Goal: Task Accomplishment & Management: Use online tool/utility

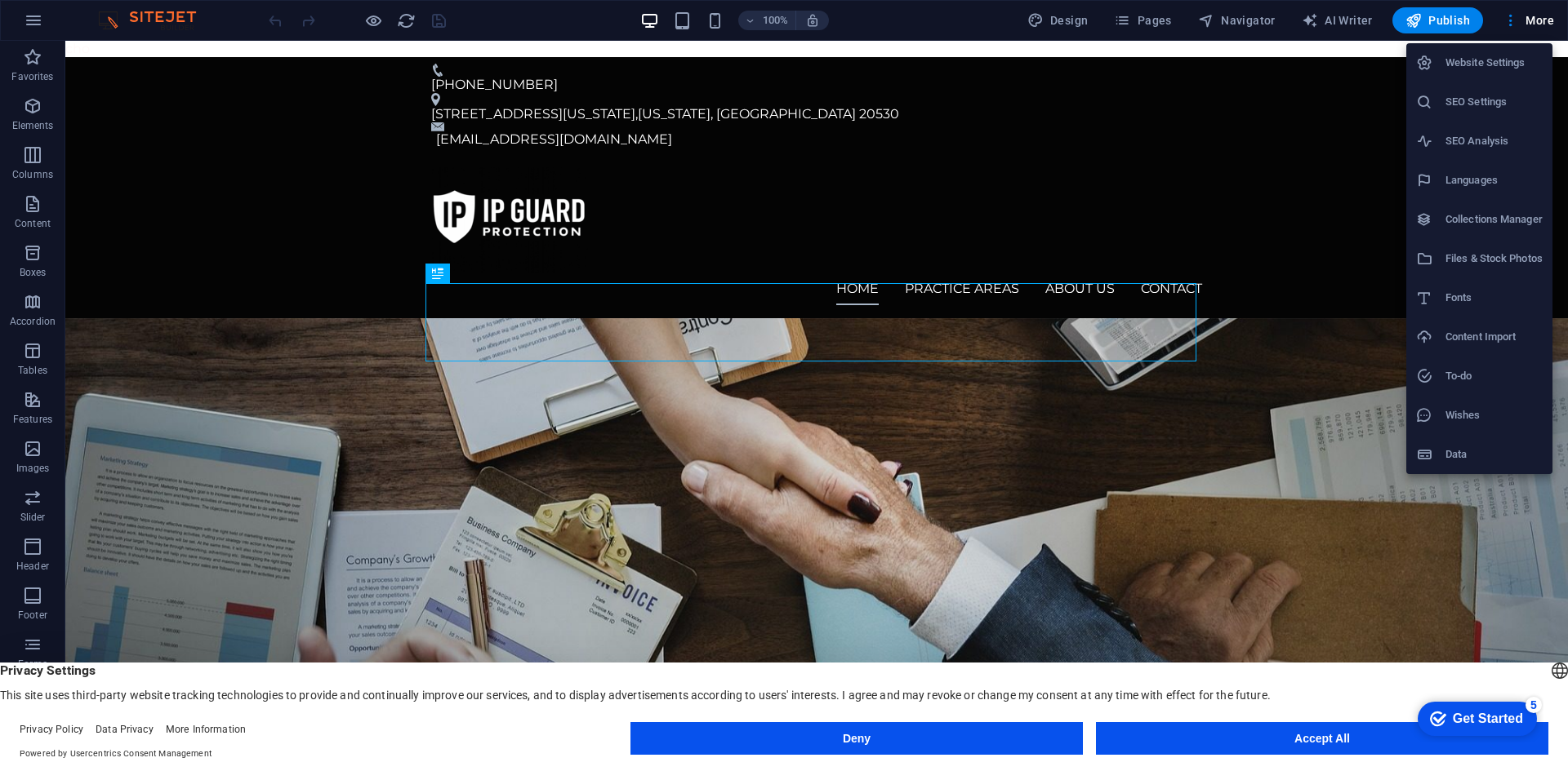
click at [1482, 445] on h6 "Data" at bounding box center [1493, 455] width 98 height 20
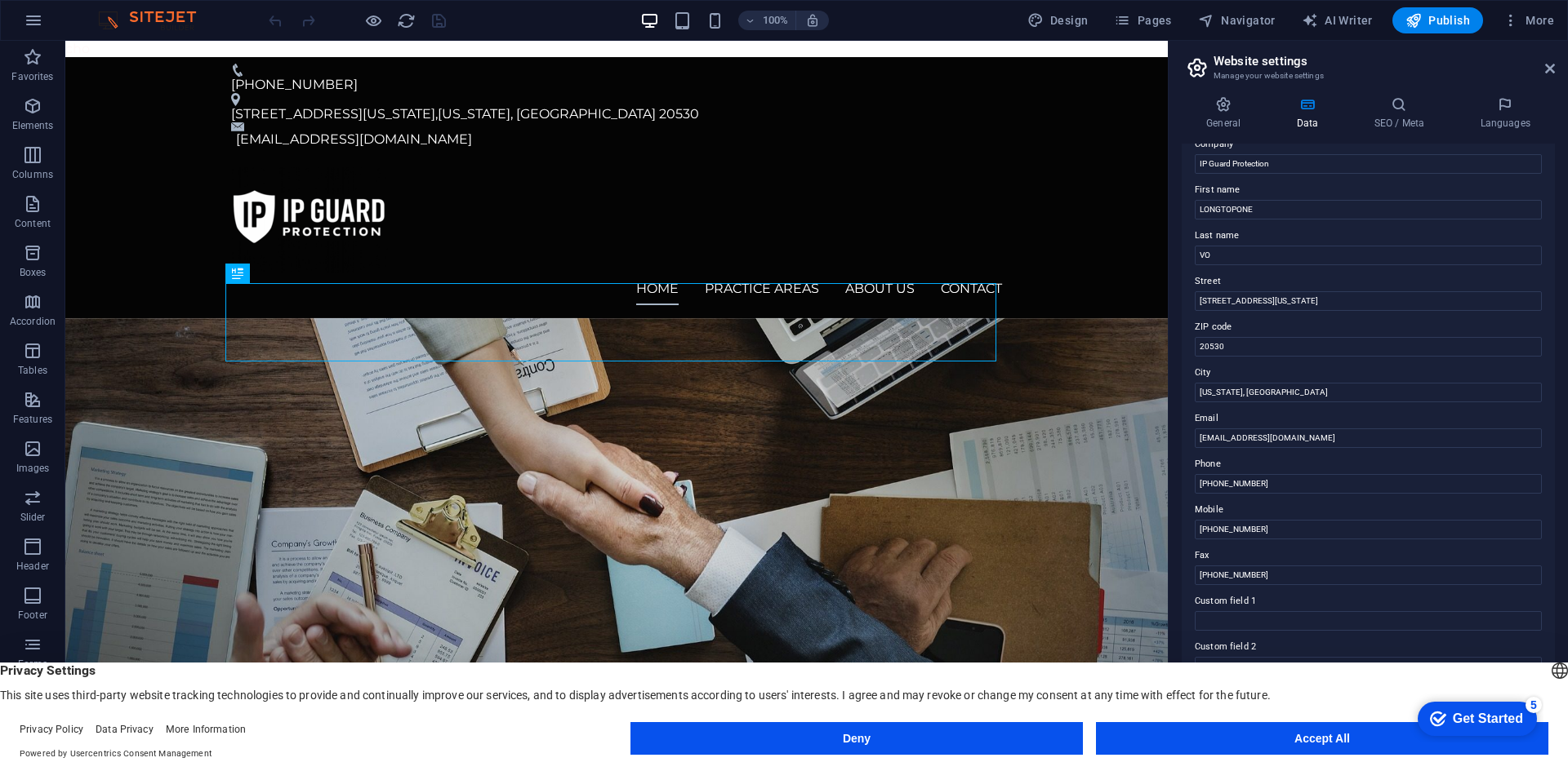
scroll to position [196, 0]
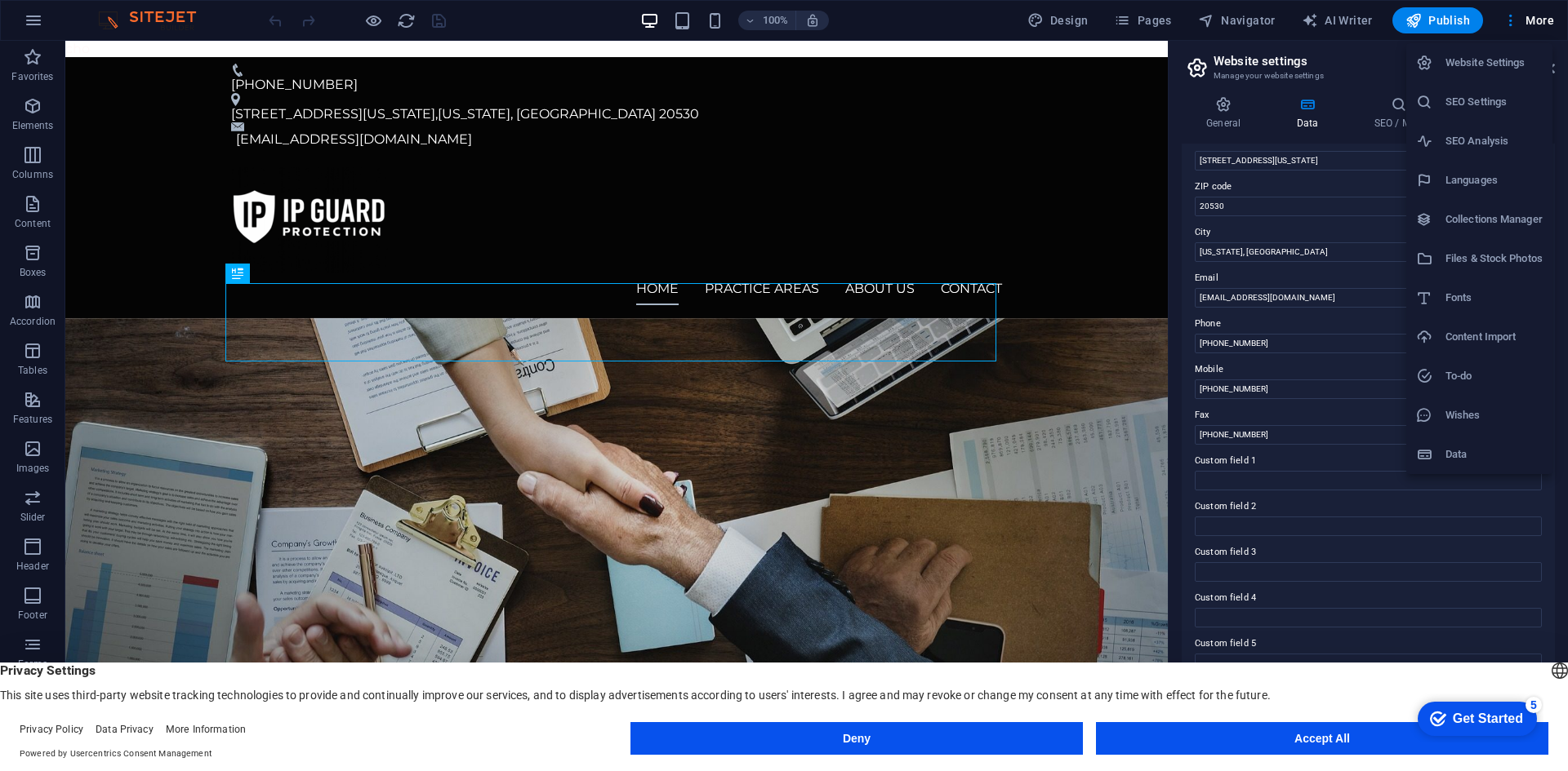
click at [1491, 202] on li "Collections Manager" at bounding box center [1479, 220] width 146 height 39
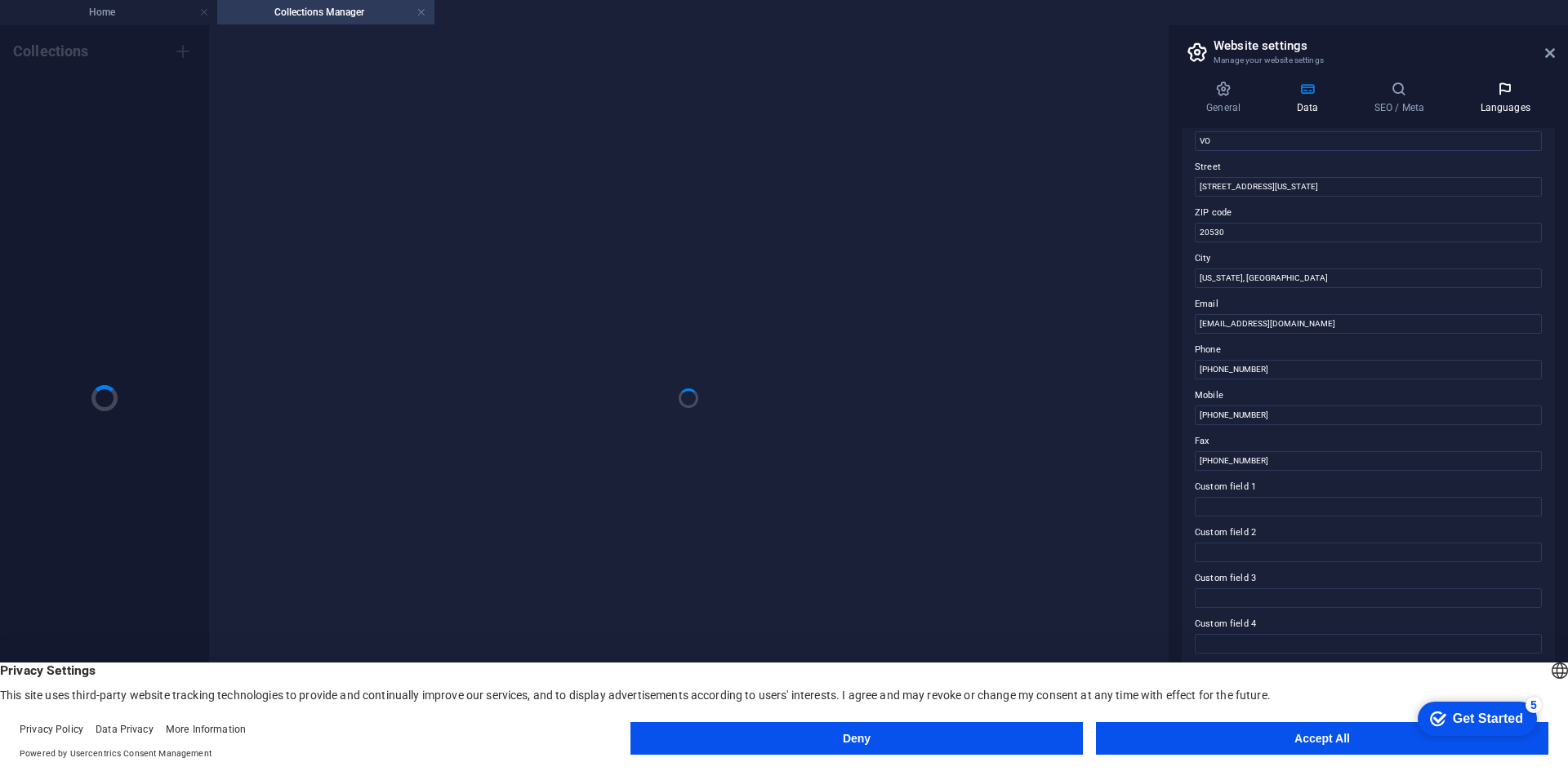
scroll to position [155, 0]
click at [1554, 52] on icon at bounding box center [1549, 52] width 10 height 13
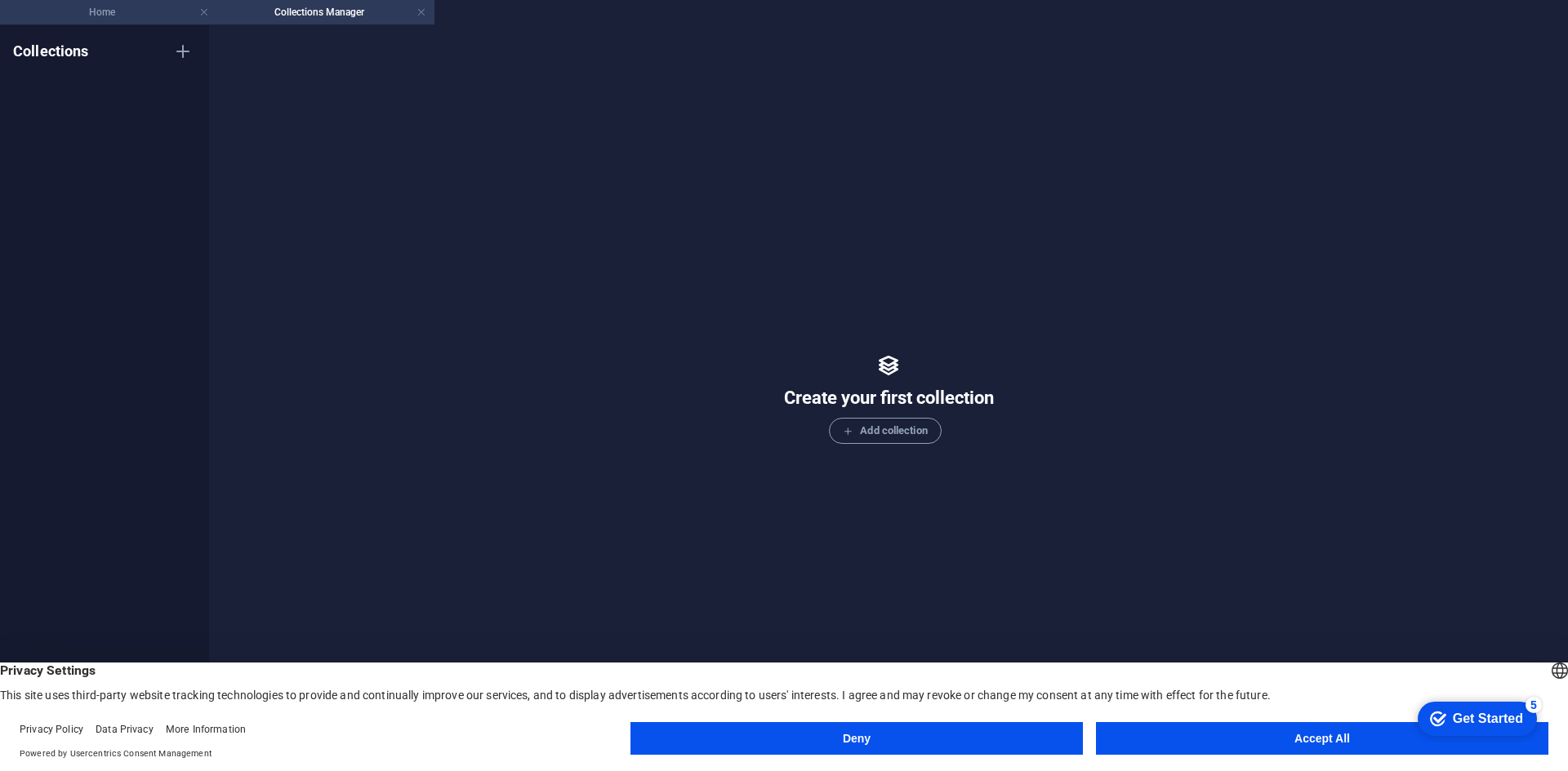
click at [102, 14] on h4 "Home" at bounding box center [108, 12] width 218 height 18
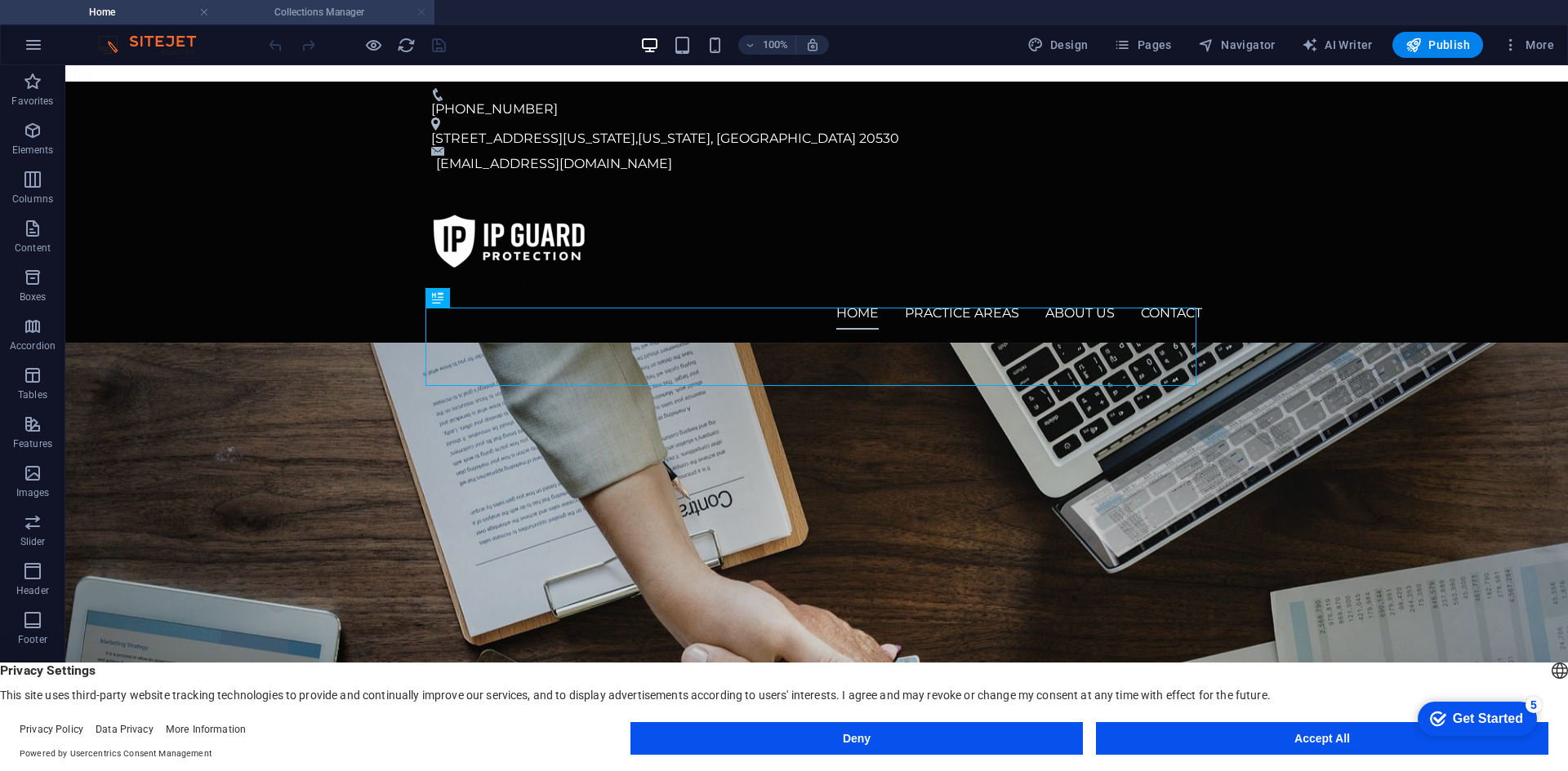
click at [423, 12] on link at bounding box center [422, 13] width 10 height 16
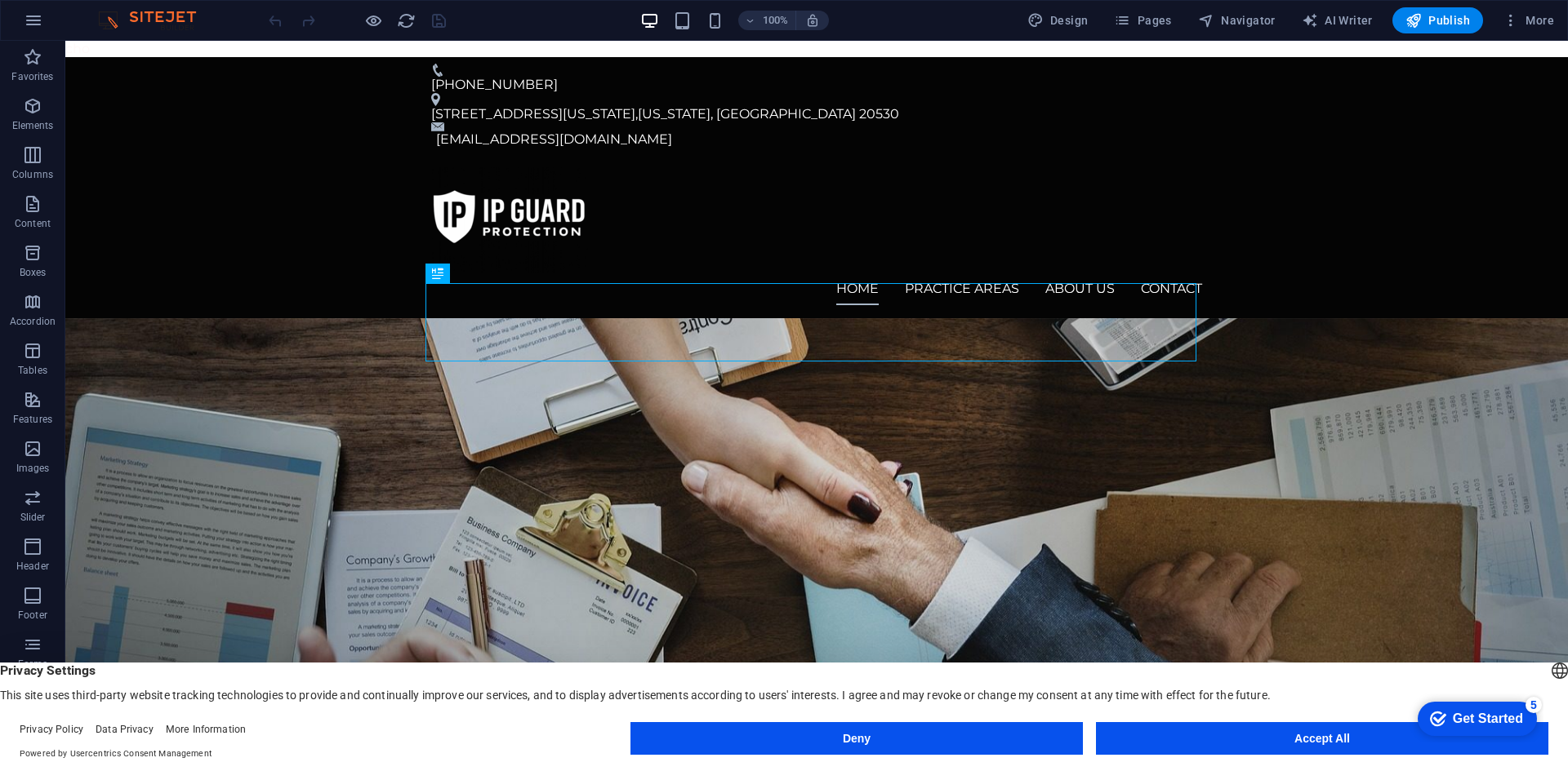
click at [1153, 28] on span "Pages" at bounding box center [1143, 20] width 57 height 17
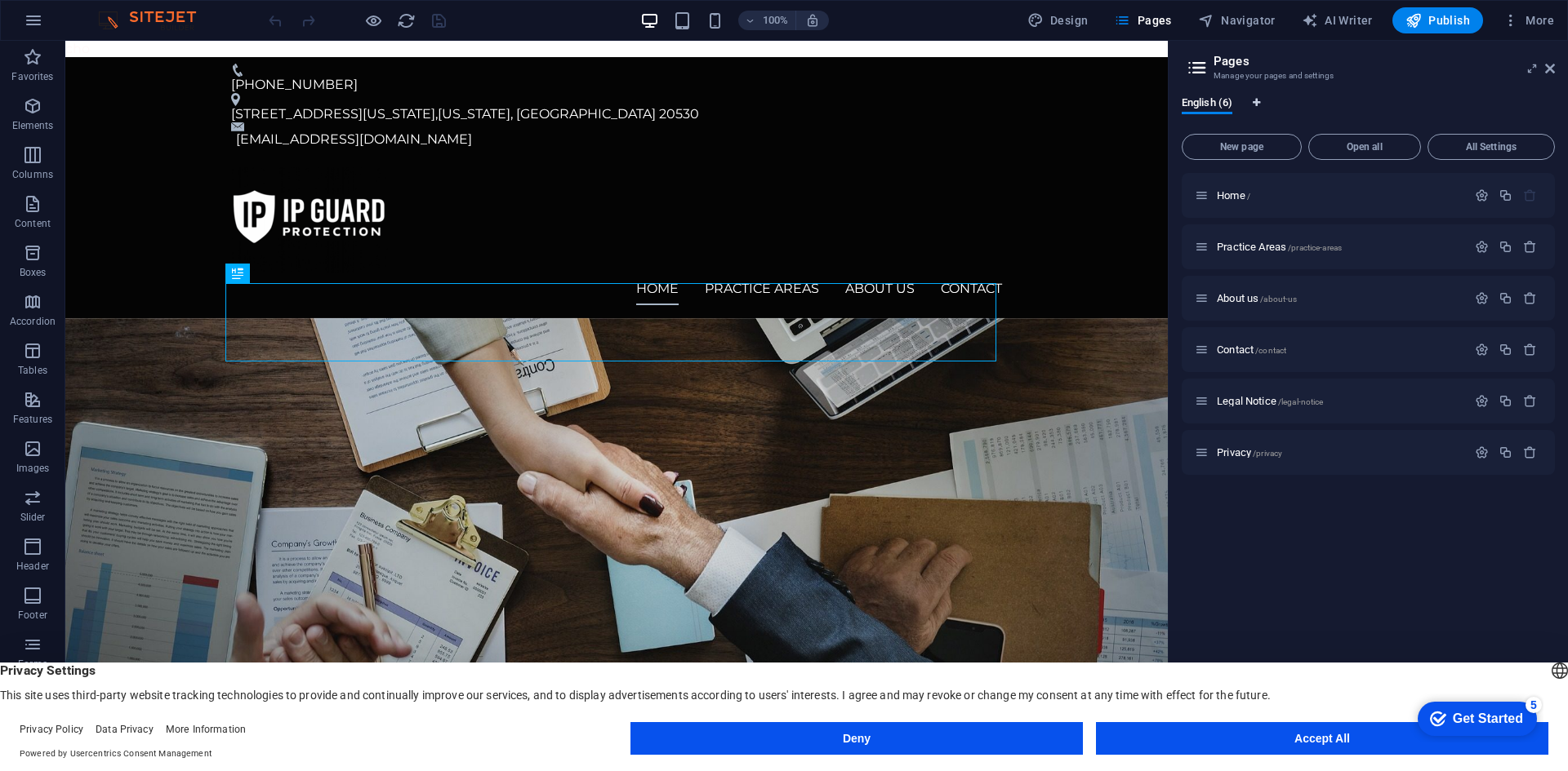
click at [1259, 102] on icon "Language Tabs" at bounding box center [1256, 102] width 7 height 10
select select "41"
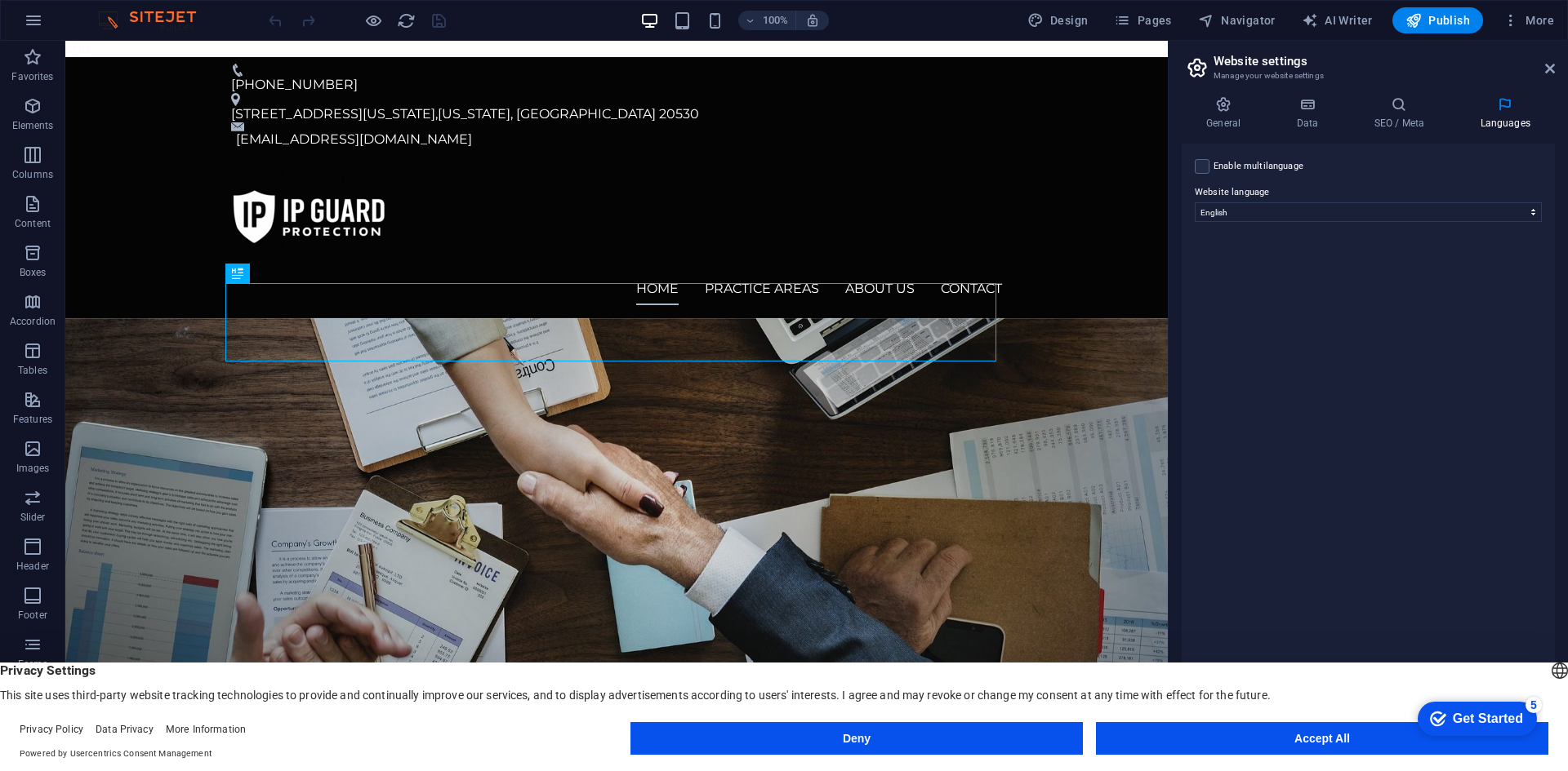
click at [1539, 82] on header "Website settings Manage your website settings" at bounding box center [1370, 61] width 370 height 42
click at [1551, 73] on icon at bounding box center [1549, 68] width 10 height 13
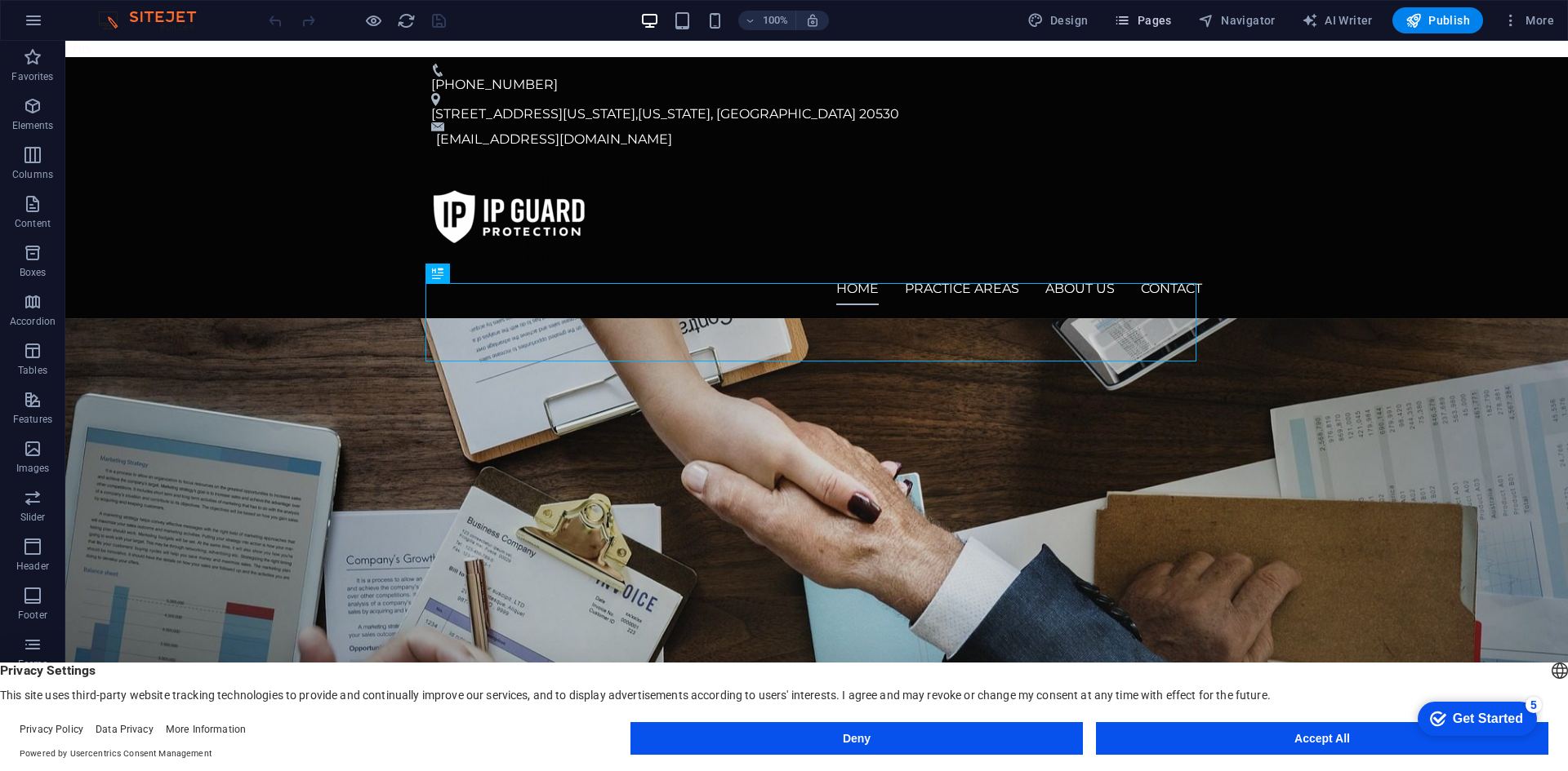
click at [1171, 17] on span "Pages" at bounding box center [1143, 20] width 57 height 17
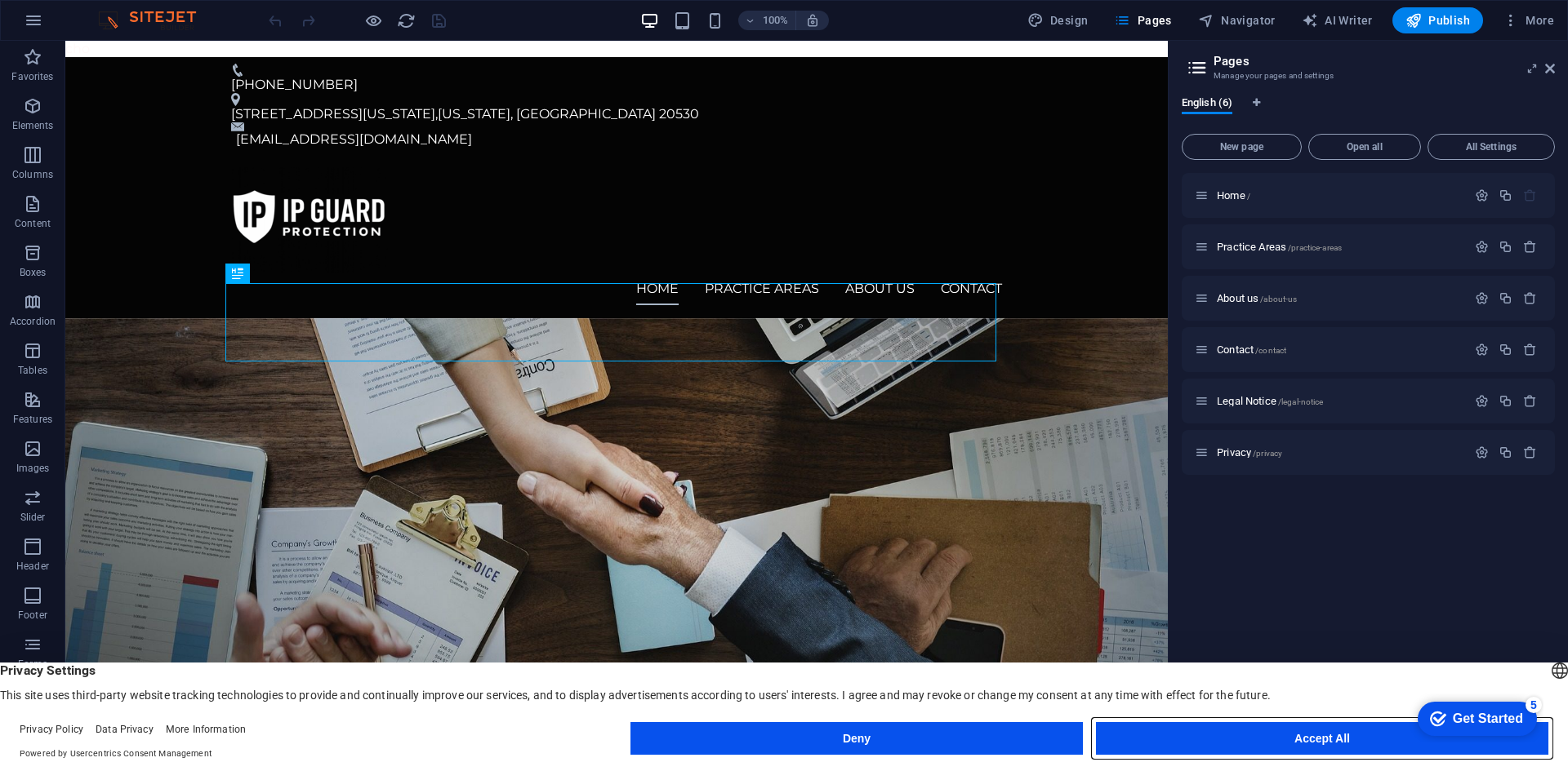
click at [1273, 735] on button "Accept All" at bounding box center [1322, 739] width 452 height 32
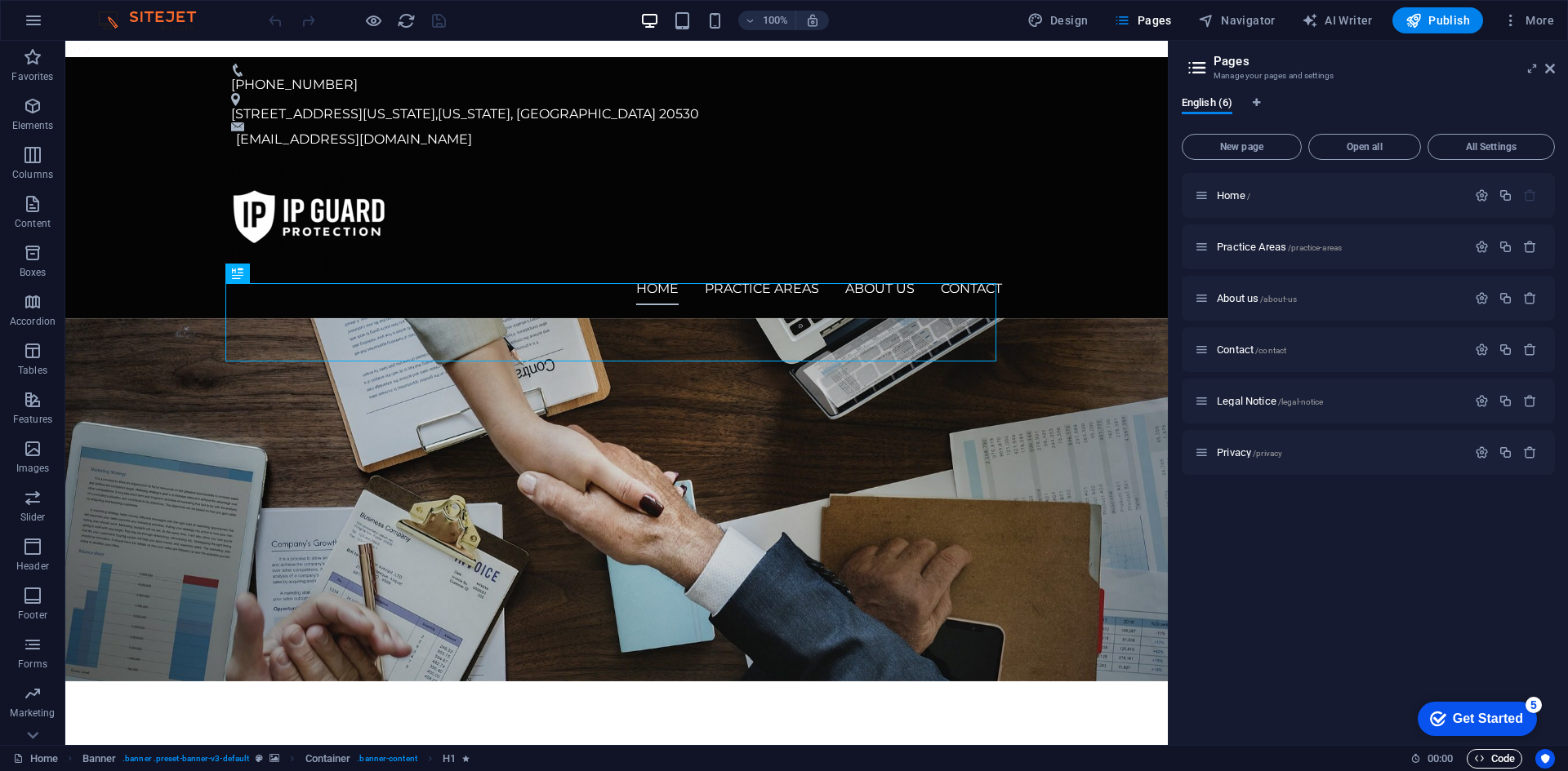
click at [1506, 758] on span "Code" at bounding box center [1493, 759] width 40 height 20
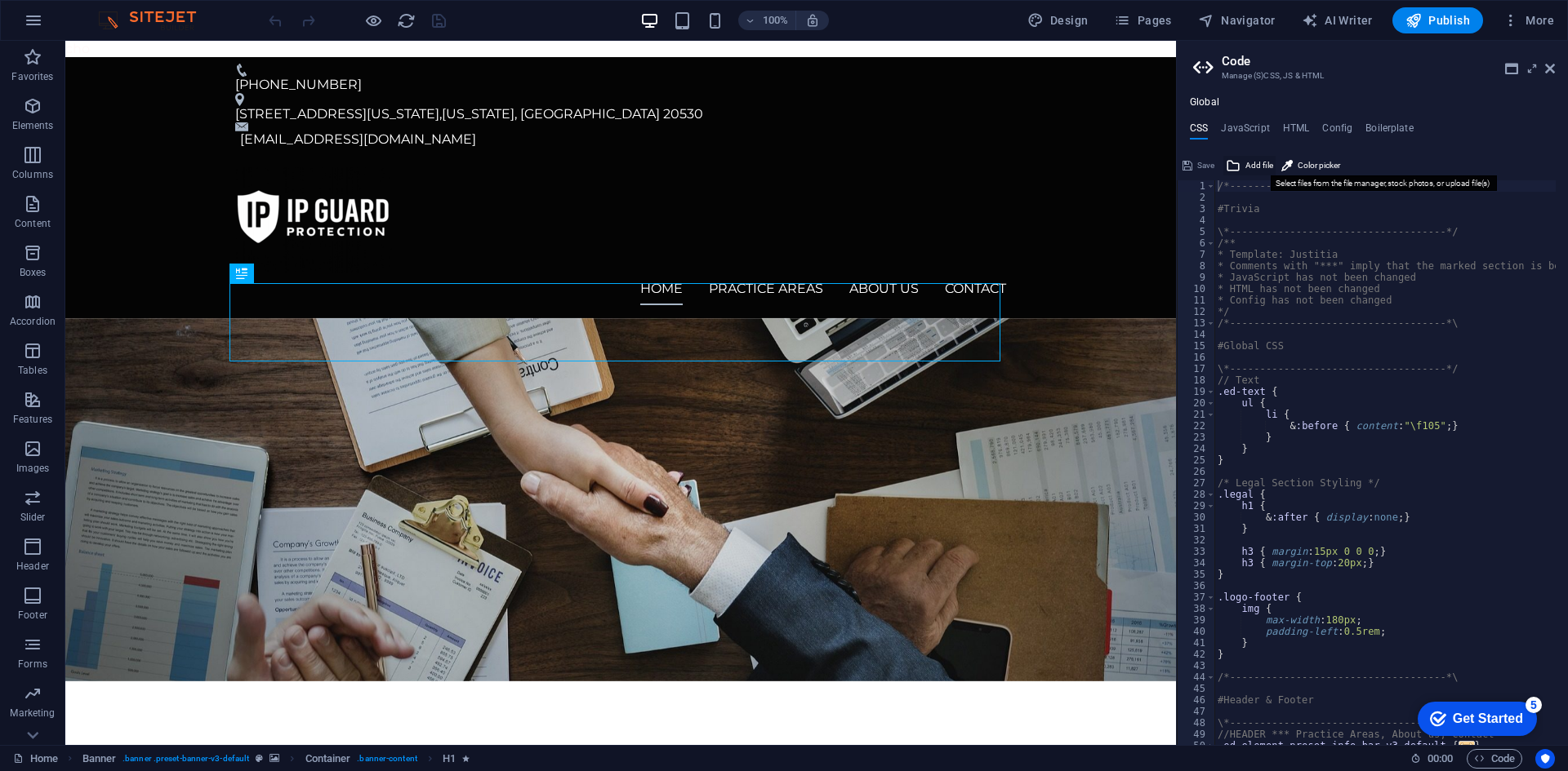
click at [1253, 167] on span "Add file" at bounding box center [1259, 165] width 28 height 20
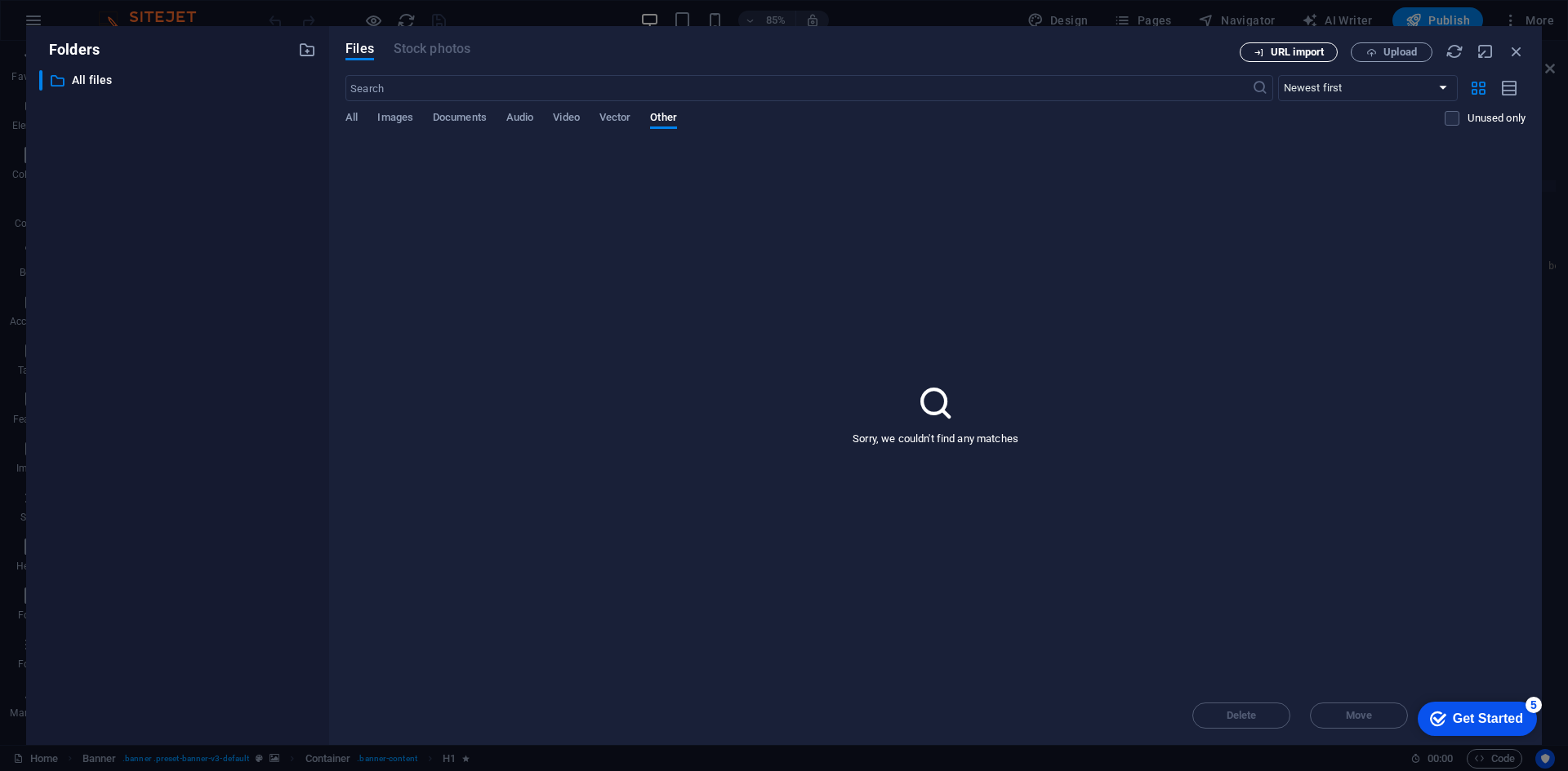
click at [1296, 50] on span "URL import" at bounding box center [1297, 52] width 53 height 10
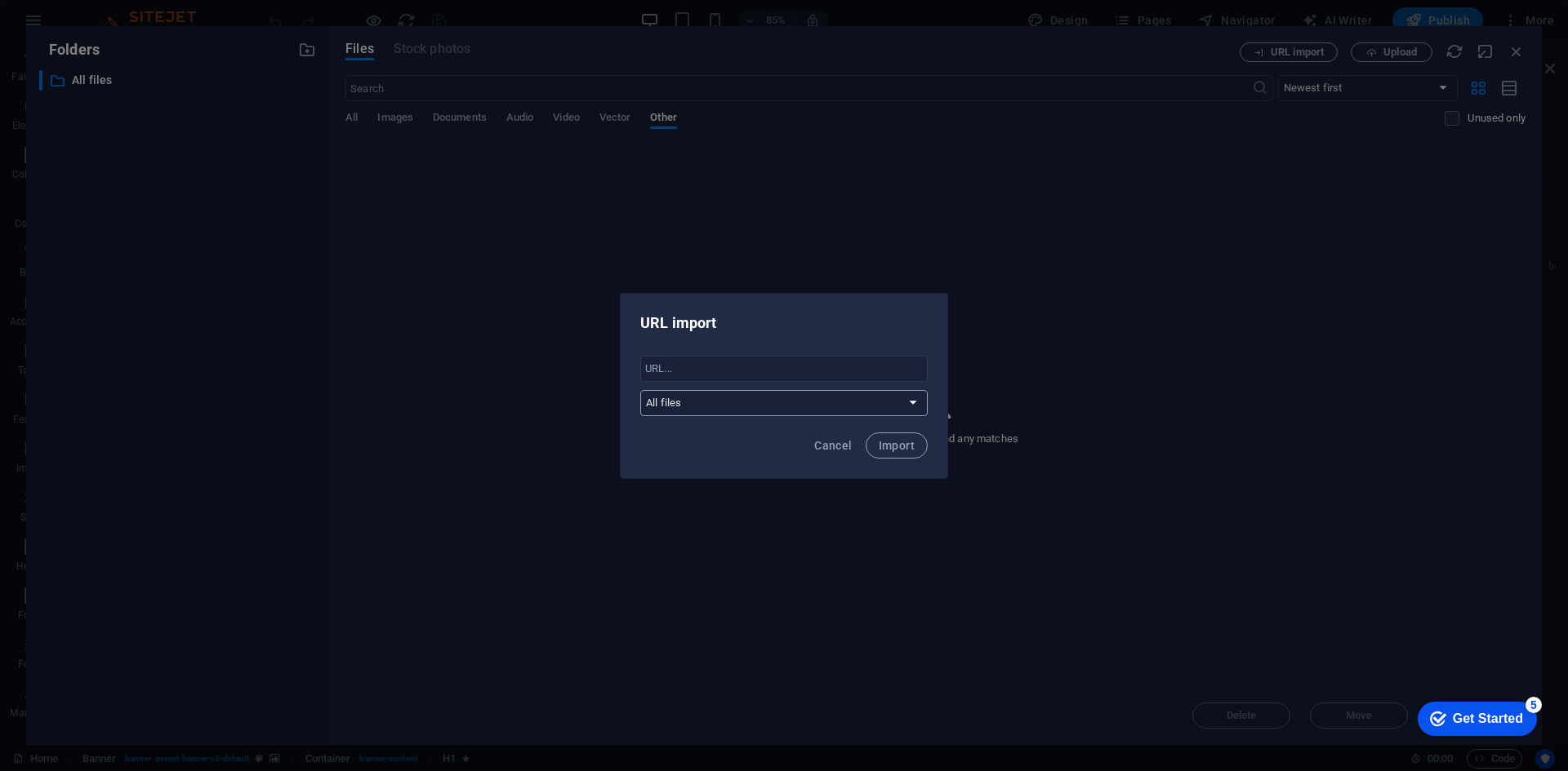
click at [779, 395] on select "All files" at bounding box center [784, 403] width 288 height 27
click at [754, 370] on input "text" at bounding box center [784, 368] width 288 height 27
paste input "https://www.coen.co.jp/"
type input "https://www.coen.co.jp/"
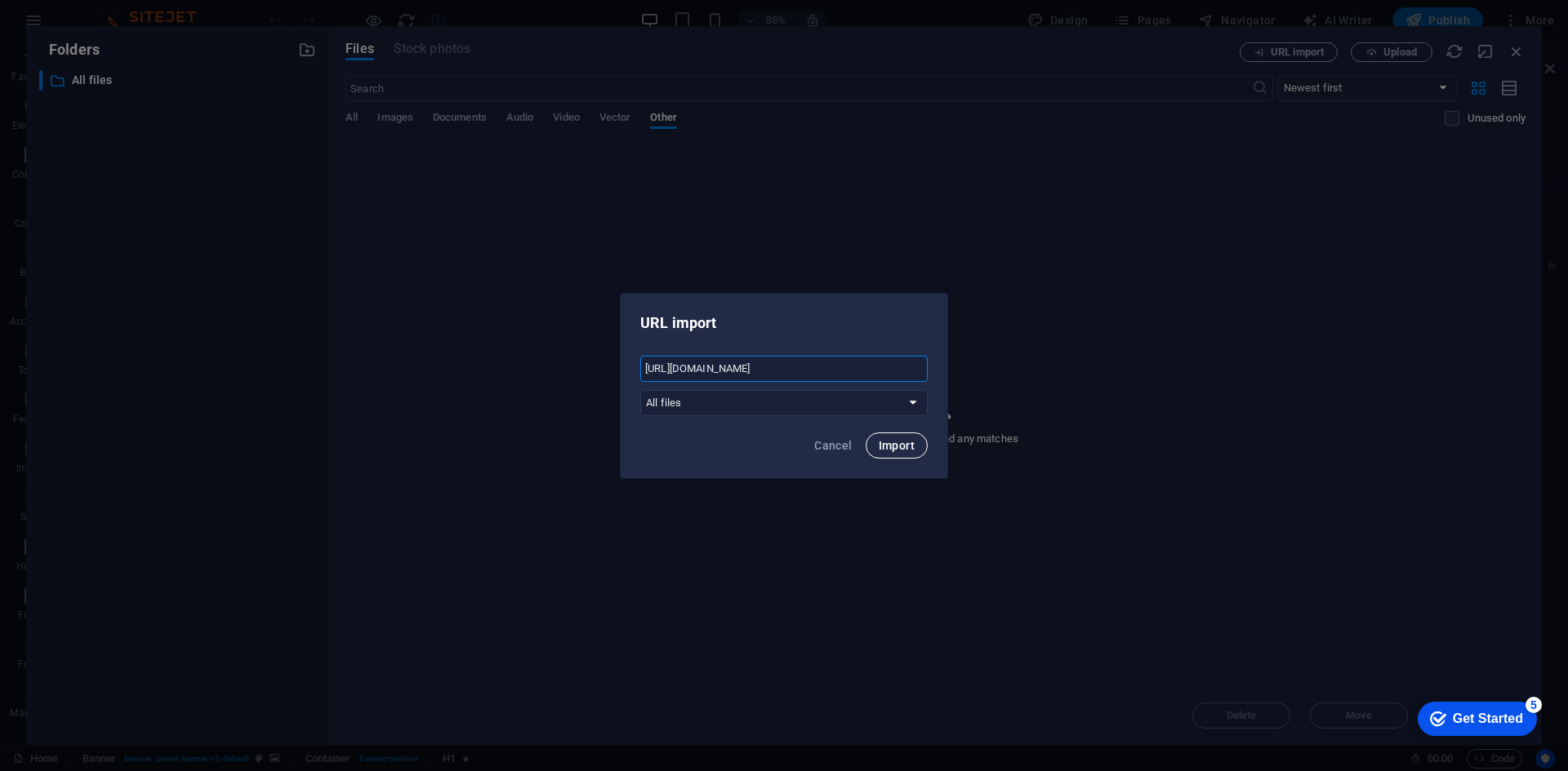
click at [899, 445] on span "Import" at bounding box center [896, 445] width 35 height 13
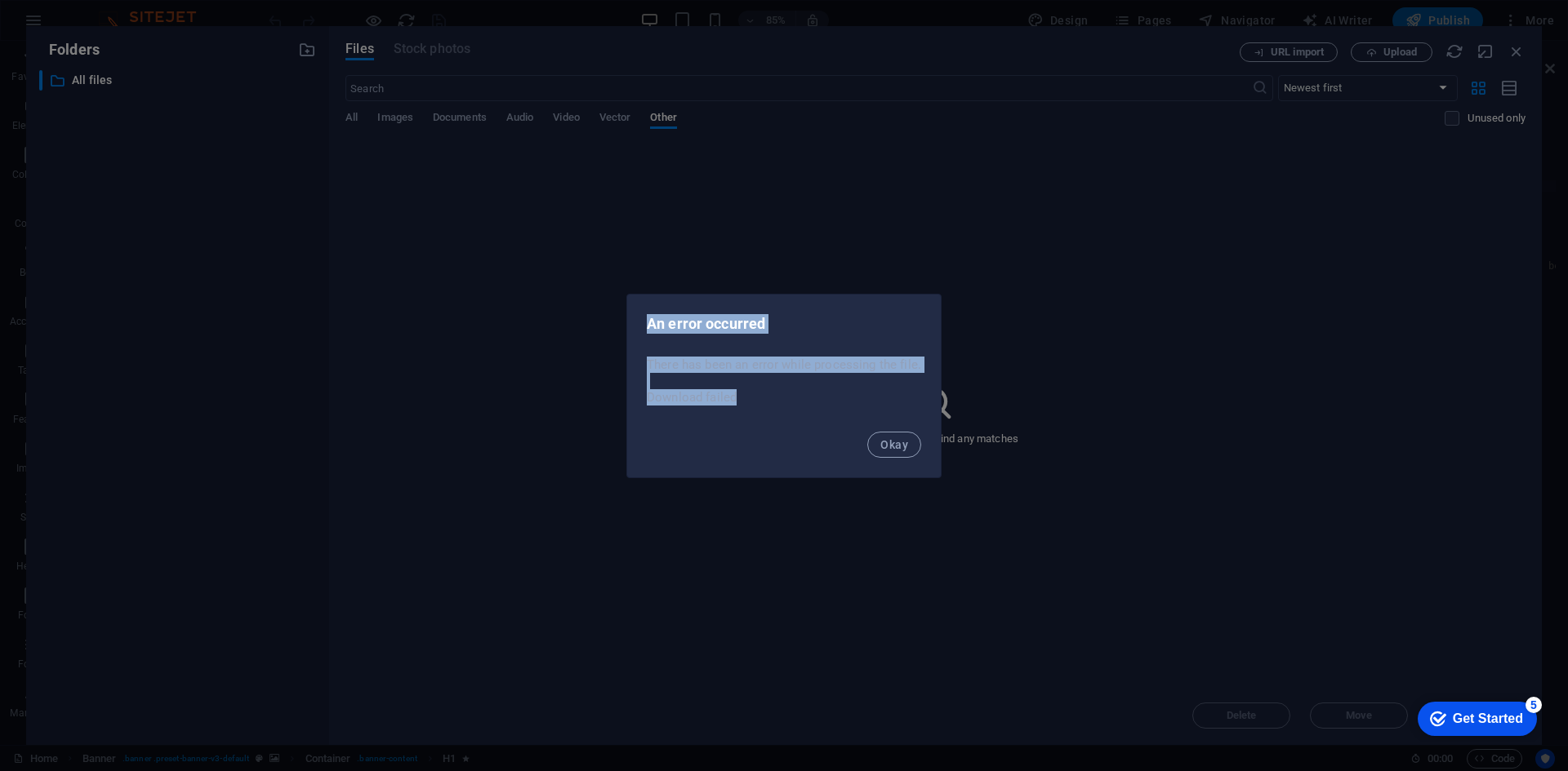
drag, startPoint x: 773, startPoint y: 399, endPoint x: 641, endPoint y: 321, distance: 153.3
click at [641, 321] on div "An error occurred There has been an error while processing the file. Download f…" at bounding box center [784, 385] width 315 height 184
click at [891, 451] on button "Okay" at bounding box center [893, 445] width 54 height 27
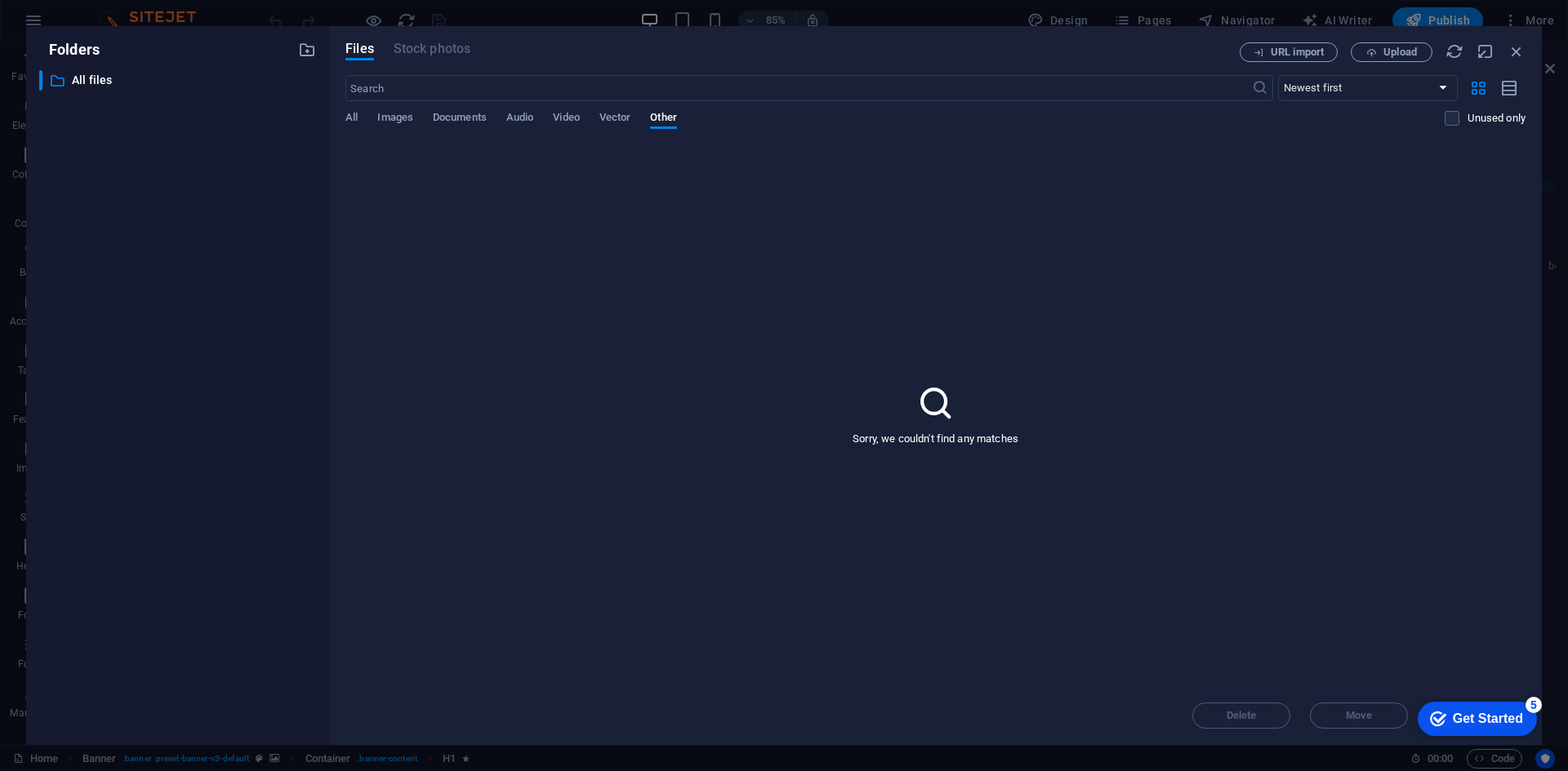
click at [957, 405] on div "Sorry, we couldn't find any matches" at bounding box center [936, 414] width 1180 height 545
click at [353, 114] on span "All" at bounding box center [352, 118] width 12 height 23
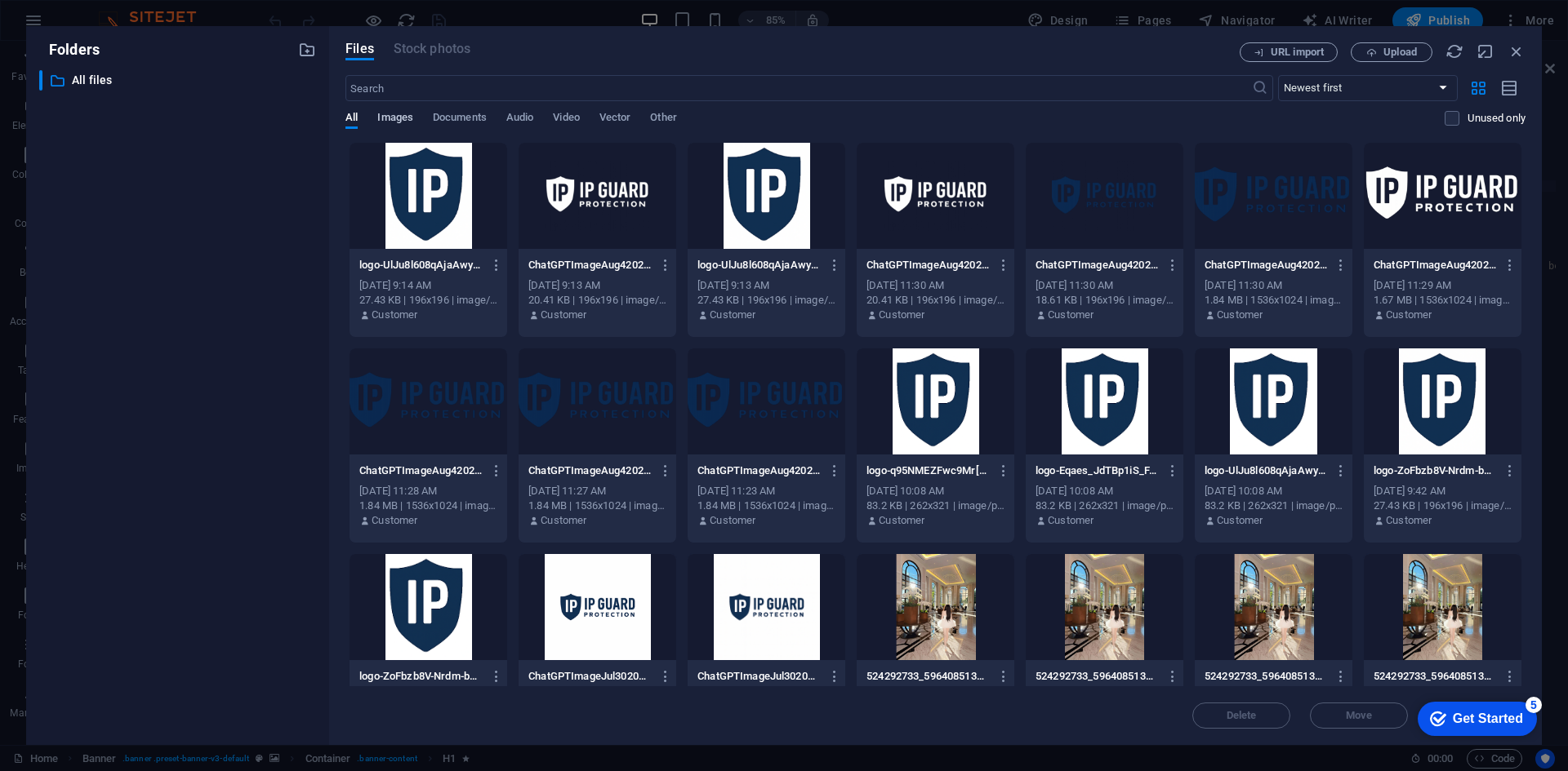
click at [401, 113] on span "Images" at bounding box center [395, 118] width 35 height 23
drag, startPoint x: 644, startPoint y: 117, endPoint x: 659, endPoint y: 119, distance: 15.1
click at [647, 118] on div "All Images Documents Audio Video Vector Other" at bounding box center [895, 127] width 1099 height 32
click at [661, 119] on span "Other" at bounding box center [663, 118] width 27 height 23
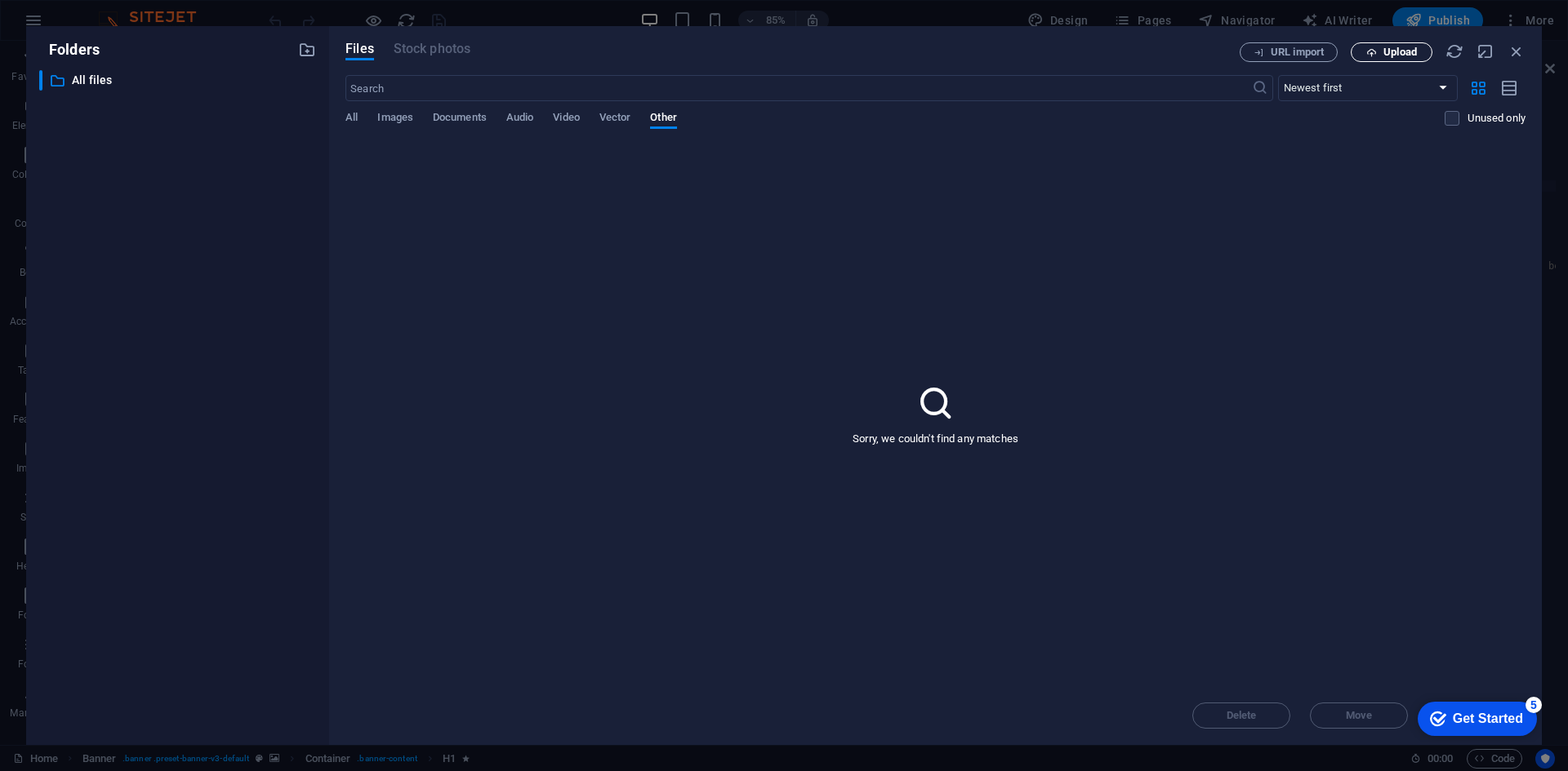
click at [1369, 56] on icon "button" at bounding box center [1371, 52] width 11 height 11
click at [1296, 54] on span "URL import" at bounding box center [1297, 52] width 53 height 10
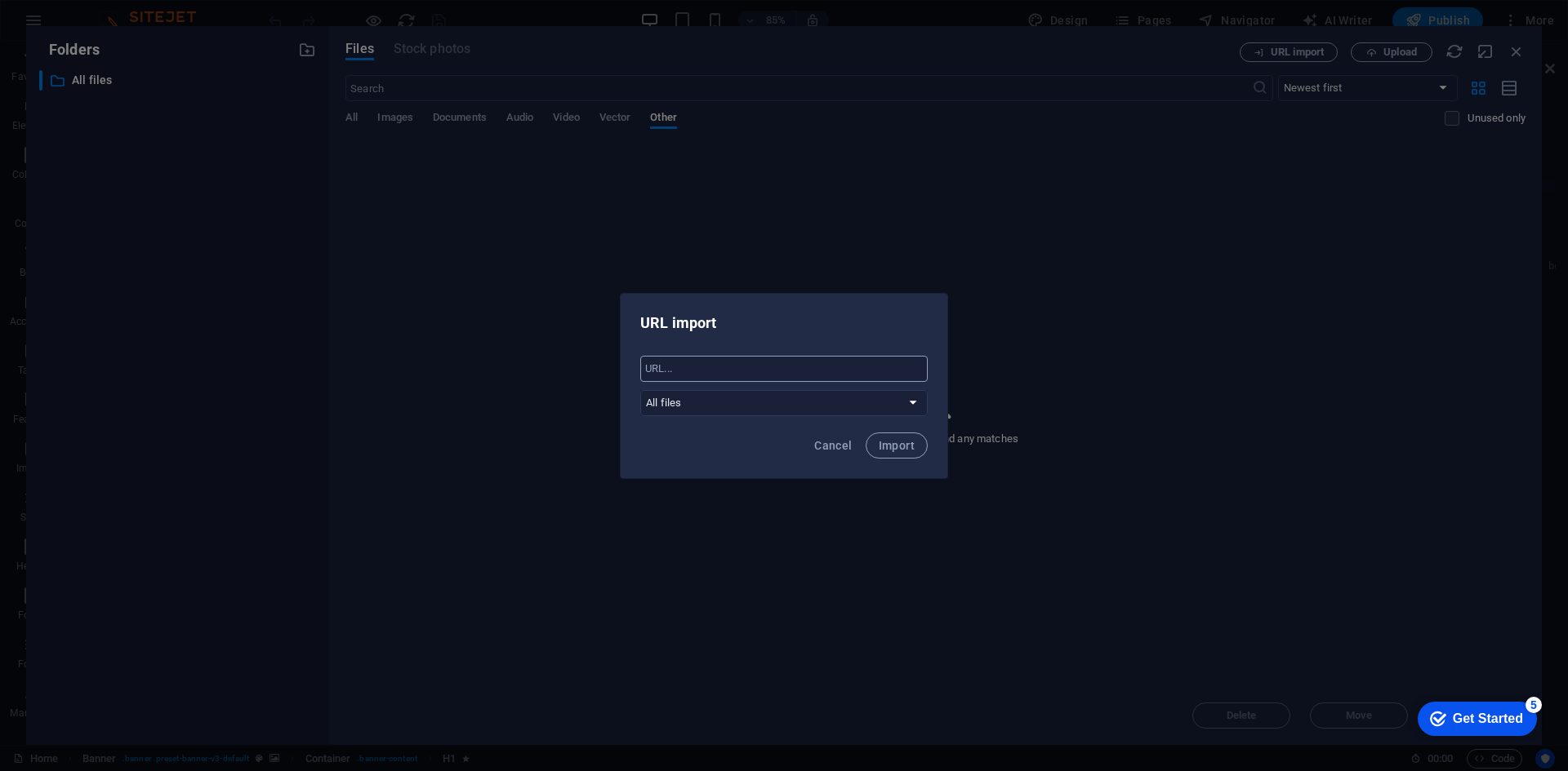
click at [775, 369] on input "text" at bounding box center [784, 368] width 288 height 27
drag, startPoint x: 774, startPoint y: 370, endPoint x: 698, endPoint y: 370, distance: 76.0
click at [698, 370] on input "text" at bounding box center [784, 368] width 288 height 27
paste input "https://www.coen.co.jp/"
type input "https://www.coen.co.jp/"
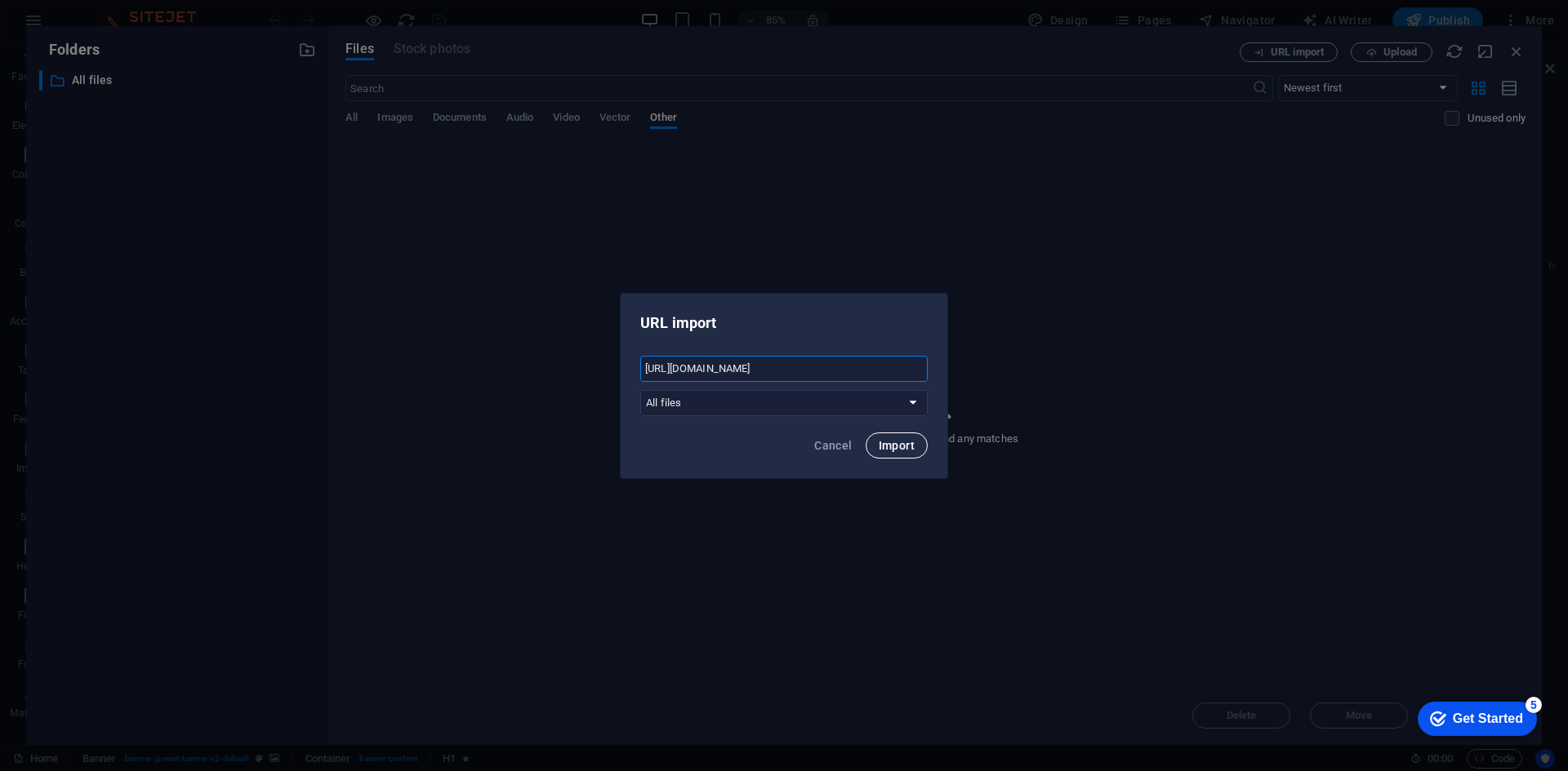
click at [886, 441] on span "Import" at bounding box center [896, 445] width 35 height 13
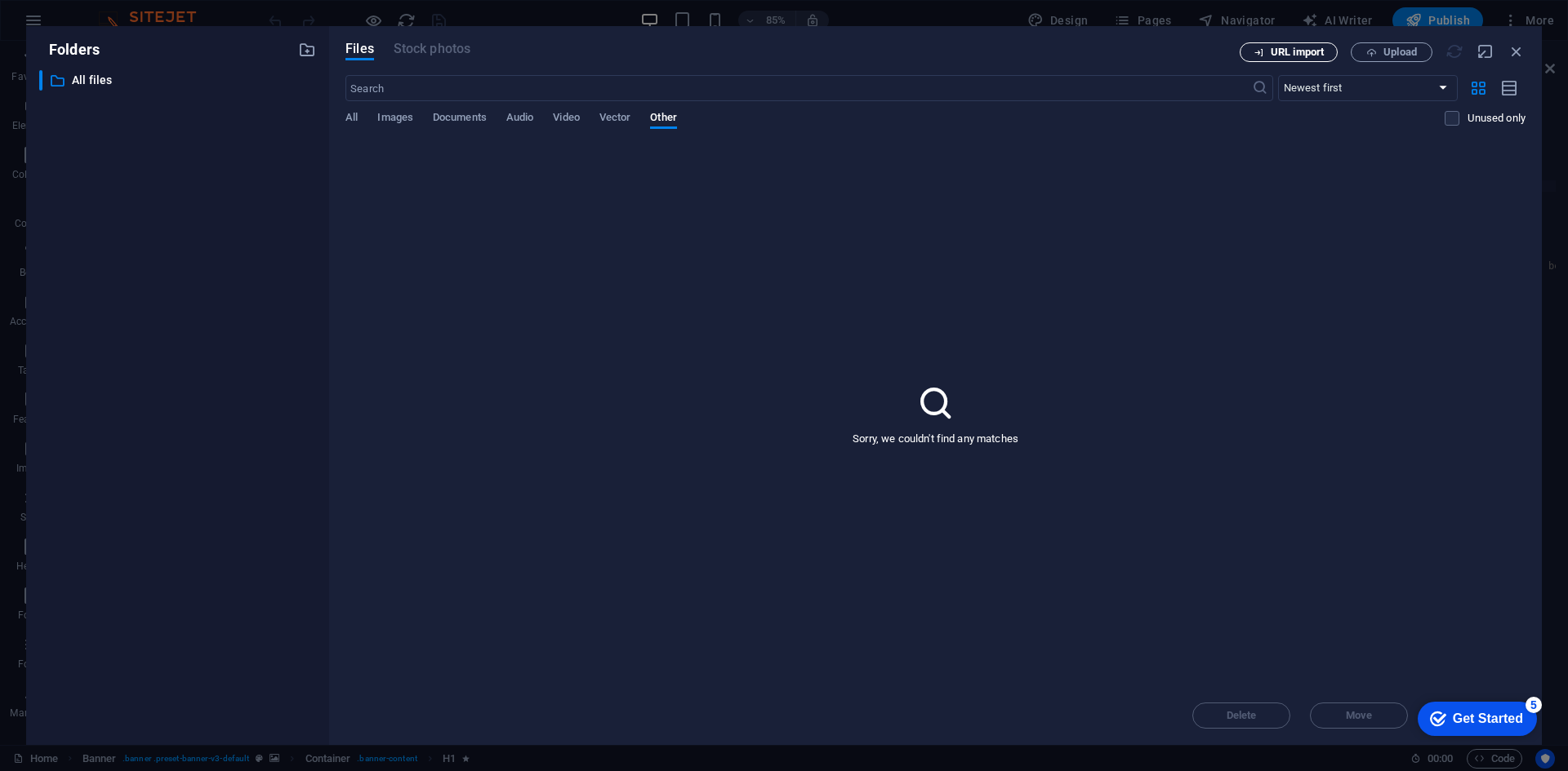
click at [1285, 55] on span "URL import" at bounding box center [1297, 52] width 53 height 10
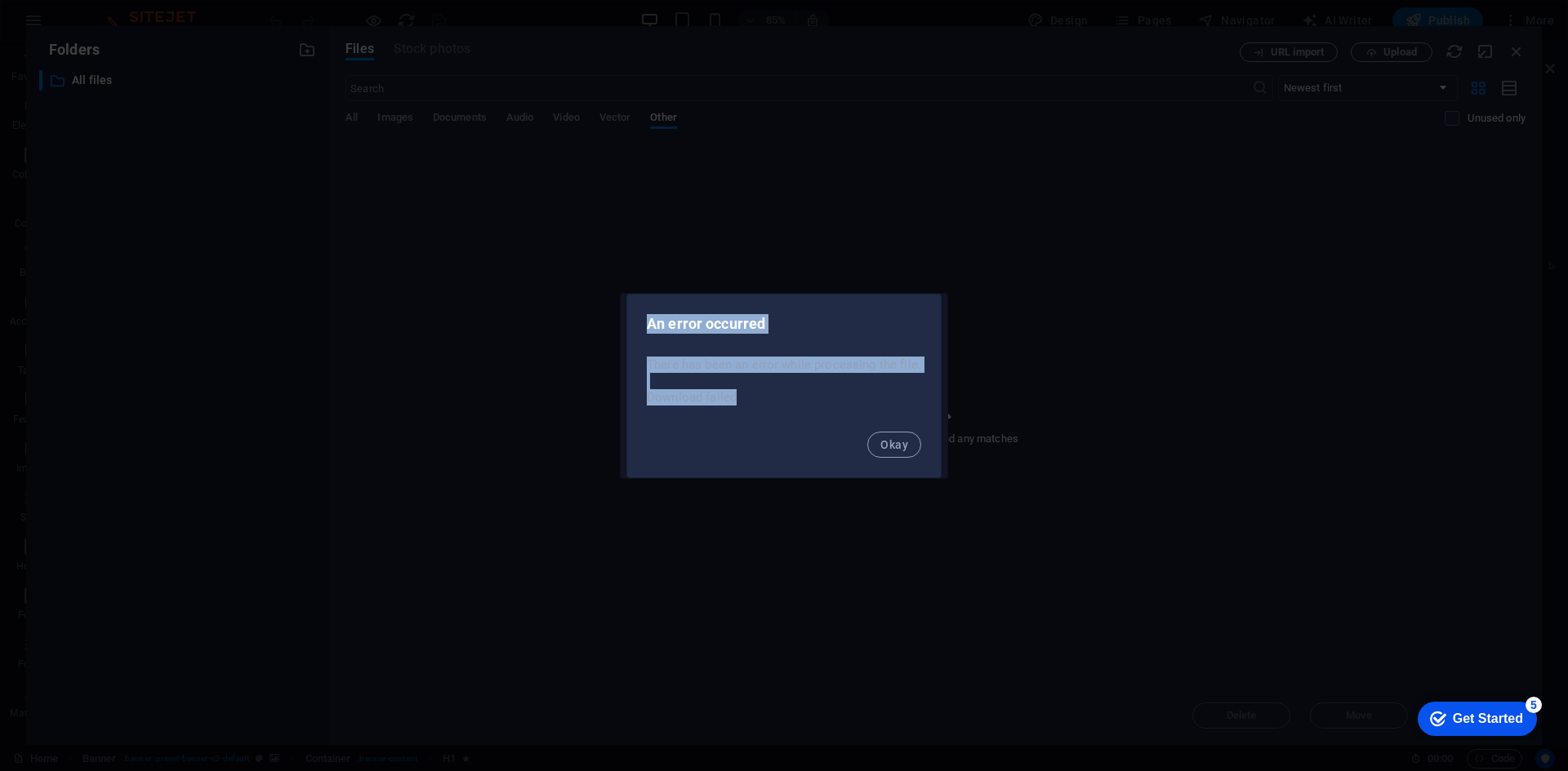
drag, startPoint x: 751, startPoint y: 394, endPoint x: 649, endPoint y: 317, distance: 127.8
click at [649, 317] on div "An error occurred There has been an error while processing the file. Download f…" at bounding box center [784, 385] width 315 height 184
drag, startPoint x: 673, startPoint y: 315, endPoint x: 655, endPoint y: 255, distance: 62.6
click at [638, 255] on div "An error occurred There has been an error while processing the file. Download f…" at bounding box center [784, 385] width 1568 height 771
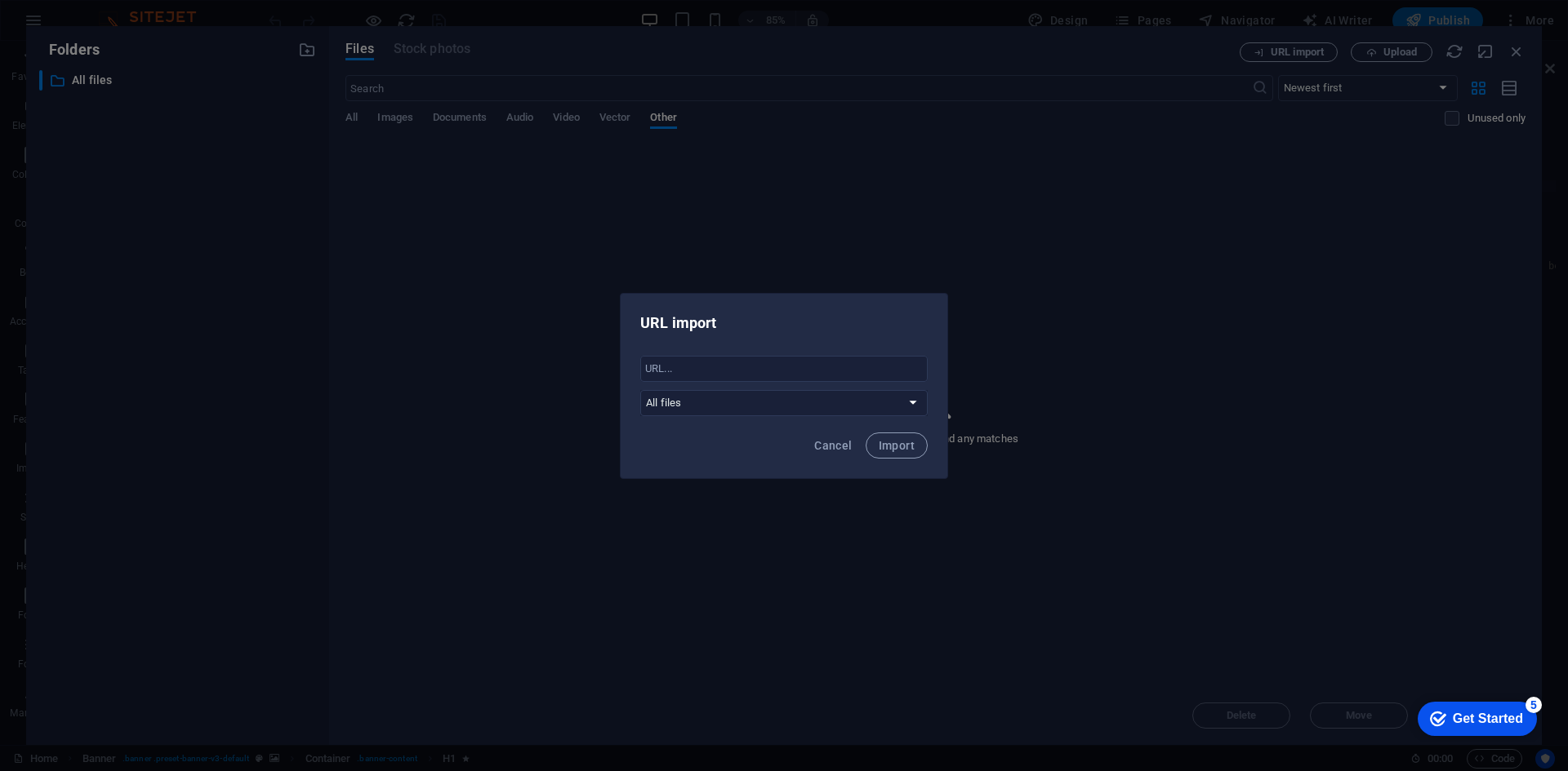
drag, startPoint x: 657, startPoint y: 255, endPoint x: 745, endPoint y: 275, distance: 90.2
click at [838, 441] on span "Cancel" at bounding box center [833, 445] width 37 height 13
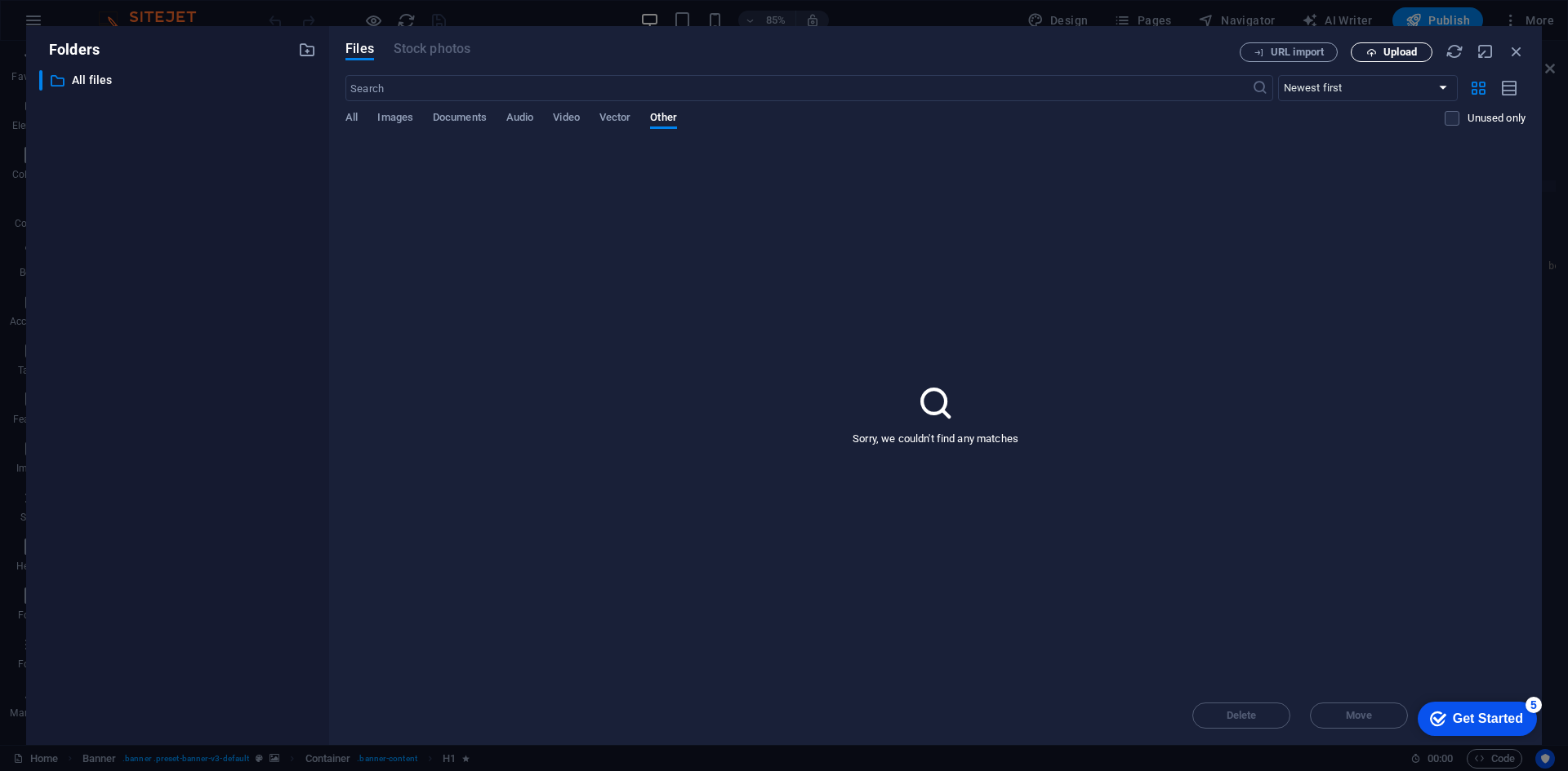
click at [1403, 53] on span "Upload" at bounding box center [1400, 52] width 33 height 10
click at [1382, 692] on p "Uploading 1/1 item" at bounding box center [1350, 687] width 113 height 22
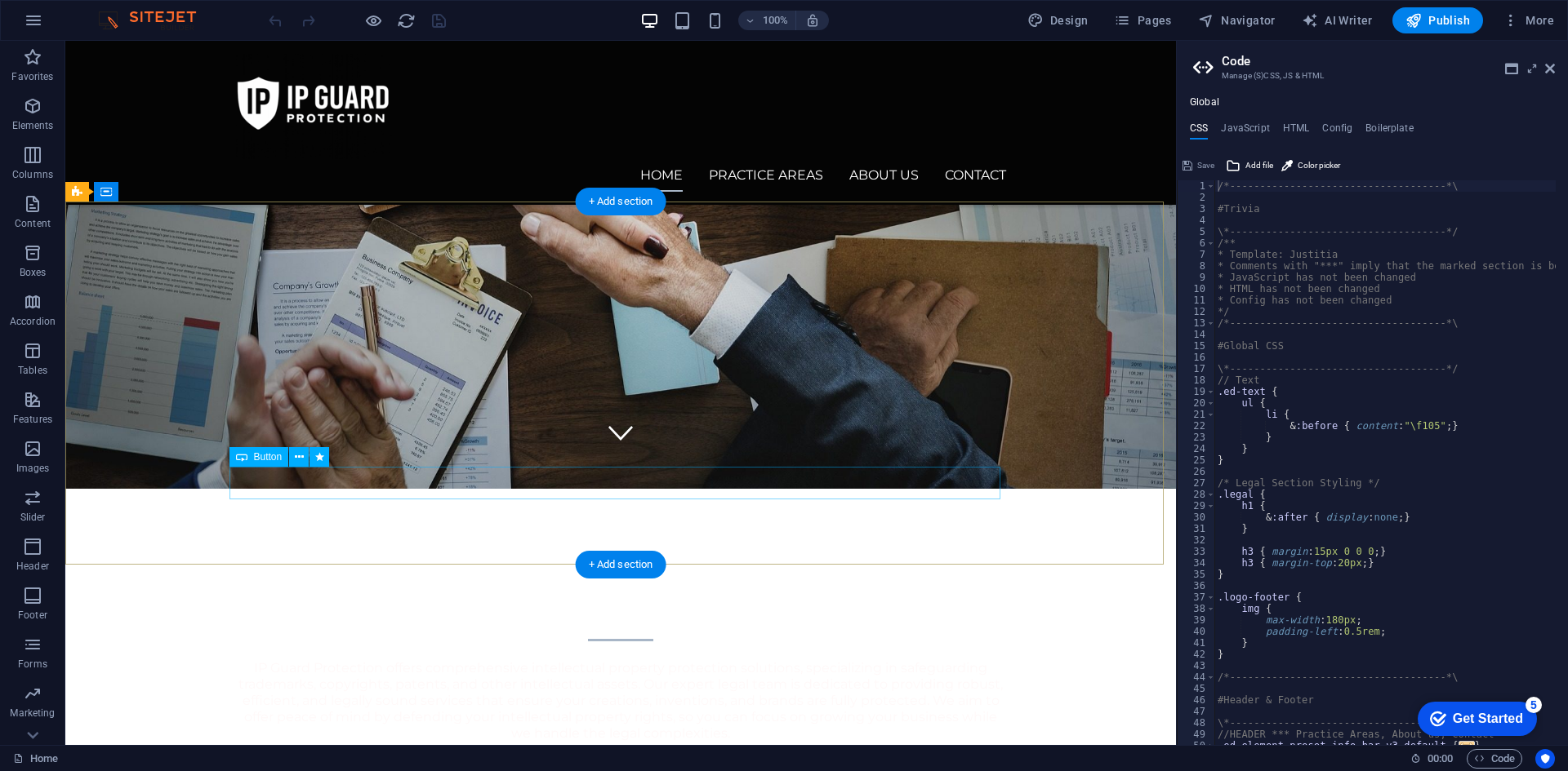
scroll to position [0, 0]
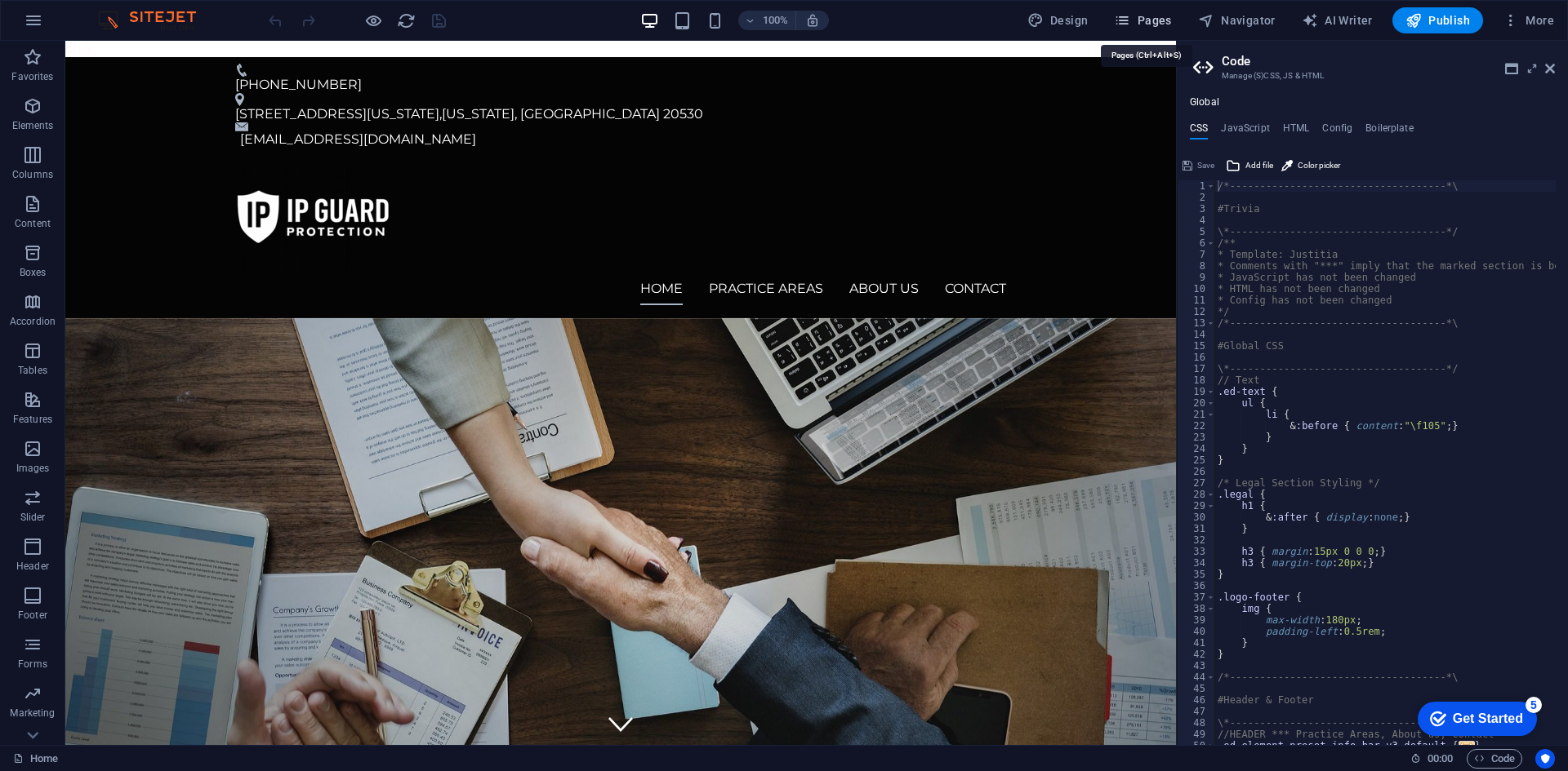
click at [1130, 26] on icon "button" at bounding box center [1122, 20] width 17 height 17
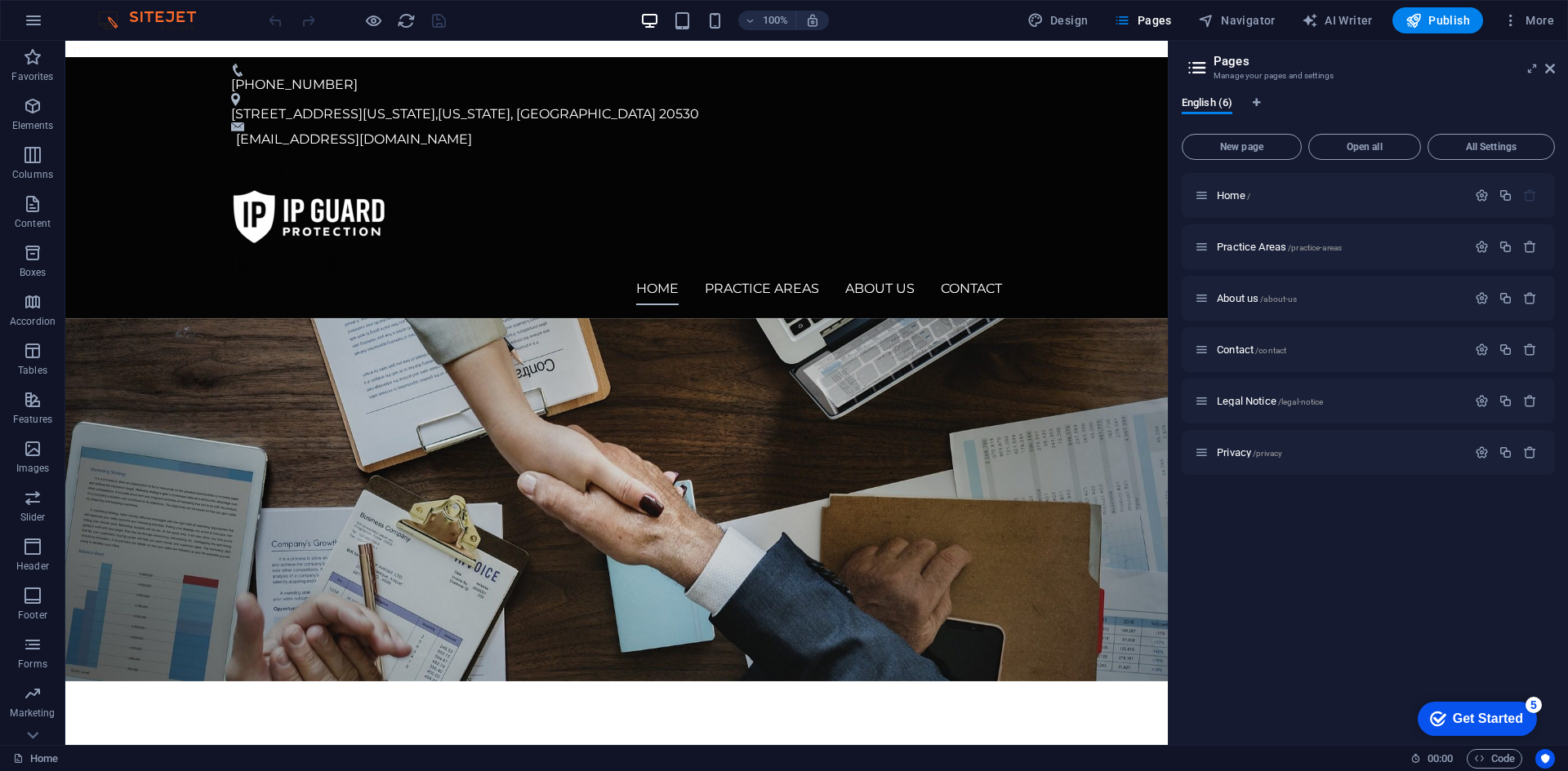
click at [1249, 169] on div "New page Open all All Settings Home / Practice Areas /practice-areas About us /…" at bounding box center [1368, 429] width 373 height 605
click at [1245, 144] on span "New page" at bounding box center [1241, 147] width 105 height 10
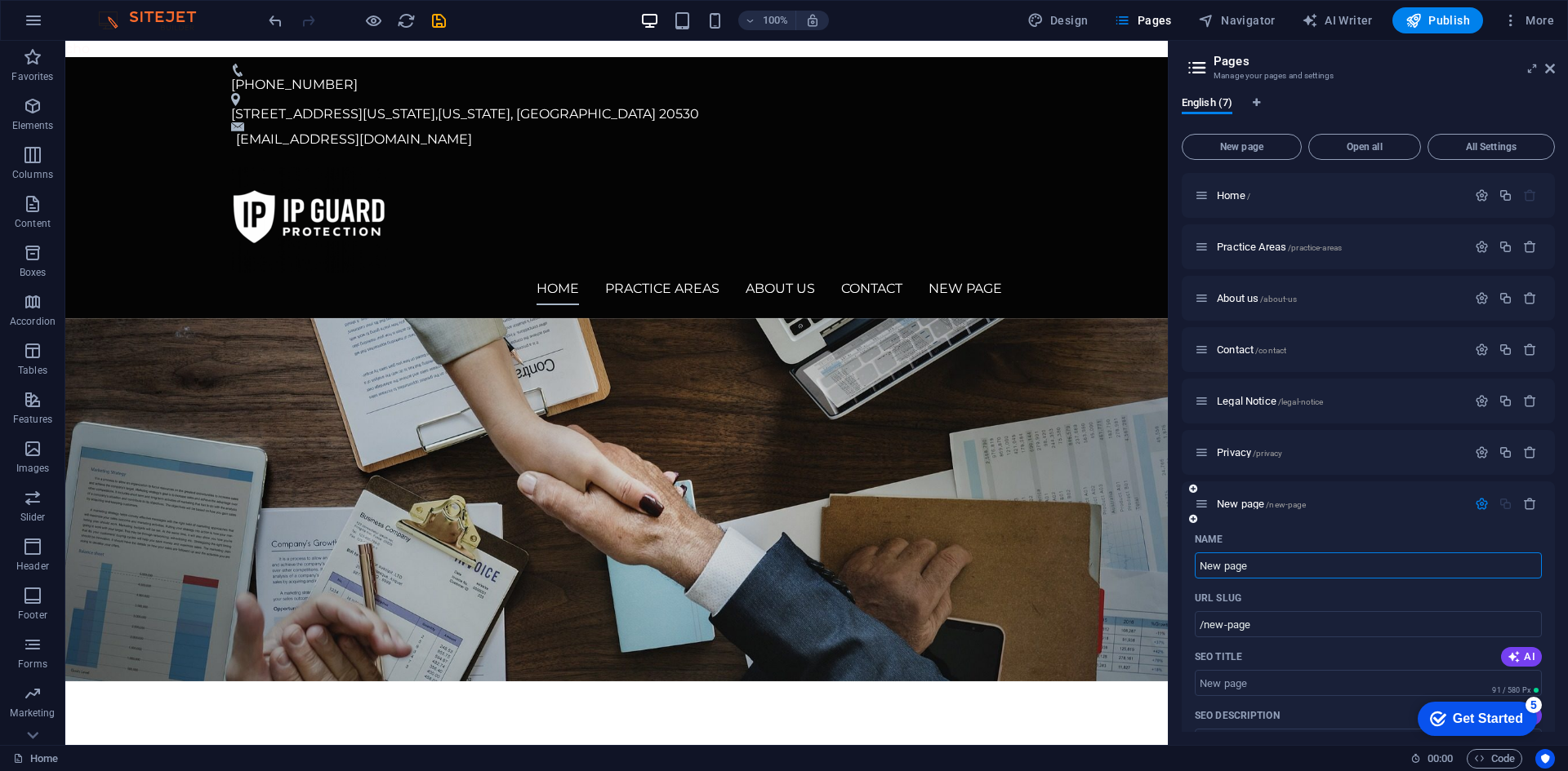
click at [1258, 569] on input "New page" at bounding box center [1368, 565] width 347 height 27
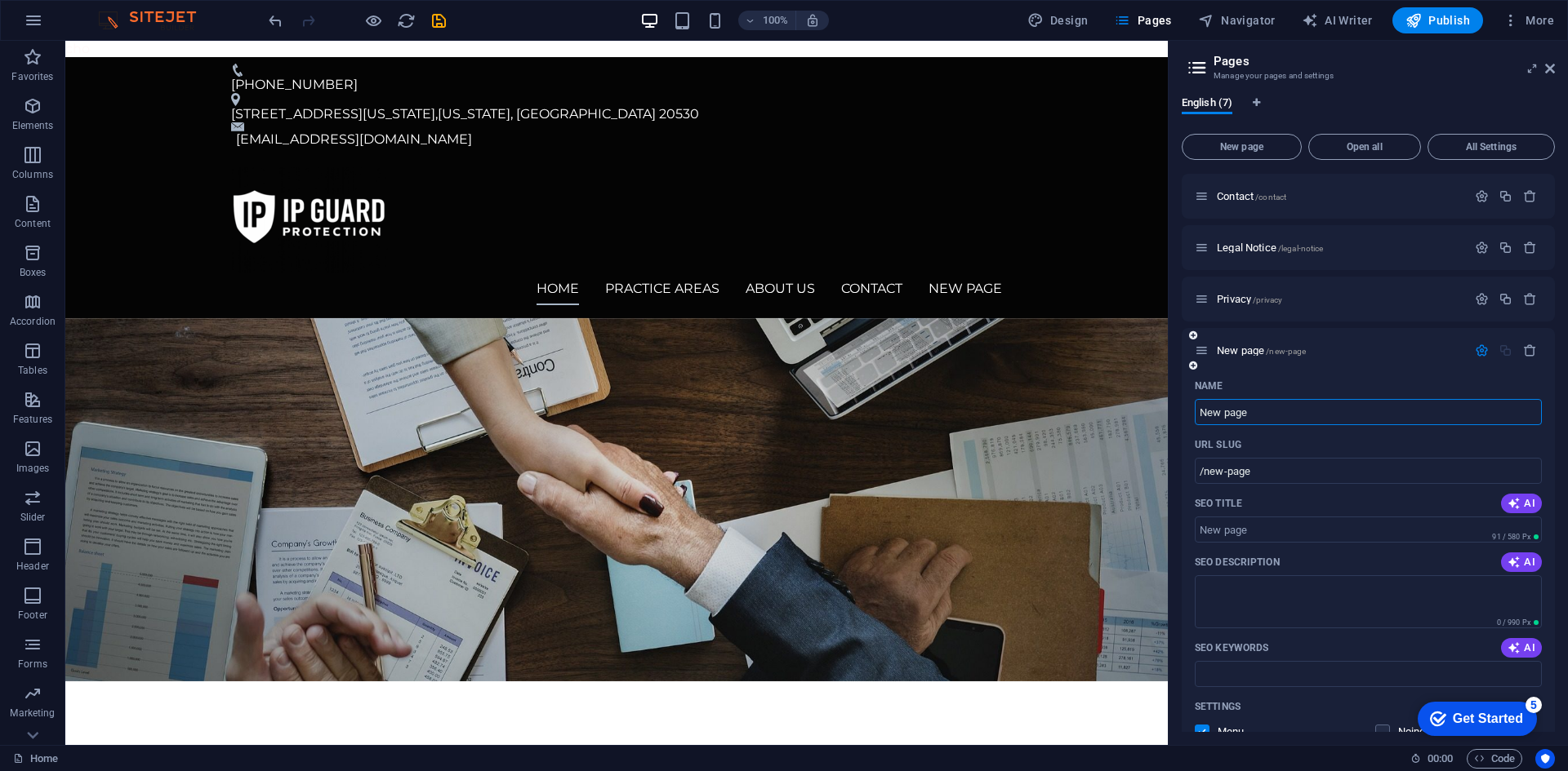
scroll to position [163, 0]
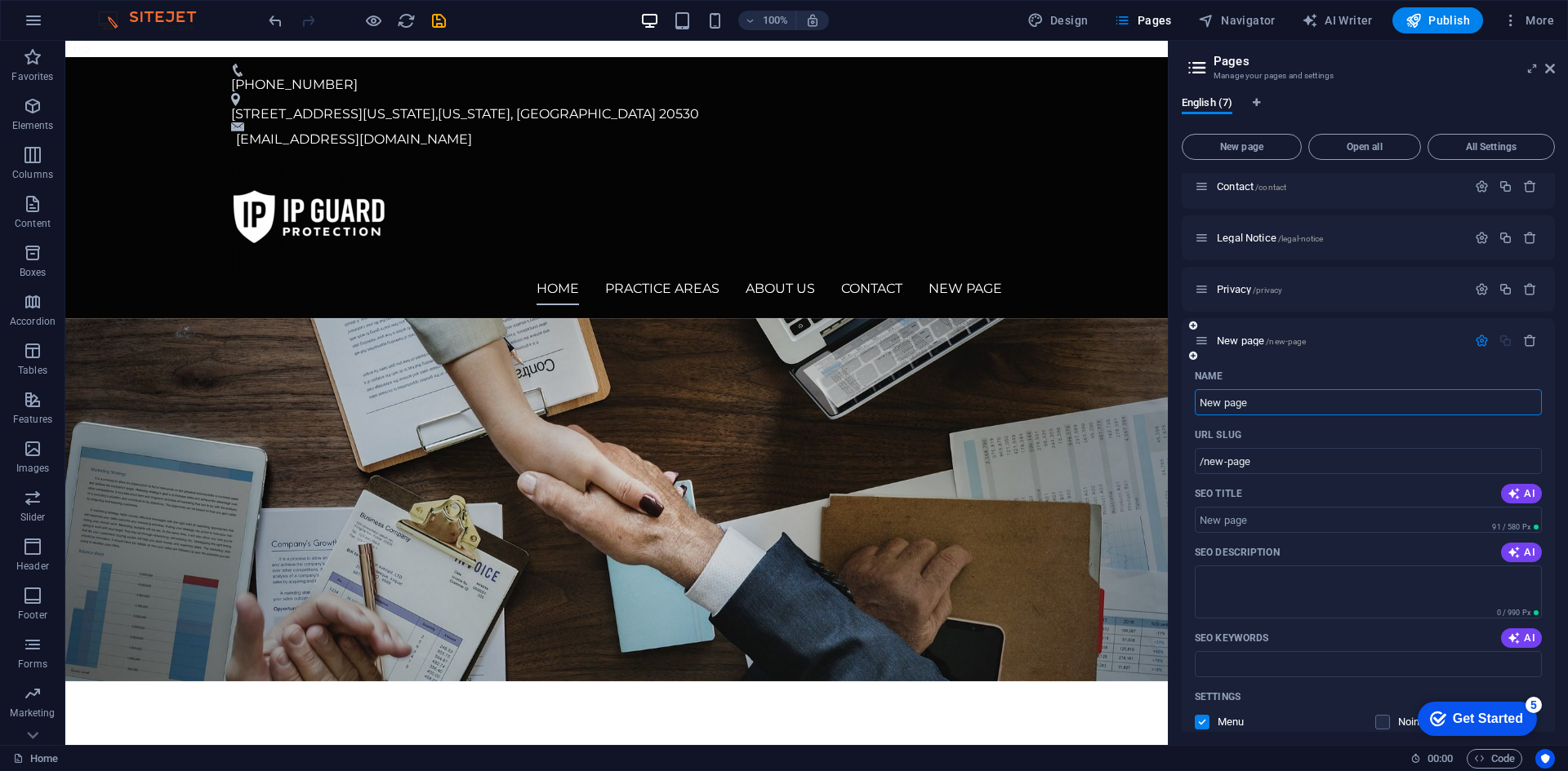
click at [1274, 349] on div "New page /new-page" at bounding box center [1331, 341] width 272 height 19
click at [1243, 331] on div "New page /new-page" at bounding box center [1368, 341] width 373 height 45
click at [1244, 349] on div "New page /new-page" at bounding box center [1331, 341] width 272 height 19
click at [1243, 339] on span "New page /new-page" at bounding box center [1261, 341] width 89 height 12
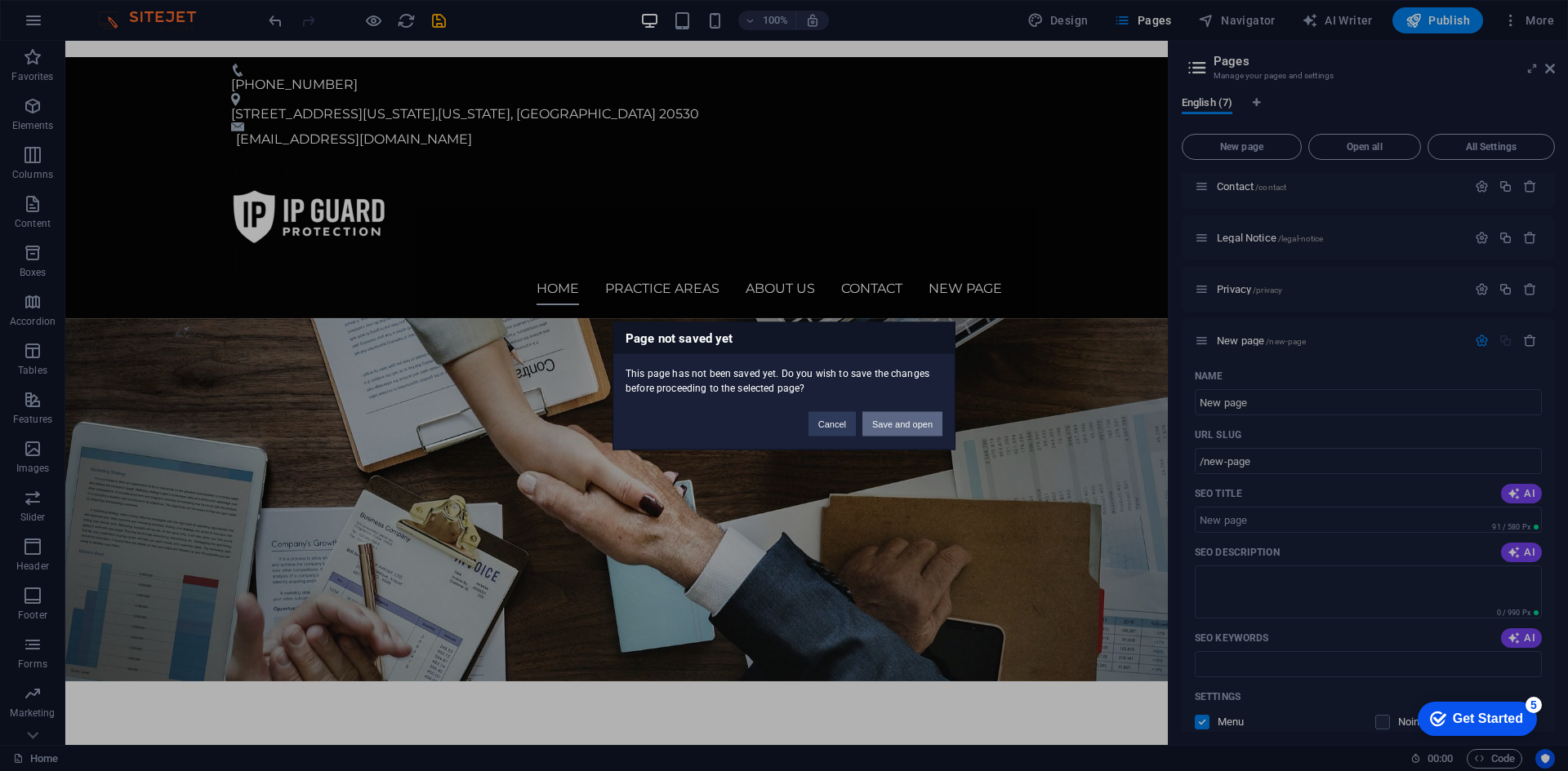
click at [868, 424] on button "Save and open" at bounding box center [901, 423] width 80 height 25
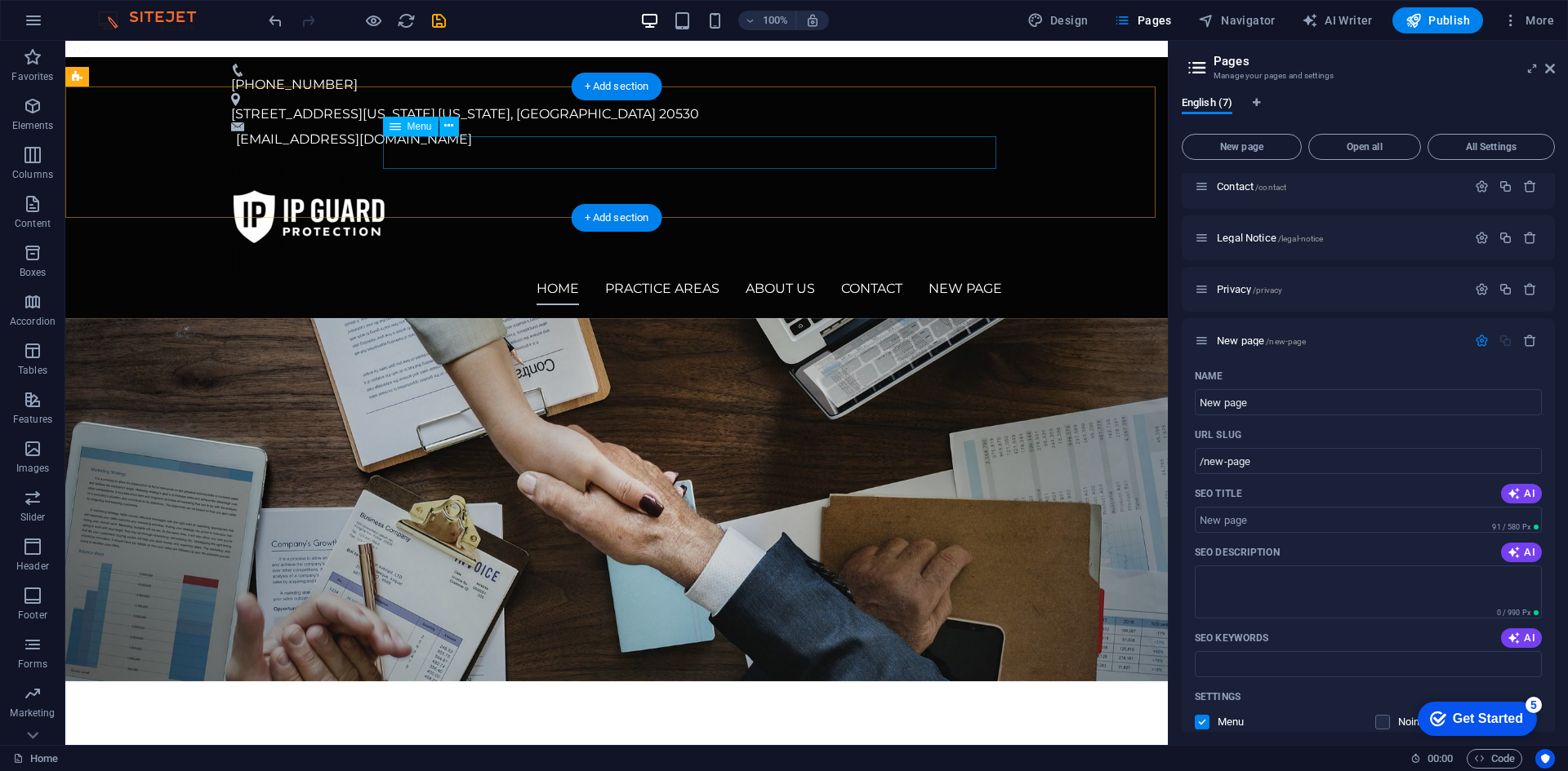
drag, startPoint x: 970, startPoint y: 149, endPoint x: 973, endPoint y: 159, distance: 10.4
click at [970, 273] on nav "Home Practice Areas About us Contact New page" at bounding box center [617, 289] width 771 height 32
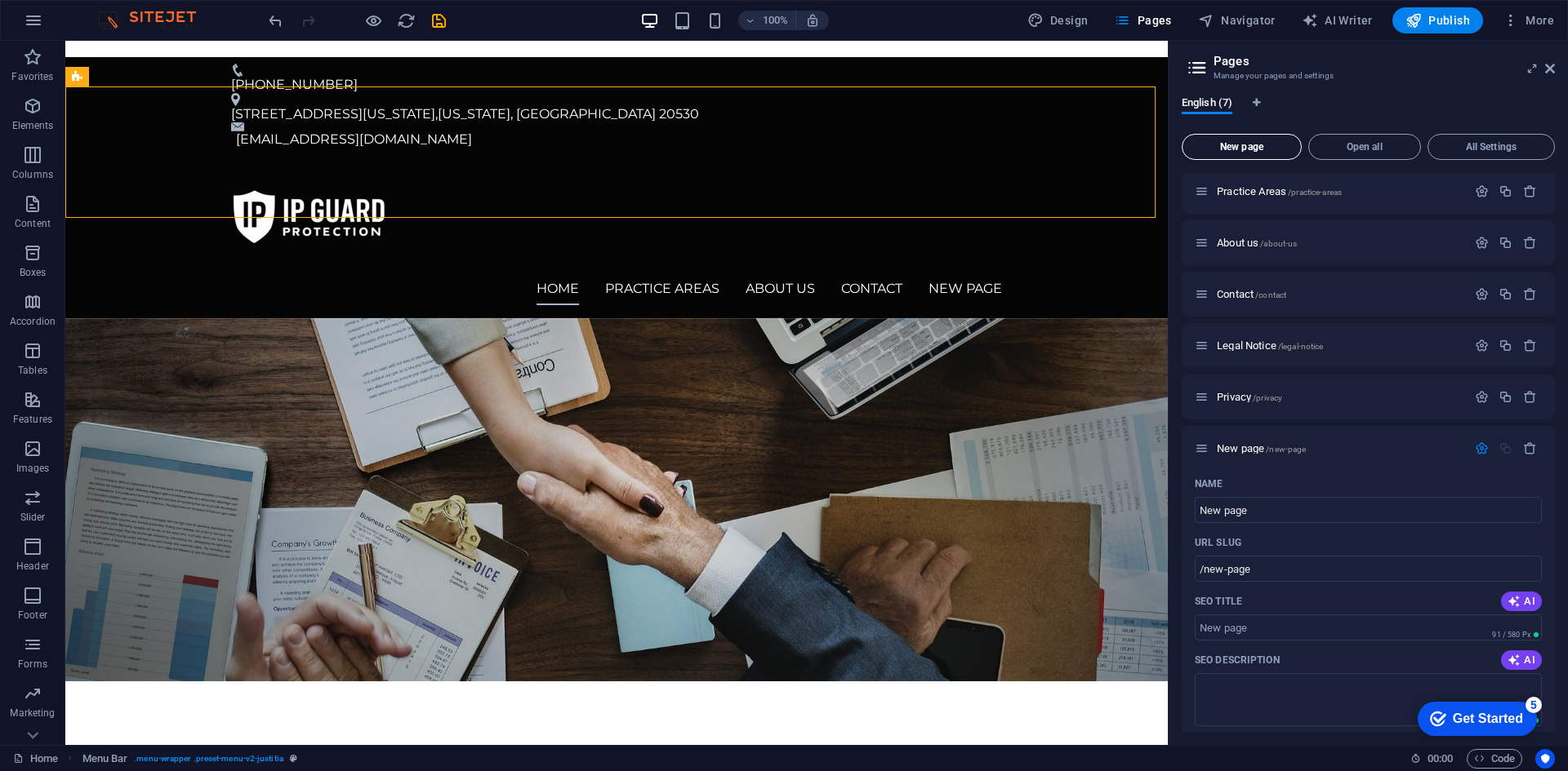
scroll to position [0, 0]
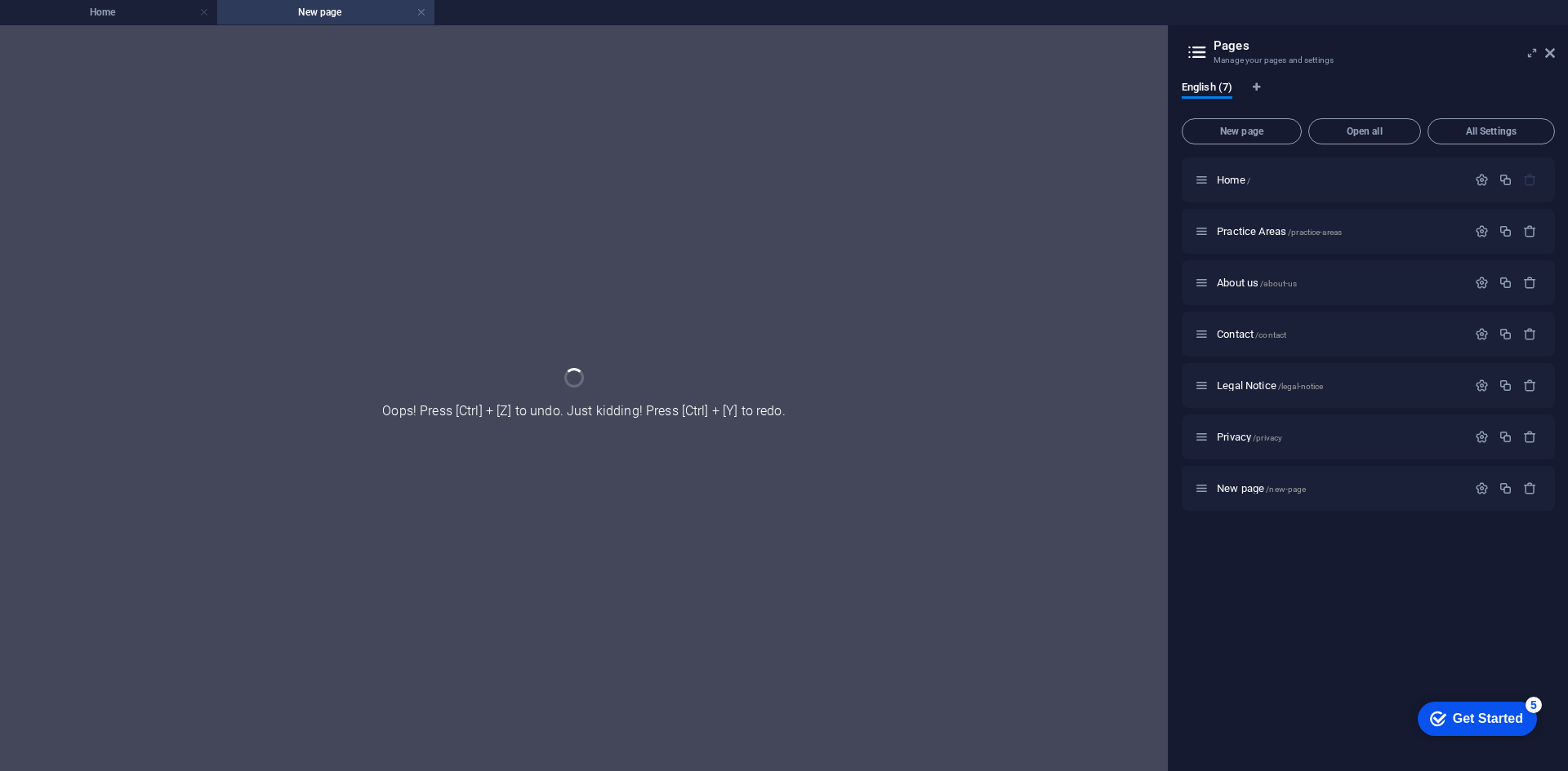
click at [1164, 23] on ul "Home New page" at bounding box center [784, 12] width 1568 height 25
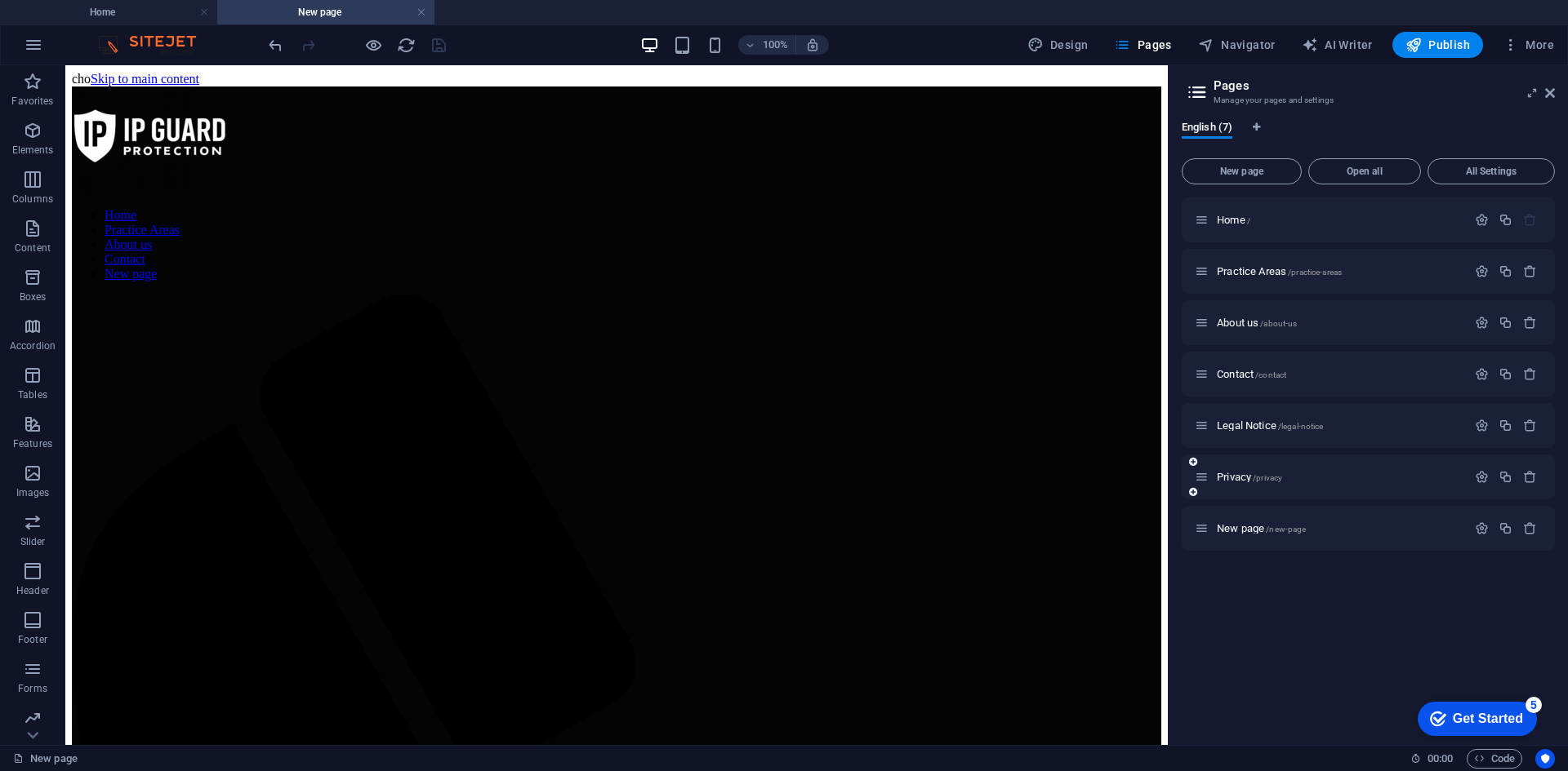
click at [1259, 489] on div "Privacy /privacy" at bounding box center [1368, 478] width 373 height 45
click at [1240, 528] on span "New page /new-page" at bounding box center [1261, 529] width 89 height 12
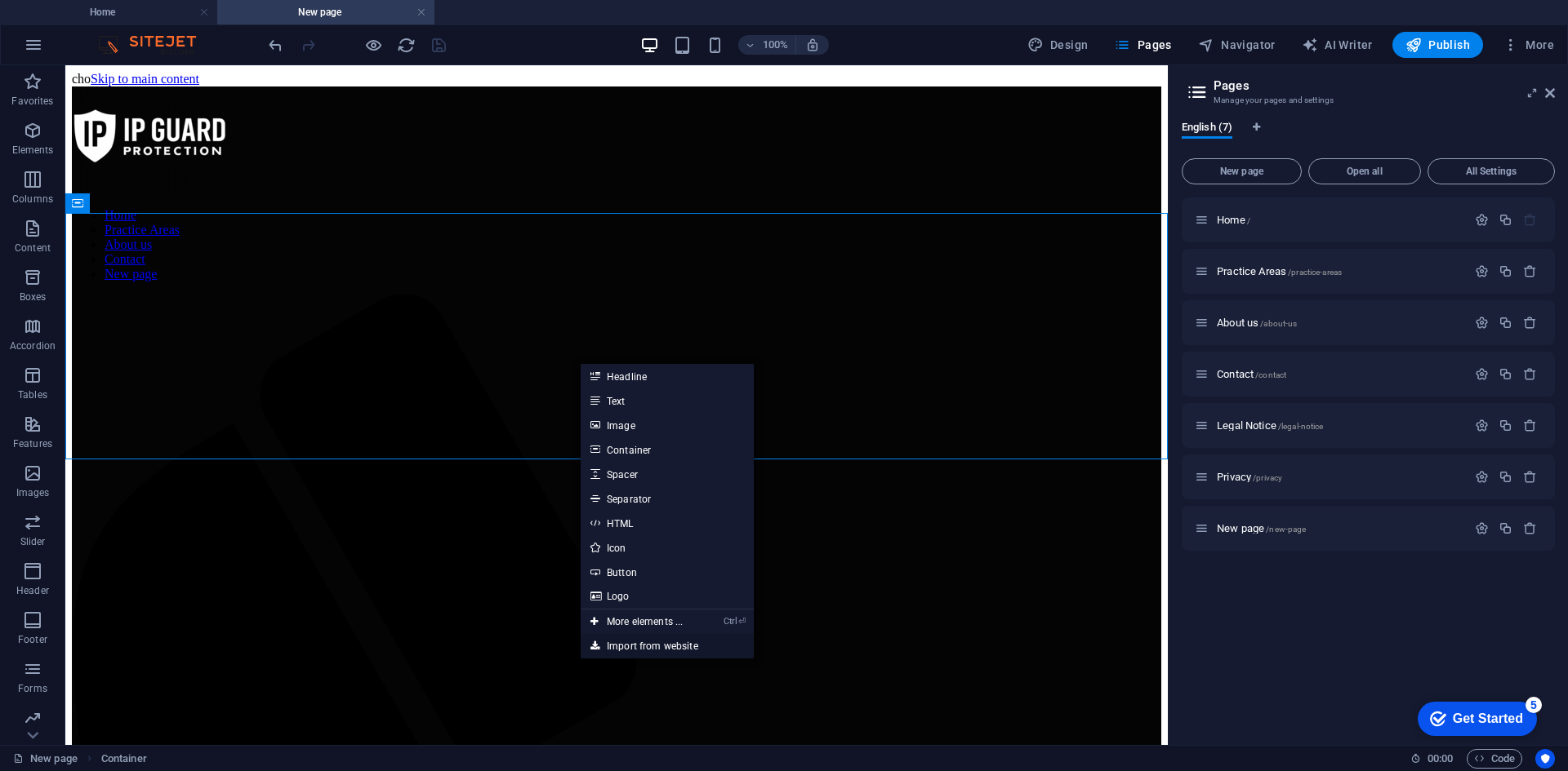
click at [626, 640] on link "Import from website" at bounding box center [667, 646] width 173 height 25
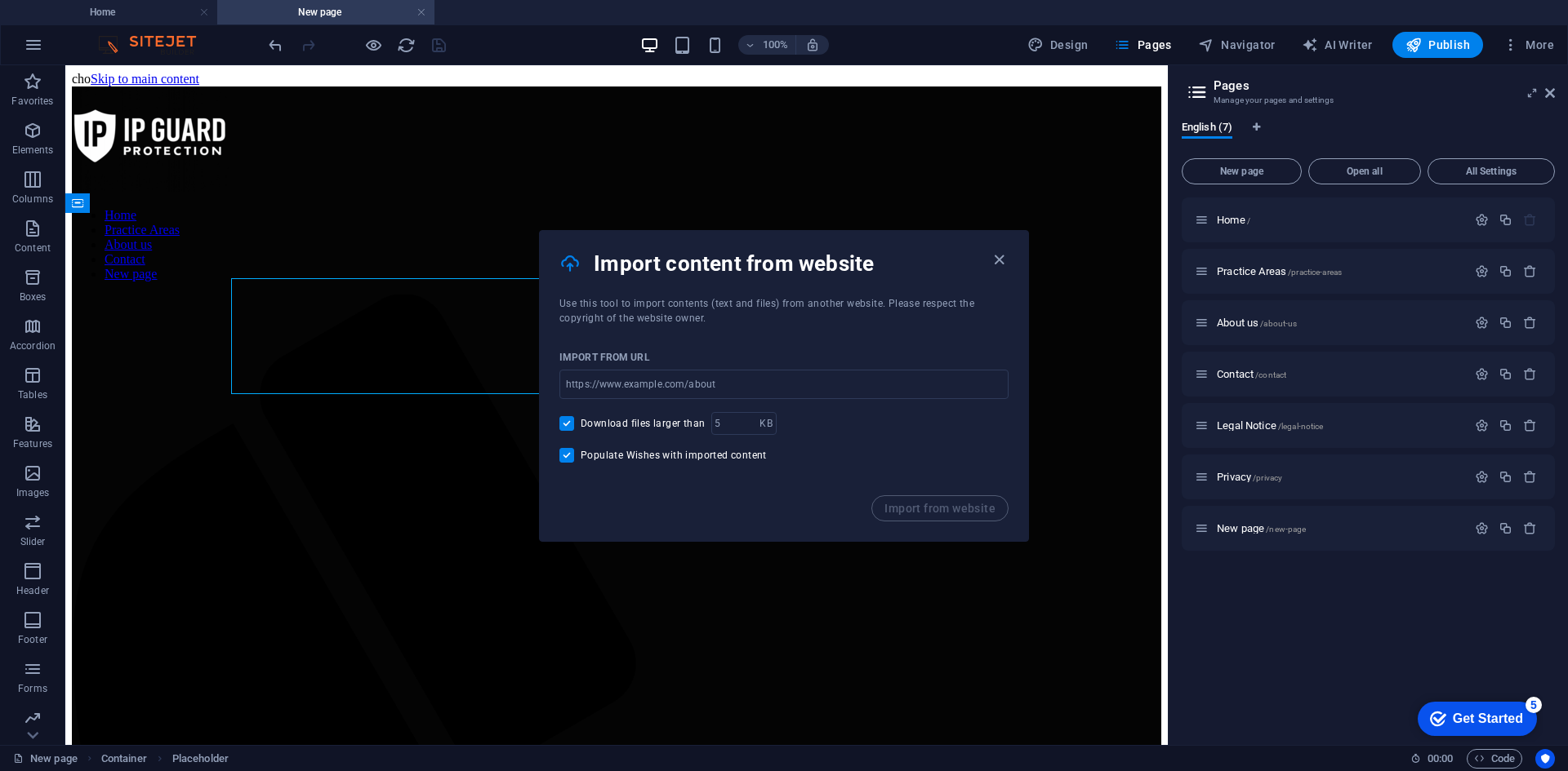
drag, startPoint x: 696, startPoint y: 389, endPoint x: 716, endPoint y: 408, distance: 27.6
click at [699, 397] on input "url" at bounding box center [784, 385] width 449 height 30
paste input "https://www.coen.co.jp/"
type input "https://www.coen.co.jp/"
click at [919, 508] on span "Import from website" at bounding box center [940, 508] width 111 height 13
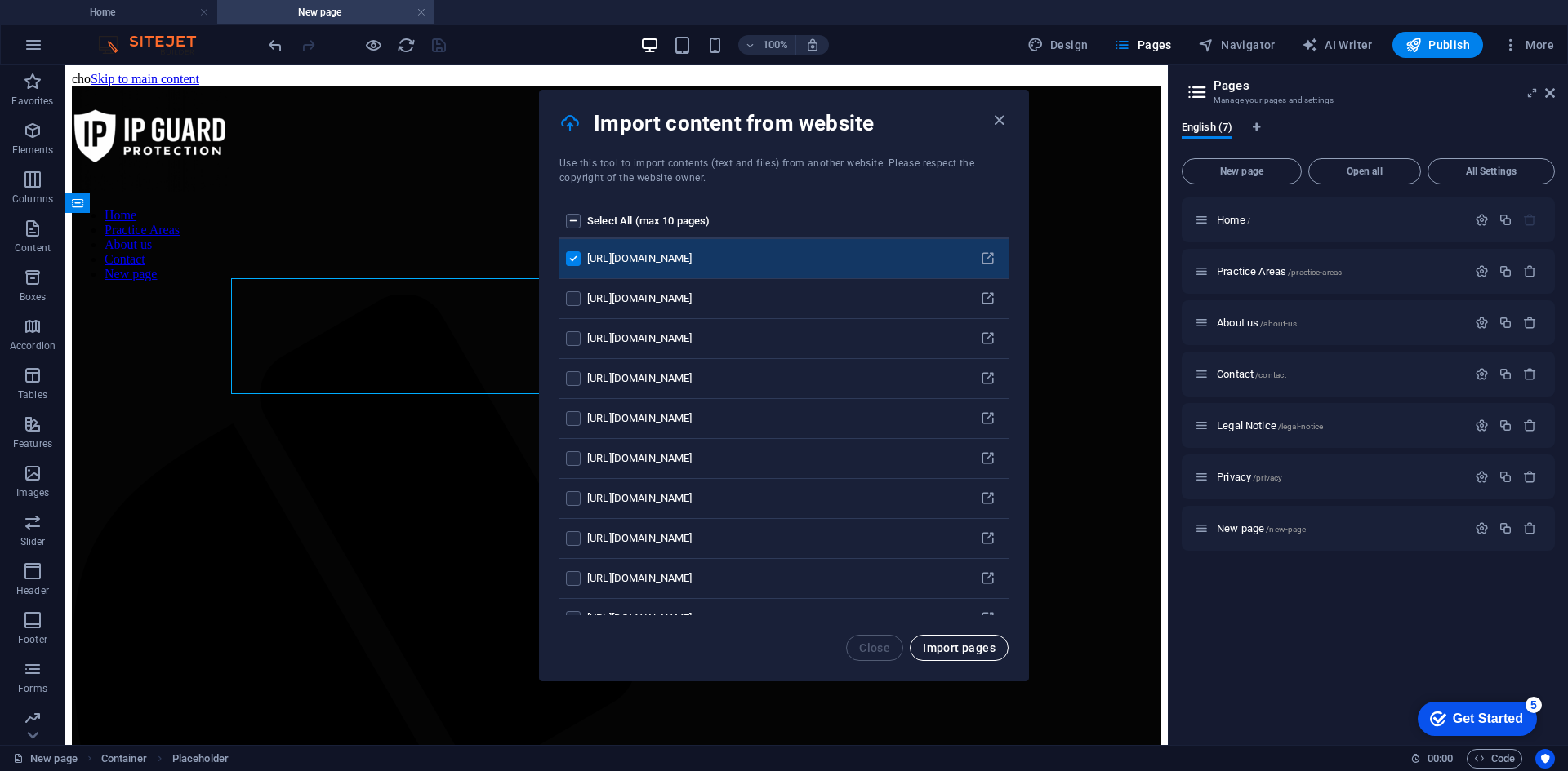
click at [958, 649] on span "Import pages" at bounding box center [959, 648] width 73 height 13
click at [987, 255] on icon "pages list" at bounding box center [988, 259] width 16 height 16
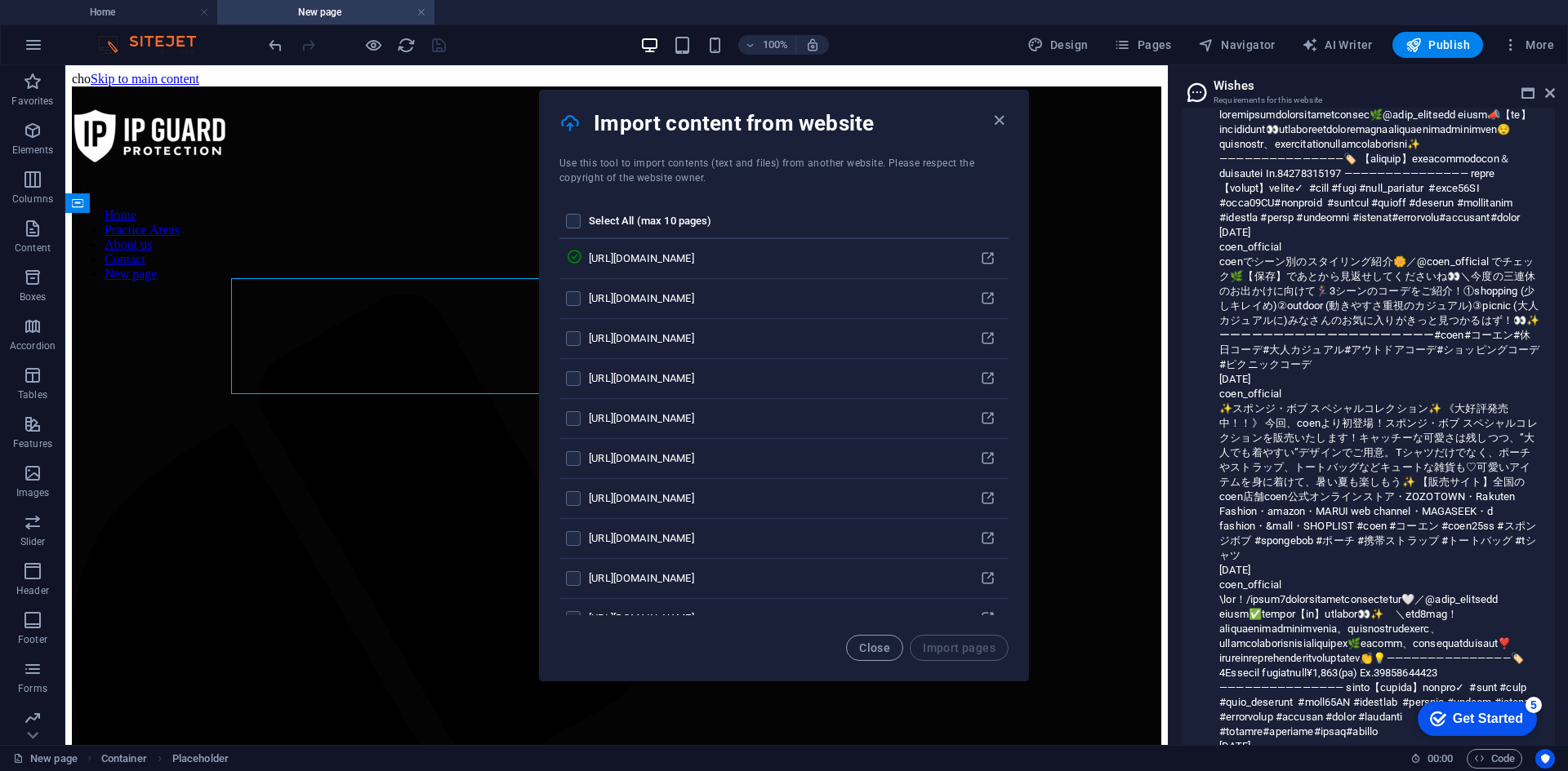
scroll to position [3197, 0]
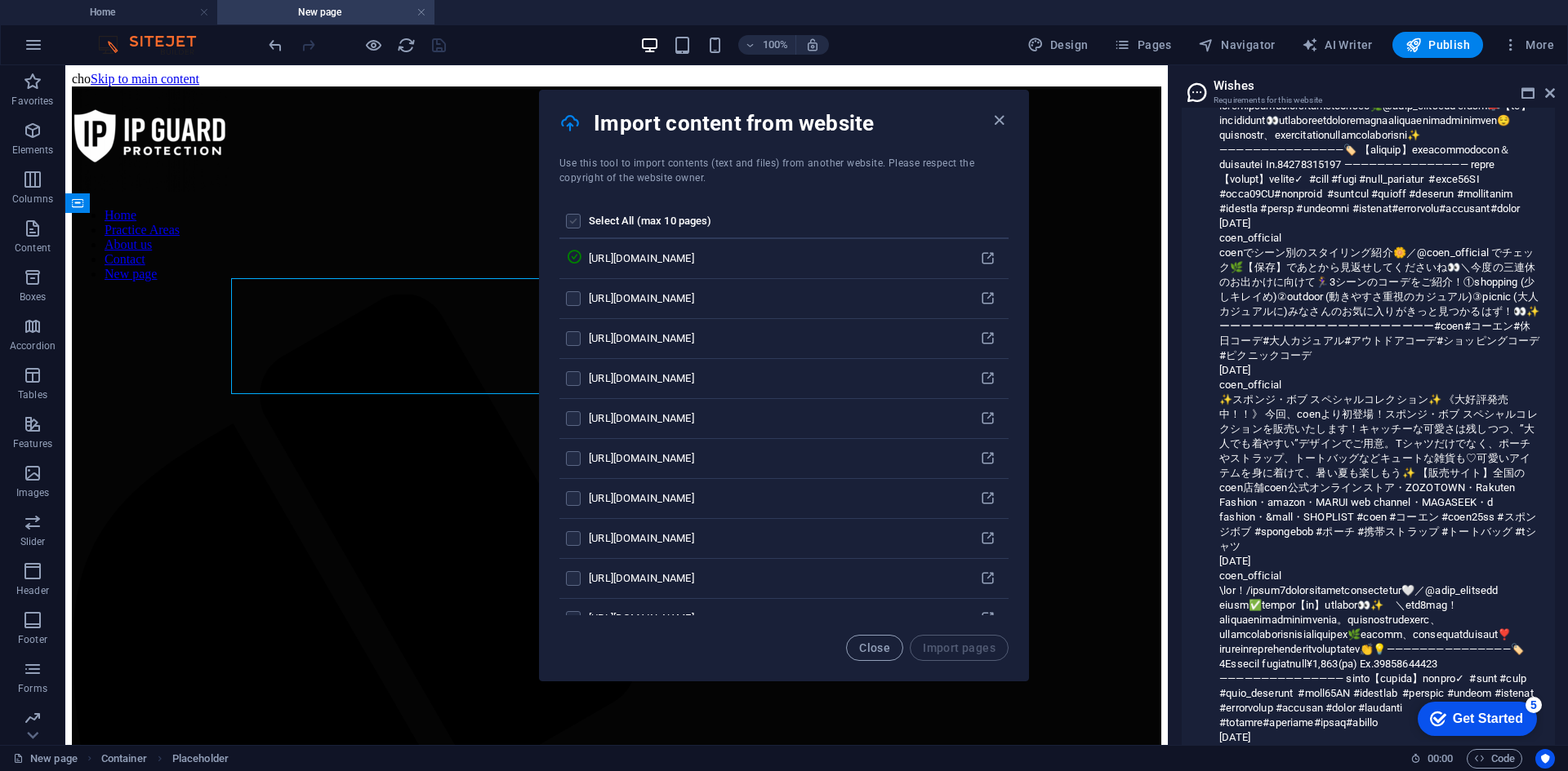
click at [574, 218] on label "pages list" at bounding box center [572, 221] width 15 height 15
click at [0, 0] on input "pages list" at bounding box center [0, 0] width 0 height 0
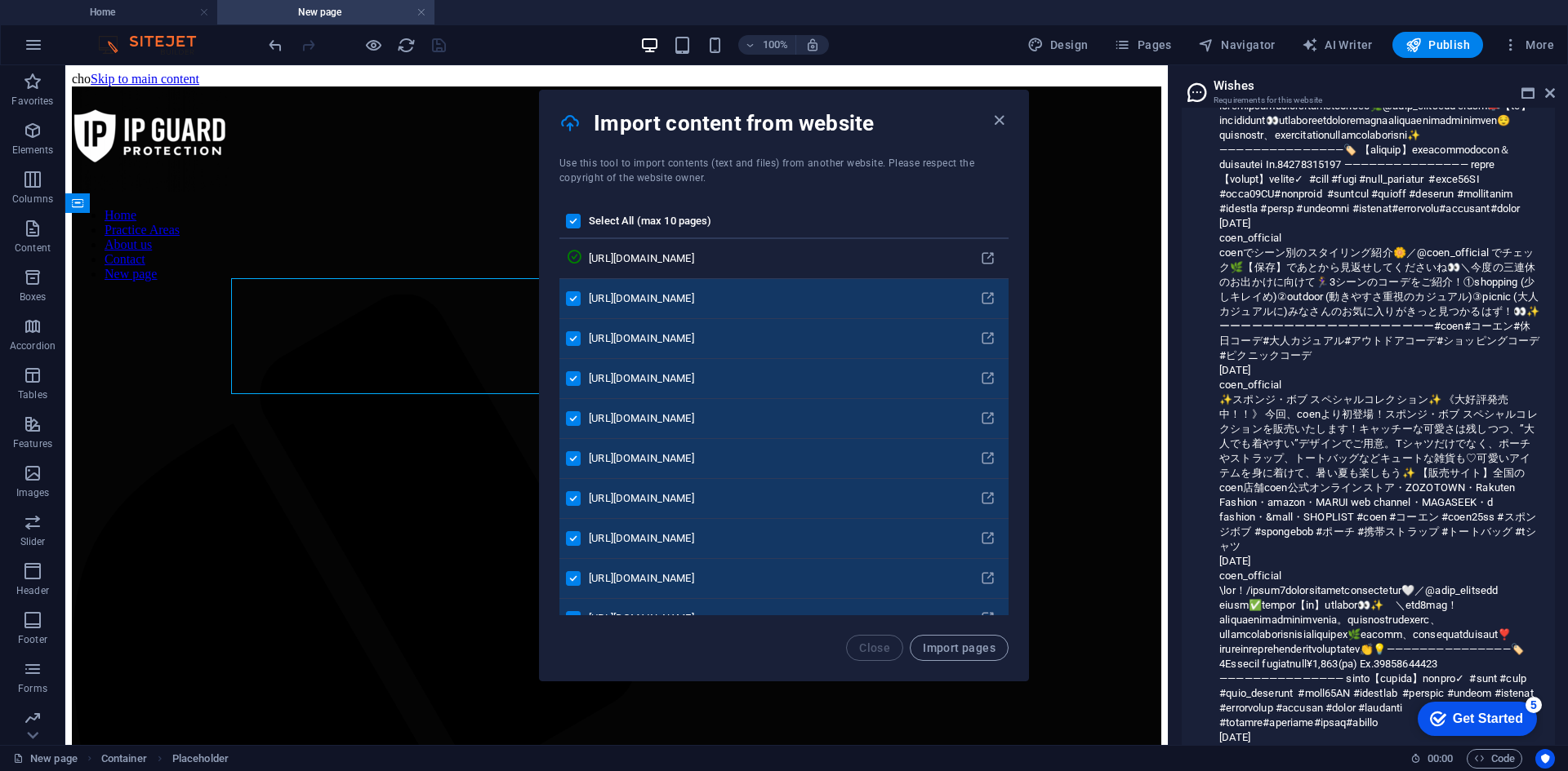
click at [572, 218] on label "pages list" at bounding box center [572, 221] width 15 height 15
click at [0, 0] on input "pages list" at bounding box center [0, 0] width 0 height 0
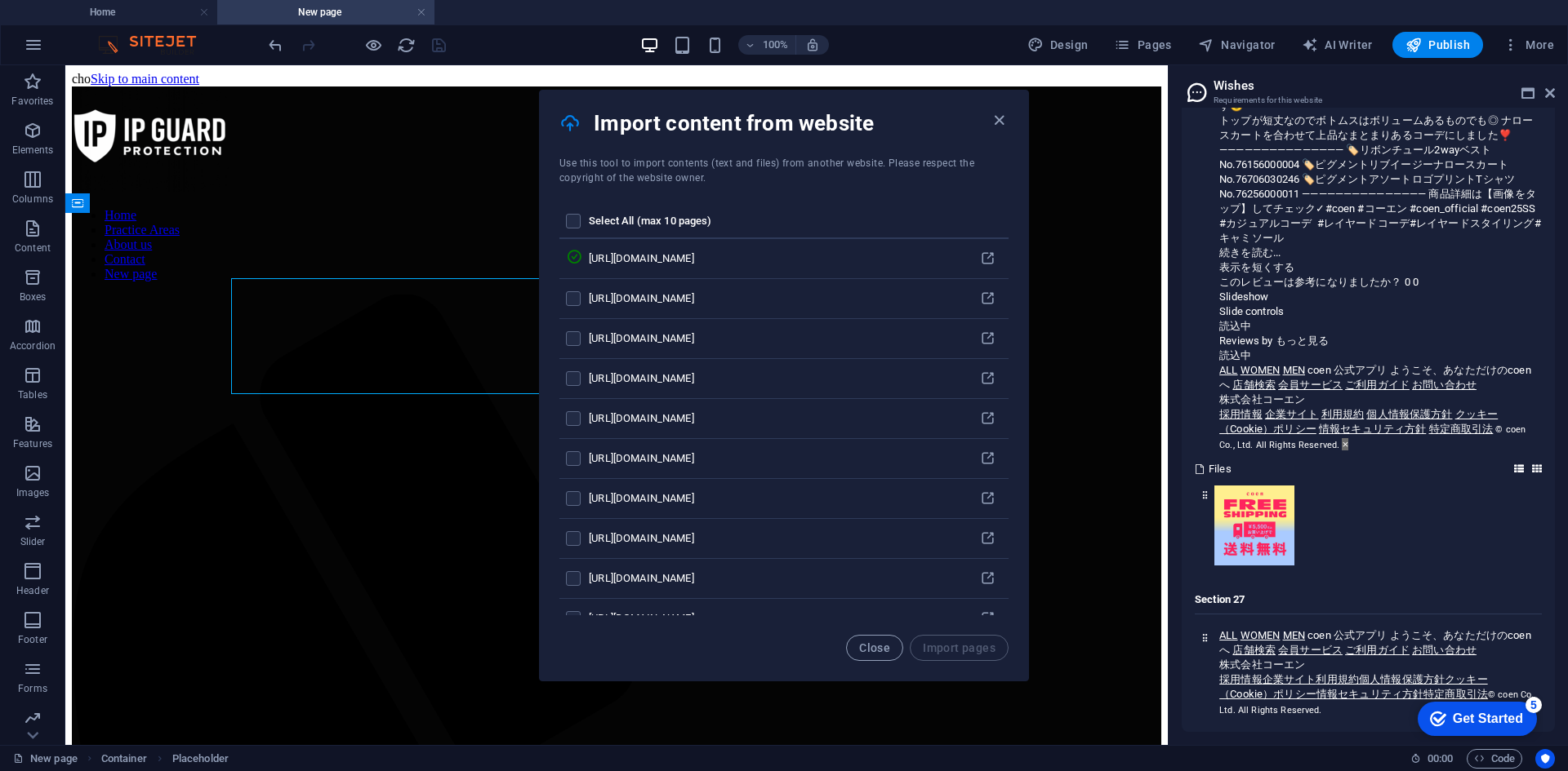
scroll to position [42515, 0]
click at [1523, 84] on h2 "Wishes" at bounding box center [1384, 86] width 342 height 15
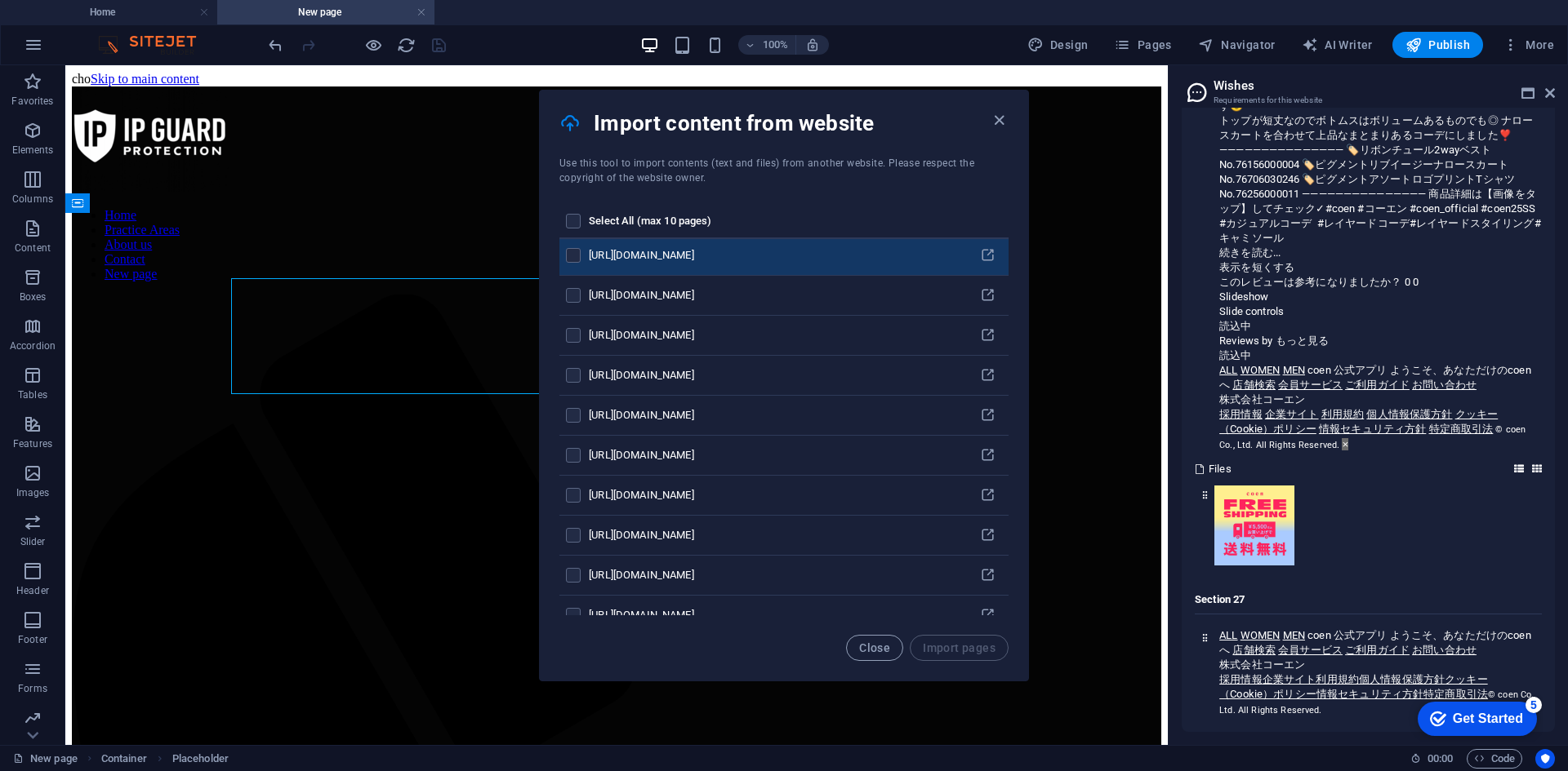
scroll to position [0, 0]
click at [575, 242] on td "pages list" at bounding box center [574, 259] width 30 height 40
click at [582, 251] on icon "pages list" at bounding box center [573, 257] width 17 height 17
click at [657, 256] on div "https://www.coen.co.jp/" at bounding box center [774, 258] width 370 height 15
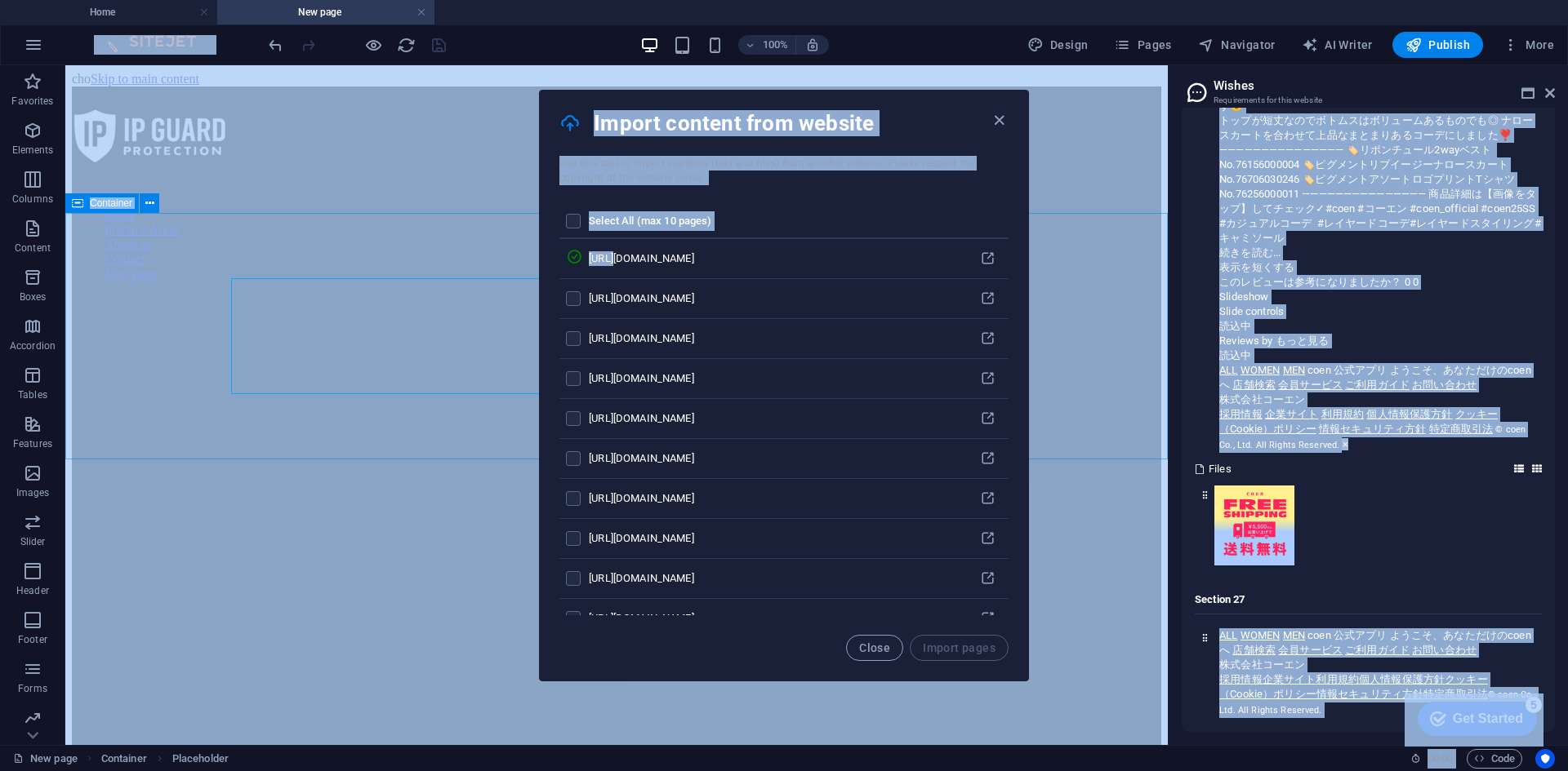
drag, startPoint x: 721, startPoint y: 322, endPoint x: 430, endPoint y: 320, distance: 291.0
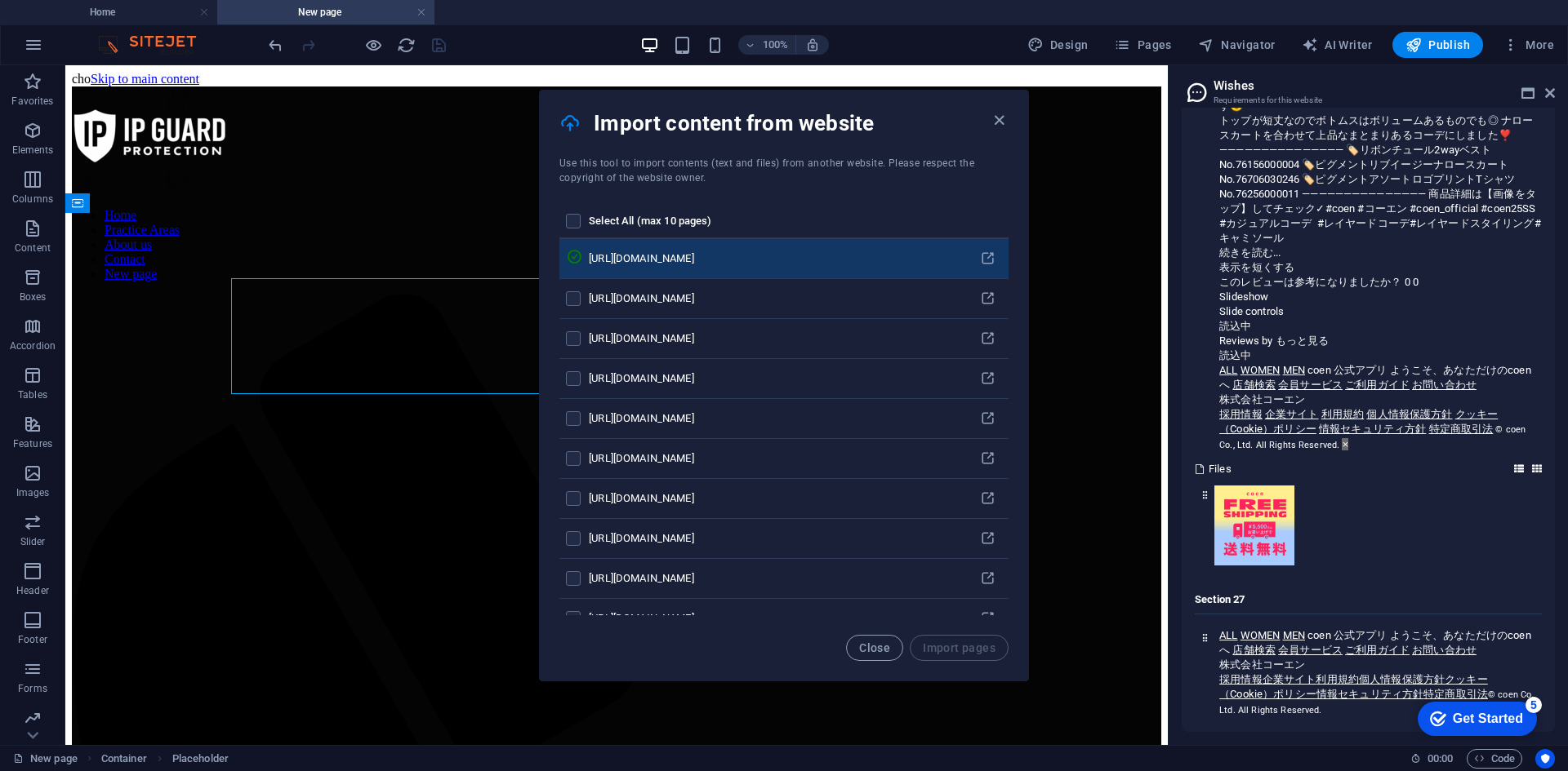
click at [698, 273] on td "https://www.coen.co.jp/" at bounding box center [777, 259] width 377 height 40
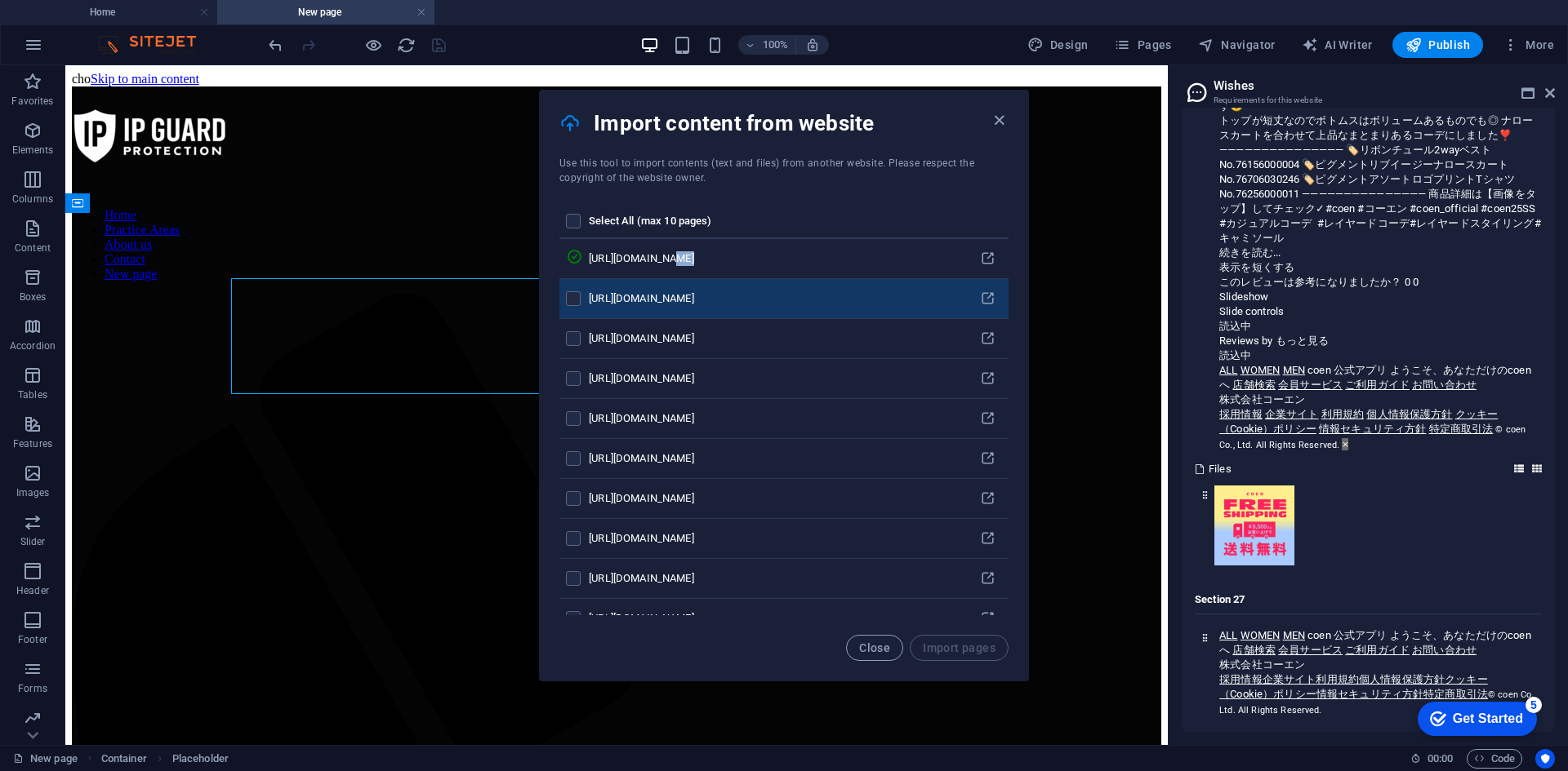
drag, startPoint x: 719, startPoint y: 265, endPoint x: 624, endPoint y: 293, distance: 99.0
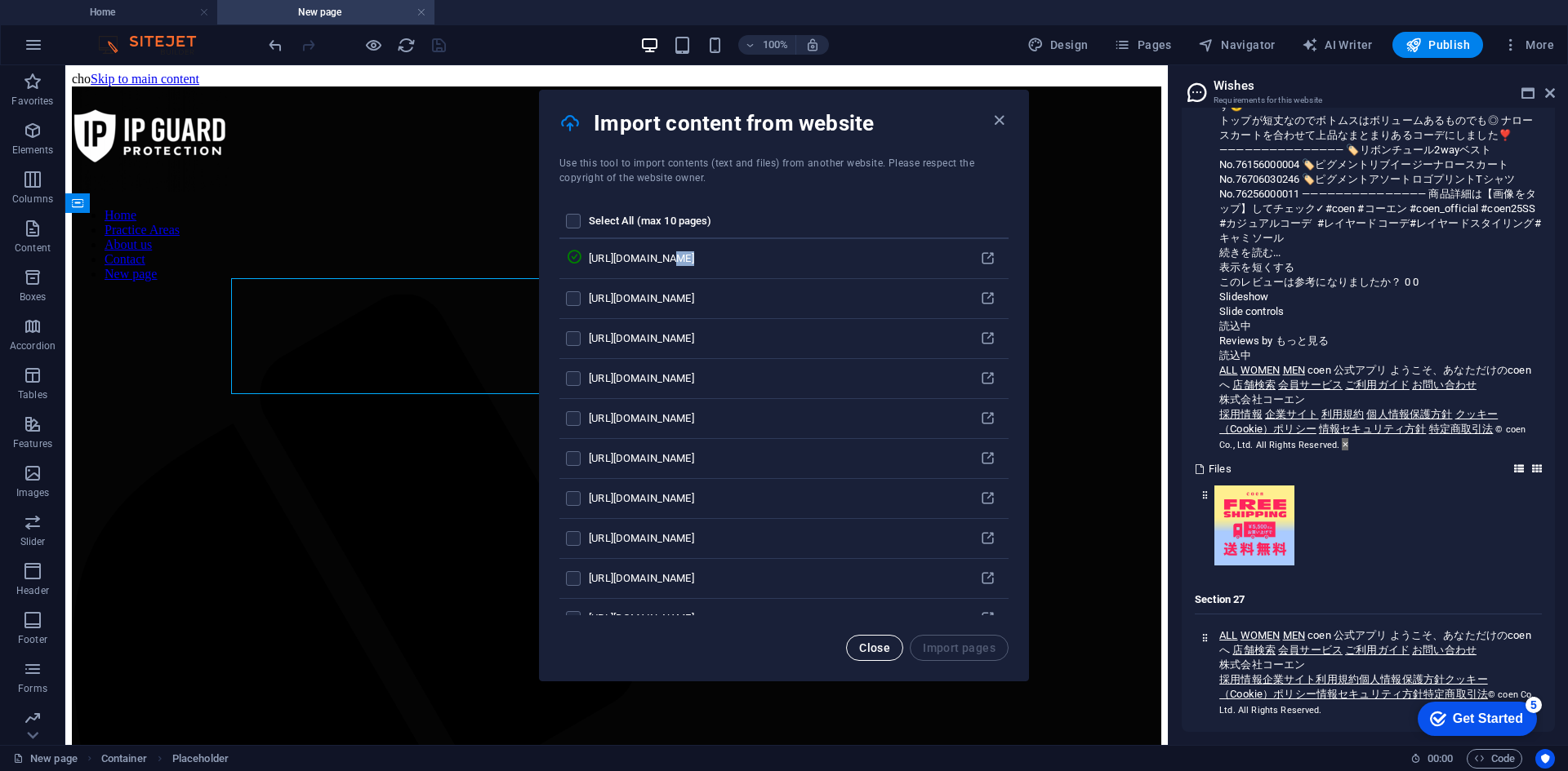
click at [883, 652] on span "Close" at bounding box center [875, 648] width 32 height 13
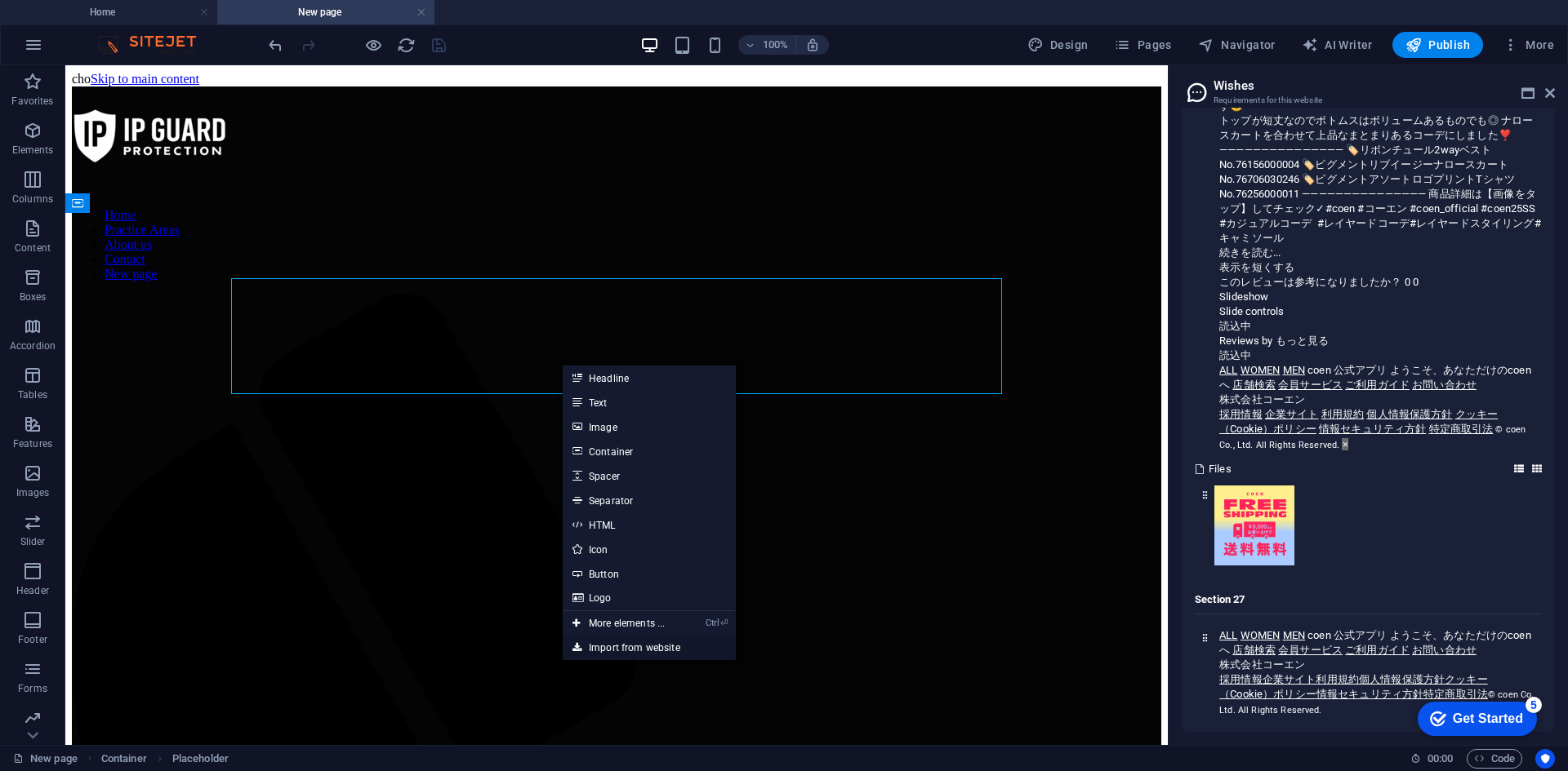
click at [614, 640] on link "Import from website" at bounding box center [649, 648] width 173 height 25
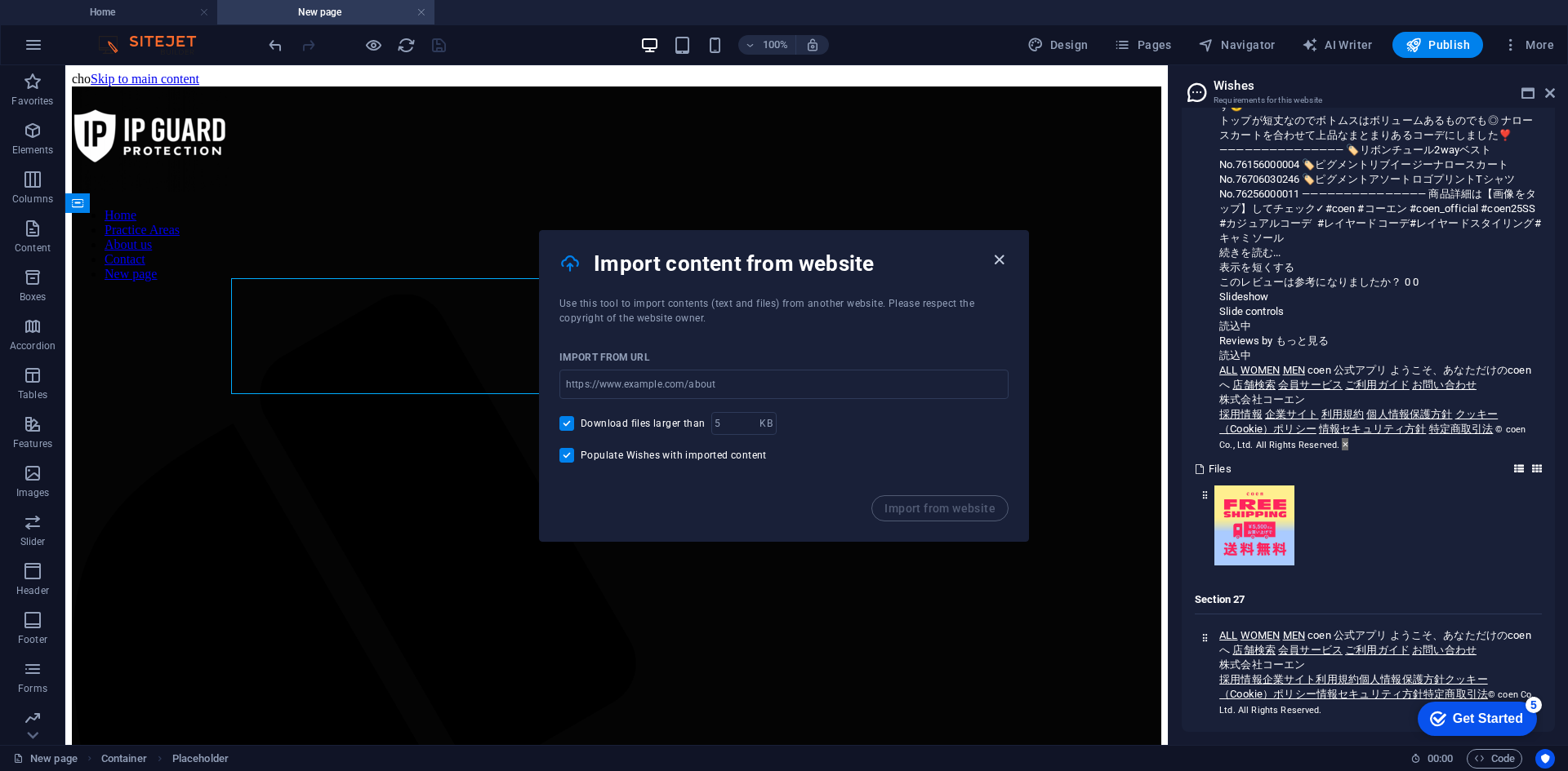
click at [1001, 258] on icon "button" at bounding box center [999, 260] width 19 height 19
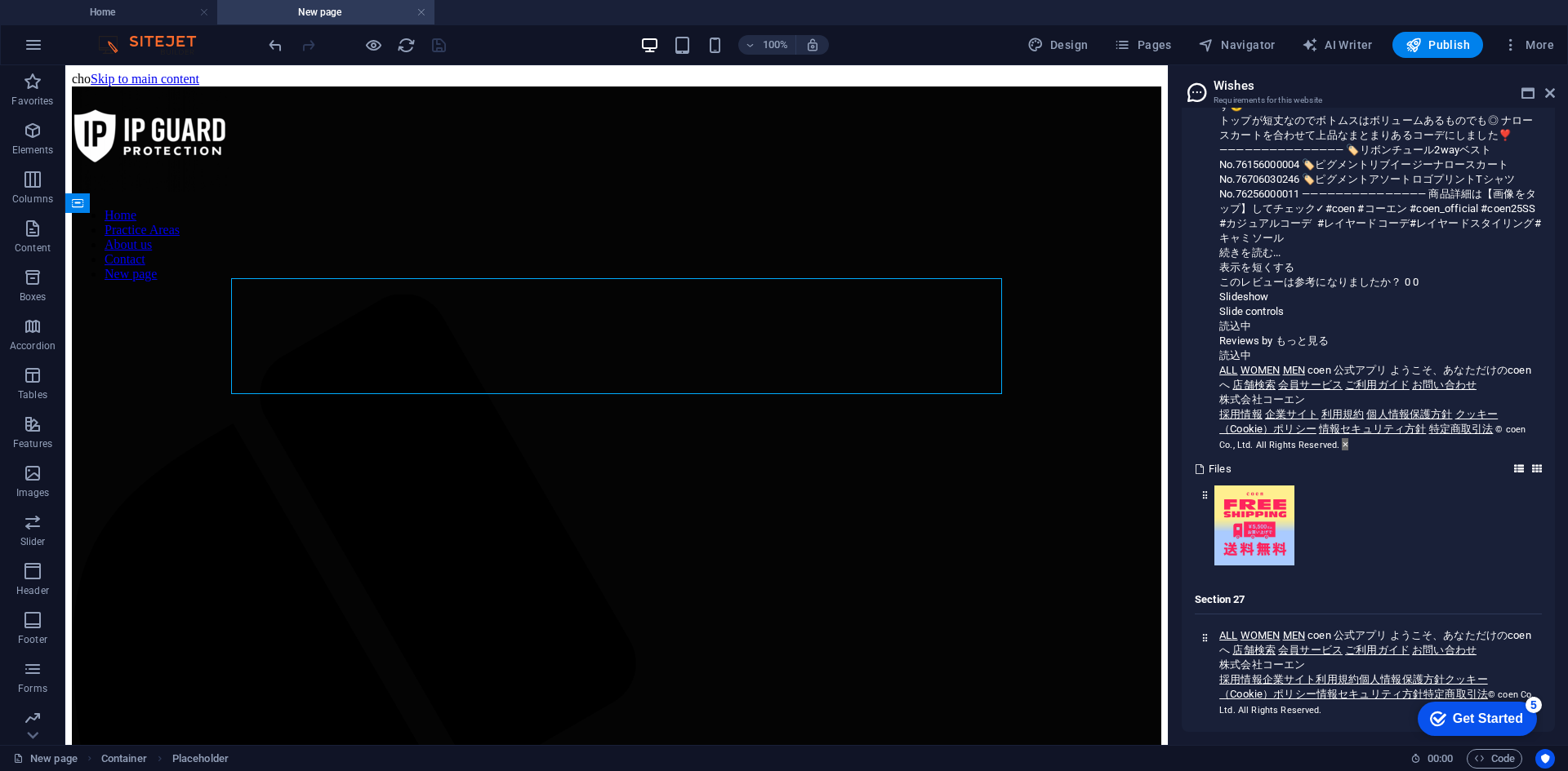
click at [1493, 725] on div "Get Started" at bounding box center [1487, 719] width 70 height 15
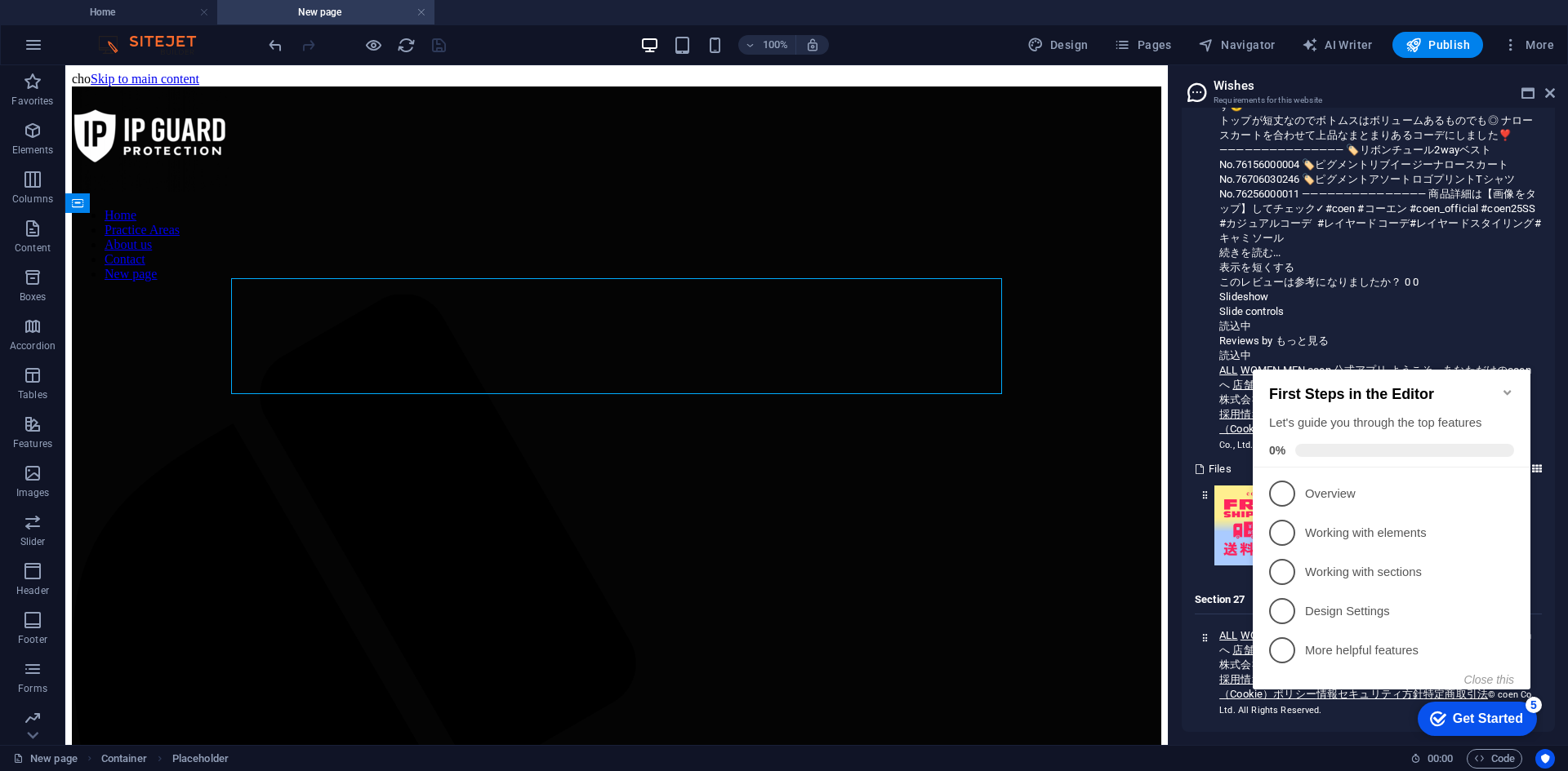
click at [1511, 386] on icon "Minimize checklist" at bounding box center [1507, 392] width 13 height 13
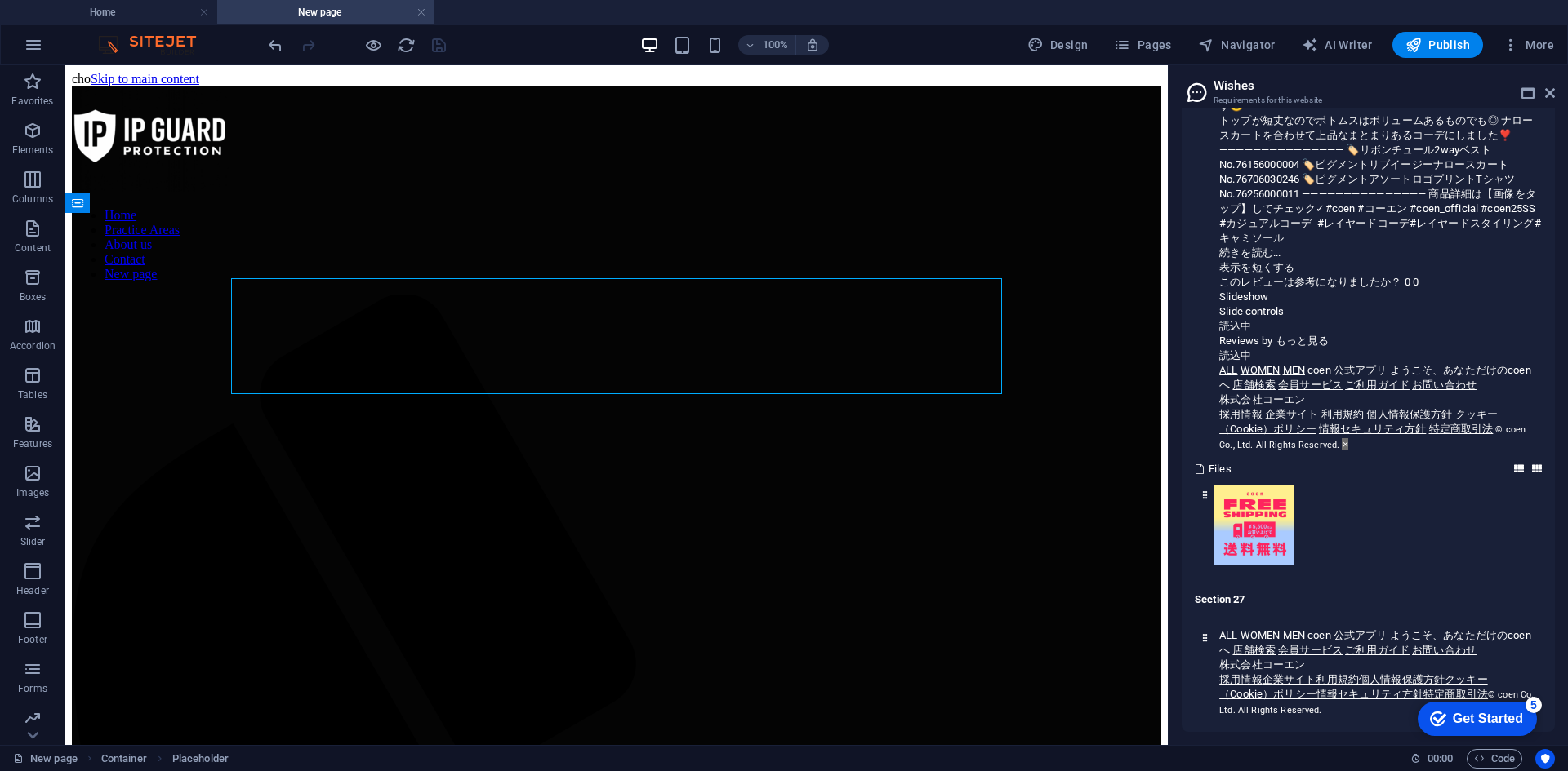
click at [1517, 81] on h2 "Wishes" at bounding box center [1384, 86] width 342 height 15
click at [1529, 94] on icon at bounding box center [1527, 93] width 13 height 13
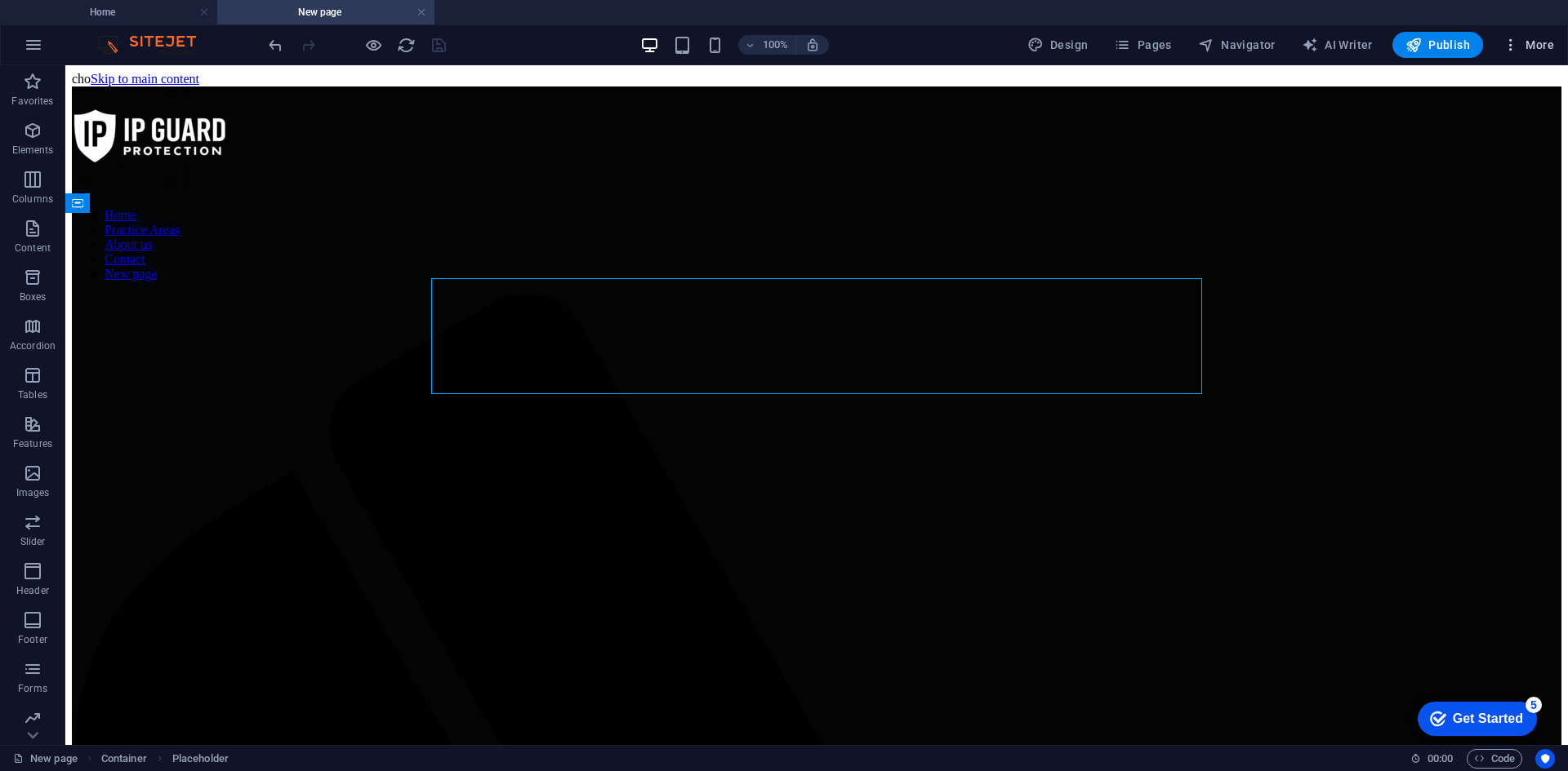
click at [1504, 40] on icon "button" at bounding box center [1510, 44] width 17 height 17
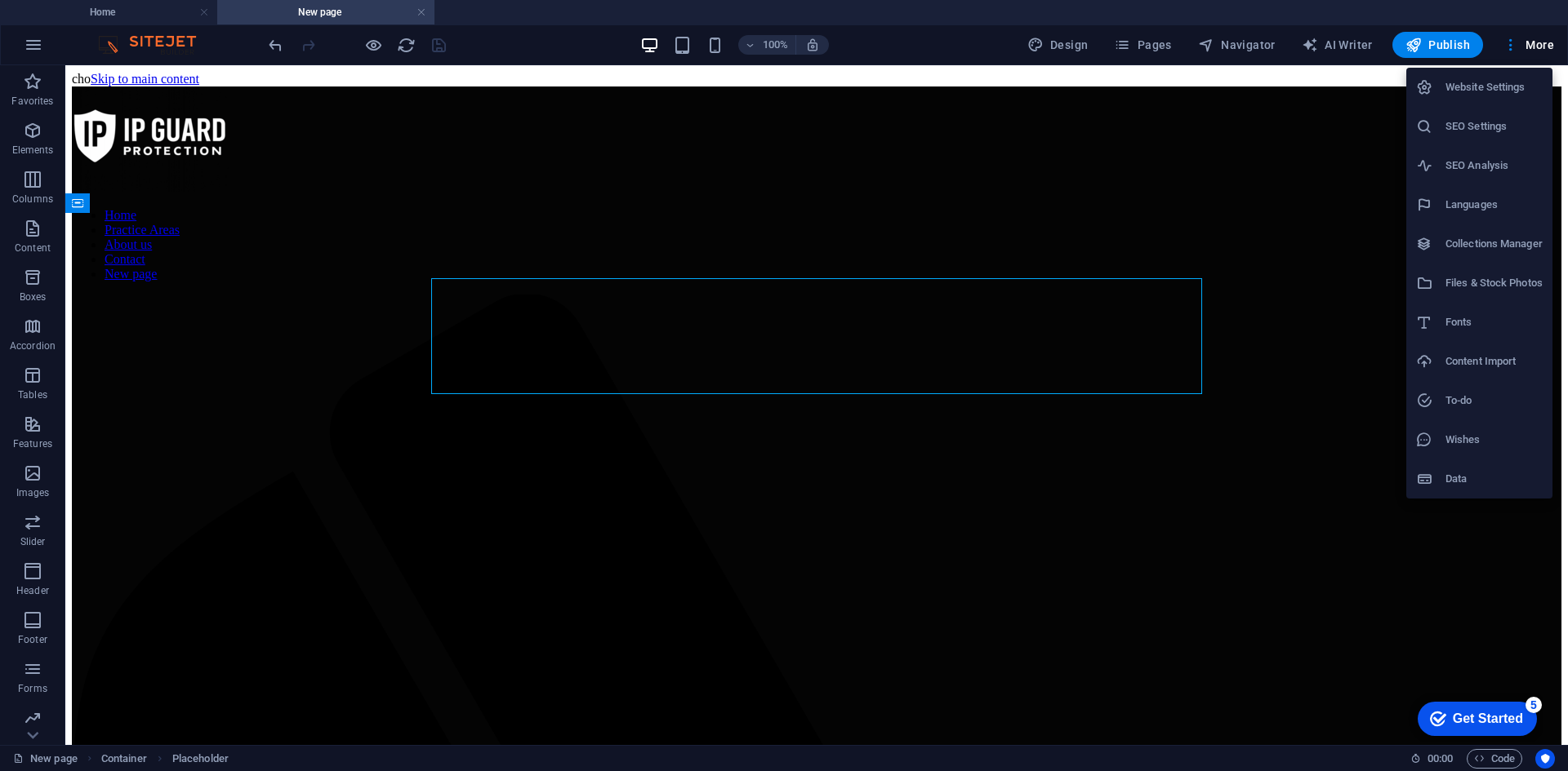
click at [762, 365] on div at bounding box center [784, 385] width 1568 height 771
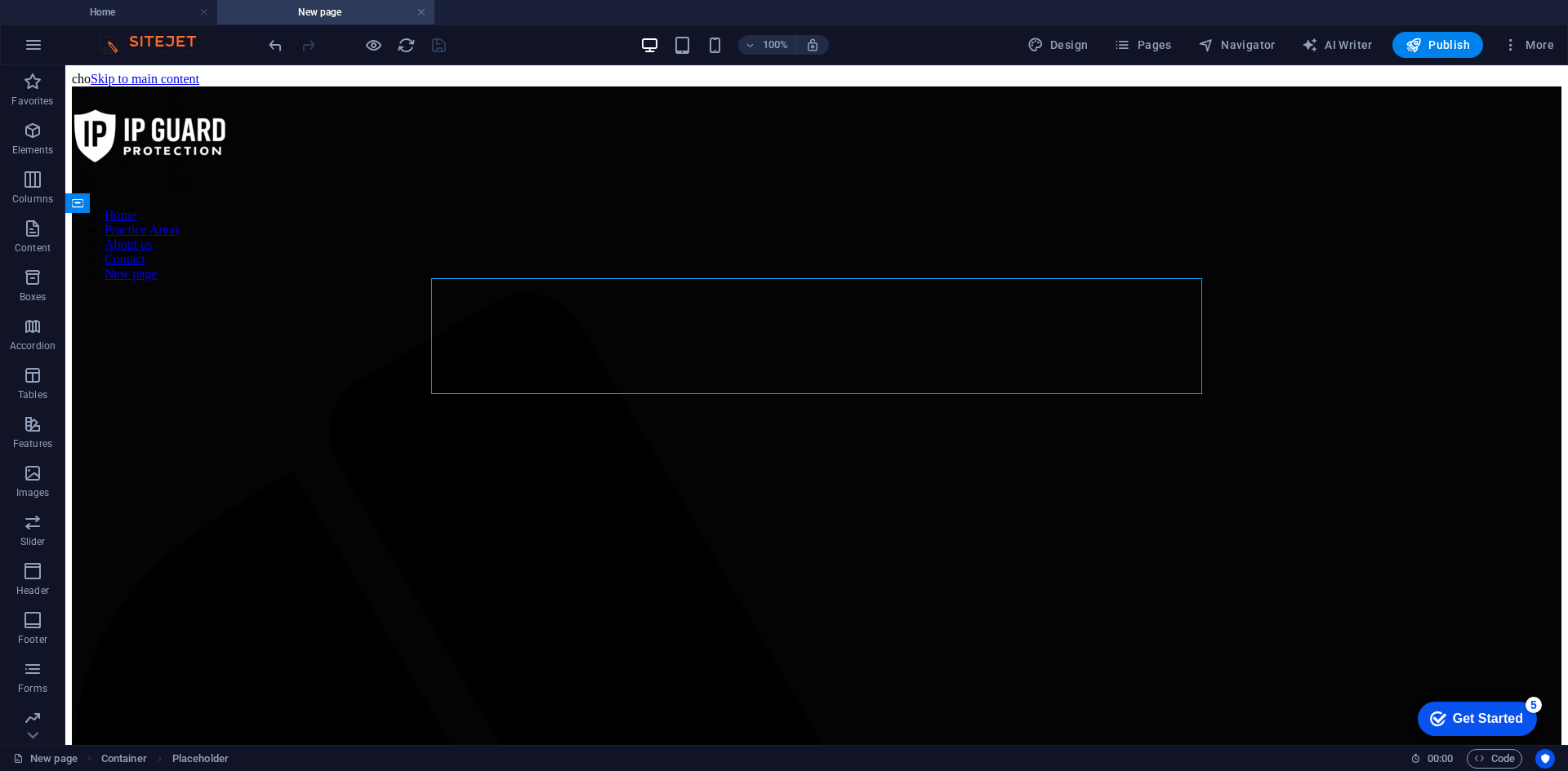
click at [756, 357] on div "Website Settings SEO Settings SEO Analysis Languages Collections Manager Files …" at bounding box center [784, 390] width 1568 height 761
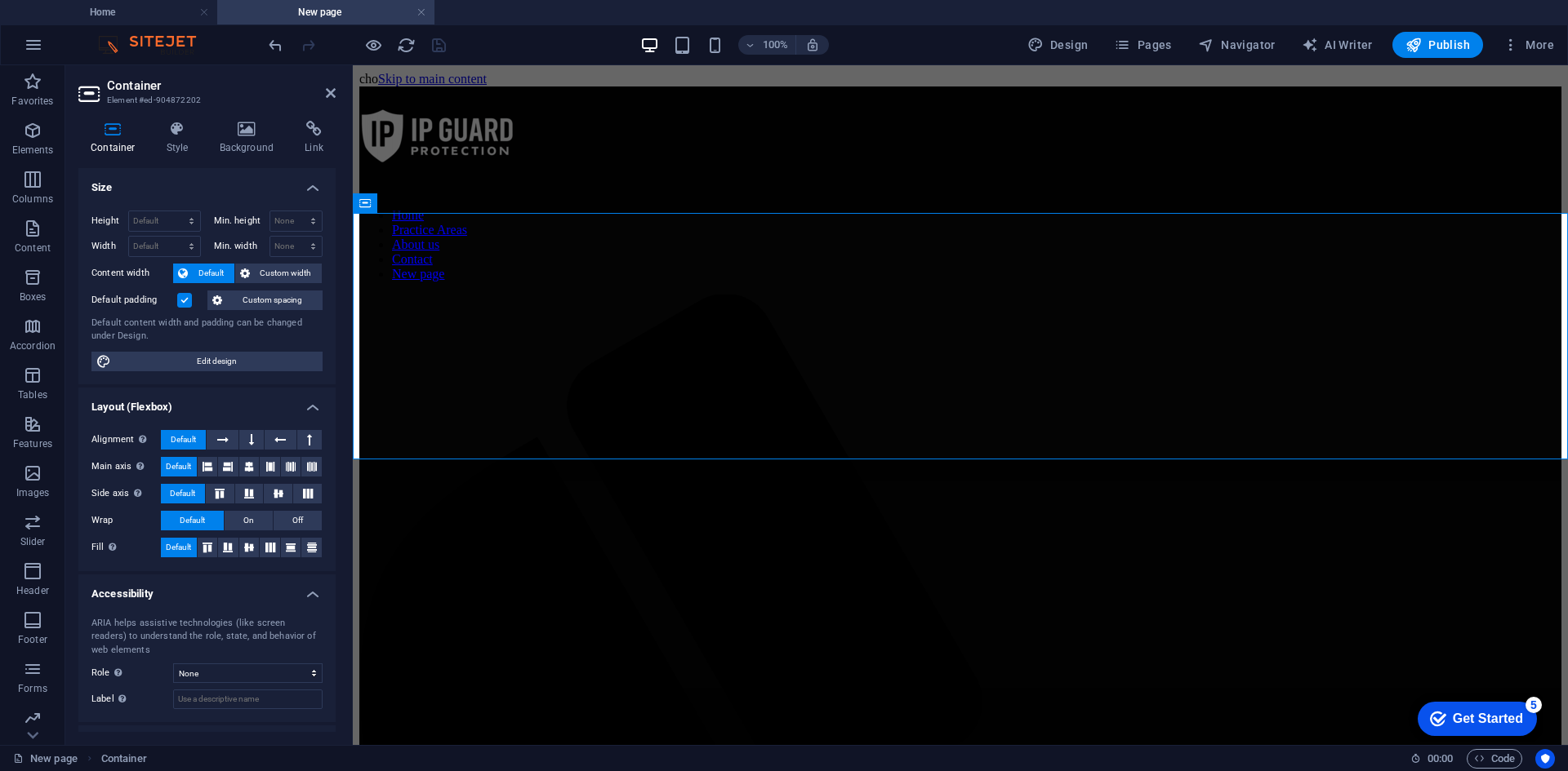
click at [333, 93] on icon at bounding box center [331, 93] width 10 height 13
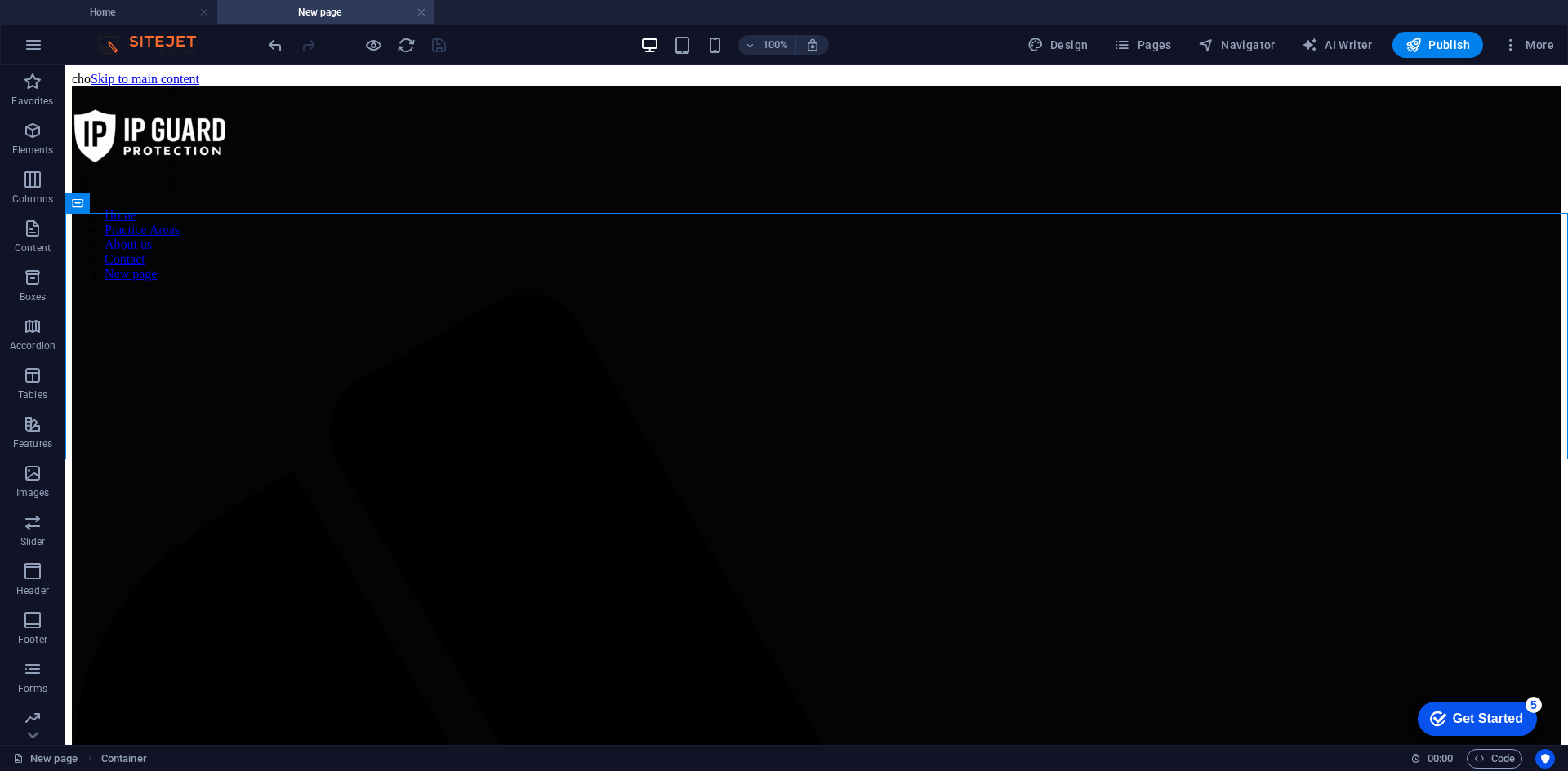
drag, startPoint x: 776, startPoint y: 474, endPoint x: 839, endPoint y: 517, distance: 76.3
click at [1508, 43] on icon "button" at bounding box center [1510, 44] width 17 height 17
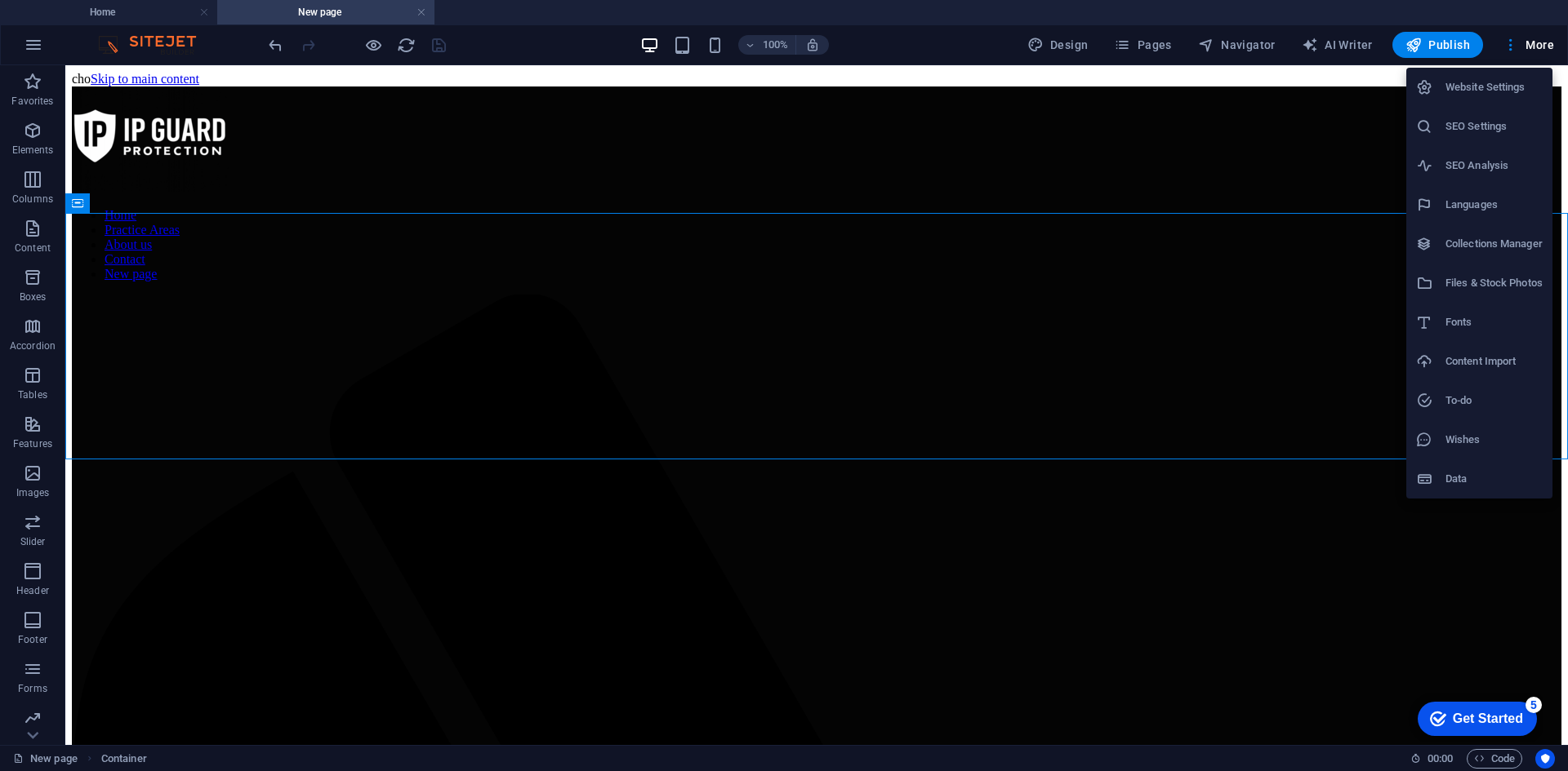
click at [1473, 471] on h6 "Data" at bounding box center [1493, 480] width 98 height 20
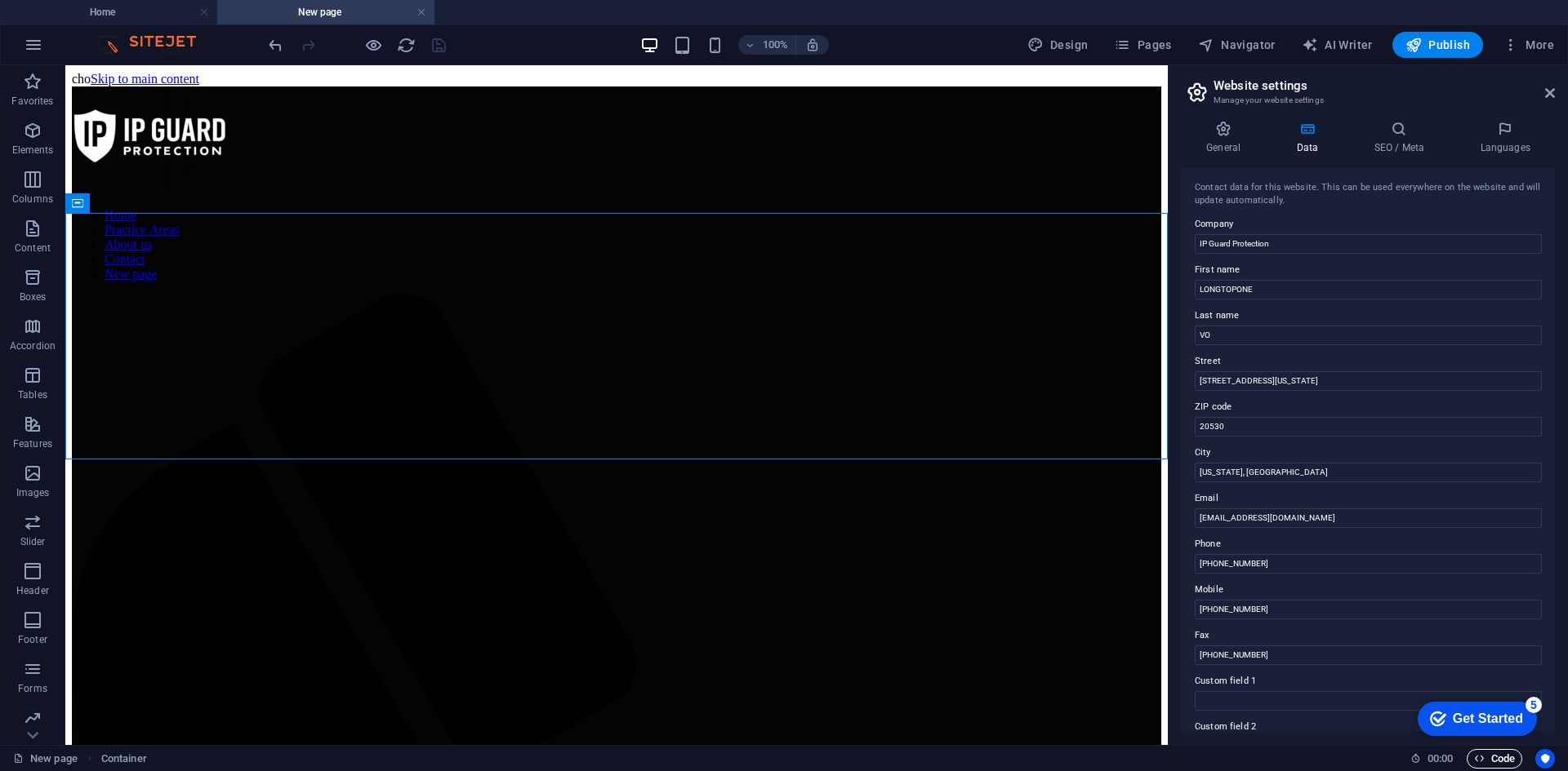
click at [1488, 753] on span "Code" at bounding box center [1493, 759] width 40 height 20
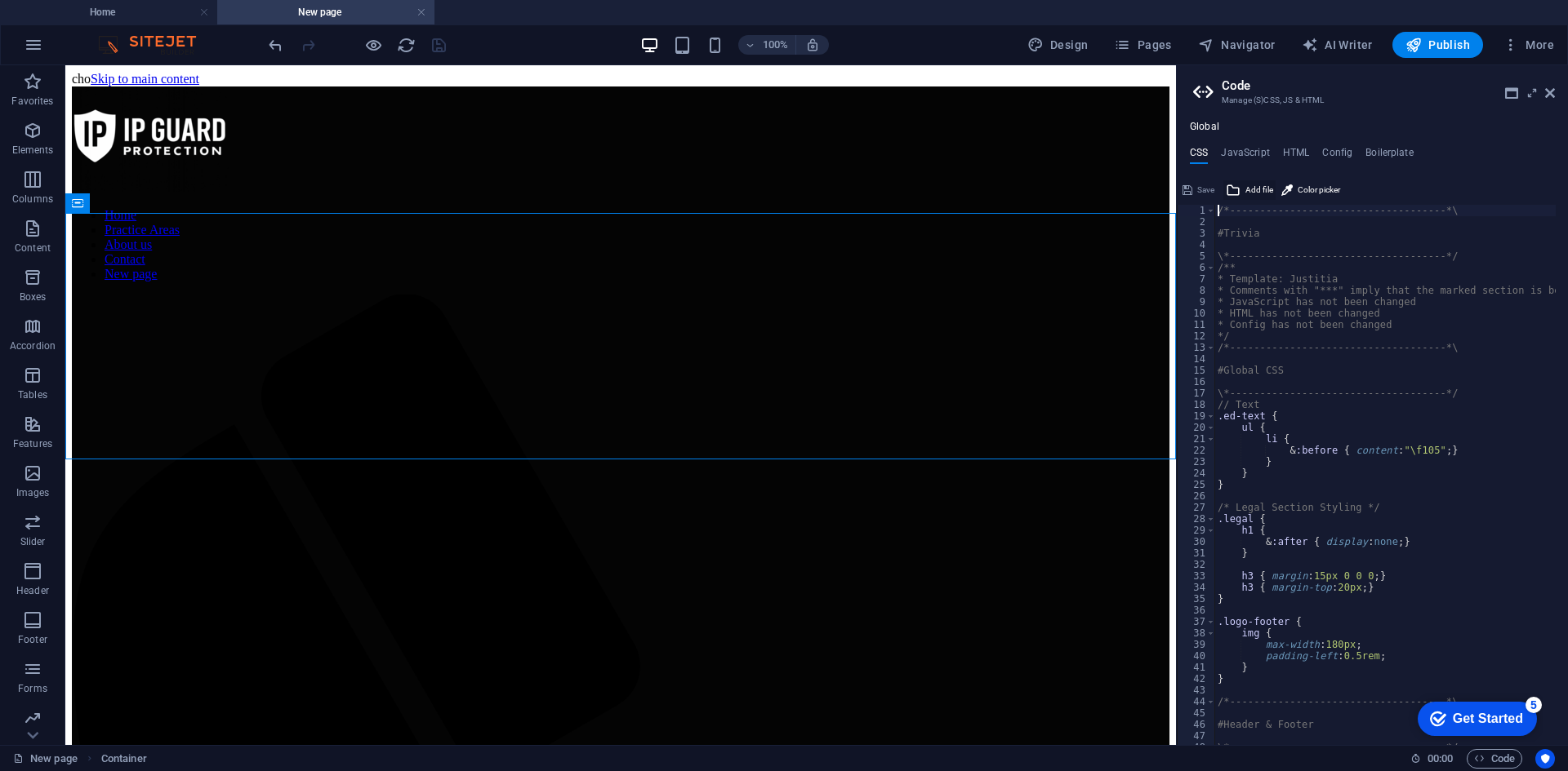
click at [1250, 191] on span "Add file" at bounding box center [1259, 190] width 28 height 20
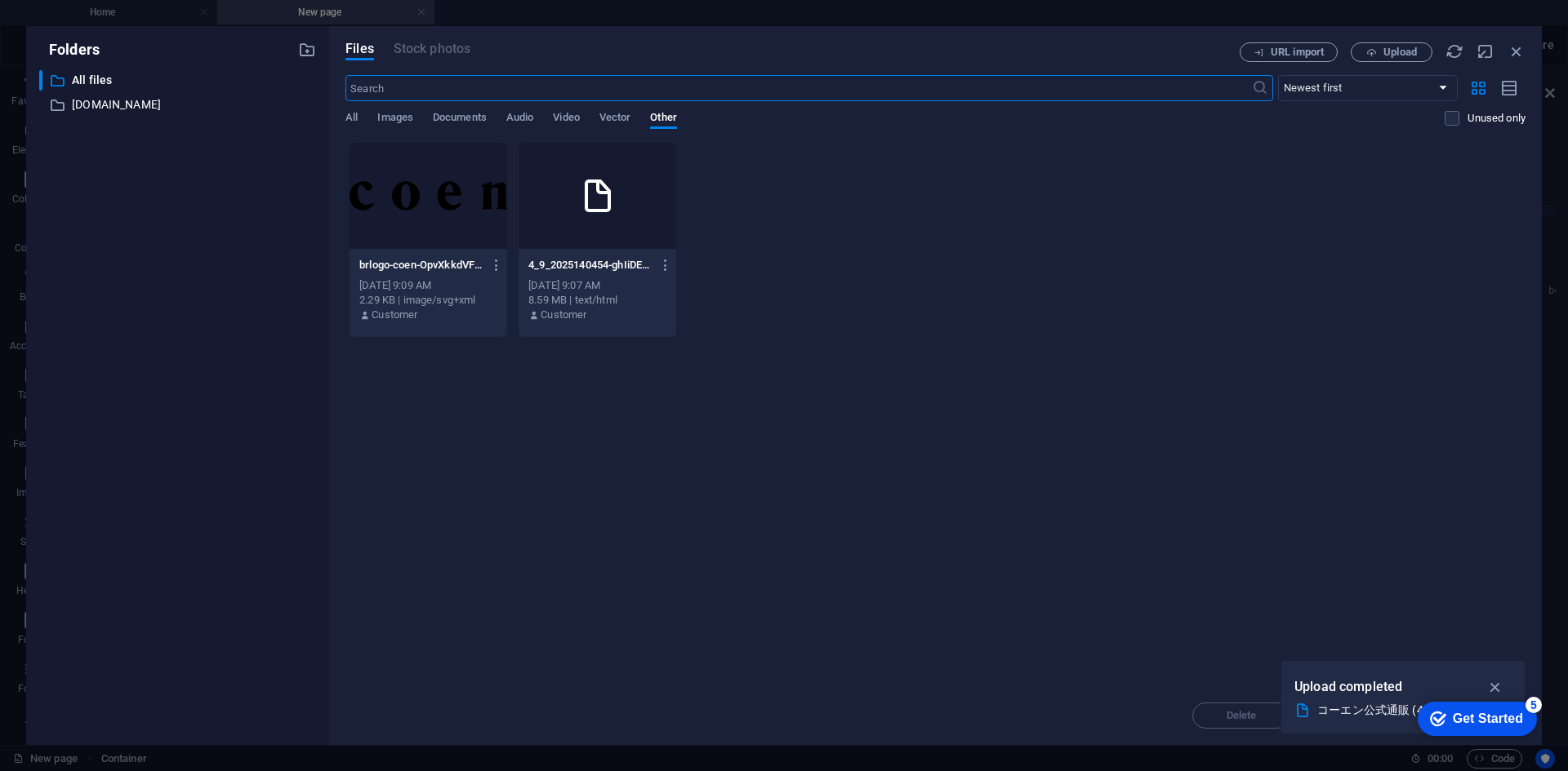
click at [445, 287] on div "Sep 4, 2025 9:09 AM" at bounding box center [428, 286] width 138 height 15
click at [1500, 680] on icon "button" at bounding box center [1495, 687] width 19 height 18
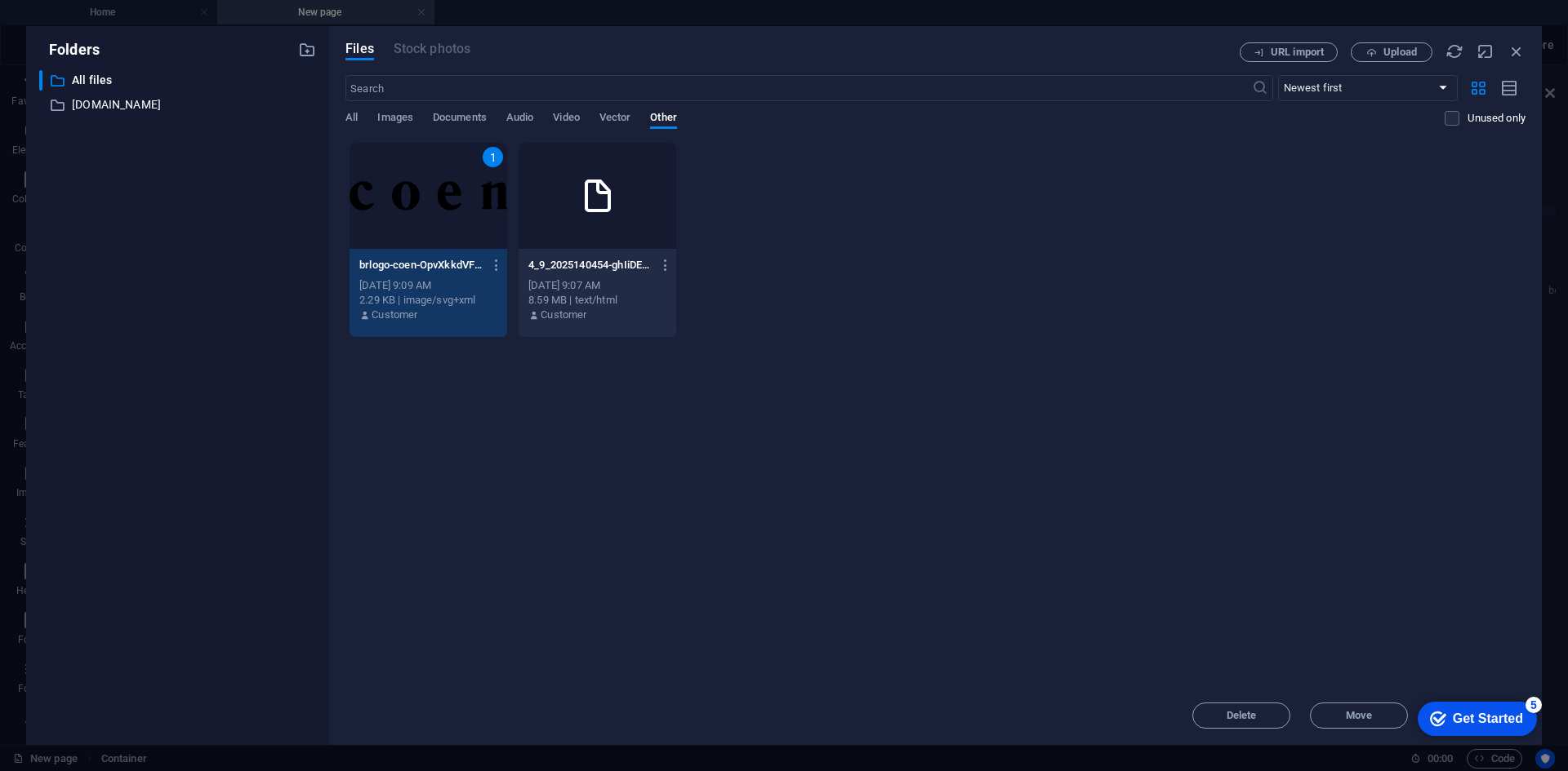
click at [1531, 709] on div "5" at bounding box center [1534, 705] width 17 height 17
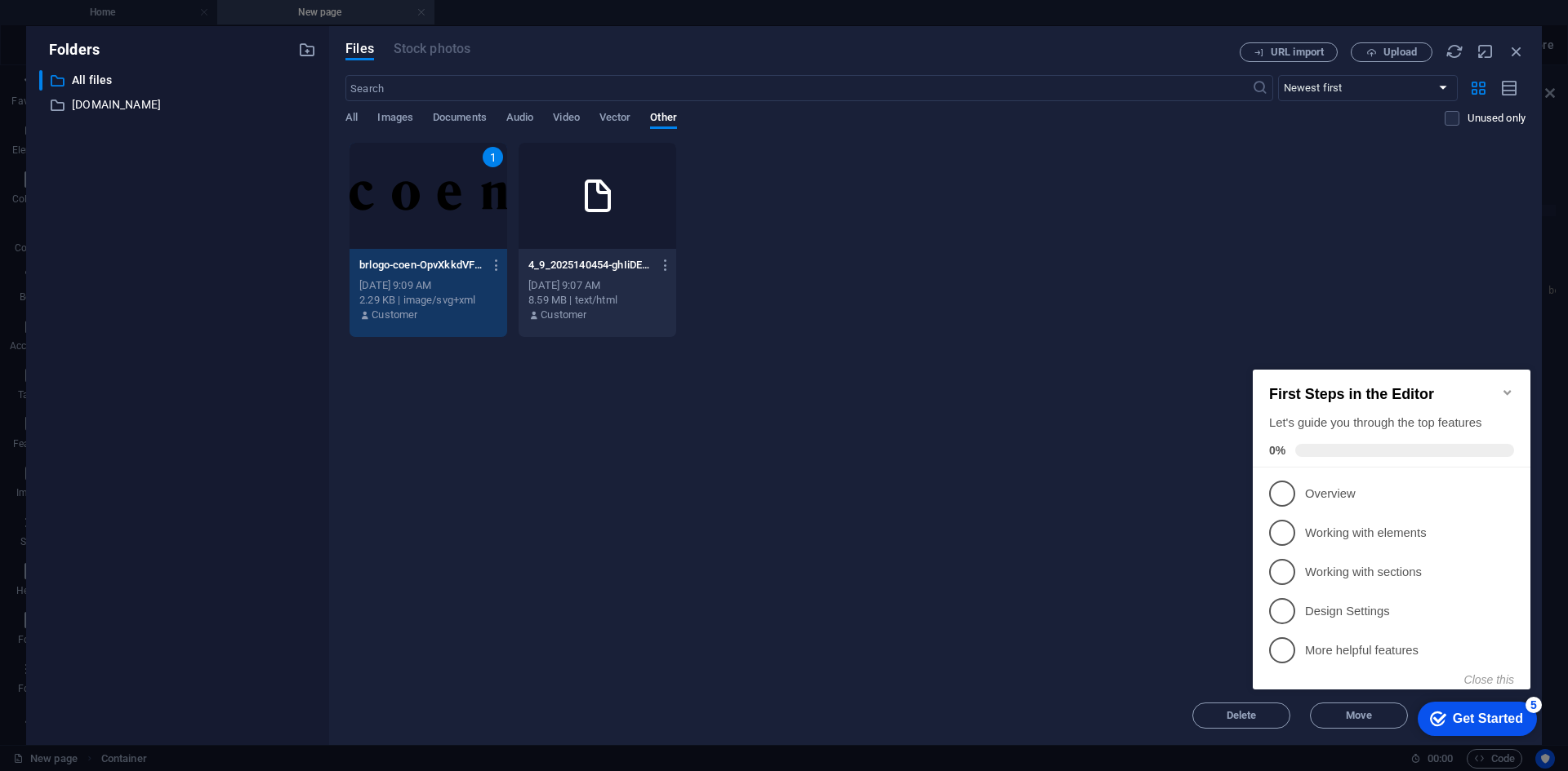
click at [1531, 707] on div "5" at bounding box center [1534, 705] width 17 height 17
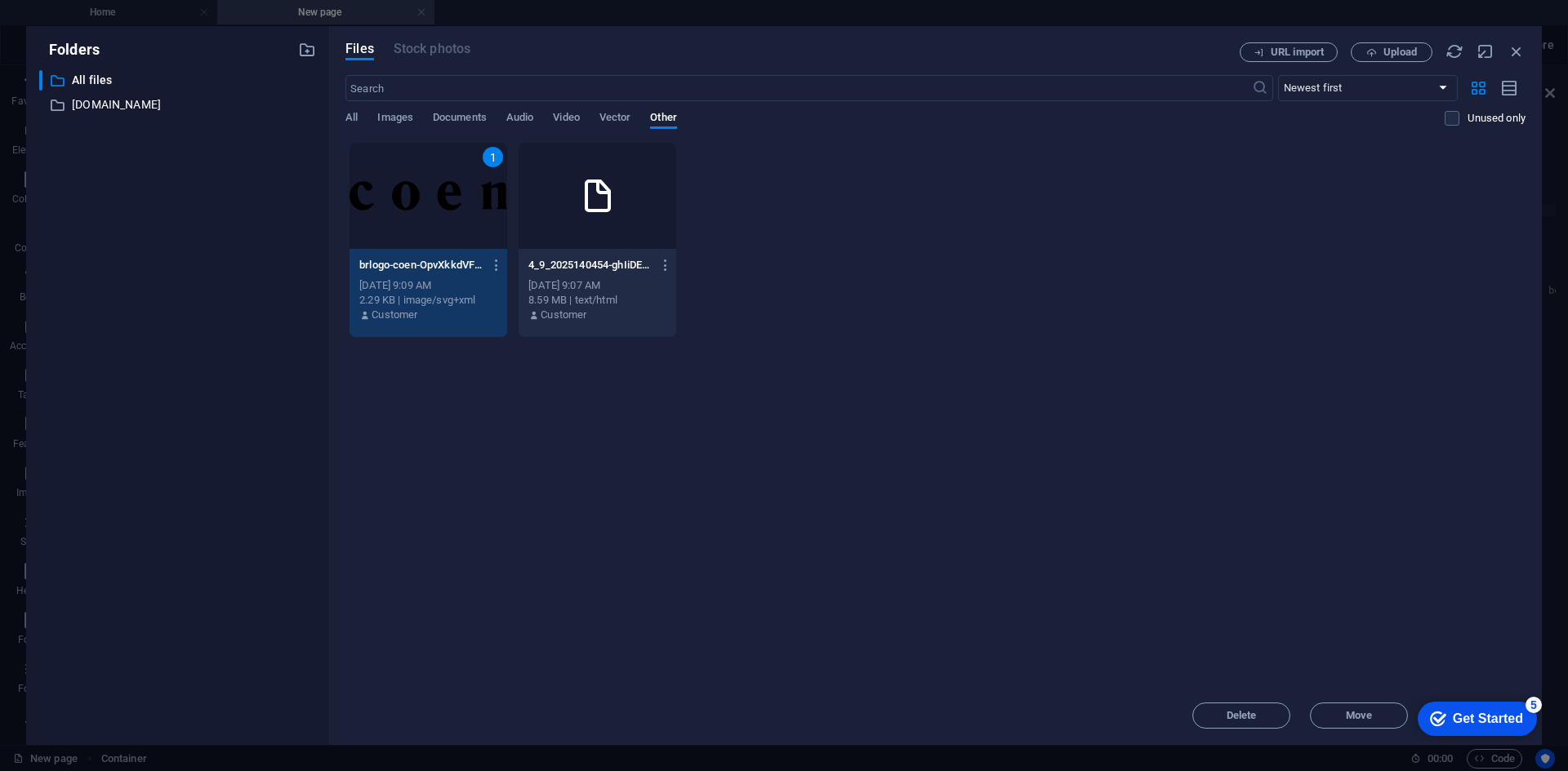
click at [489, 229] on div "1" at bounding box center [428, 196] width 158 height 106
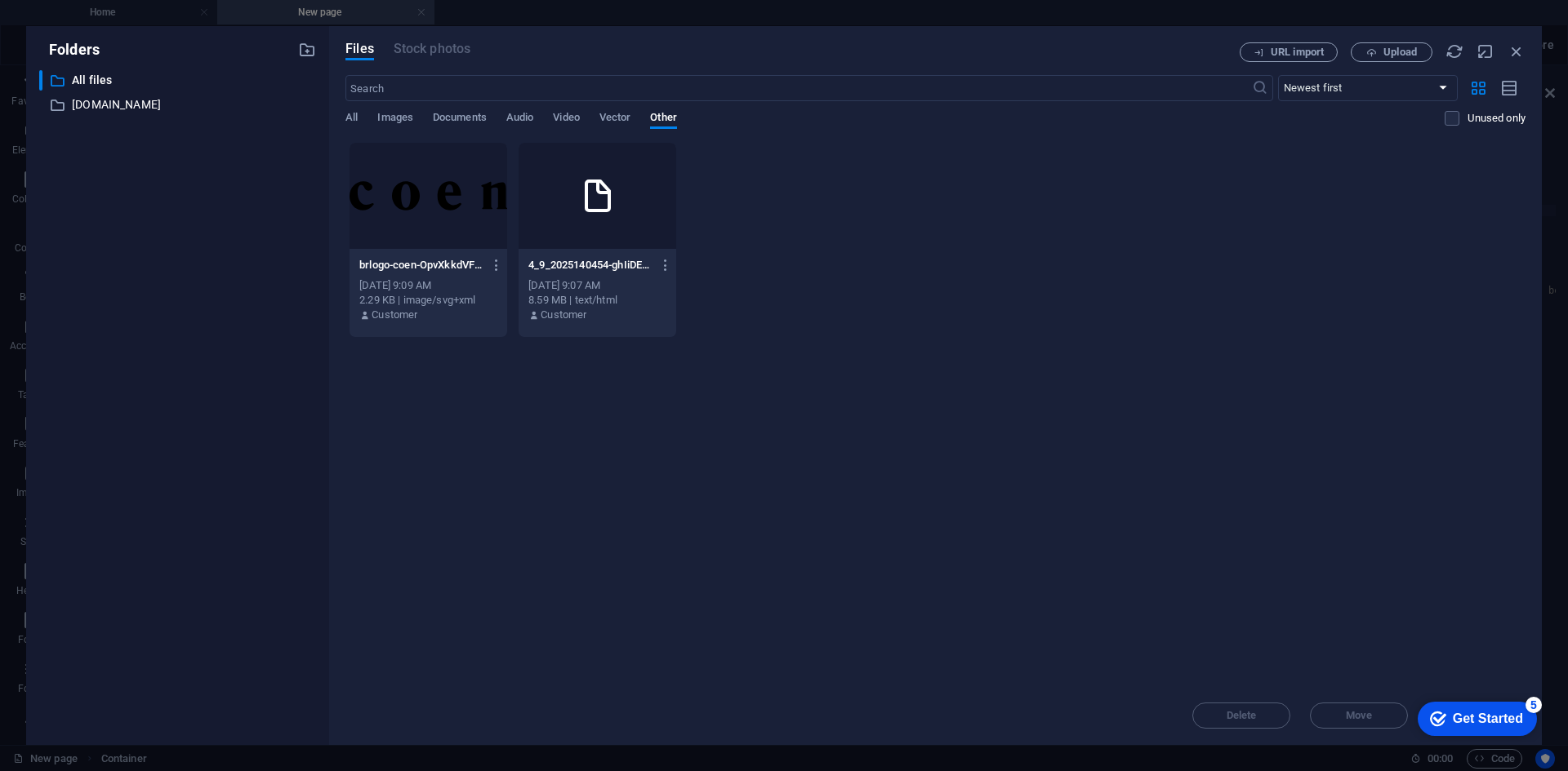
click at [484, 227] on div at bounding box center [428, 196] width 158 height 106
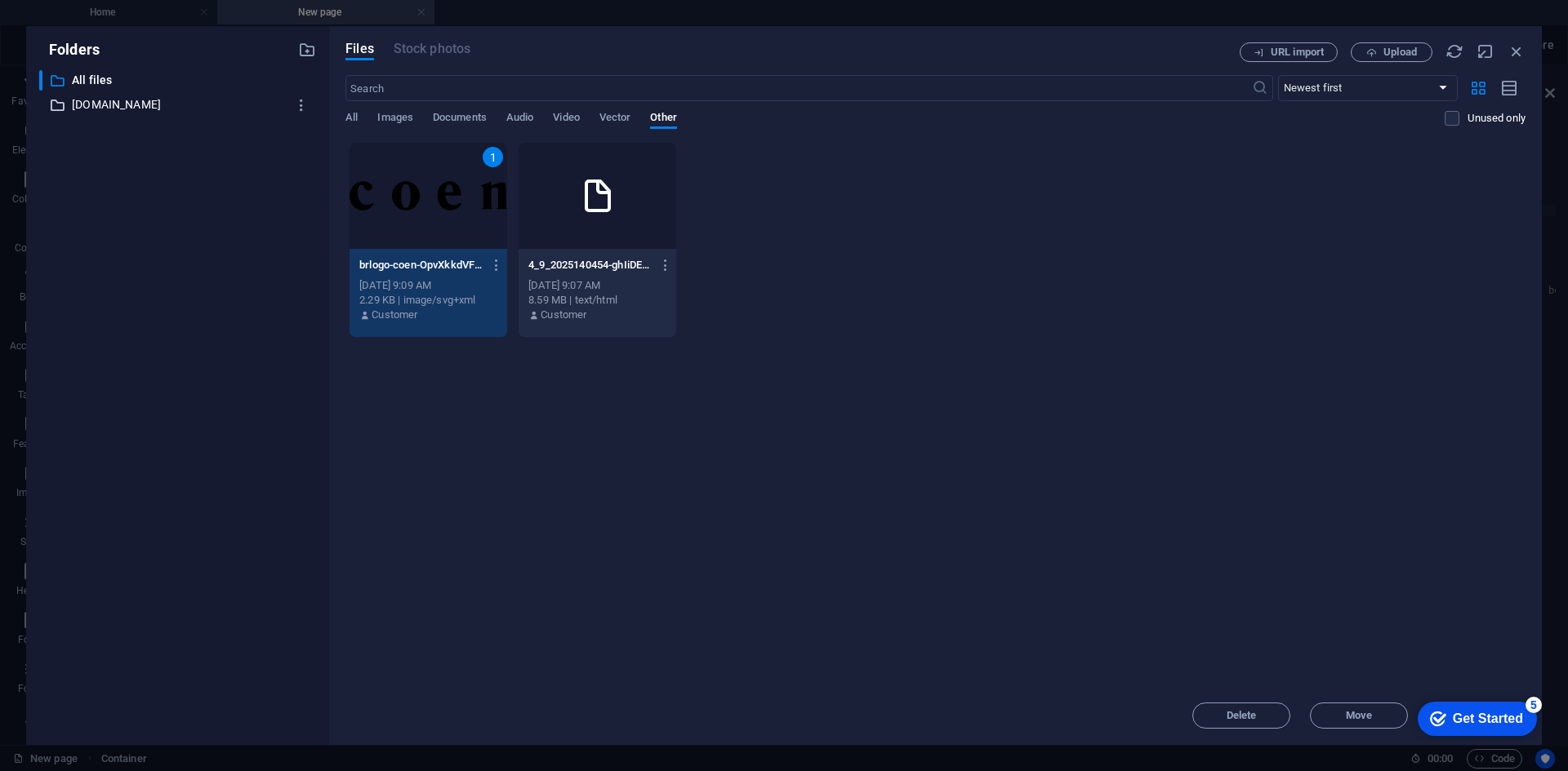
click at [83, 103] on p "www.coen.co.jp" at bounding box center [178, 104] width 214 height 19
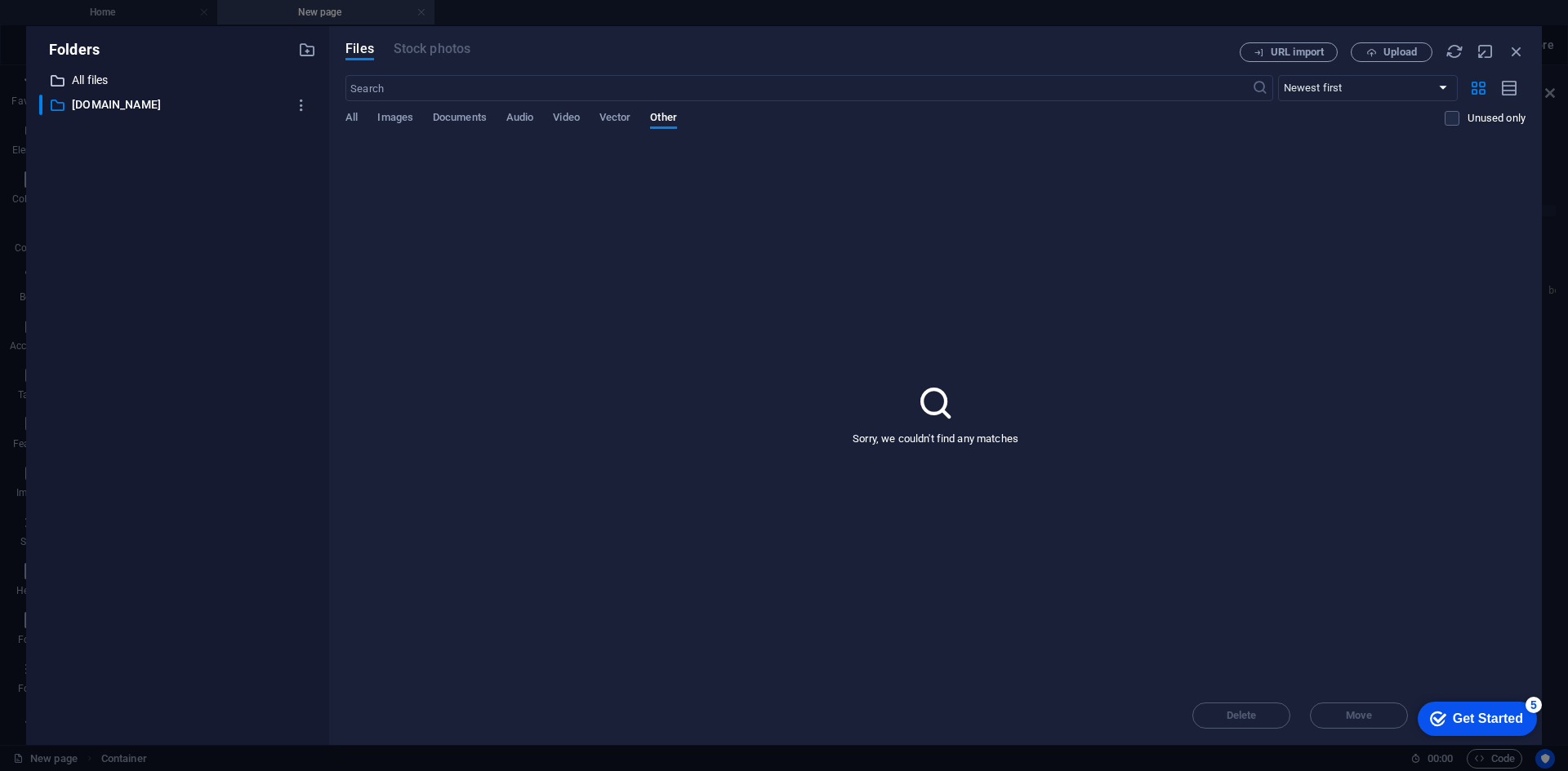
click at [71, 80] on div "​ All files All files" at bounding box center [163, 80] width 247 height 21
click at [73, 83] on p "All files" at bounding box center [178, 80] width 214 height 19
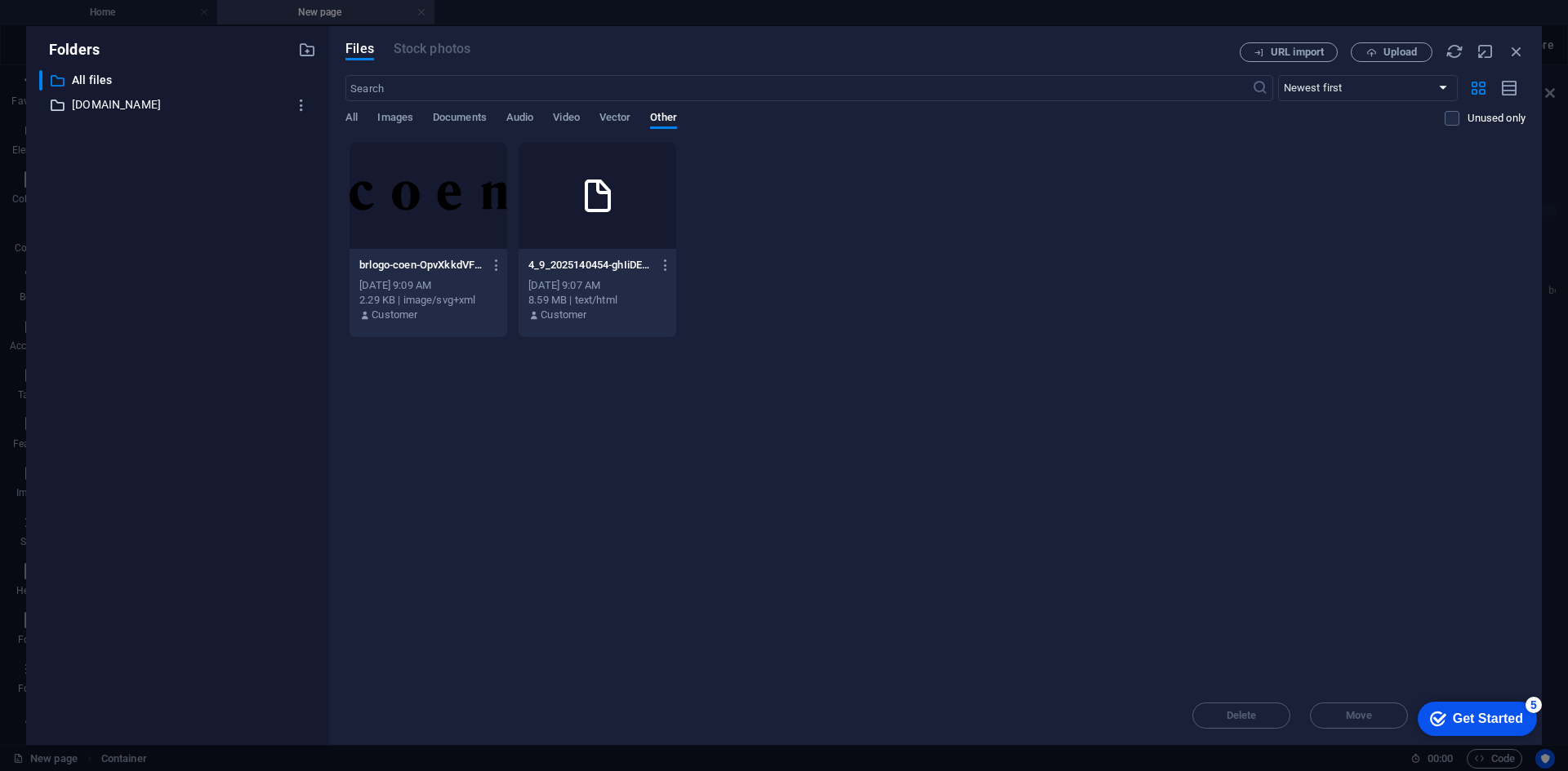
click at [77, 96] on p "www.coen.co.jp" at bounding box center [178, 104] width 214 height 19
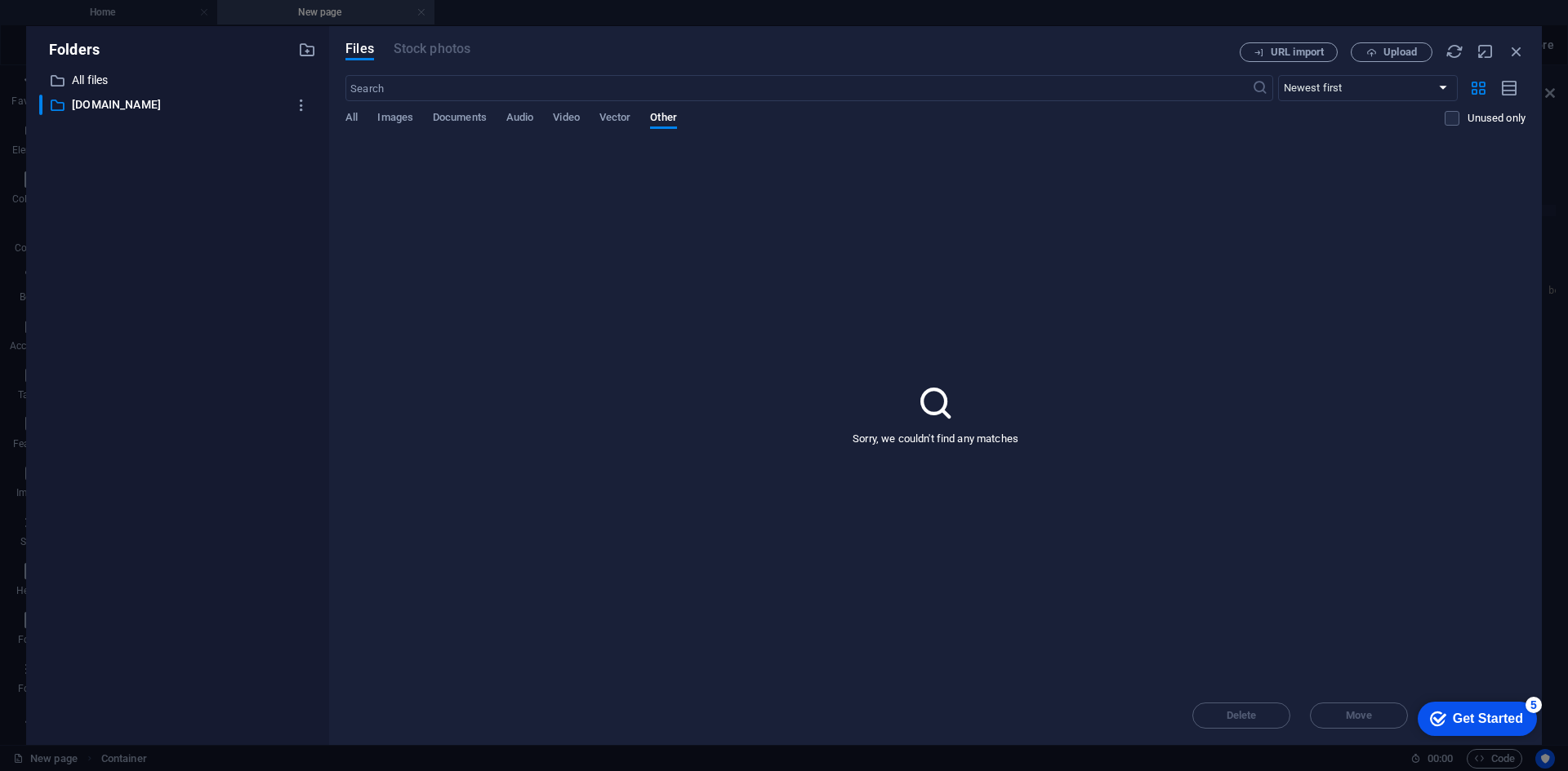
click at [73, 68] on div "Folders ​ All files All files ​ www.coen.co.jp www.coen.co.jp" at bounding box center [177, 386] width 277 height 693
click at [76, 76] on p "All files" at bounding box center [178, 80] width 214 height 19
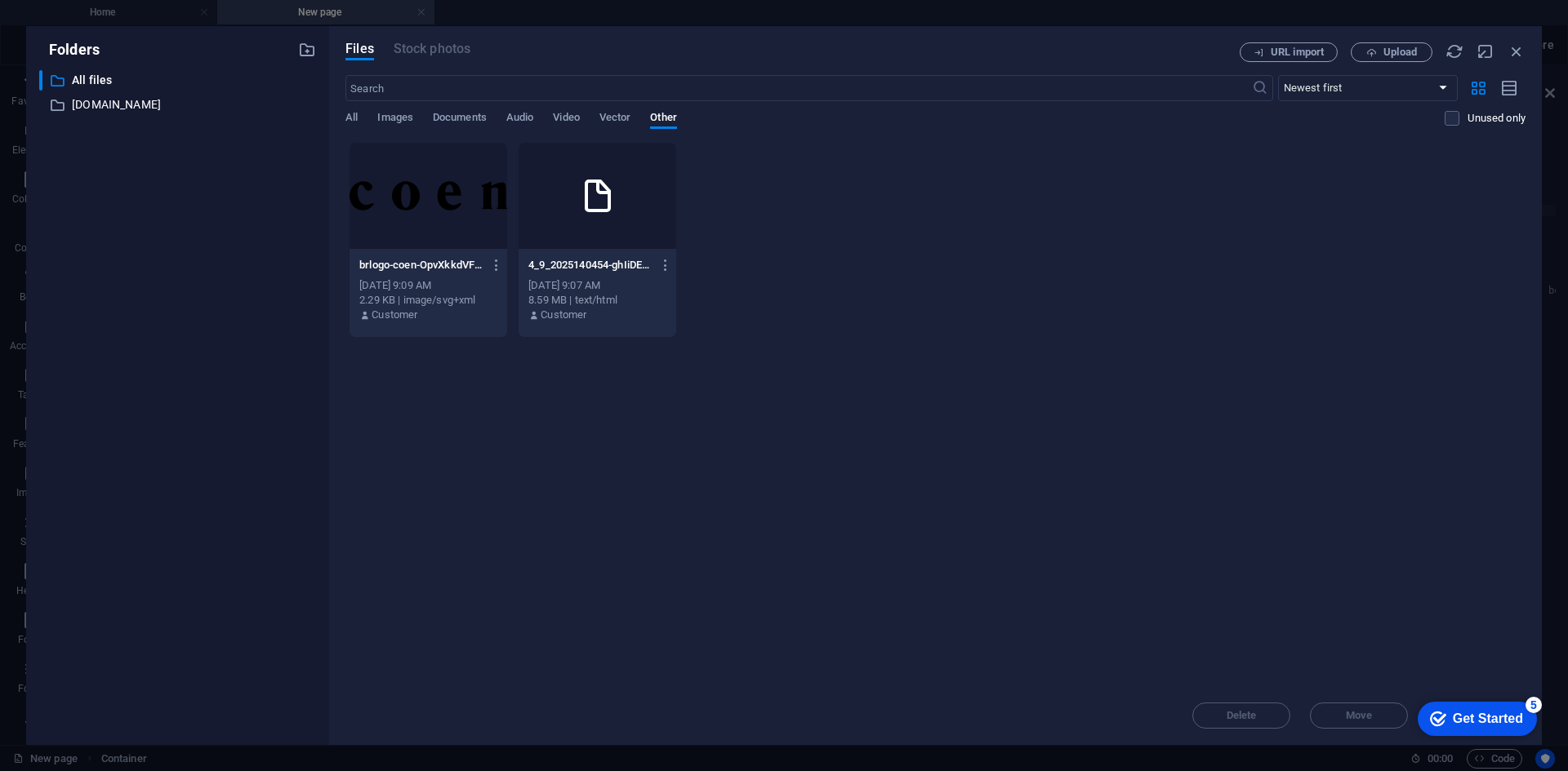
click at [599, 280] on div "Sep 4, 2025 9:07 AM" at bounding box center [597, 286] width 138 height 15
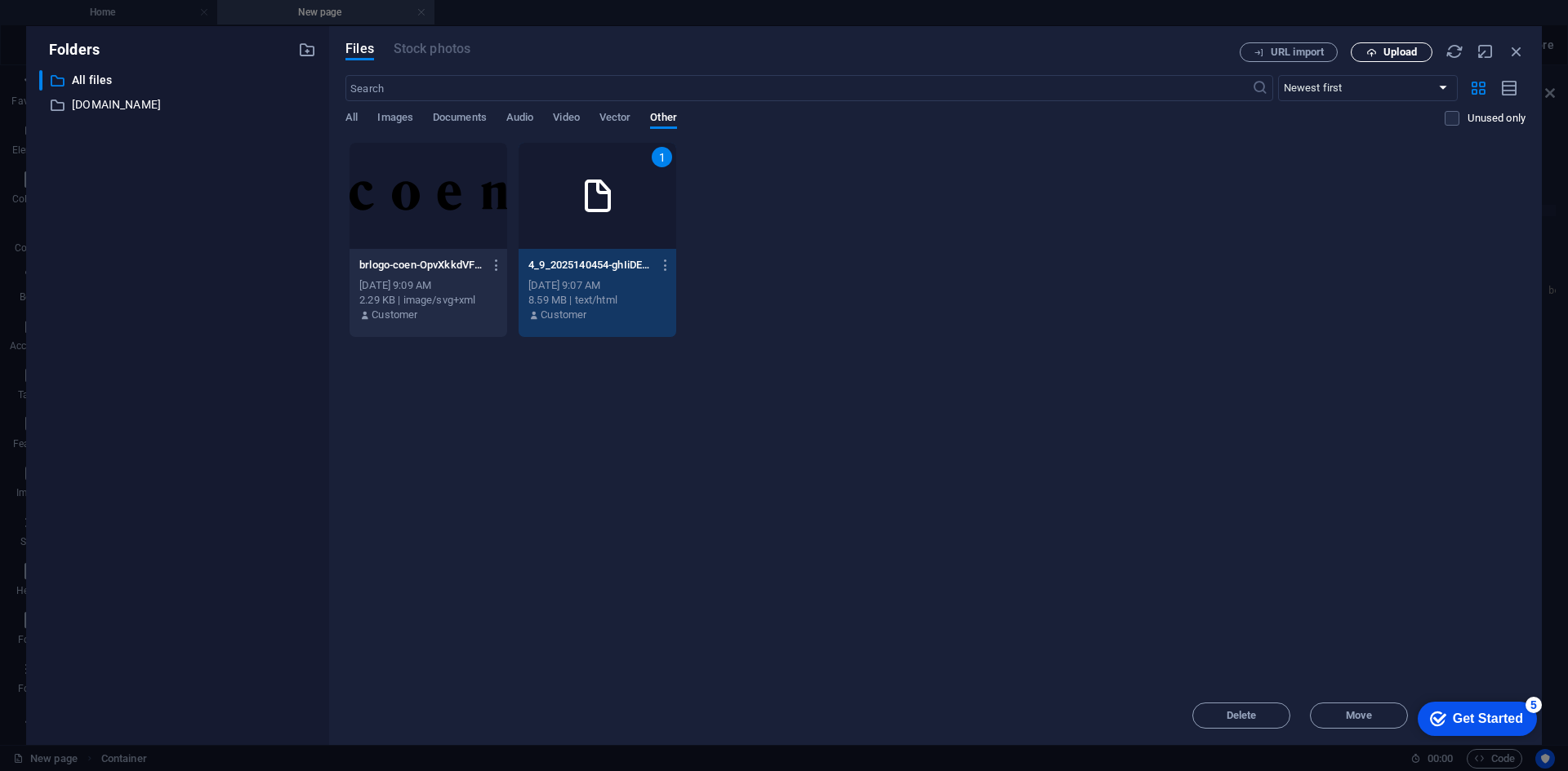
click at [1378, 60] on button "Upload" at bounding box center [1391, 52] width 82 height 20
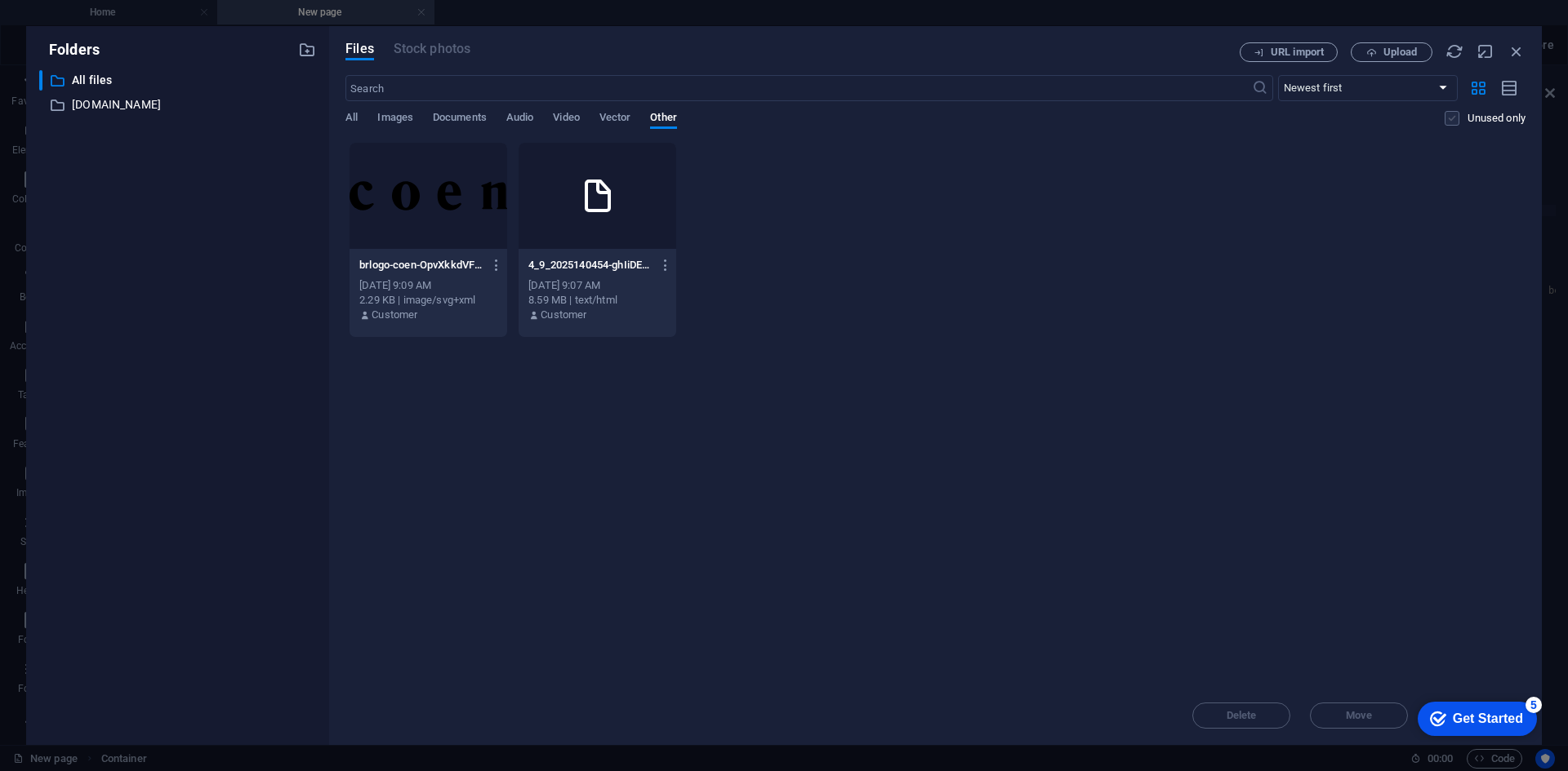
click at [1450, 120] on label at bounding box center [1451, 118] width 15 height 15
click at [0, 0] on input "checkbox" at bounding box center [0, 0] width 0 height 0
click at [1449, 117] on label at bounding box center [1451, 118] width 15 height 15
click at [0, 0] on input "checkbox" at bounding box center [0, 0] width 0 height 0
click at [602, 254] on div "4_9_2025140454-ghIiDEsLkkEJ2cH-hGXB0Q.html 4_9_2025140454-ghIiDEsLkkEJ2cH-hGXB0…" at bounding box center [597, 265] width 138 height 27
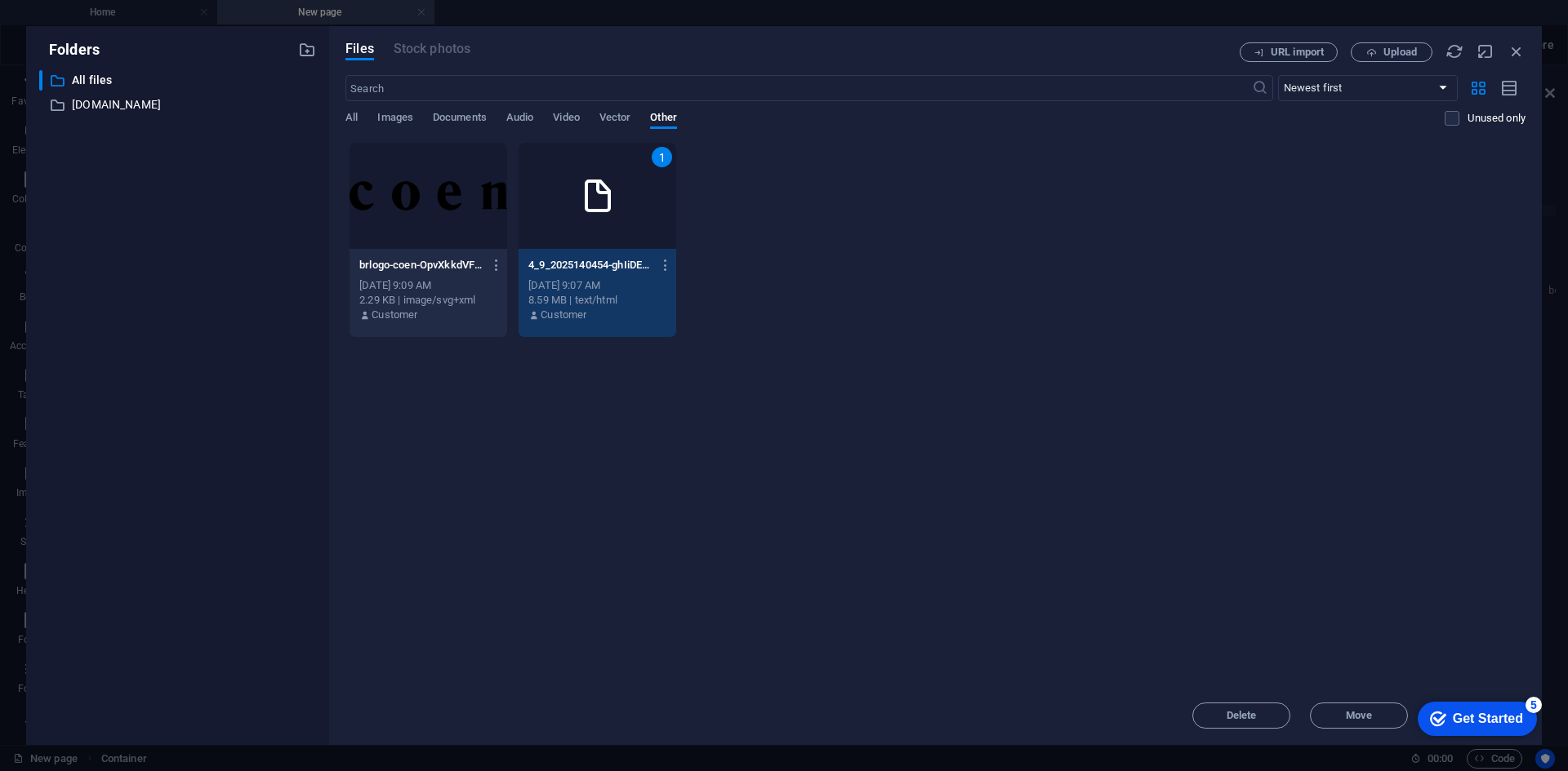
drag, startPoint x: 585, startPoint y: 317, endPoint x: 542, endPoint y: 307, distance: 44.1
click at [584, 317] on p "Customer" at bounding box center [563, 315] width 45 height 15
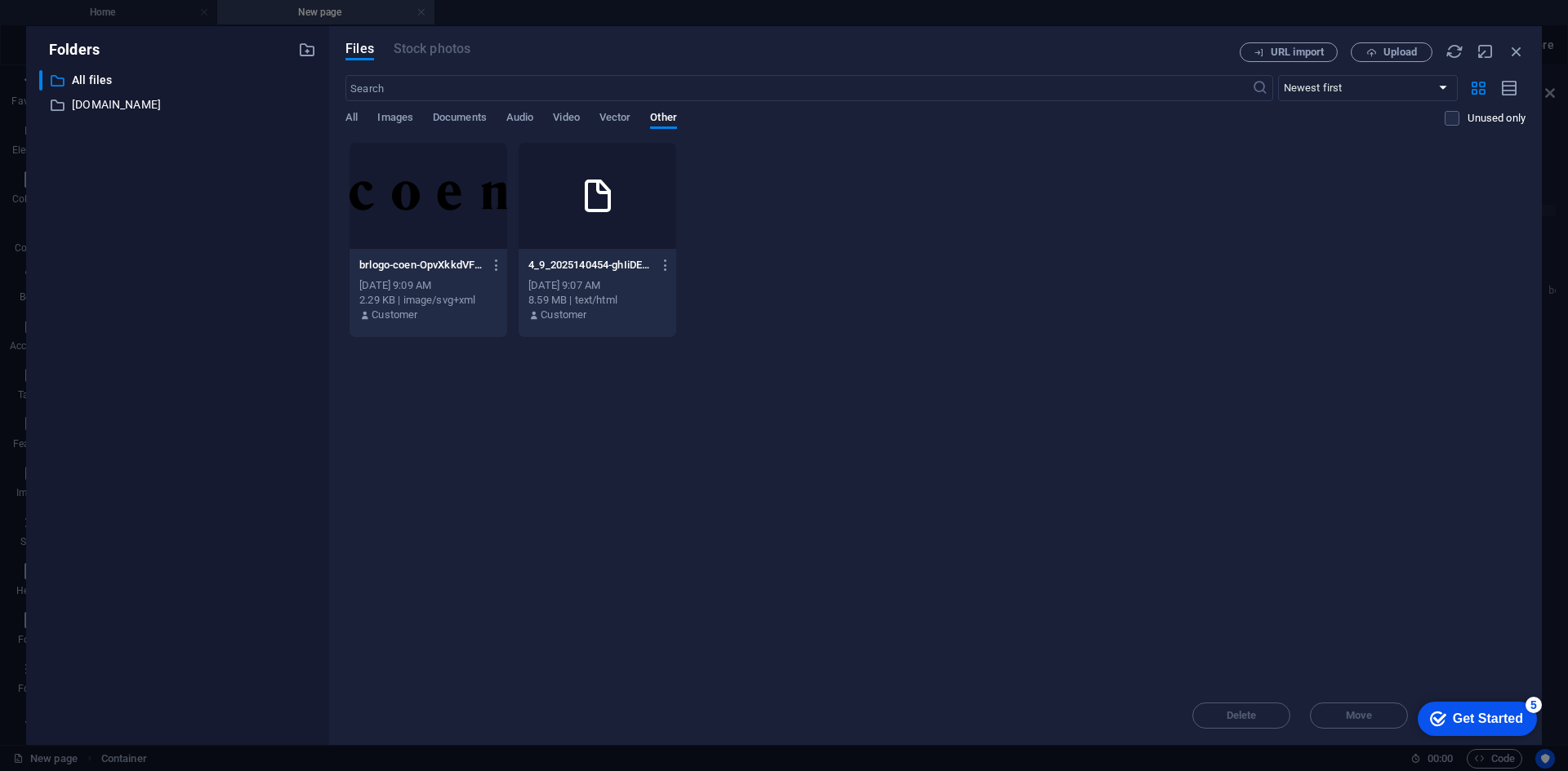
click at [418, 268] on p "brlogo-coen-OpvXkkdVFyGuZsZIrURLZQ.svg" at bounding box center [421, 265] width 122 height 15
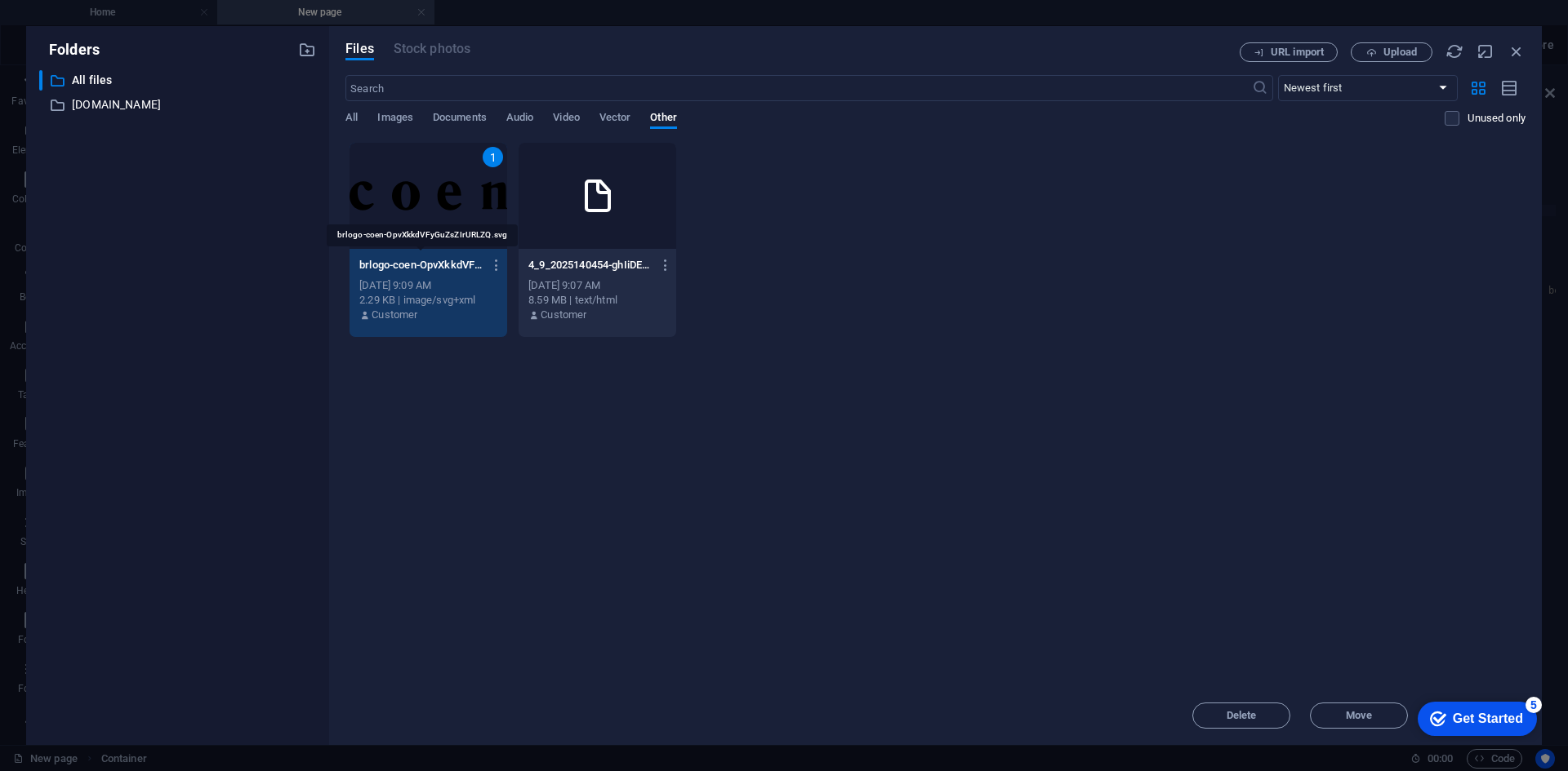
click at [418, 268] on p "brlogo-coen-OpvXkkdVFyGuZsZIrURLZQ.svg" at bounding box center [421, 265] width 122 height 15
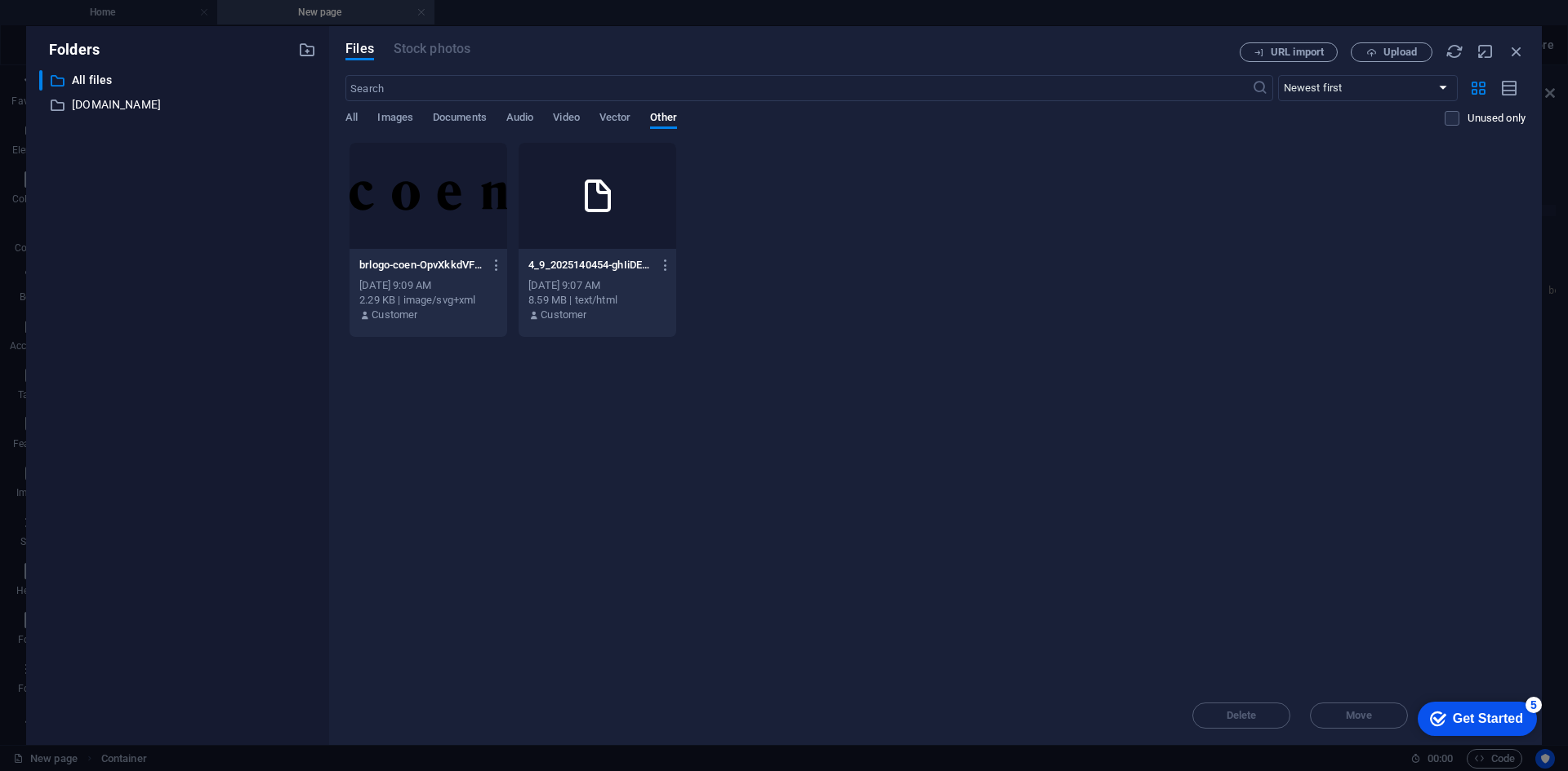
click at [389, 107] on div "​ Newest first Oldest first Name (A-Z) Name (Z-A) Size (0-9) Size (9-0) Resolut…" at bounding box center [936, 108] width 1180 height 67
click at [389, 113] on span "Images" at bounding box center [395, 118] width 35 height 23
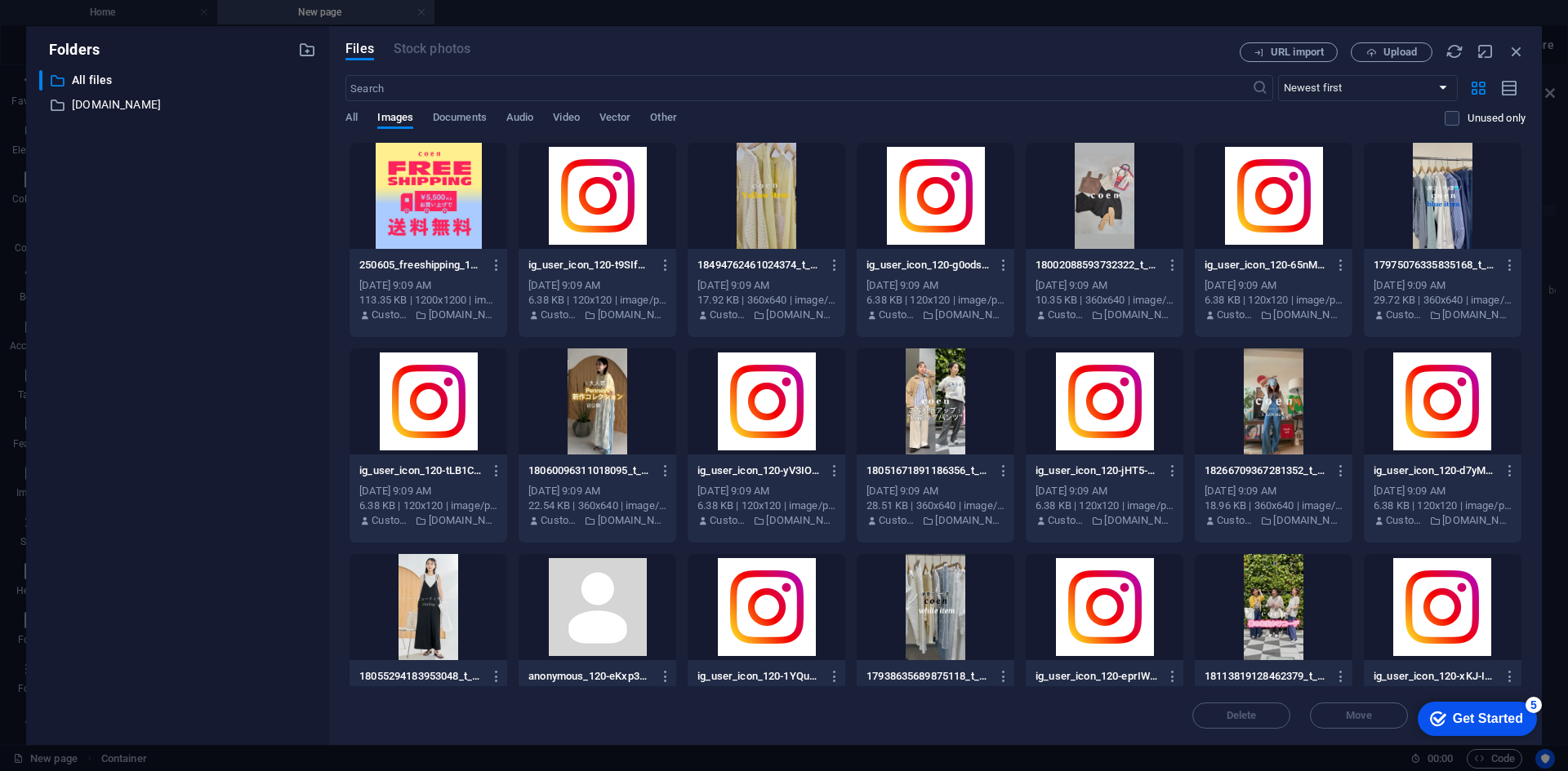
click at [436, 204] on div at bounding box center [428, 196] width 158 height 106
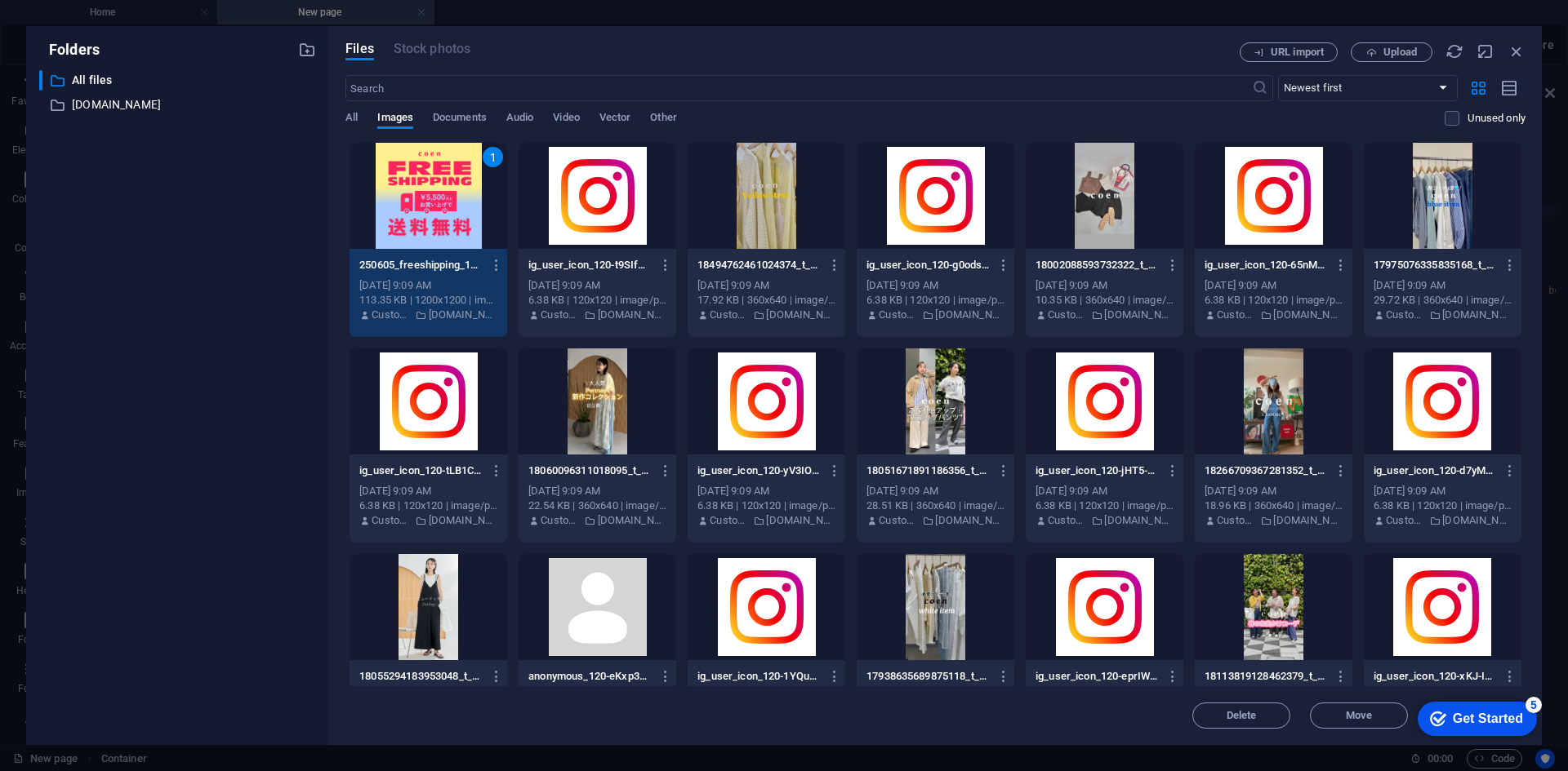
click at [436, 204] on div "1" at bounding box center [428, 196] width 158 height 106
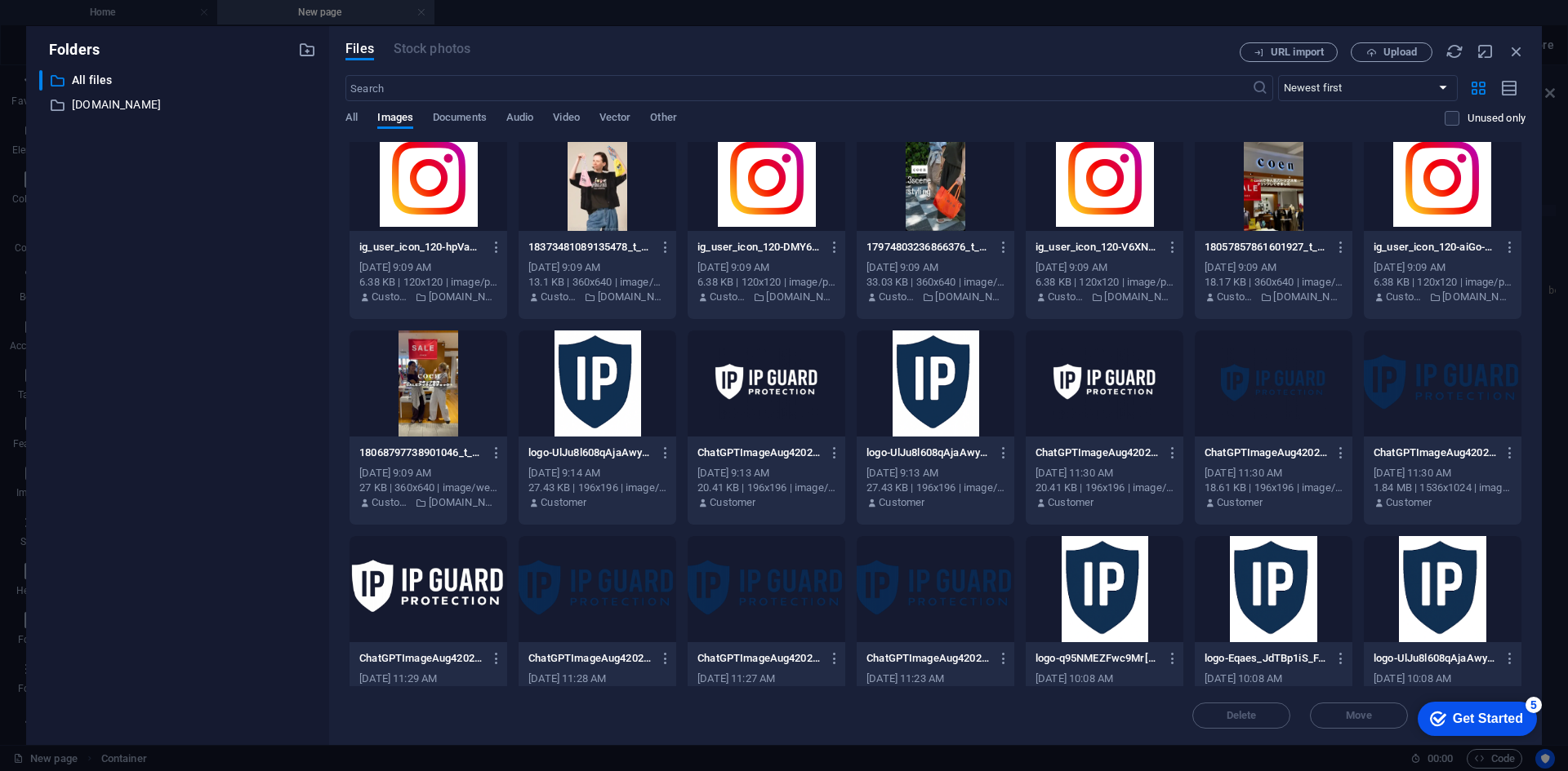
scroll to position [5170, 0]
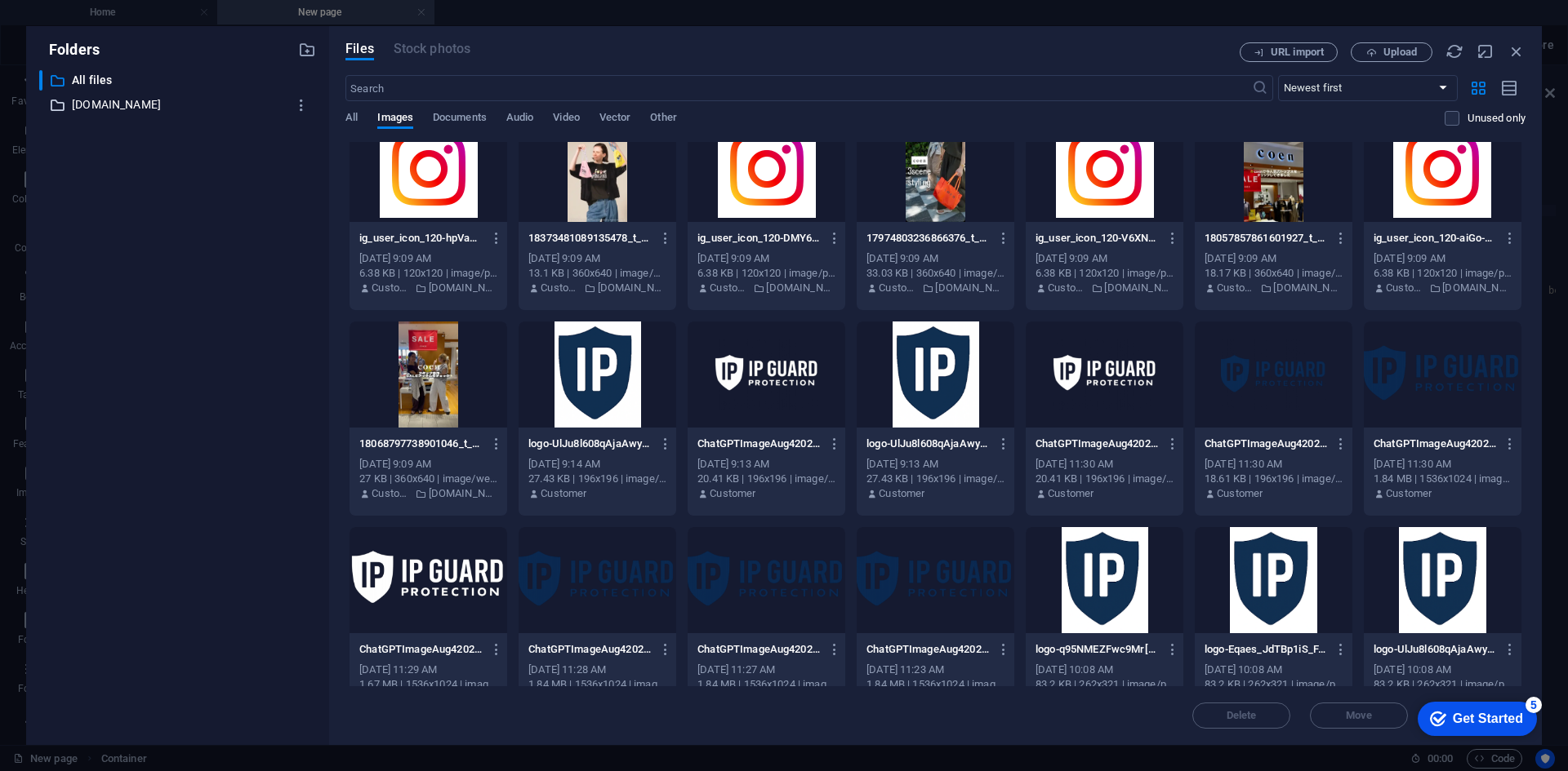
click at [163, 99] on p "www.coen.co.jp" at bounding box center [178, 104] width 214 height 19
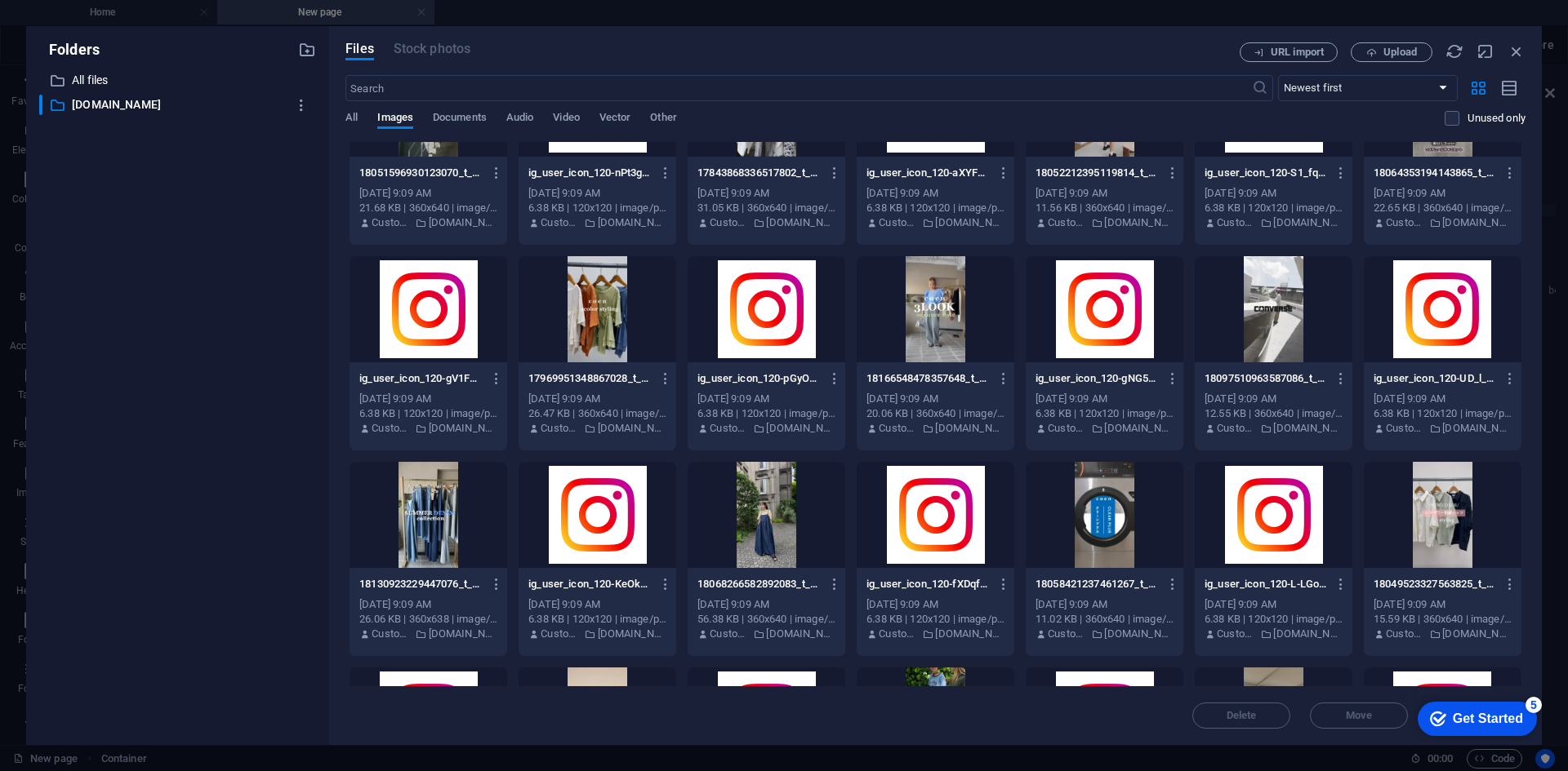
scroll to position [4510, 0]
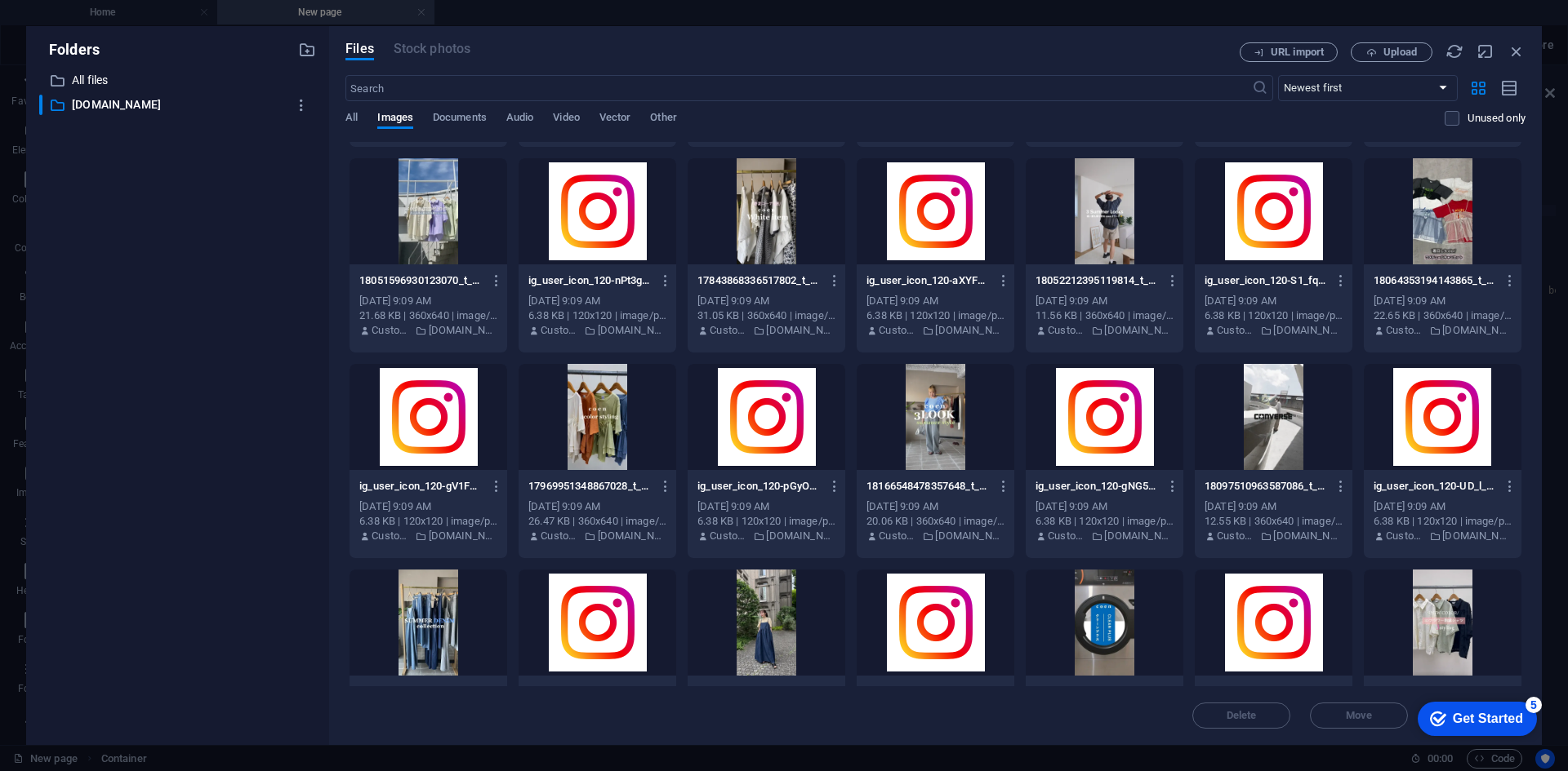
drag, startPoint x: 345, startPoint y: 101, endPoint x: 381, endPoint y: 136, distance: 50.2
click at [346, 105] on div "Files Stock photos URL import Upload ​ Newest first Oldest first Name (A-Z) Nam…" at bounding box center [935, 386] width 1212 height 719
click at [354, 102] on div "​ Newest first Oldest first Name (A-Z) Name (Z-A) Size (0-9) Size (9-0) Resolut…" at bounding box center [936, 108] width 1180 height 67
click at [355, 109] on div "​ Newest first Oldest first Name (A-Z) Name (Z-A) Size (0-9) Size (9-0) Resolut…" at bounding box center [936, 108] width 1180 height 67
click at [355, 115] on span "All" at bounding box center [352, 118] width 12 height 23
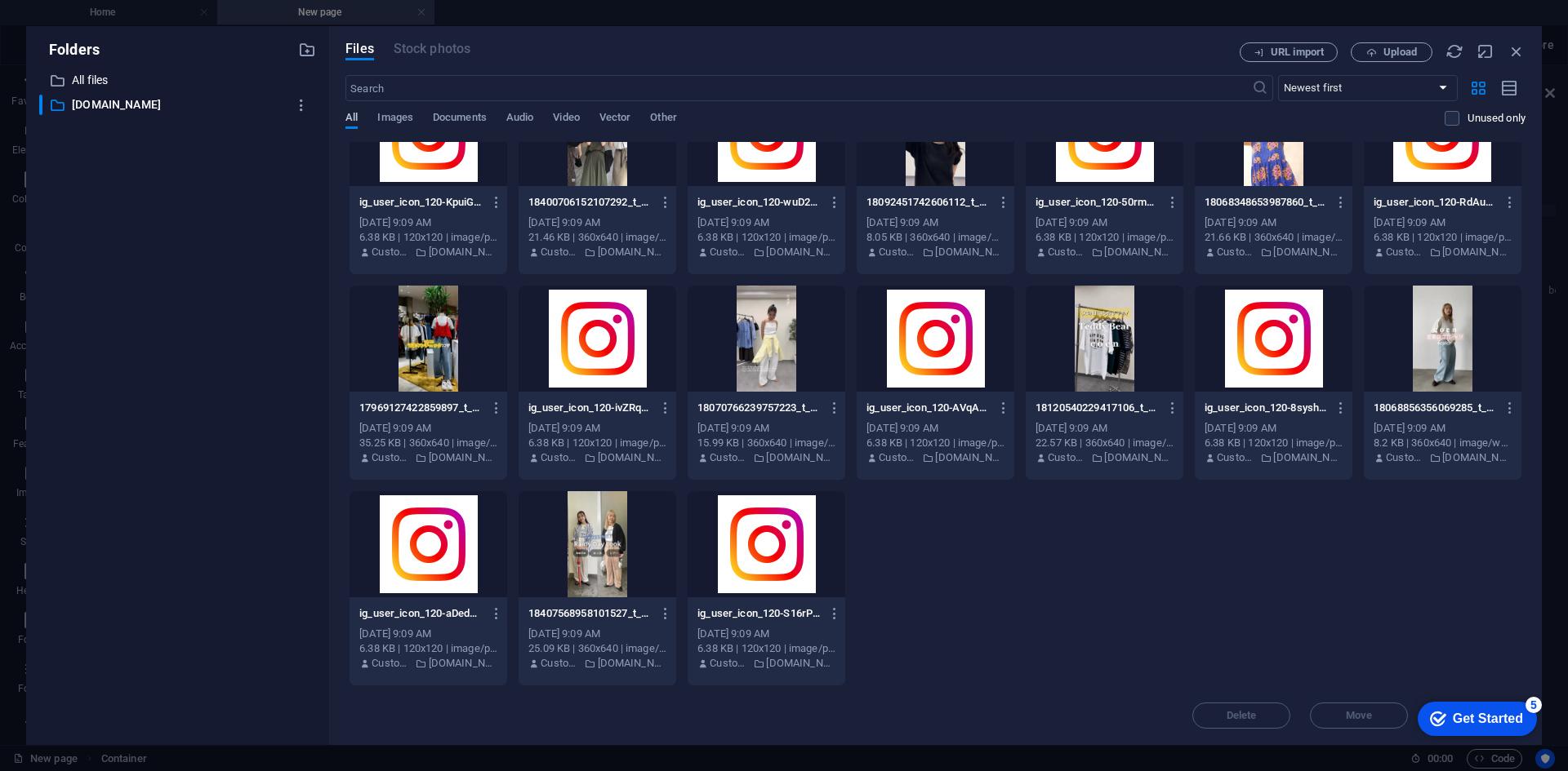
click at [355, 115] on span "All" at bounding box center [352, 118] width 12 height 23
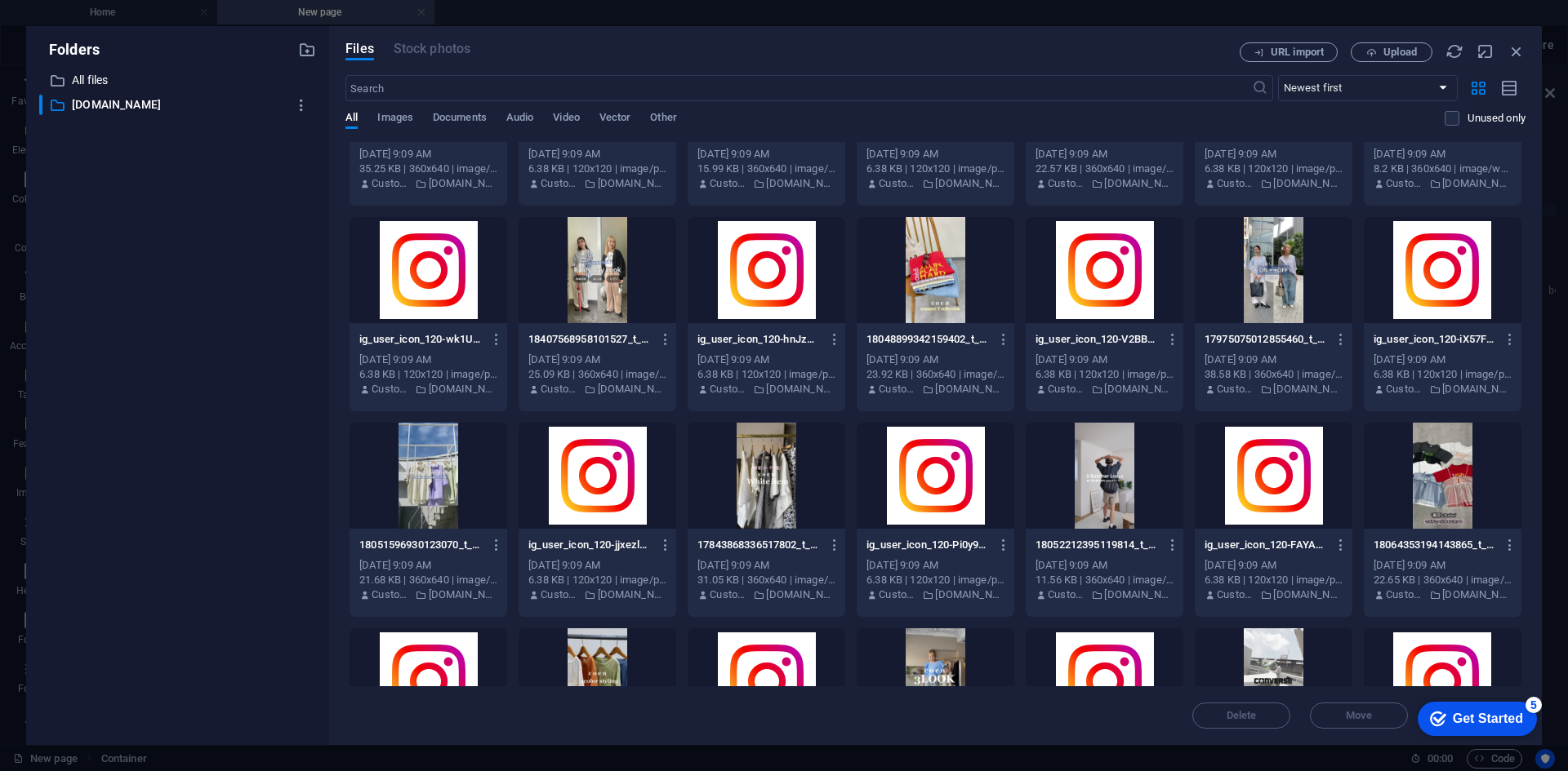
scroll to position [1245, 0]
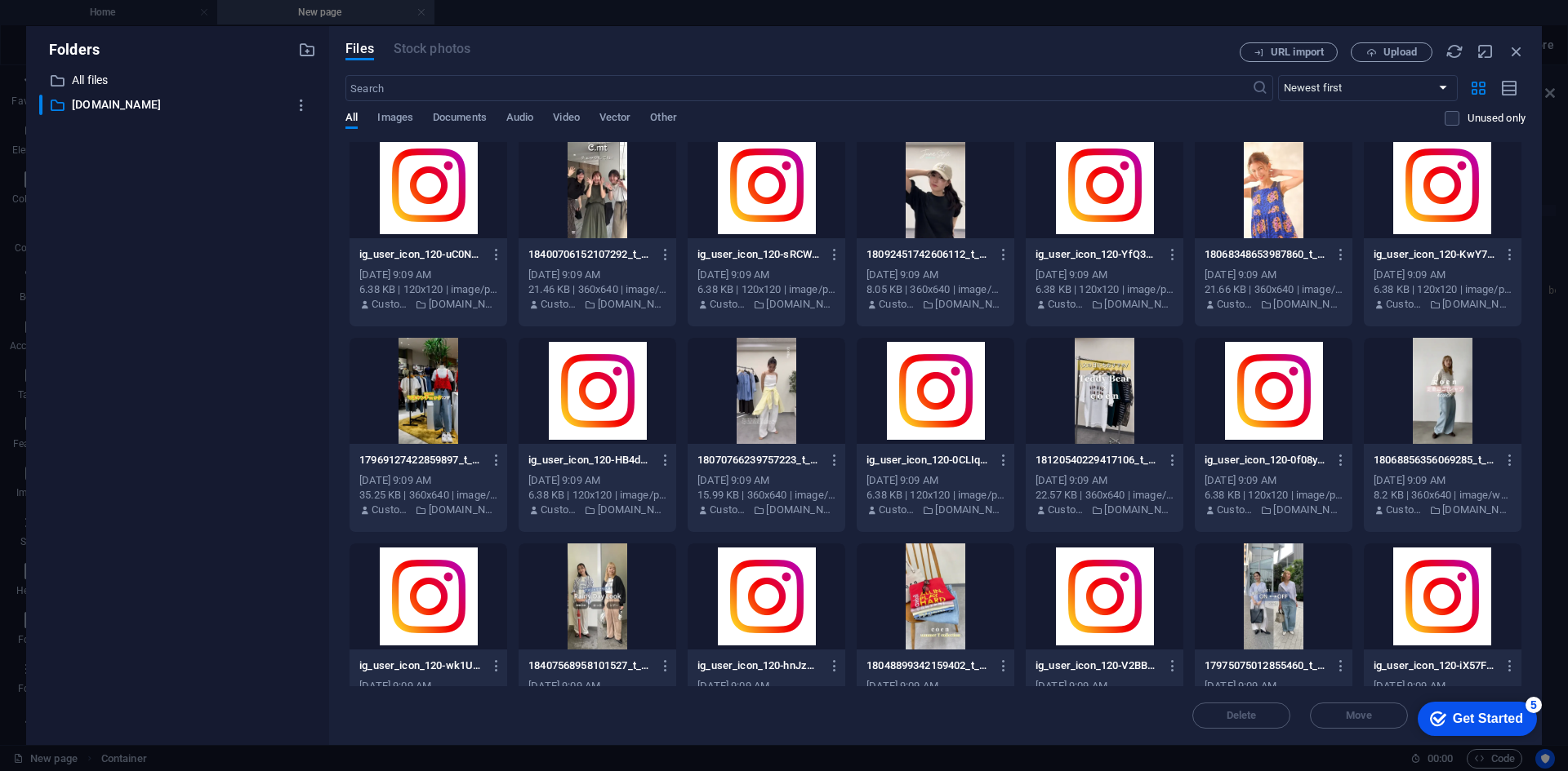
drag, startPoint x: 1530, startPoint y: 291, endPoint x: 1532, endPoint y: 248, distance: 43.0
click at [1544, 193] on div "Folders ​ All files All files ​ www.coen.co.jp www.coen.co.jp Files Stock photo…" at bounding box center [784, 385] width 1568 height 771
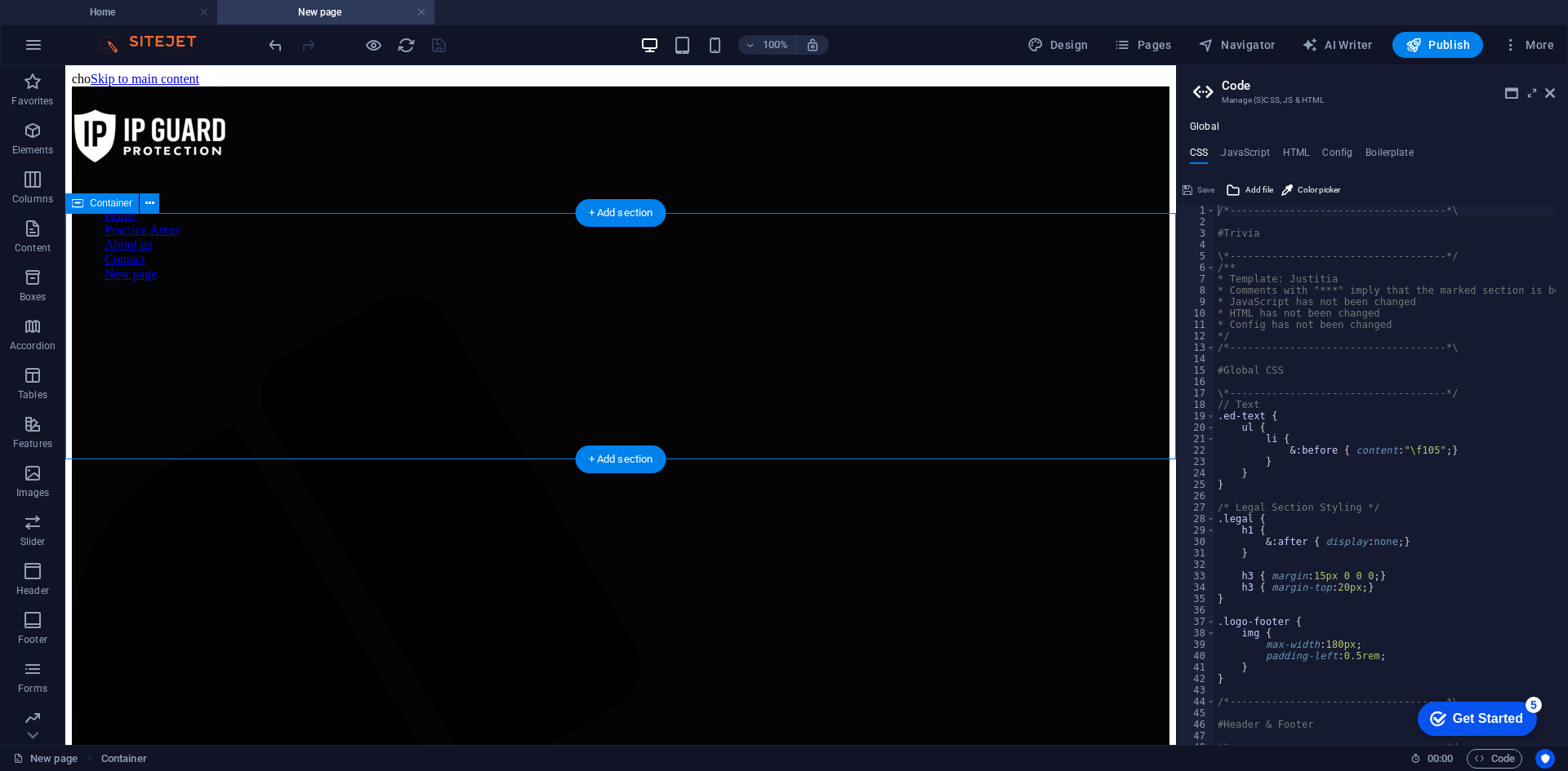
click at [1258, 187] on span "Add file" at bounding box center [1259, 190] width 28 height 20
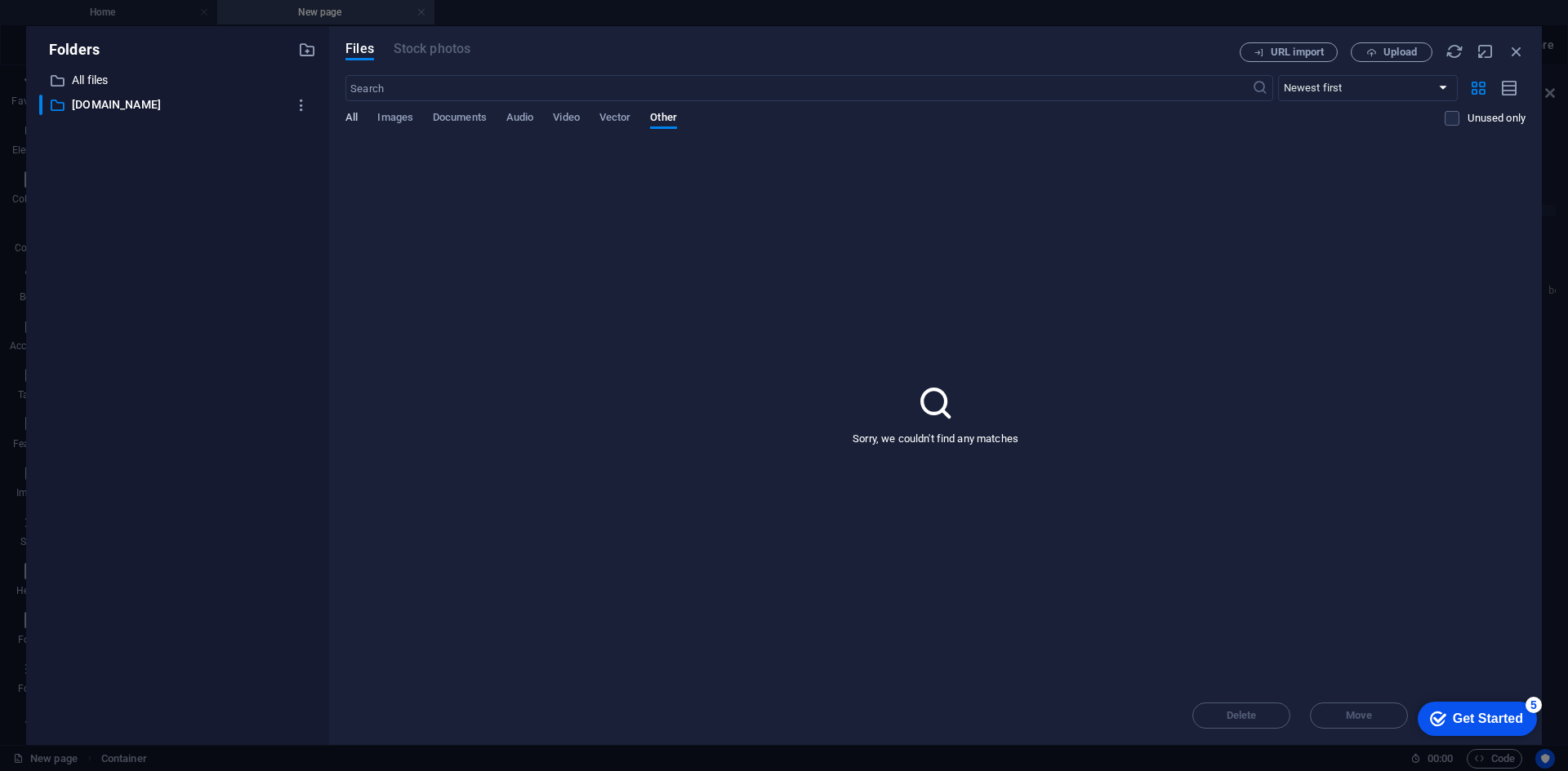
click at [347, 115] on span "All" at bounding box center [352, 118] width 12 height 23
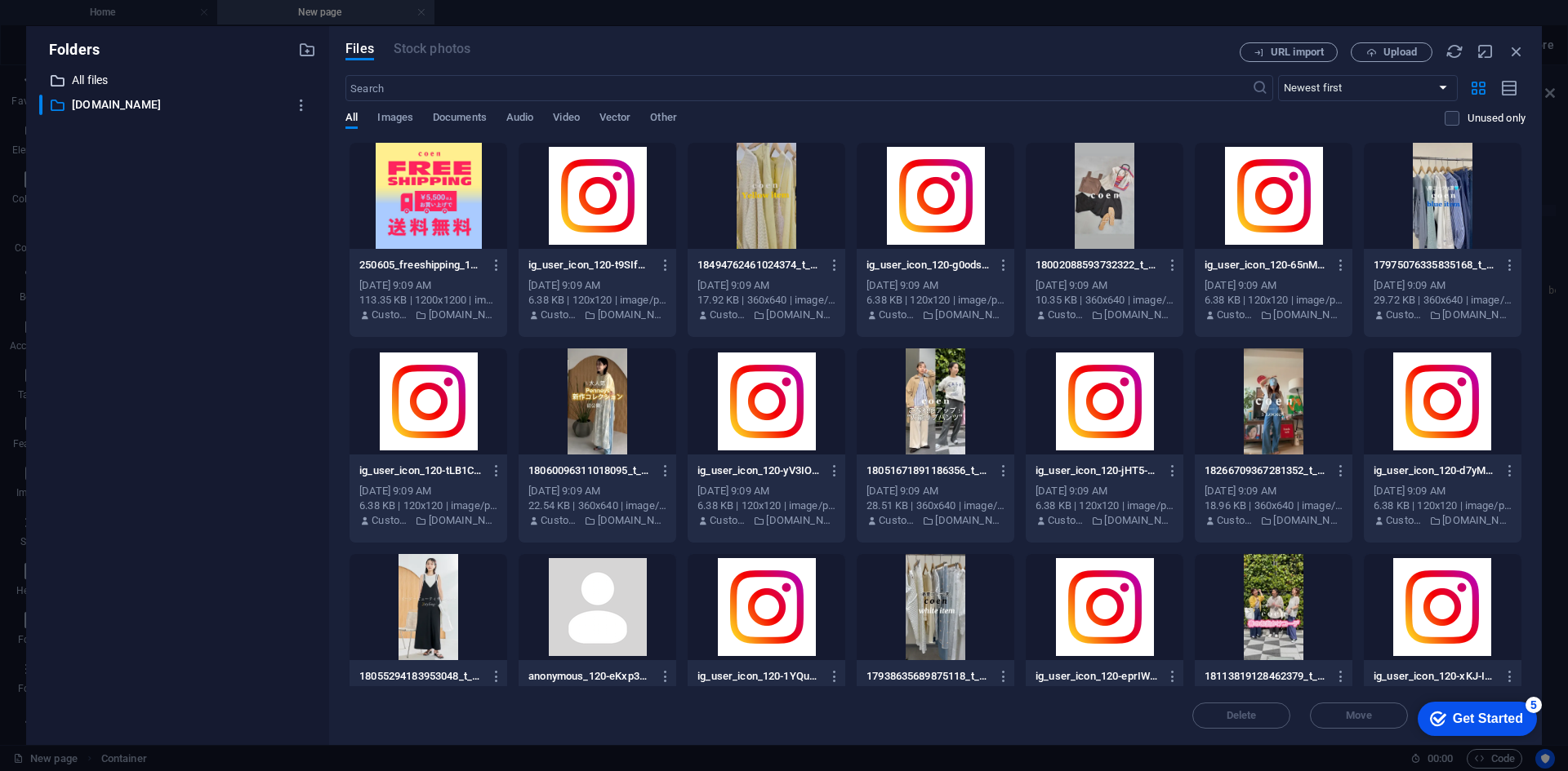
click at [40, 89] on div "​ All files All files" at bounding box center [163, 80] width 247 height 21
click at [303, 99] on icon "button" at bounding box center [301, 105] width 17 height 17
click at [1397, 52] on div at bounding box center [784, 385] width 1568 height 771
click at [1399, 53] on span "Upload" at bounding box center [1400, 52] width 33 height 10
click at [1402, 51] on span "Upload" at bounding box center [1400, 52] width 33 height 10
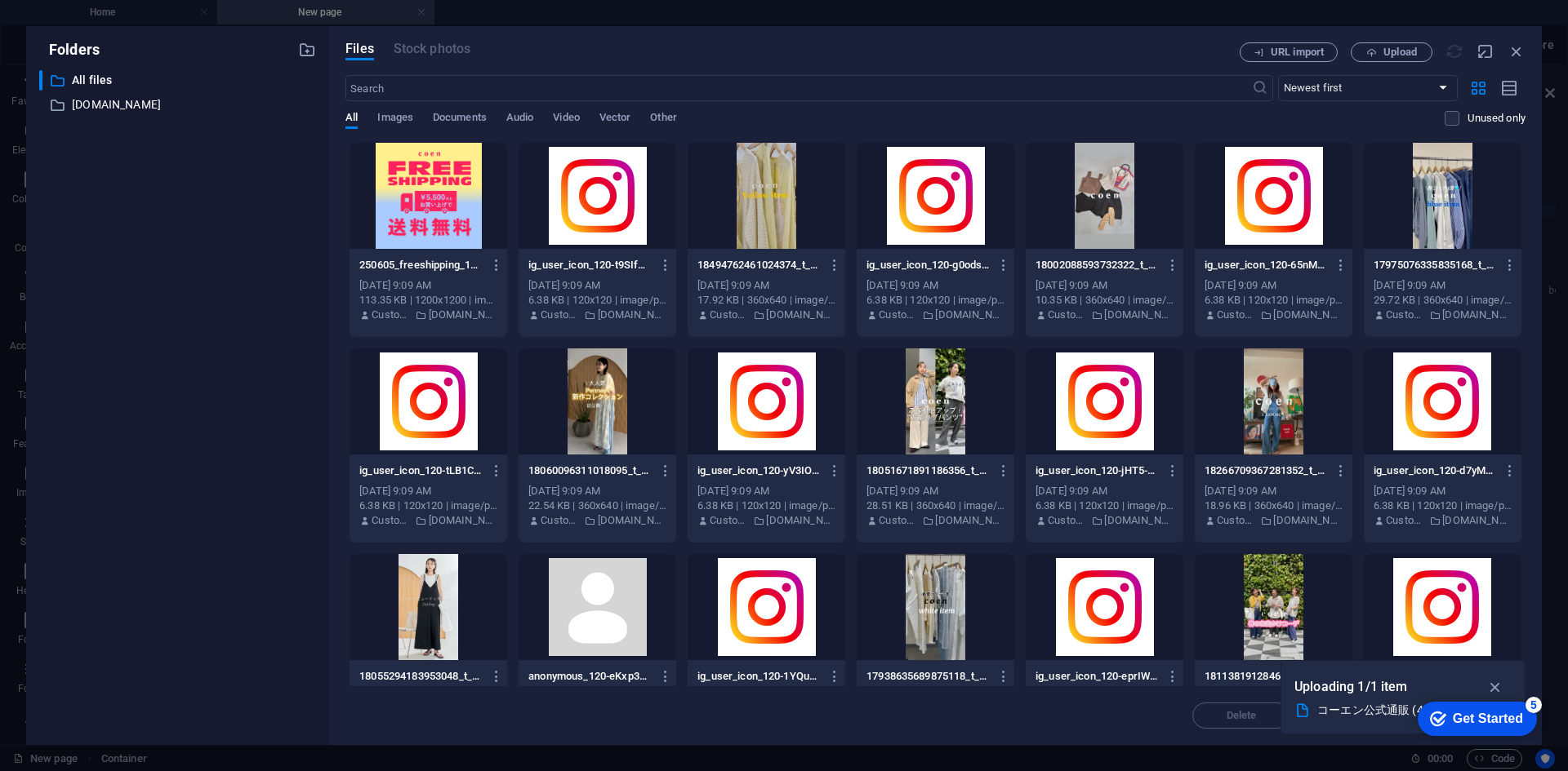
drag, startPoint x: 1501, startPoint y: 711, endPoint x: 1668, endPoint y: 1048, distance: 376.1
click at [1511, 716] on div "Get Started" at bounding box center [1487, 719] width 70 height 15
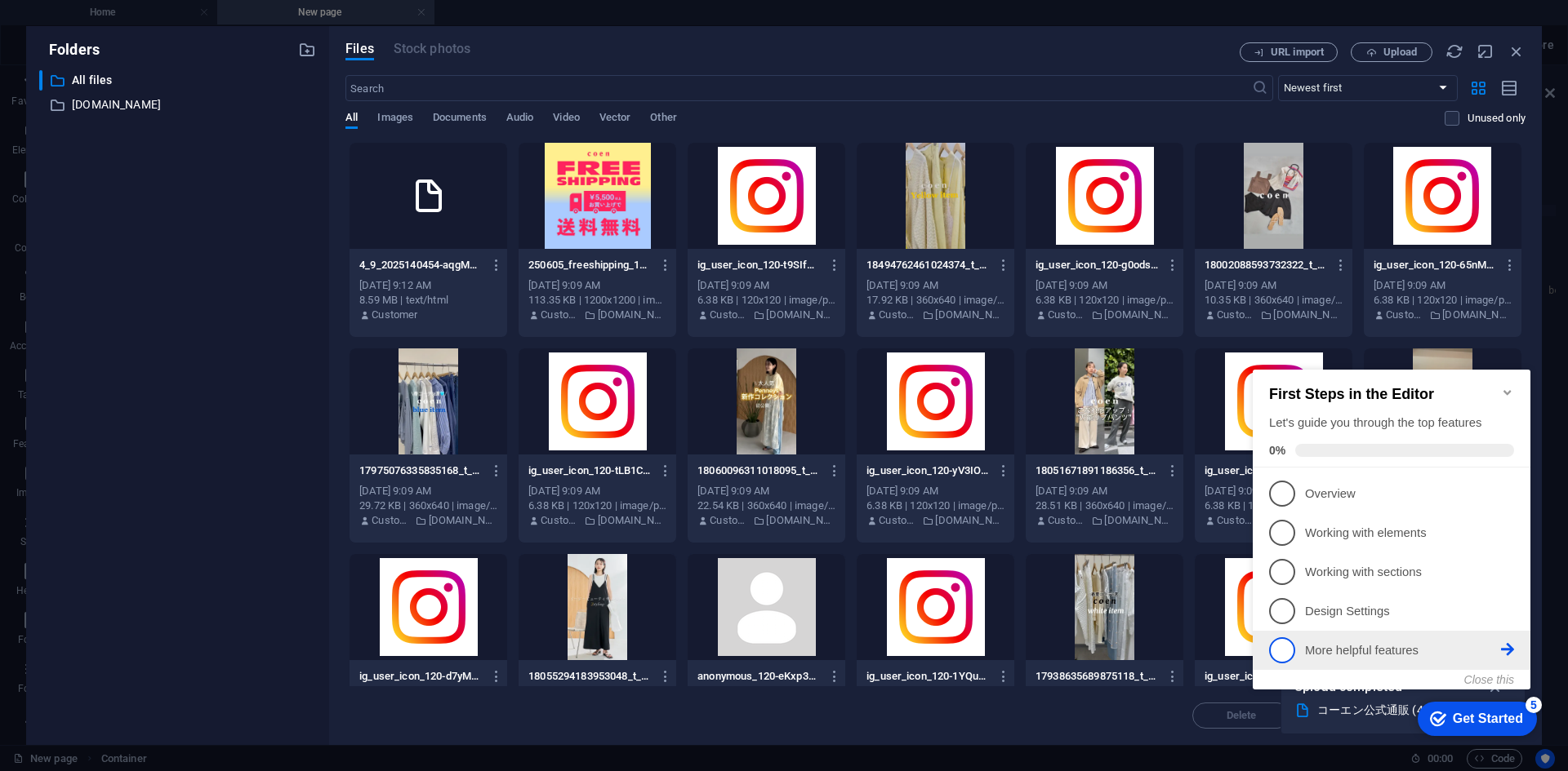
click at [1389, 642] on p "More helpful features - incomplete" at bounding box center [1403, 650] width 196 height 17
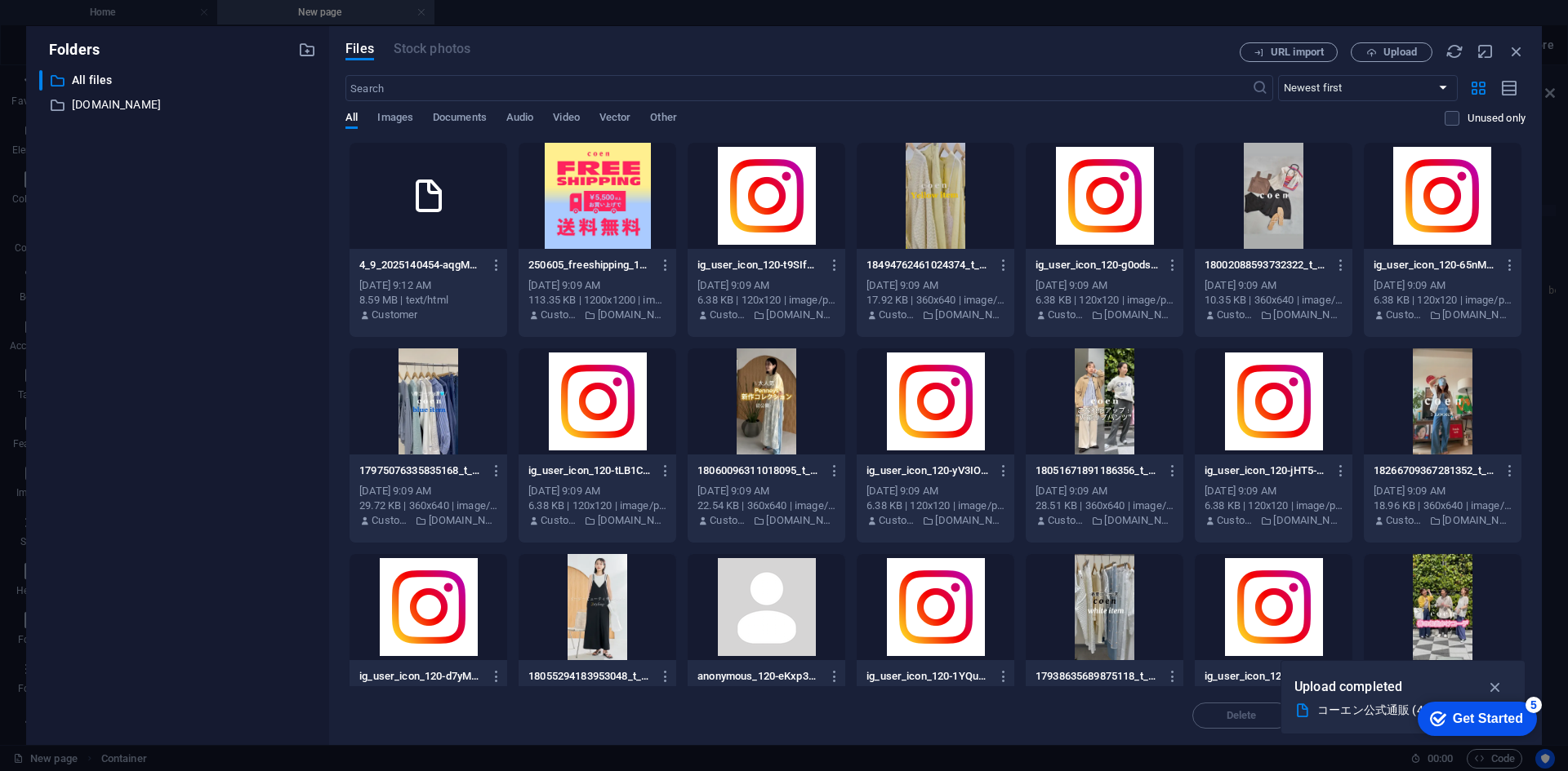
click at [1523, 727] on div "Get Started" at bounding box center [1487, 719] width 70 height 15
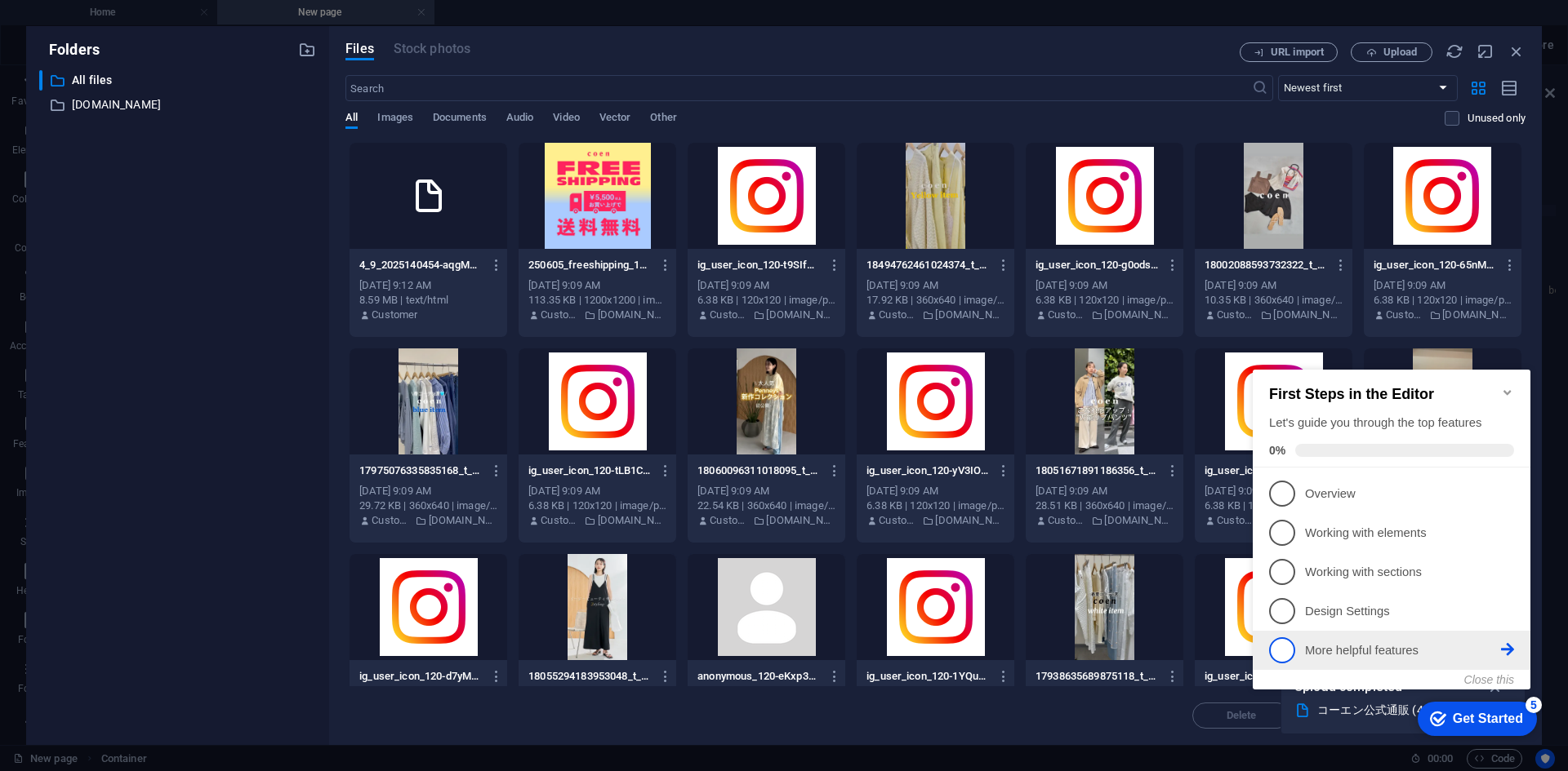
click at [1391, 631] on li "5 More helpful features - incomplete" at bounding box center [1392, 651] width 278 height 39
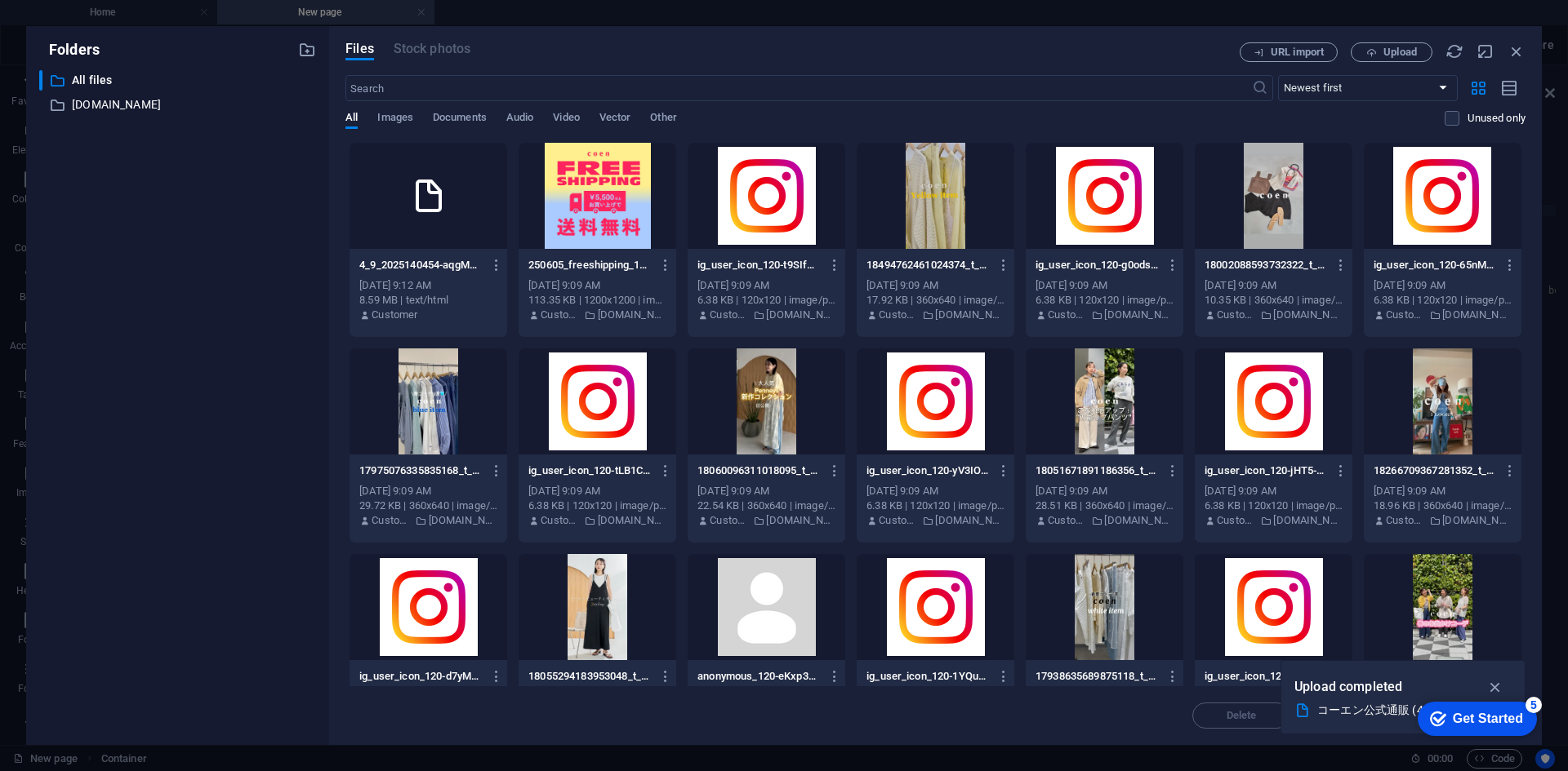
drag, startPoint x: 1670, startPoint y: 1078, endPoint x: 1645, endPoint y: 1053, distance: 35.4
click at [1536, 737] on div "checkmark Get Started 5" at bounding box center [1476, 719] width 119 height 34
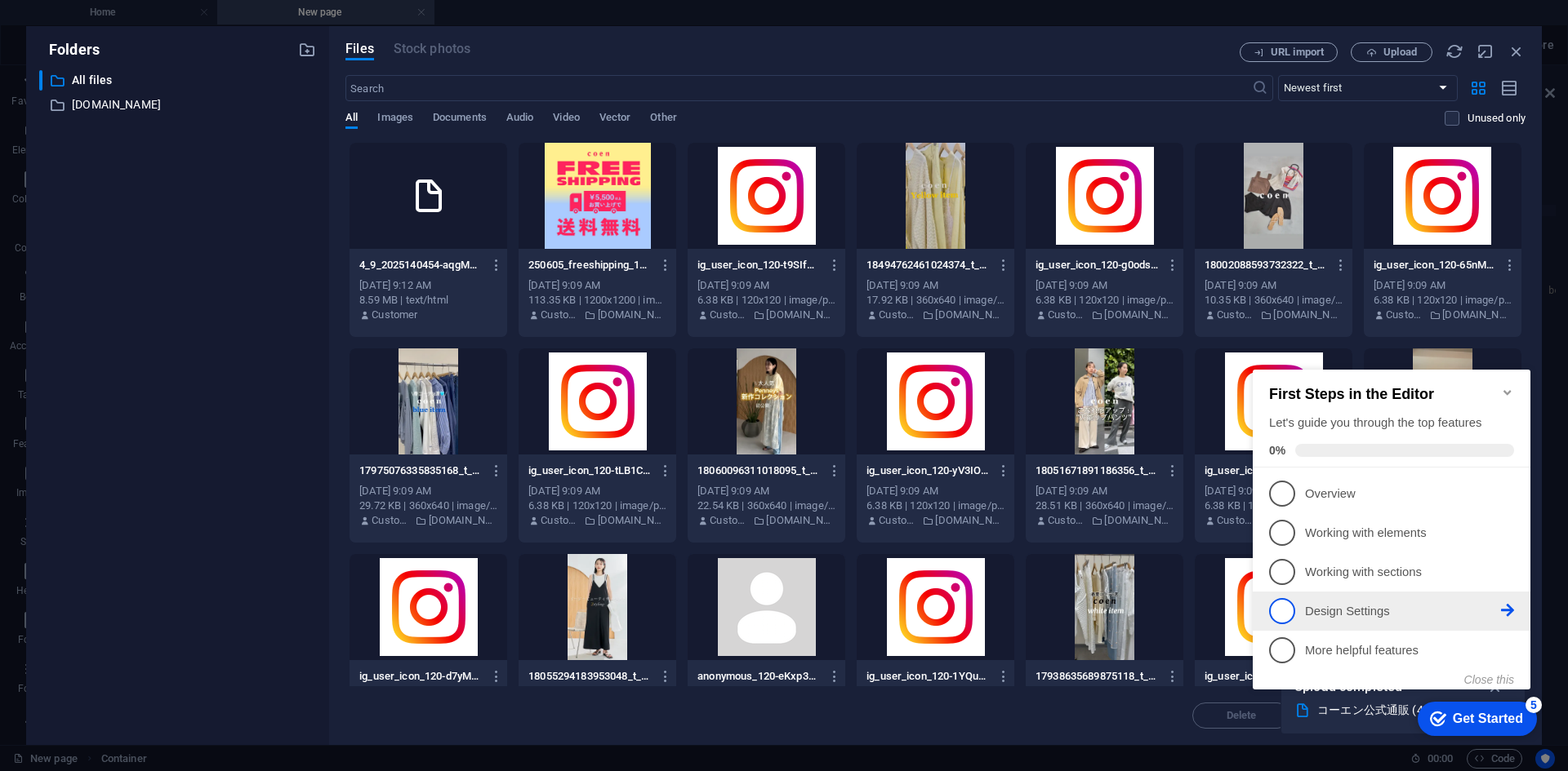
click at [1340, 604] on p "Design Settings - incomplete" at bounding box center [1403, 611] width 196 height 17
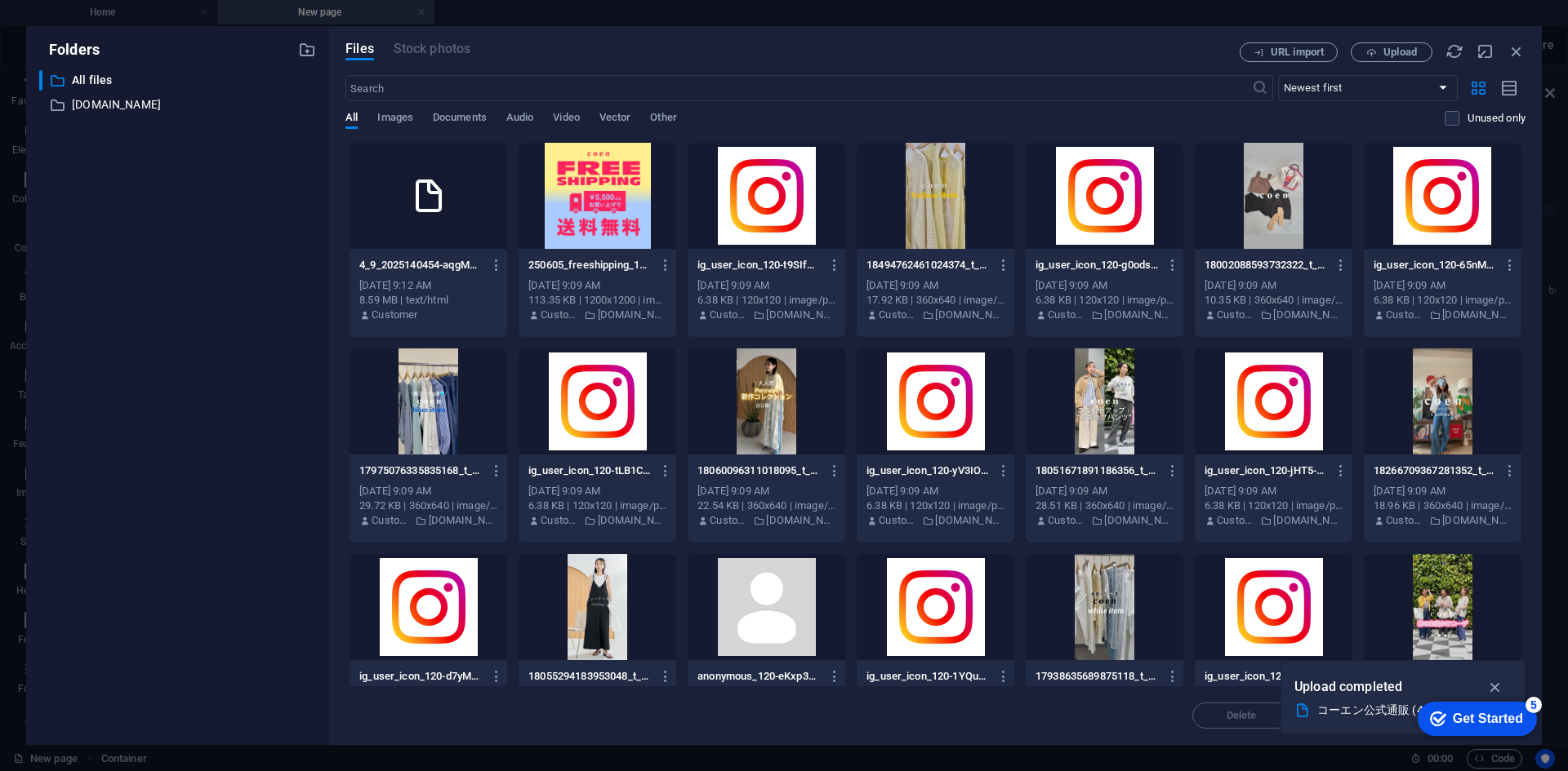
click at [1536, 737] on div "checkmark Get Started 5" at bounding box center [1476, 719] width 119 height 34
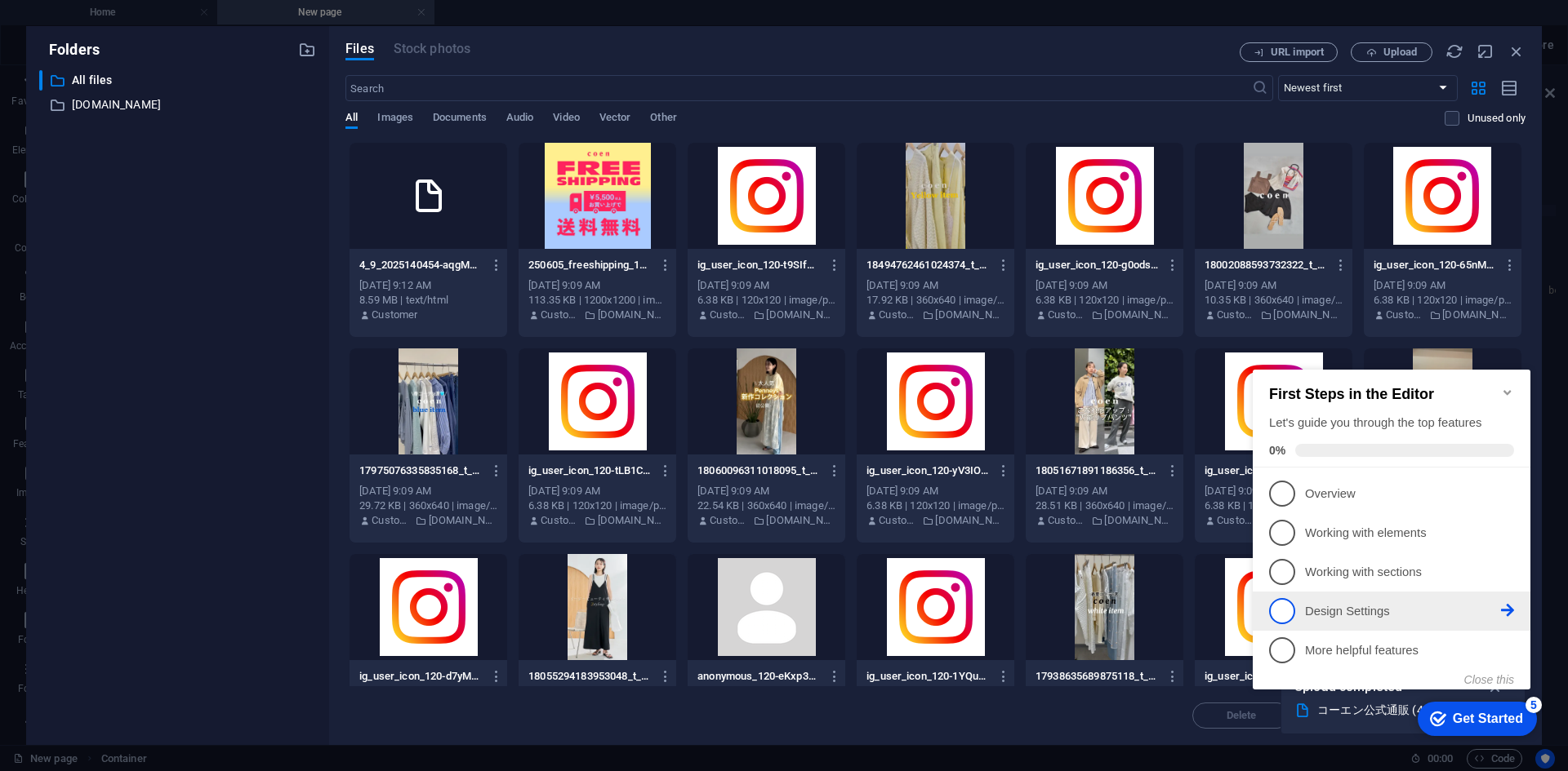
click at [1283, 606] on span "4" at bounding box center [1281, 611] width 27 height 27
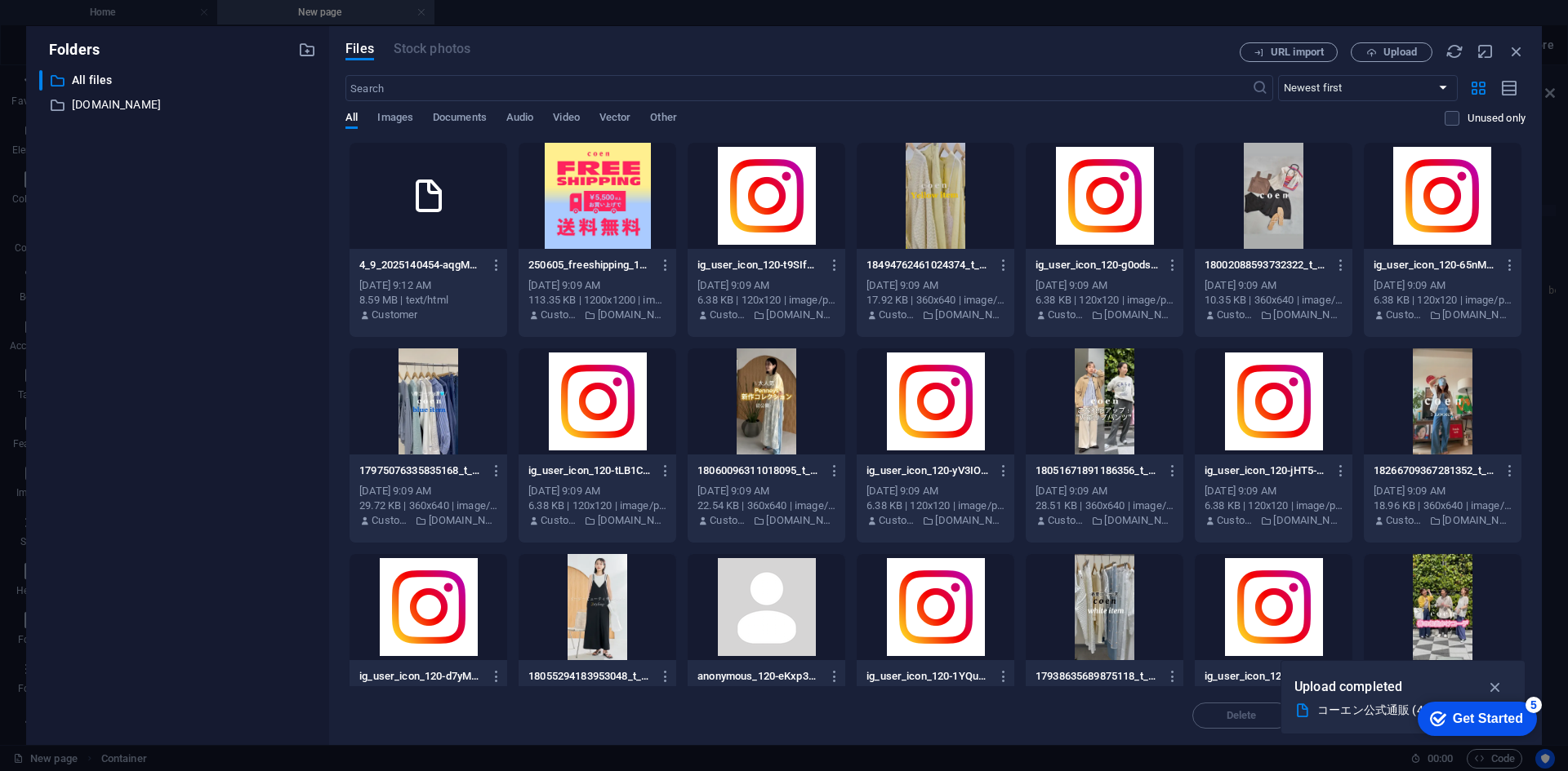
click at [1406, 686] on div "Upload completed" at bounding box center [1403, 687] width 218 height 27
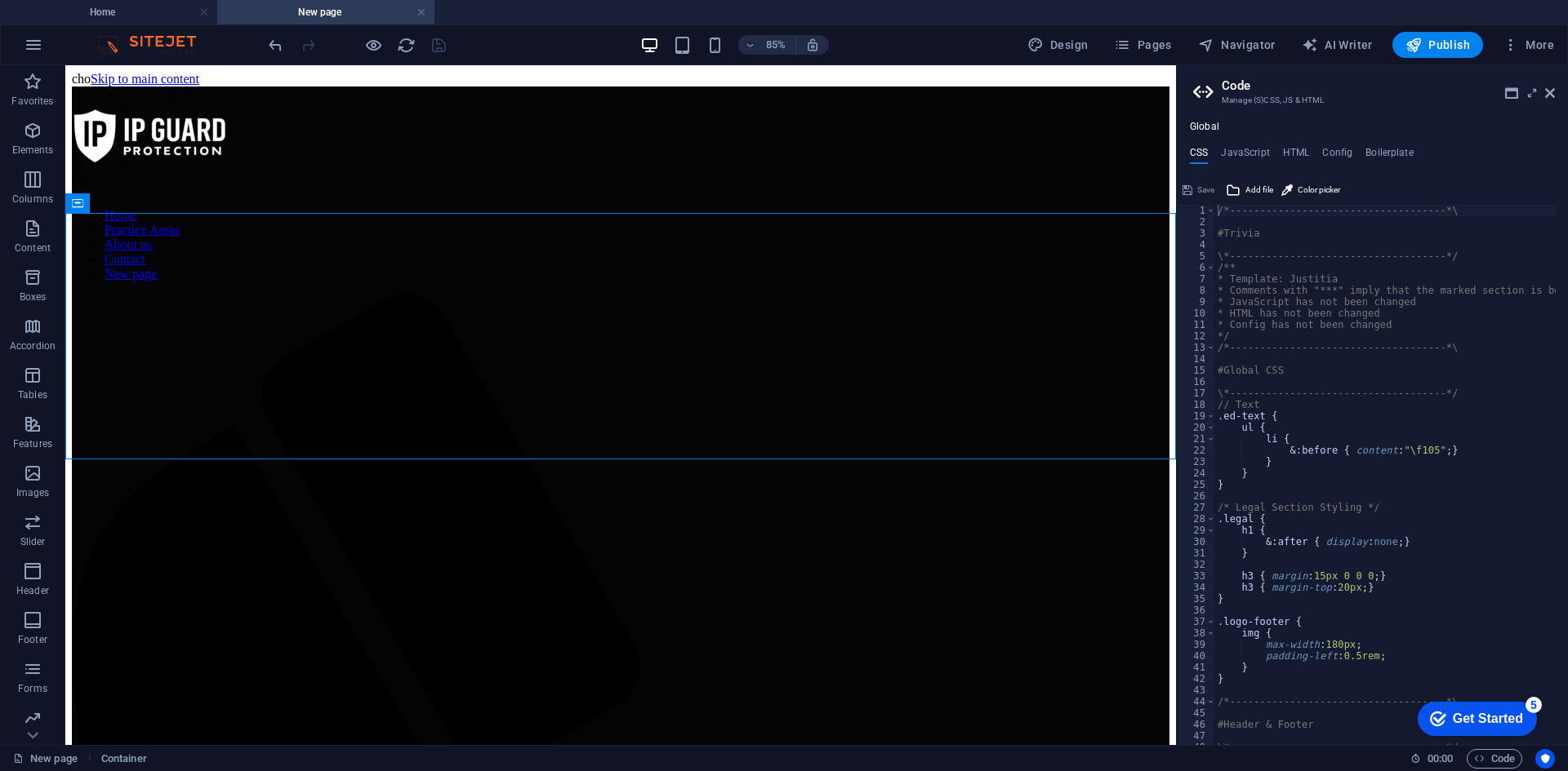
click at [1378, 702] on div "/*------------------------------------*\ #Trivia \*----------------------------…" at bounding box center [1460, 481] width 490 height 551
click at [1250, 152] on h4 "JavaScript" at bounding box center [1244, 156] width 48 height 18
type textarea "/* JS for preset "Menu V2" */"
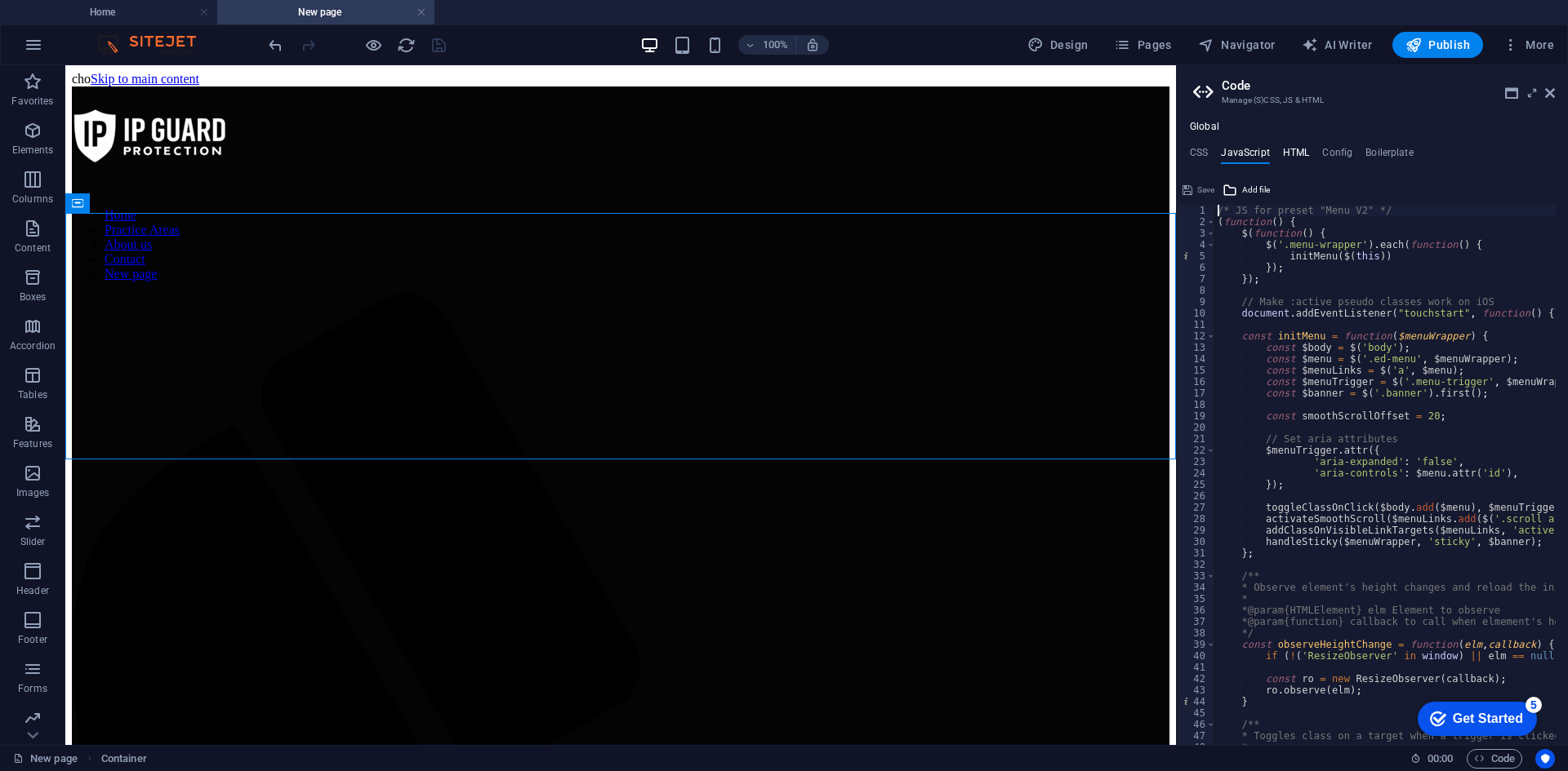
click at [1303, 149] on h4 "HTML" at bounding box center [1295, 156] width 27 height 18
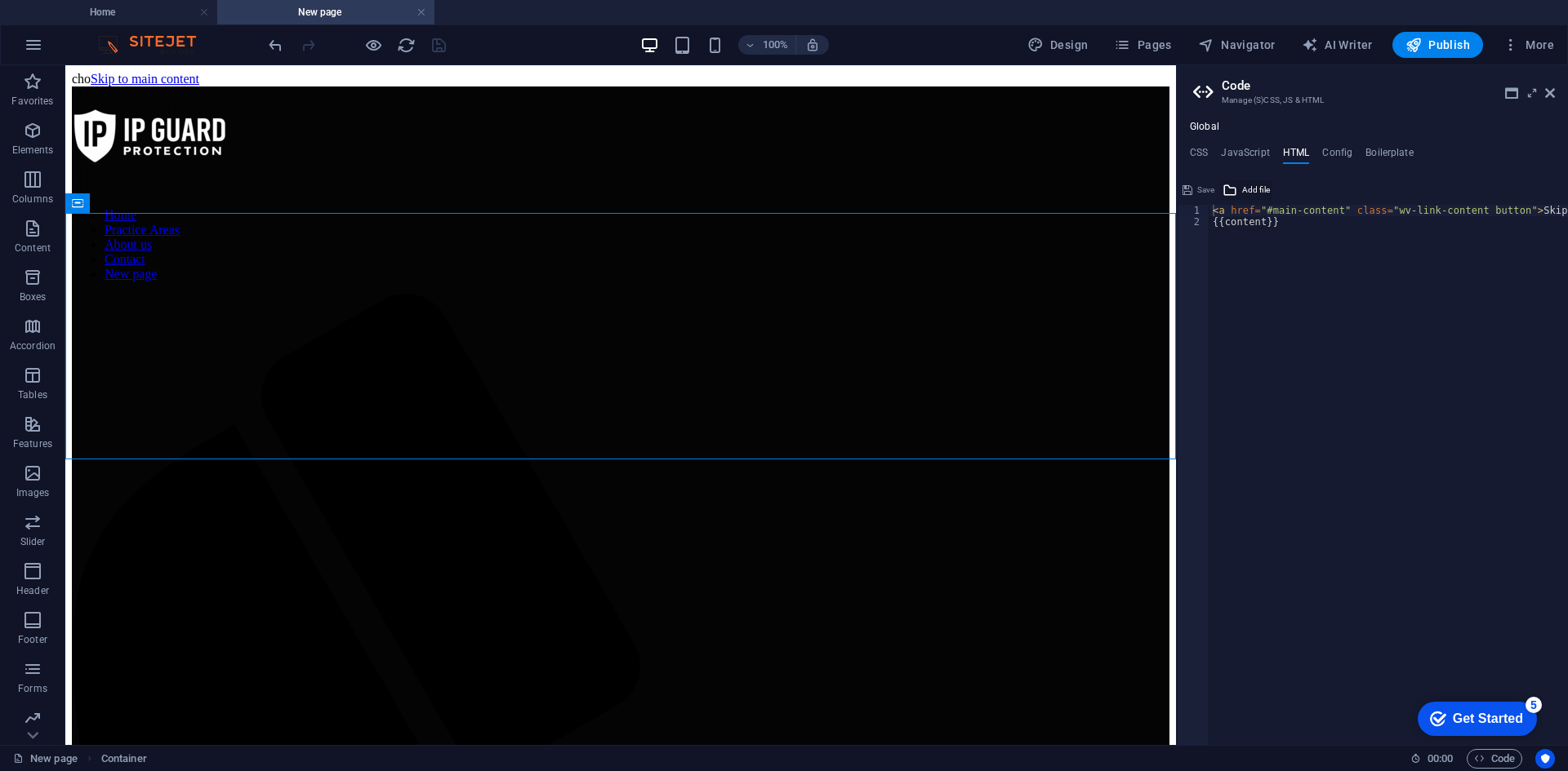
click at [1251, 183] on span "Add file" at bounding box center [1256, 190] width 28 height 20
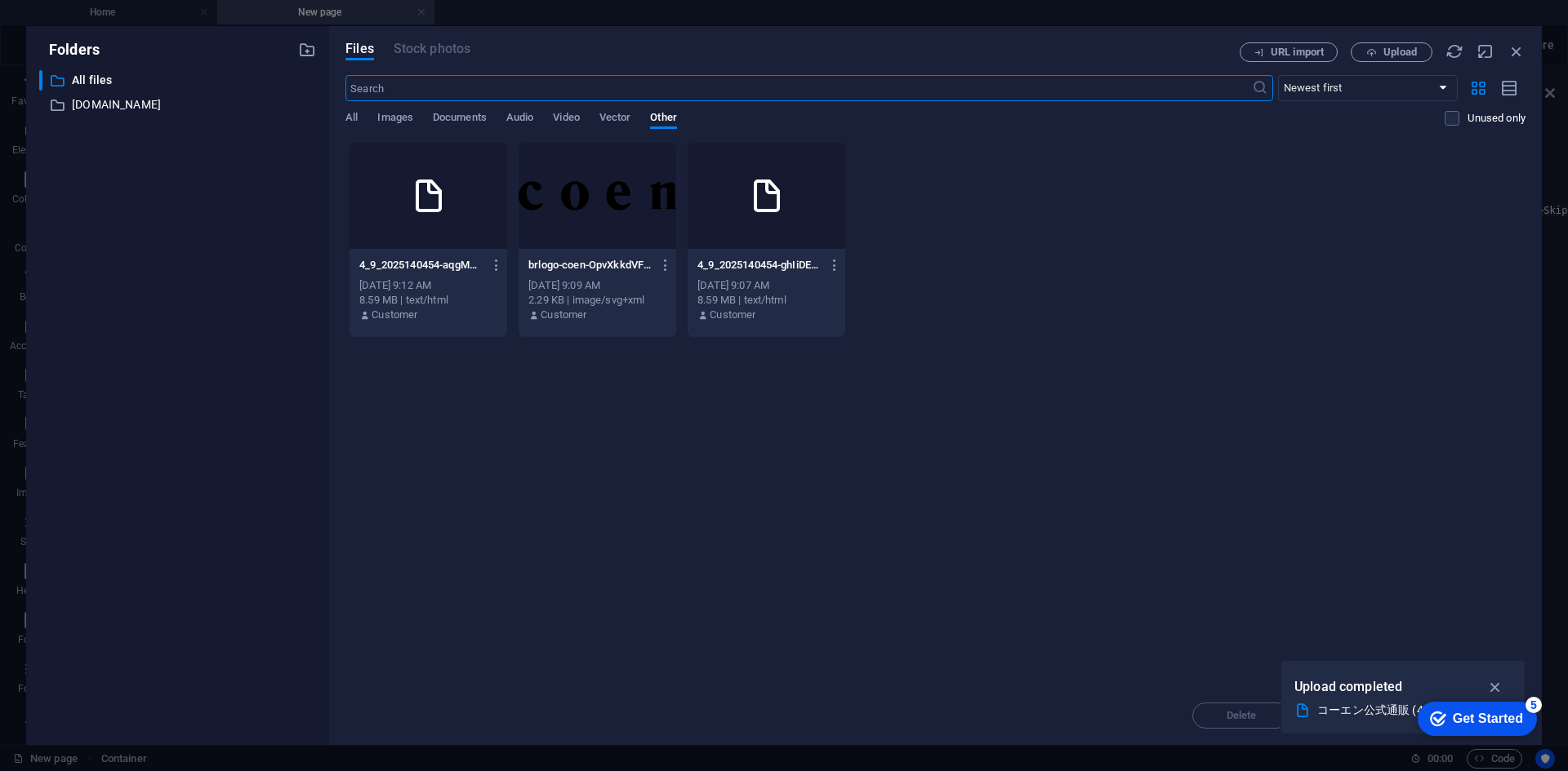
click at [457, 250] on div "4_9_2025140454-aqgMAHUNX_yt0iFPD0VDTg.html 4_9_2025140454-aqgMAHUNX_yt0iFPD0VDT…" at bounding box center [428, 290] width 158 height 84
click at [796, 280] on div "Sep 4, 2025 9:07 AM" at bounding box center [766, 286] width 138 height 15
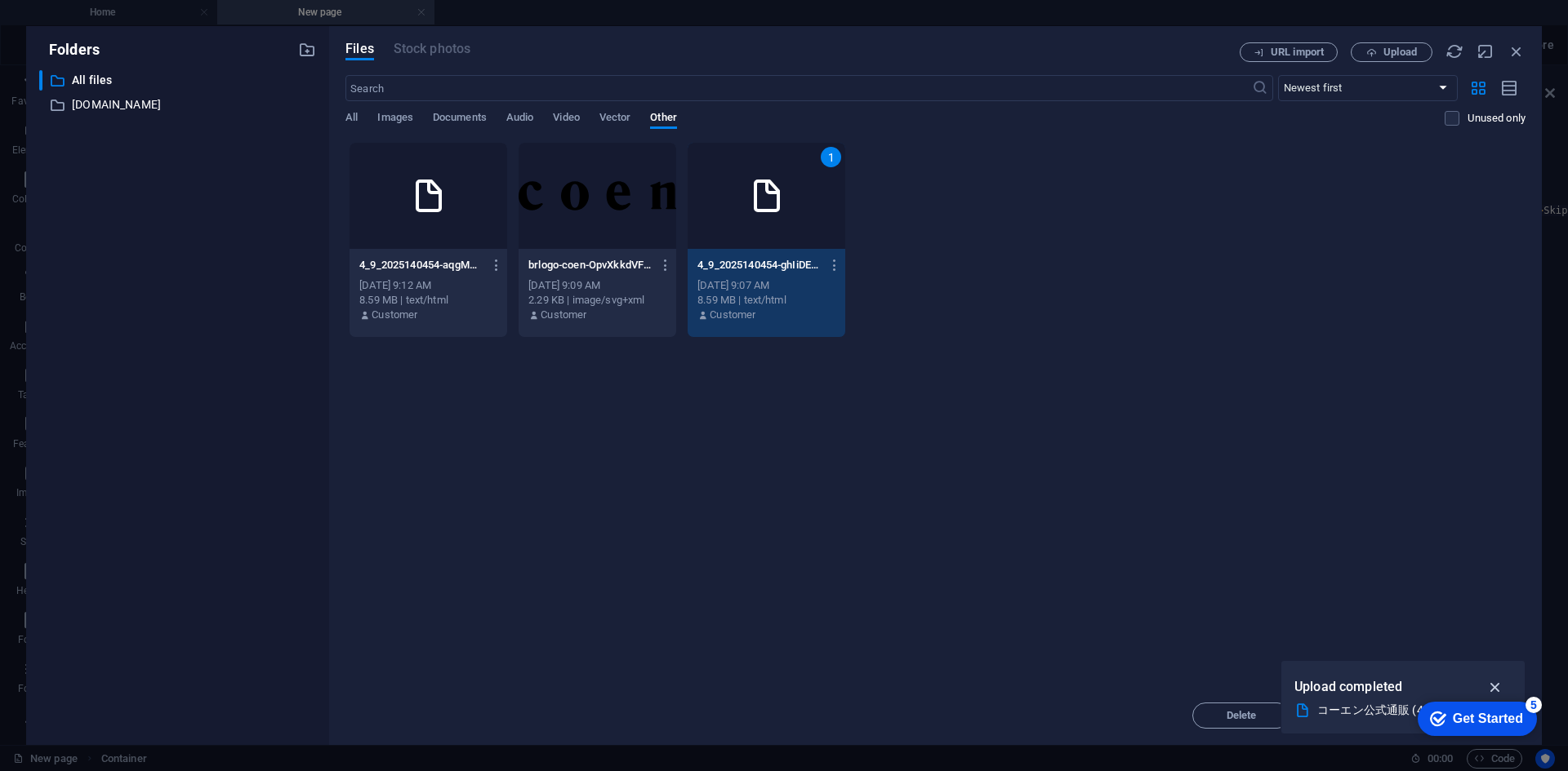
click at [1500, 682] on icon "button" at bounding box center [1495, 687] width 19 height 18
click at [770, 232] on div "1" at bounding box center [766, 196] width 158 height 106
click at [768, 230] on div "1" at bounding box center [766, 196] width 158 height 106
type textarea "https://cdn1.site-media.eu/images/0/18935422/4_9_2025140454-ghIiDEsLkkEJ2cH-hGX…"
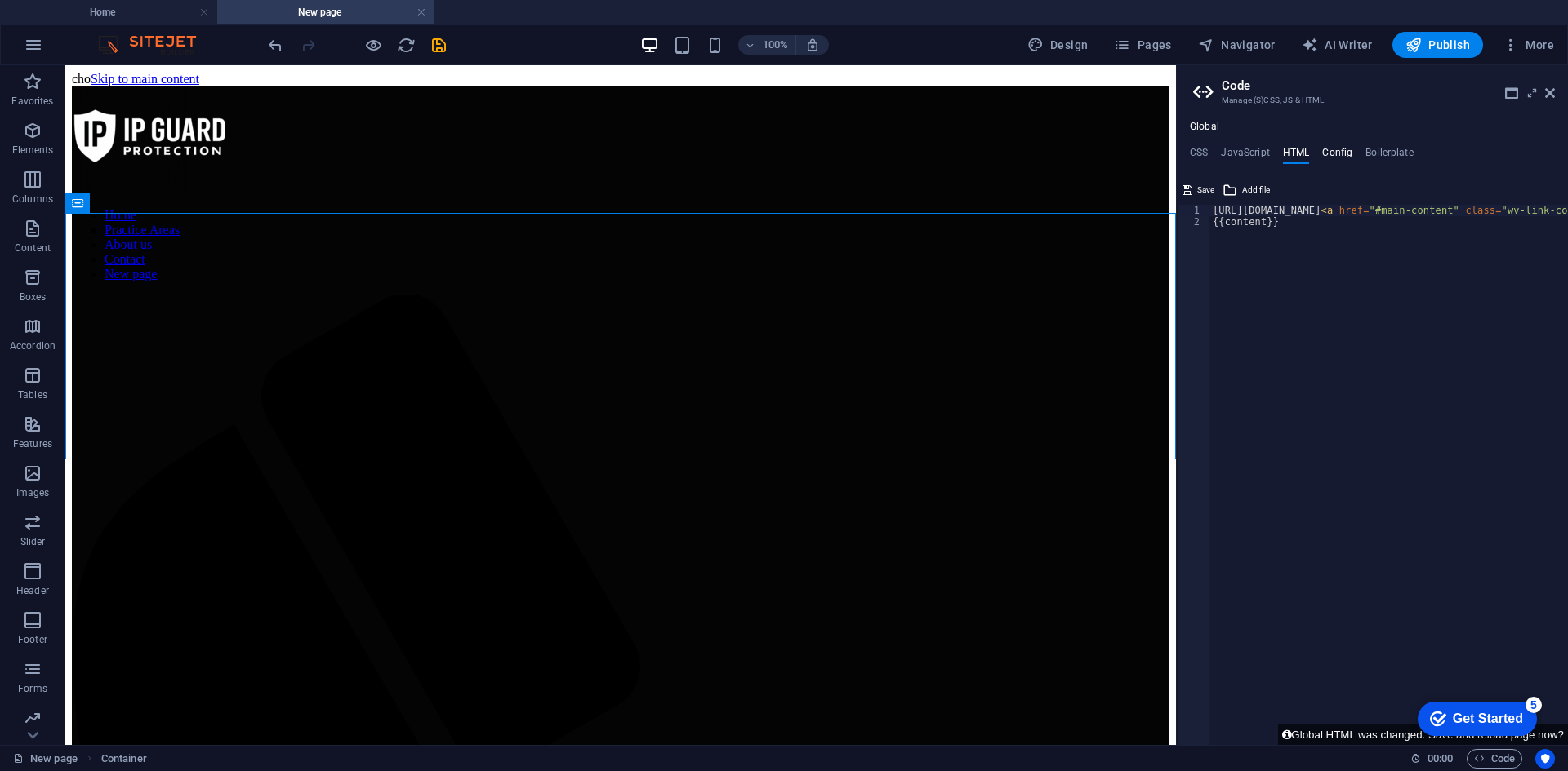
click at [1342, 155] on h4 "Config" at bounding box center [1337, 156] width 31 height 18
type textarea "$color-background: #ffffff;"
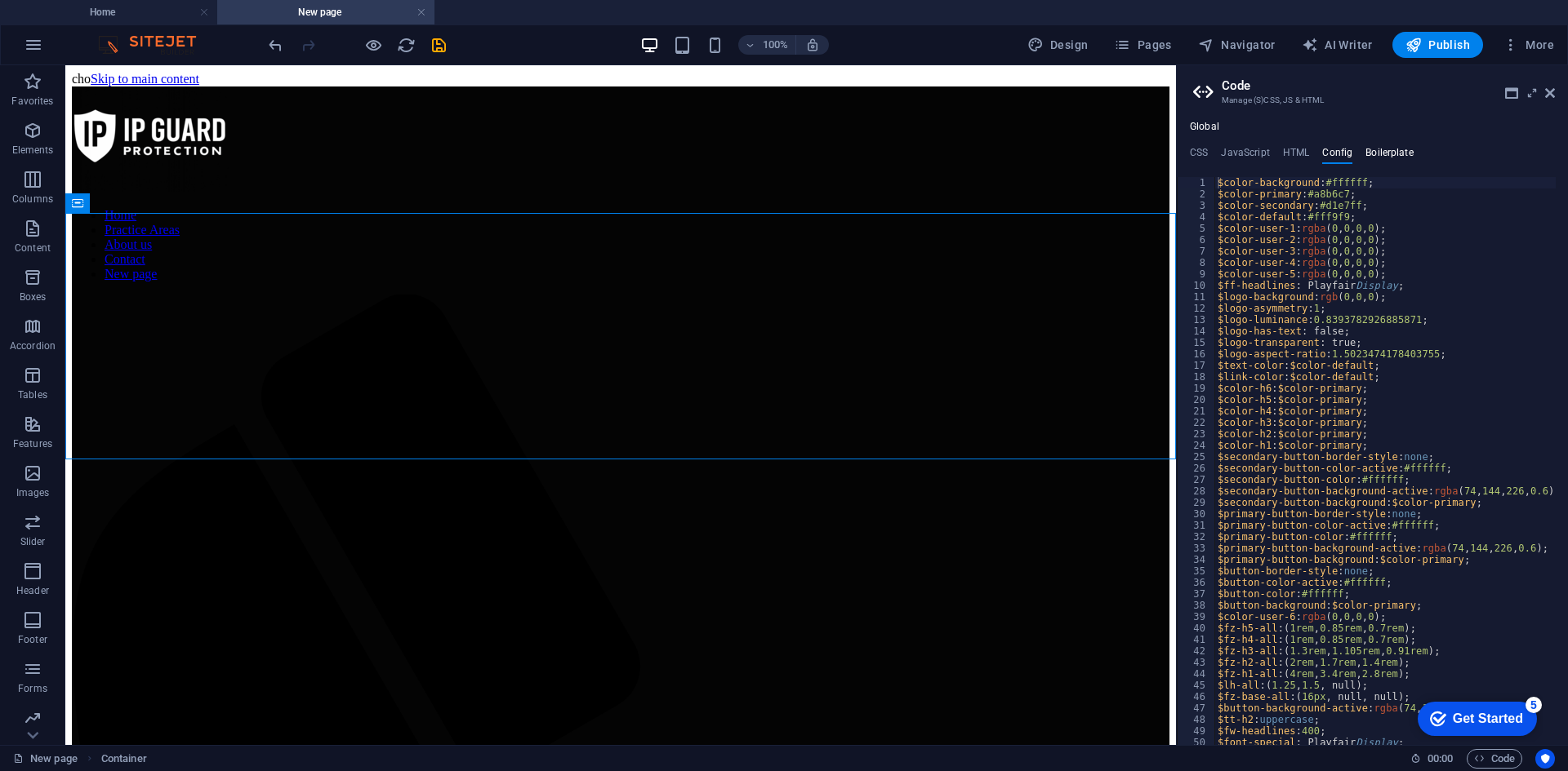
click at [1381, 154] on h4 "Boilerplate" at bounding box center [1389, 156] width 48 height 18
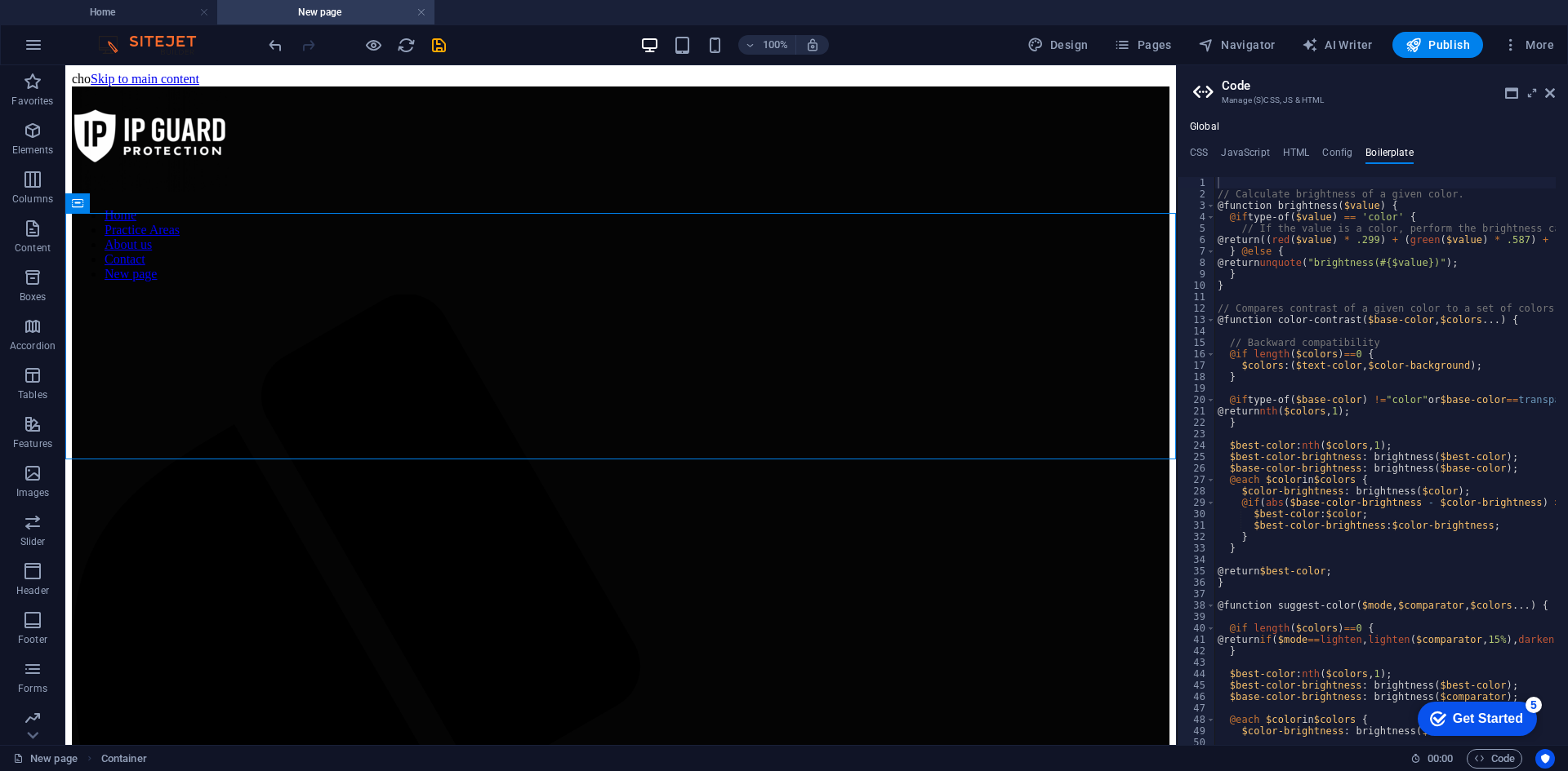
click at [1279, 141] on div "Global CSS JavaScript HTML Config Boilerplate /*-------------------------------…" at bounding box center [1372, 433] width 391 height 624
click at [1553, 86] on header "Code Manage (S)CSS, JS & HTML" at bounding box center [1373, 86] width 361 height 42
click at [1511, 43] on icon "button" at bounding box center [1510, 44] width 17 height 17
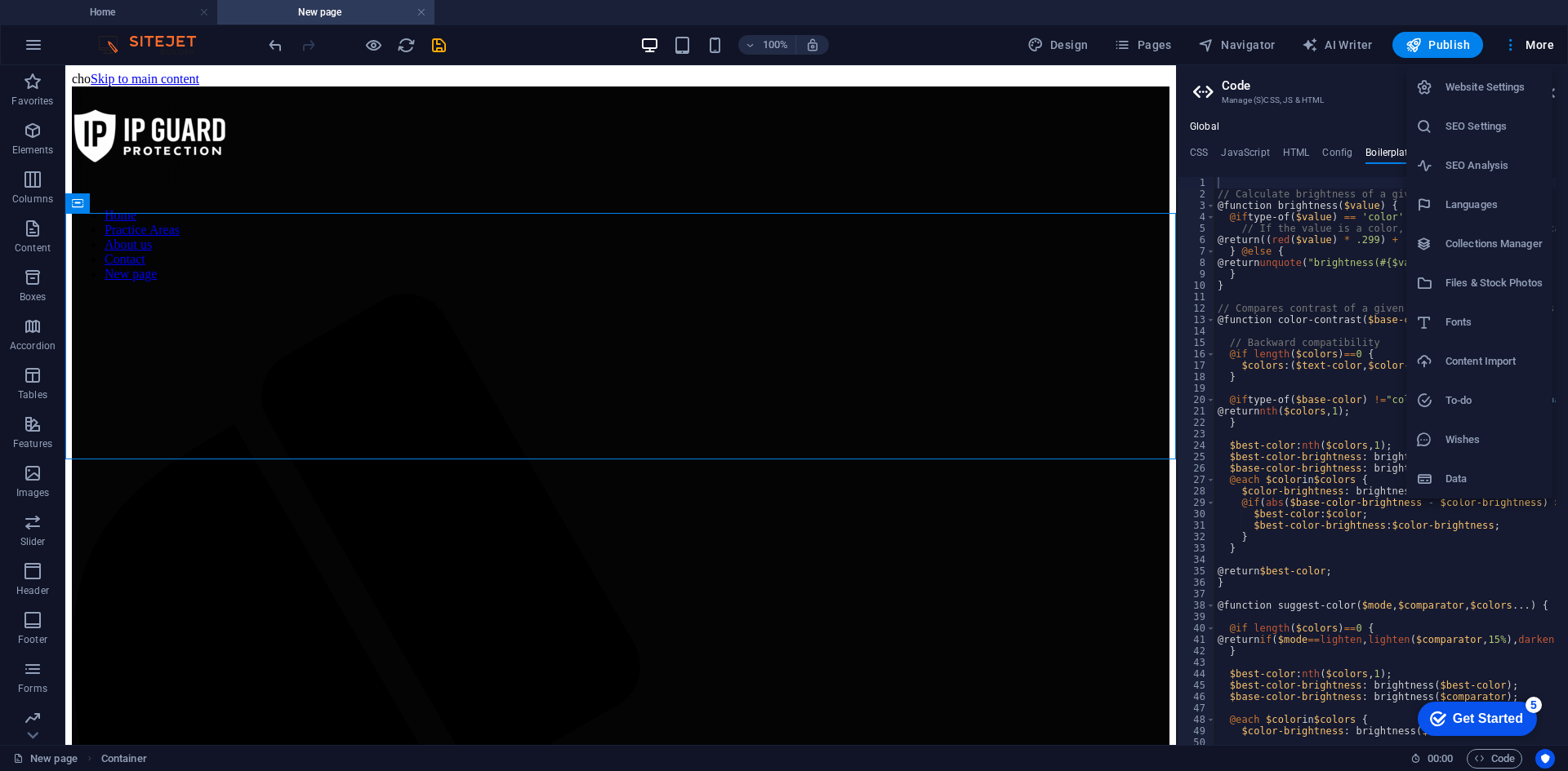
click at [1105, 108] on div at bounding box center [784, 385] width 1568 height 771
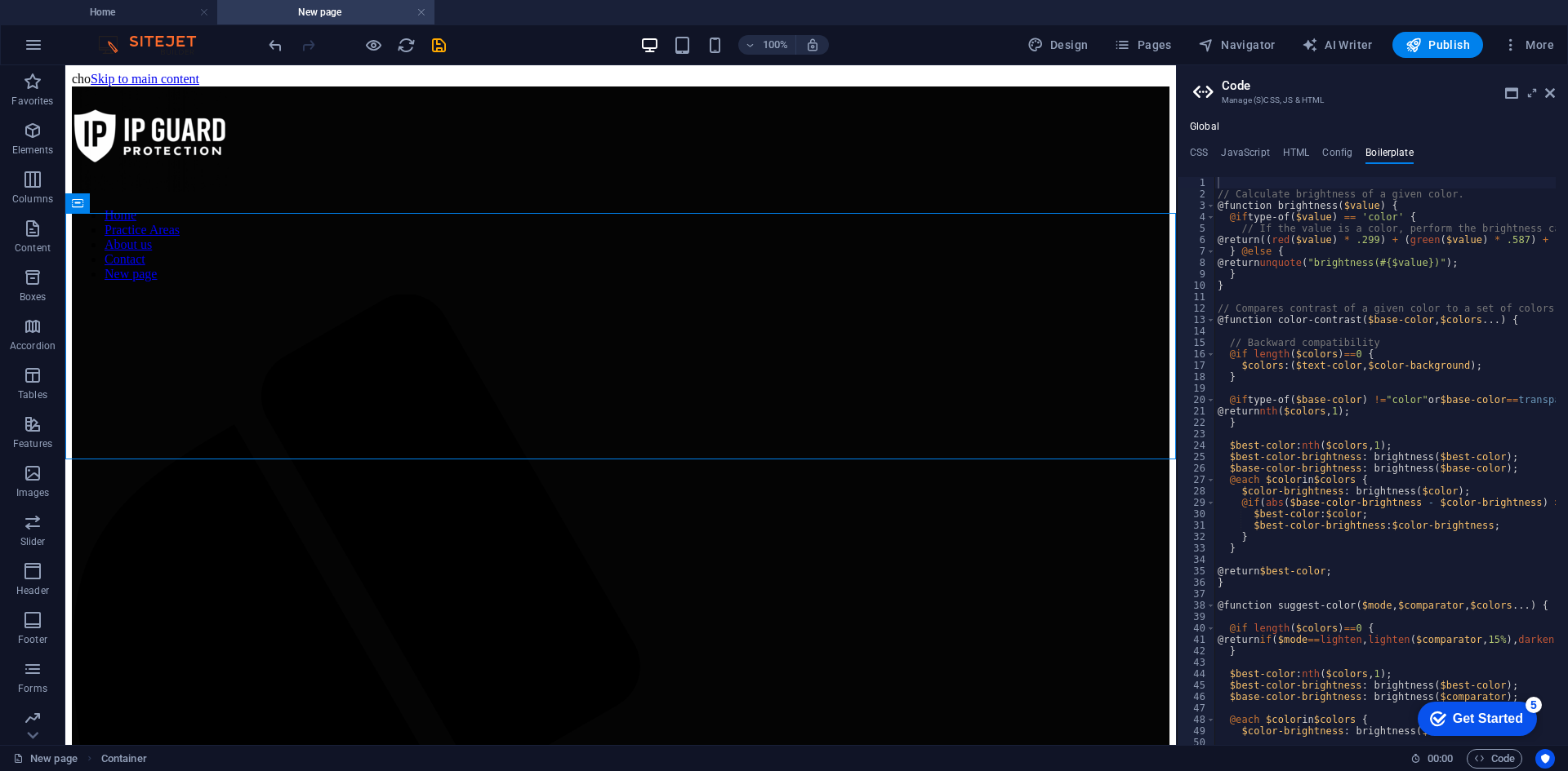
click at [1181, 123] on ul "Global" at bounding box center [1372, 127] width 391 height 13
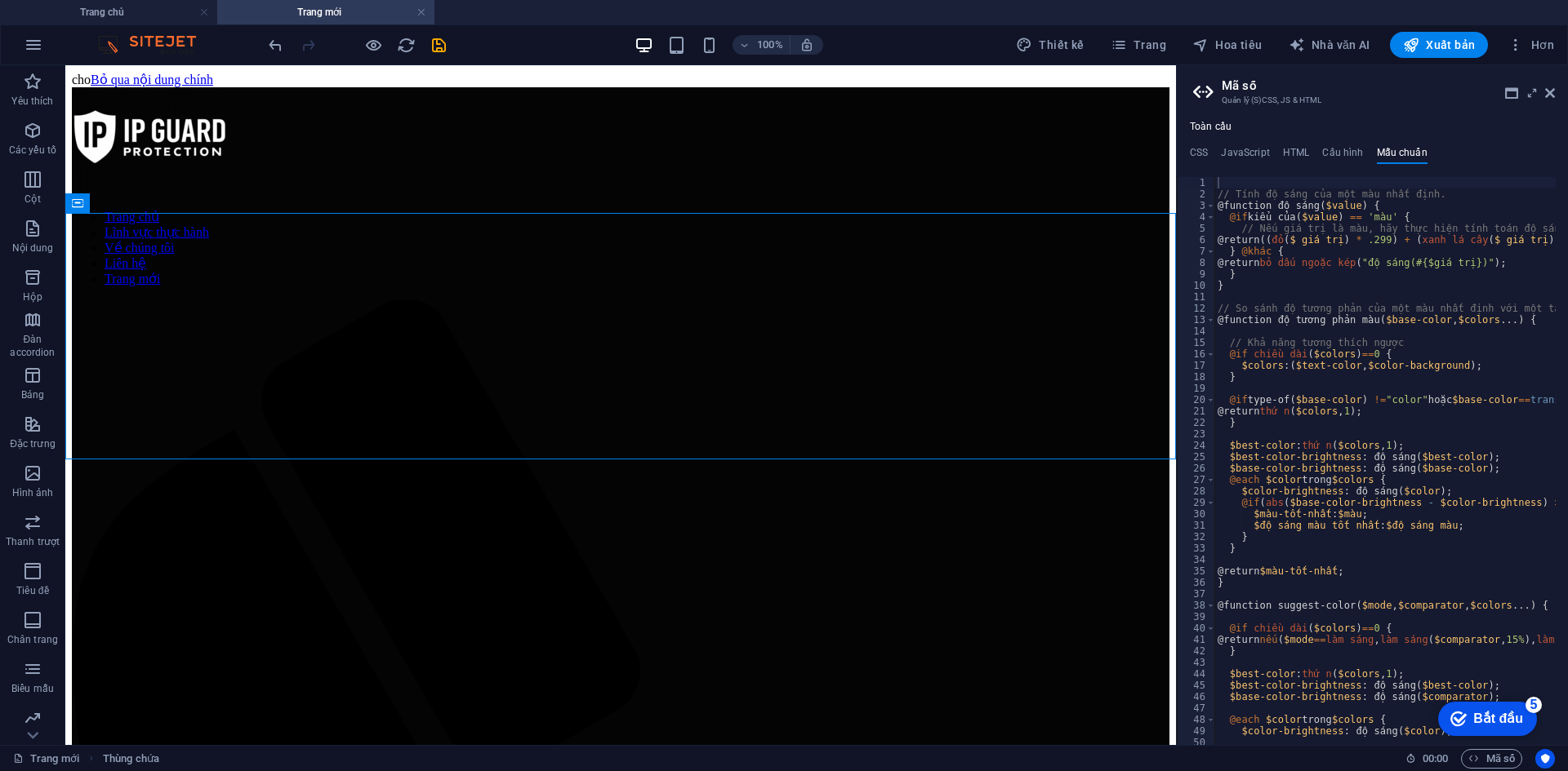
click at [1505, 101] on h3 "Quản lý (S)CSS, JS & HTML" at bounding box center [1371, 100] width 300 height 15
click at [1344, 147] on font "Cấu hình" at bounding box center [1341, 153] width 40 height 12
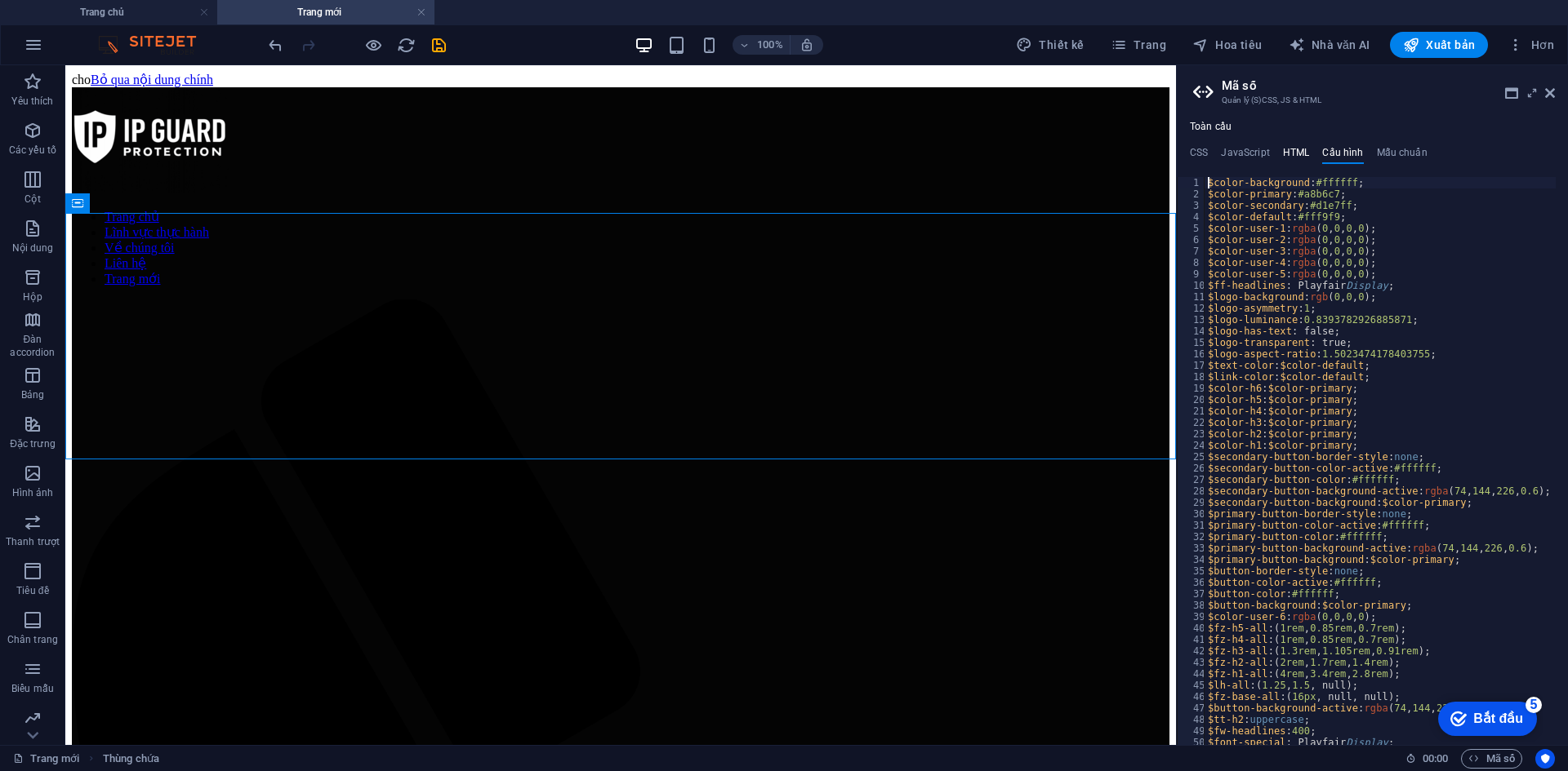
click at [1287, 150] on font "HTML" at bounding box center [1295, 153] width 27 height 12
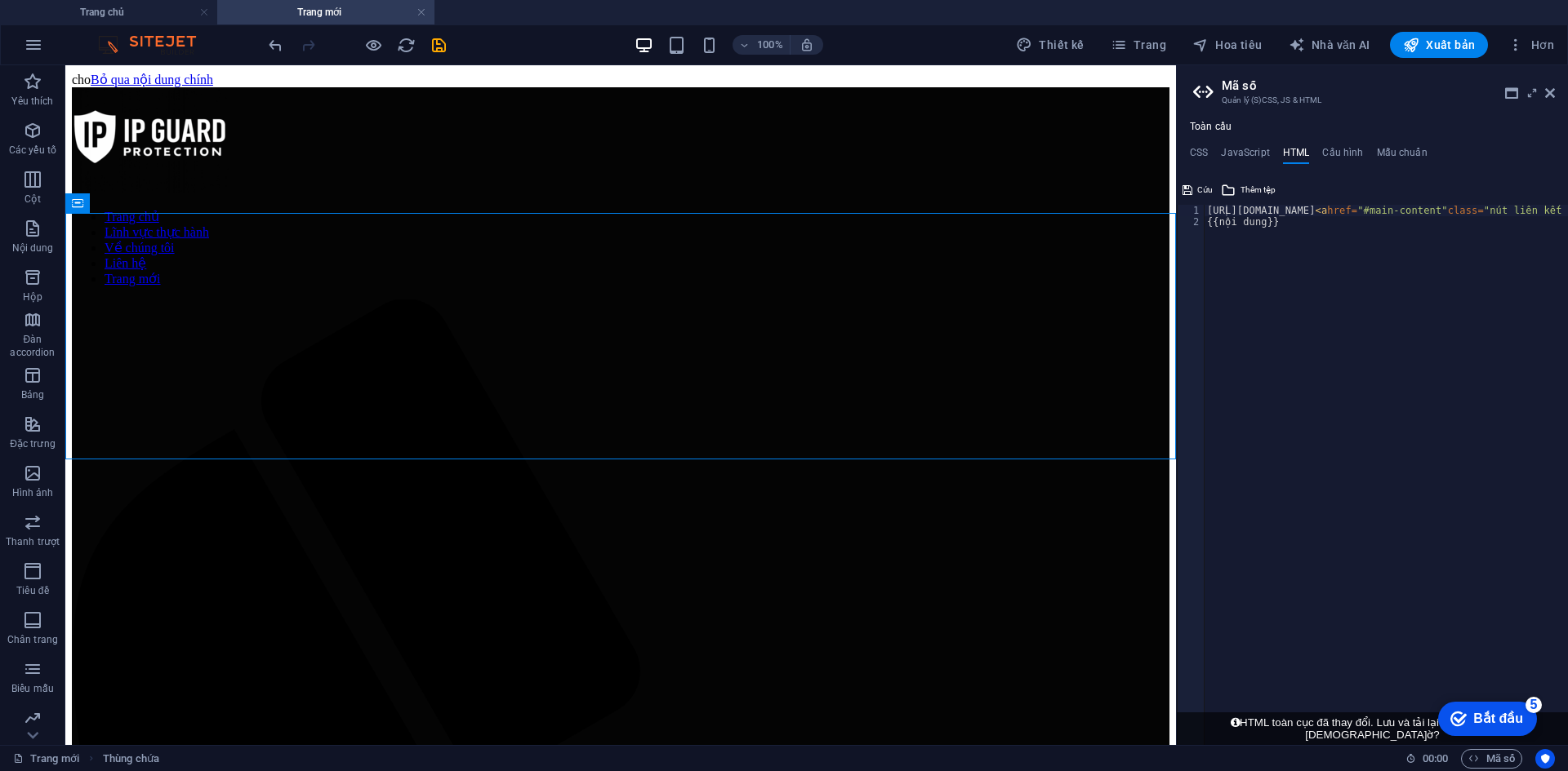
click at [1375, 135] on div "Toàn cầu CSS JavaScript HTML Cấu hình Mẫu chuẩn /*-----------------------------…" at bounding box center [1372, 433] width 391 height 624
click at [1379, 143] on div "Toàn cầu CSS JavaScript HTML Cấu hình Mẫu chuẩn /*-----------------------------…" at bounding box center [1372, 433] width 391 height 624
click at [1400, 156] on font "Mẫu chuẩn" at bounding box center [1402, 153] width 50 height 12
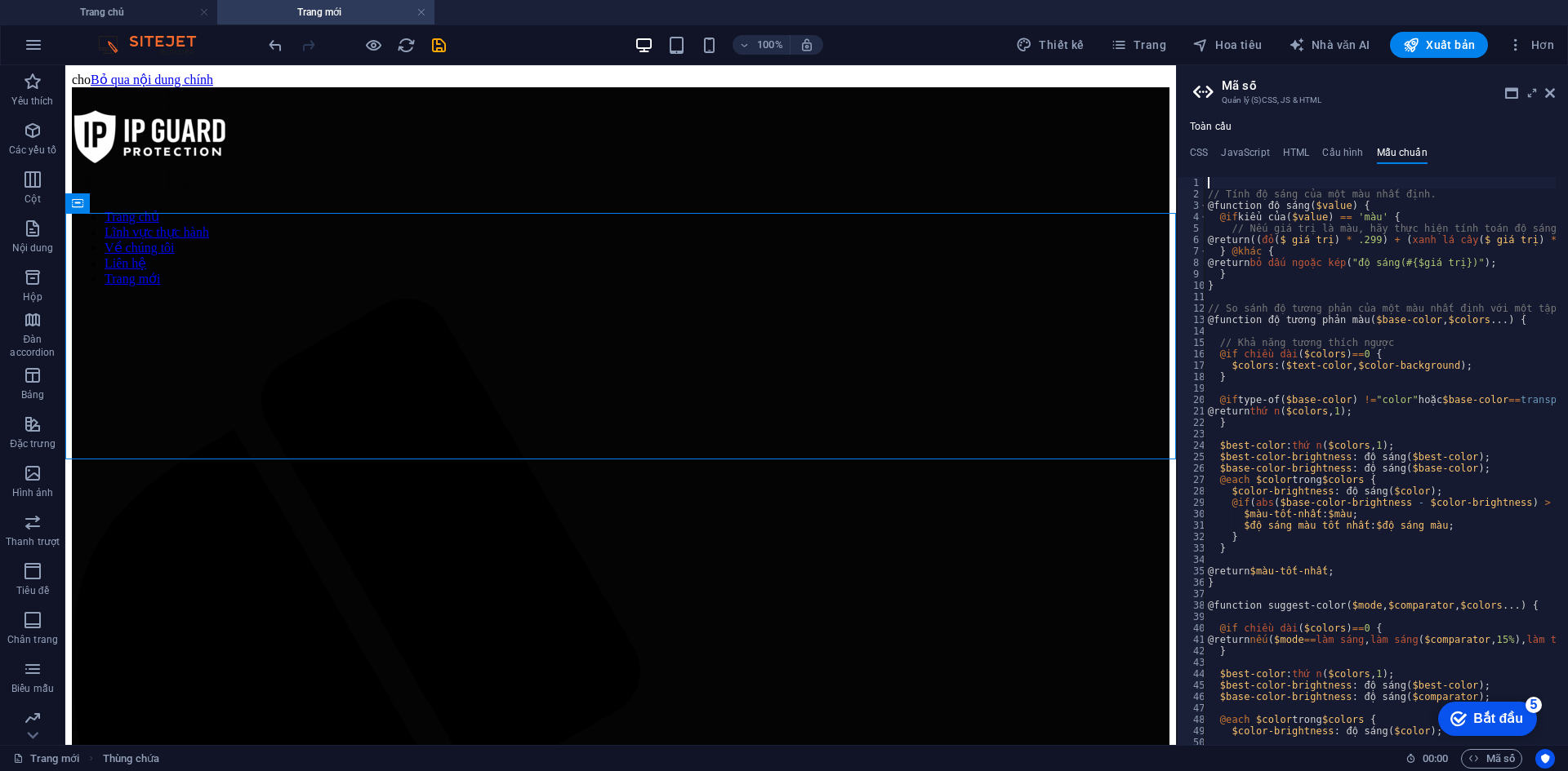
scroll to position [84, 0]
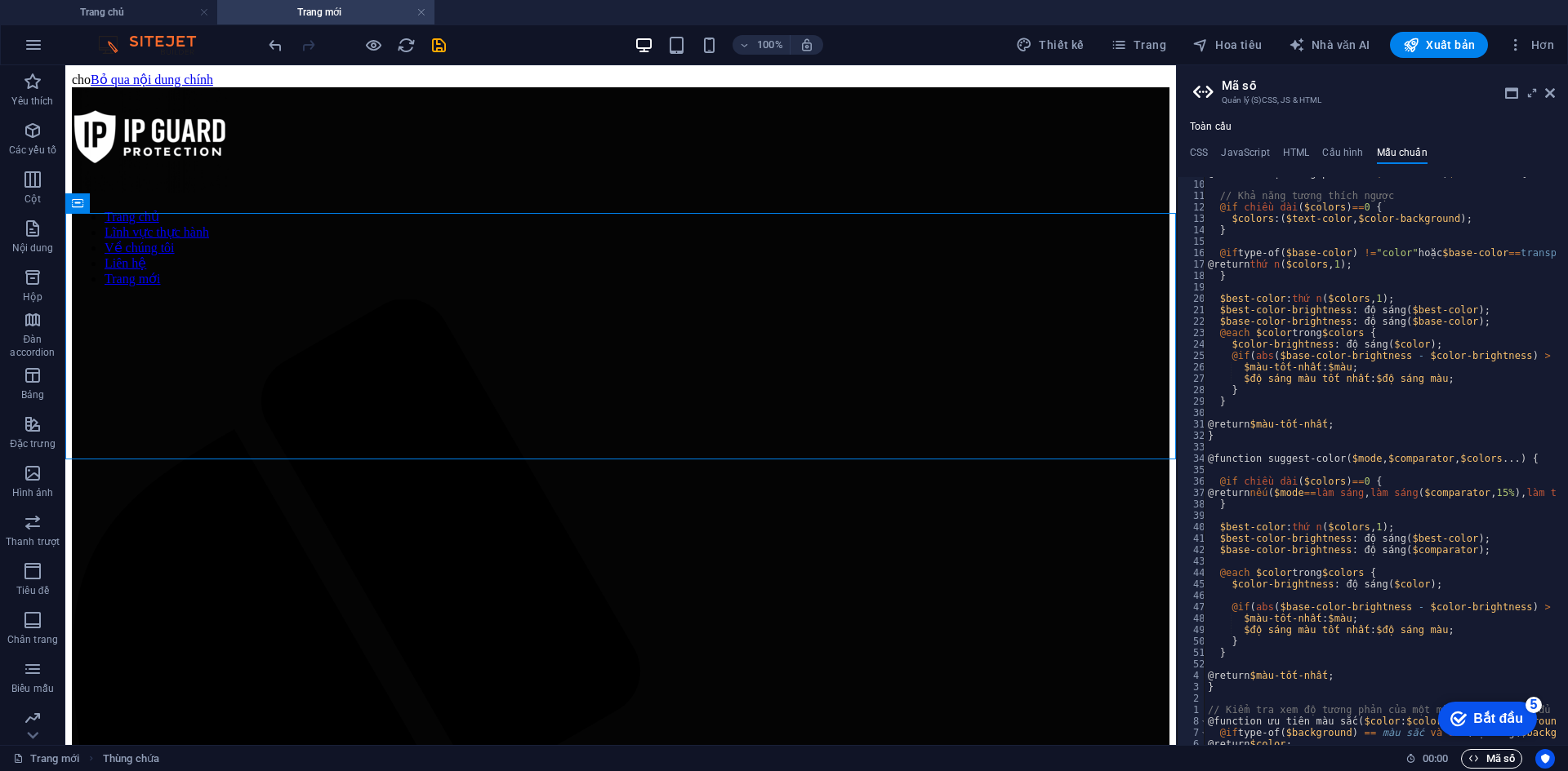
click at [1487, 749] on font "Mã số" at bounding box center [1500, 759] width 29 height 20
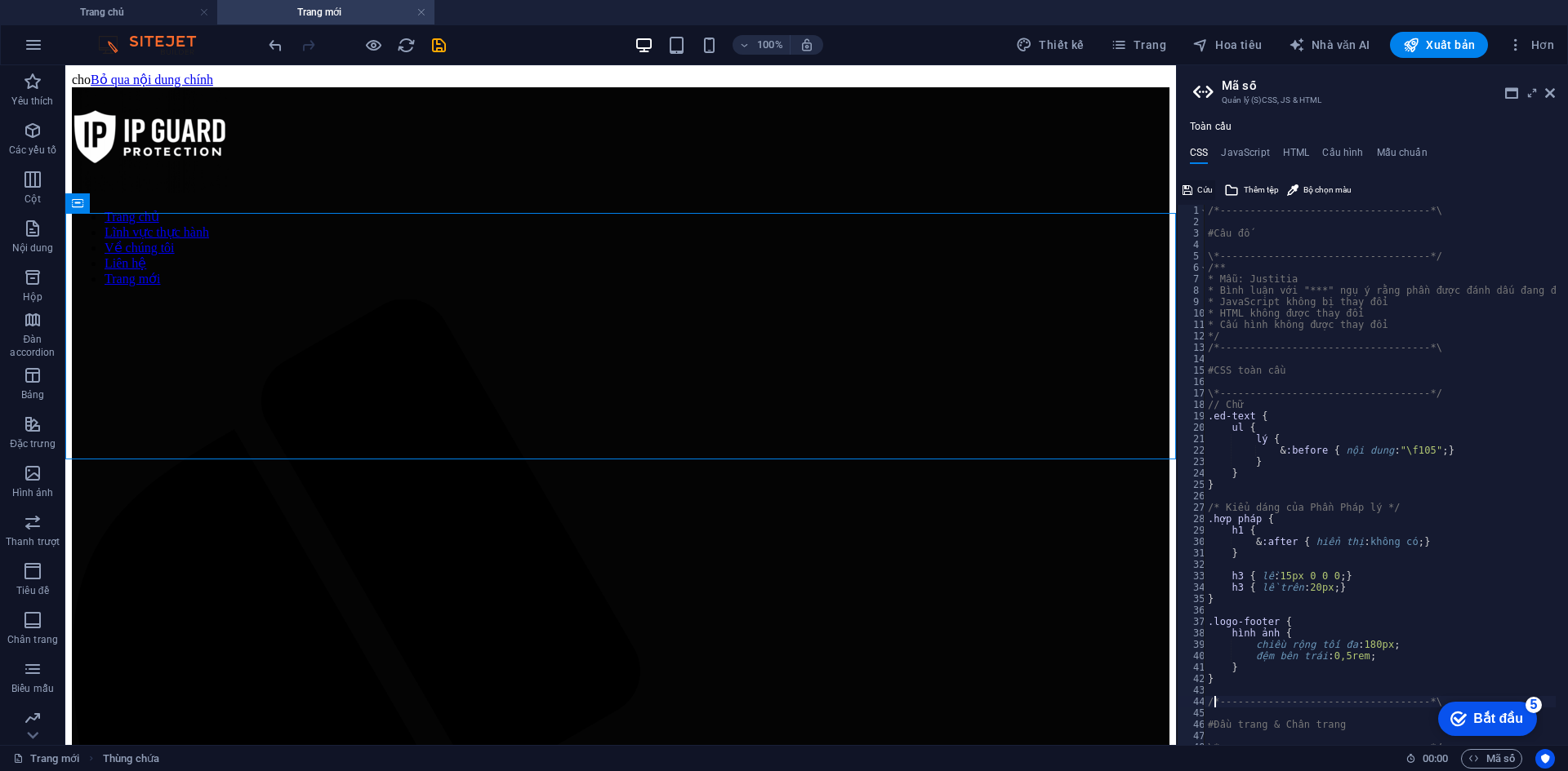
click at [1201, 188] on font "Cứu" at bounding box center [1205, 189] width 16 height 9
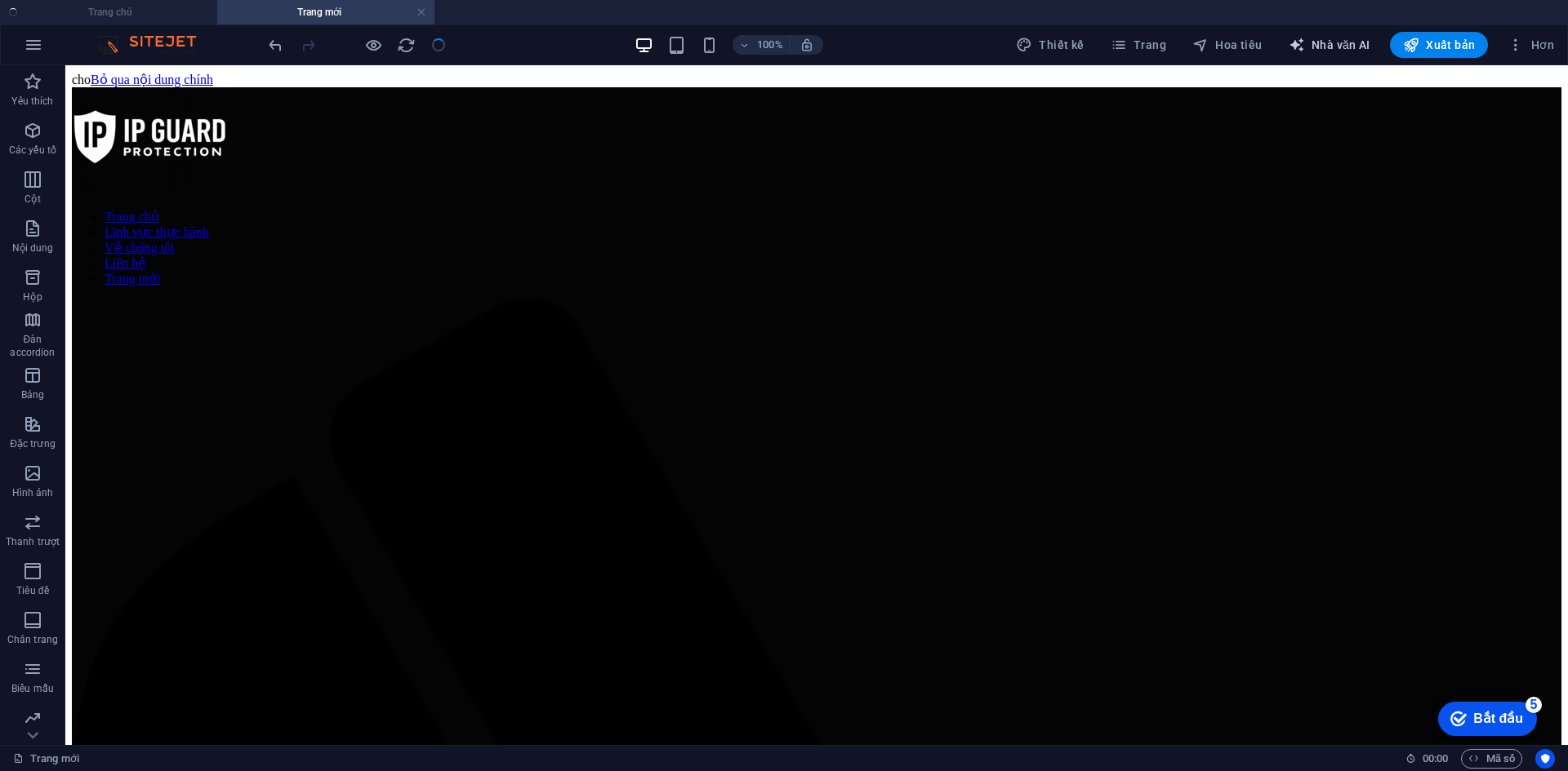
click at [1355, 35] on button "Nhà văn AI" at bounding box center [1330, 44] width 95 height 27
select select "English"
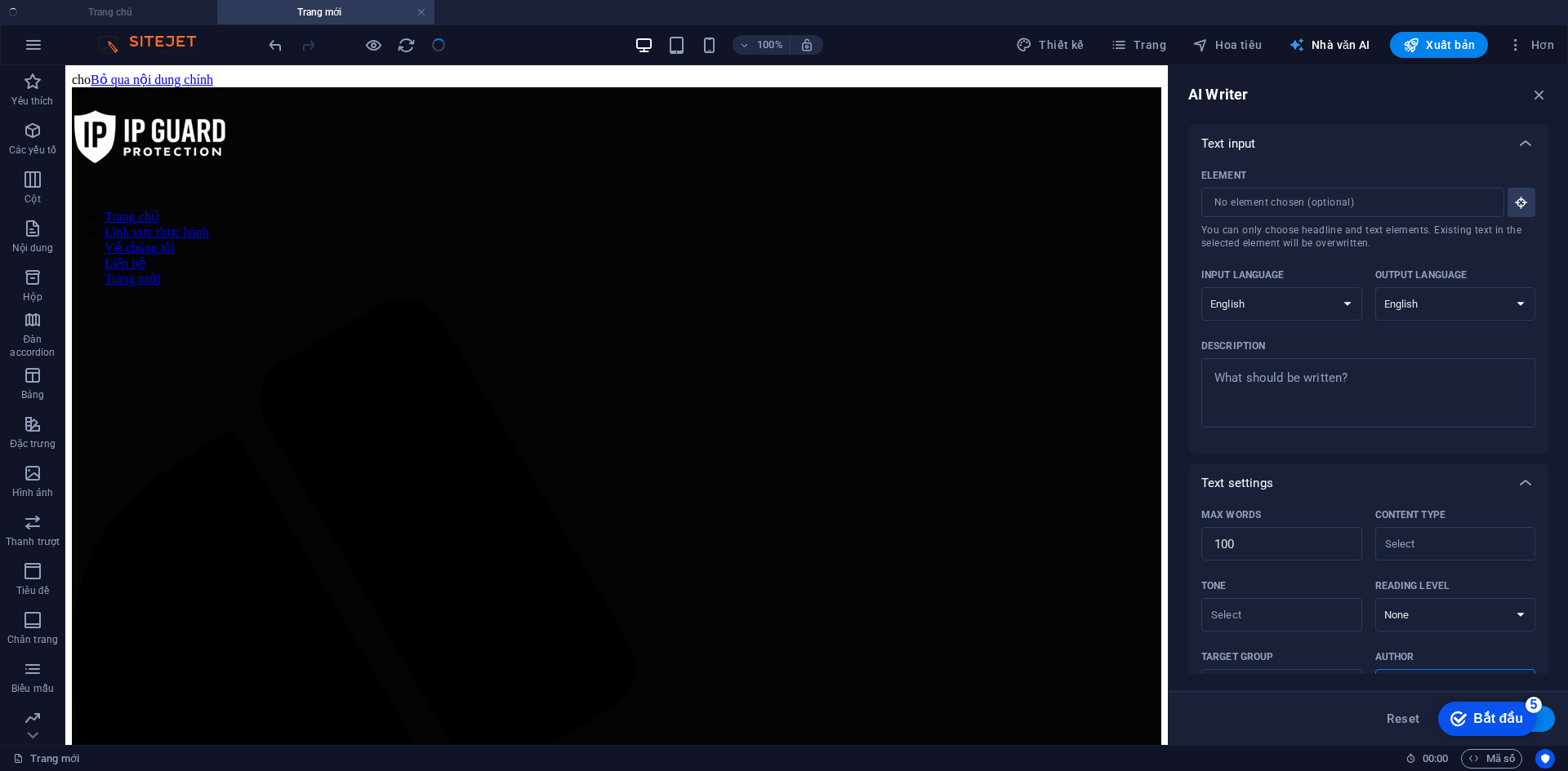
scroll to position [0, 0]
click at [1256, 26] on div "100% Thiết kế Trang Hoa tiêu Nhà văn AI Xuất bản Hơn" at bounding box center [784, 45] width 1566 height 39
click at [1253, 41] on font "Hoa tiêu" at bounding box center [1238, 44] width 46 height 13
select select "16980655-en"
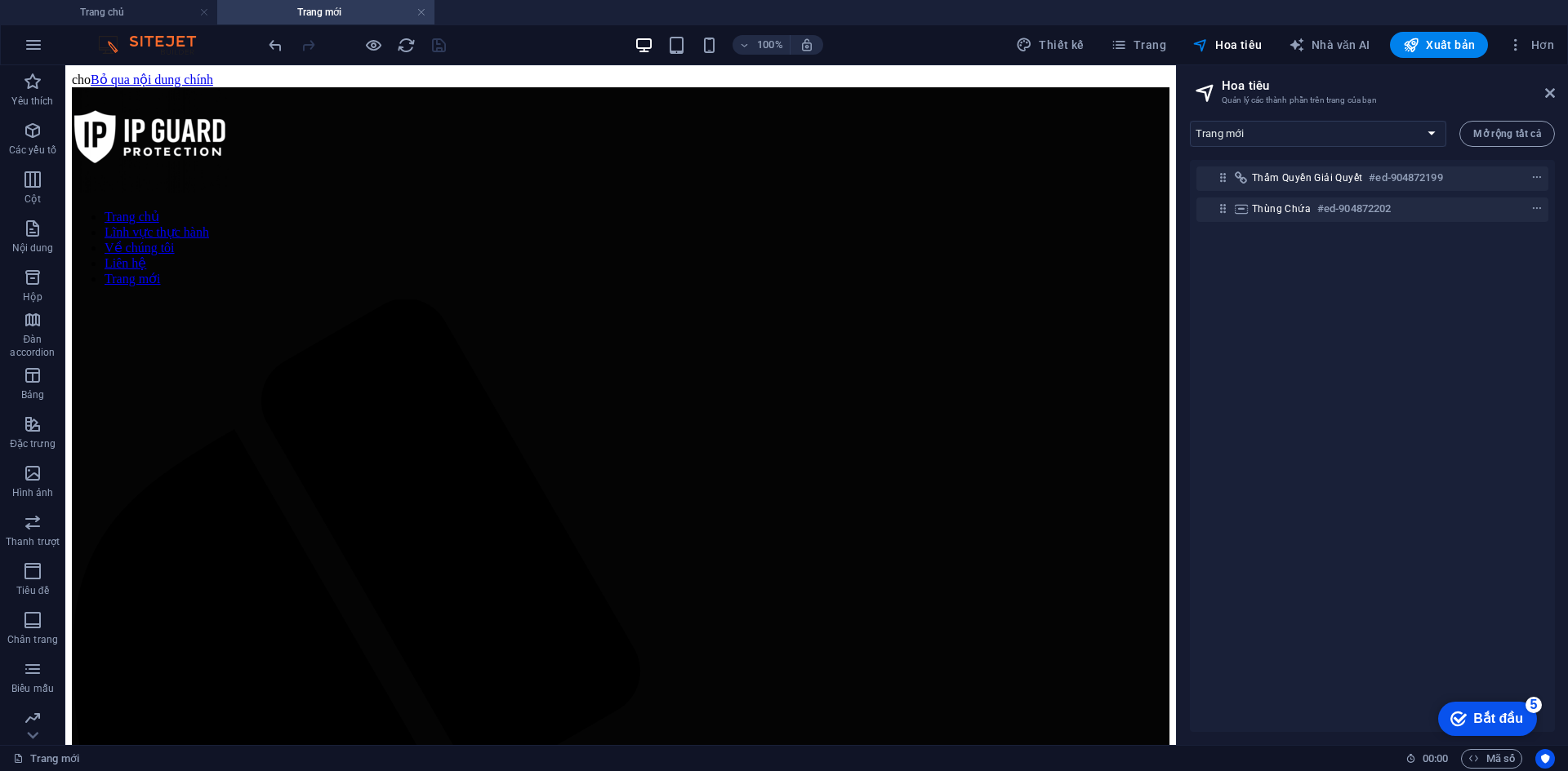
click at [1552, 85] on h2 "Hoa tiêu" at bounding box center [1388, 86] width 333 height 15
click at [1132, 32] on button "Trang" at bounding box center [1139, 44] width 69 height 27
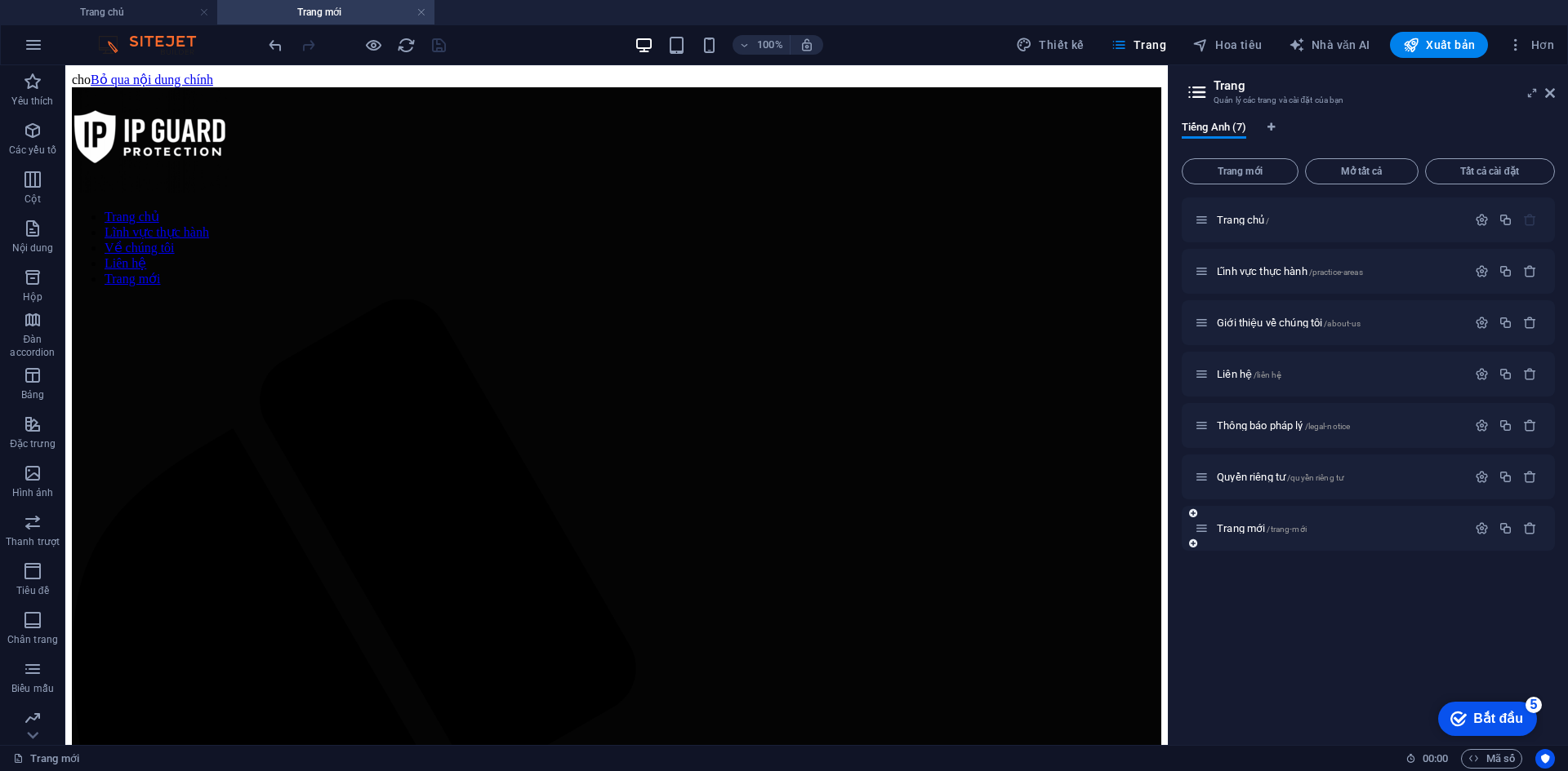
click at [1251, 537] on div "Trang mới /trang-mới" at bounding box center [1331, 528] width 272 height 19
click at [1247, 528] on font "Trang mới" at bounding box center [1240, 529] width 48 height 12
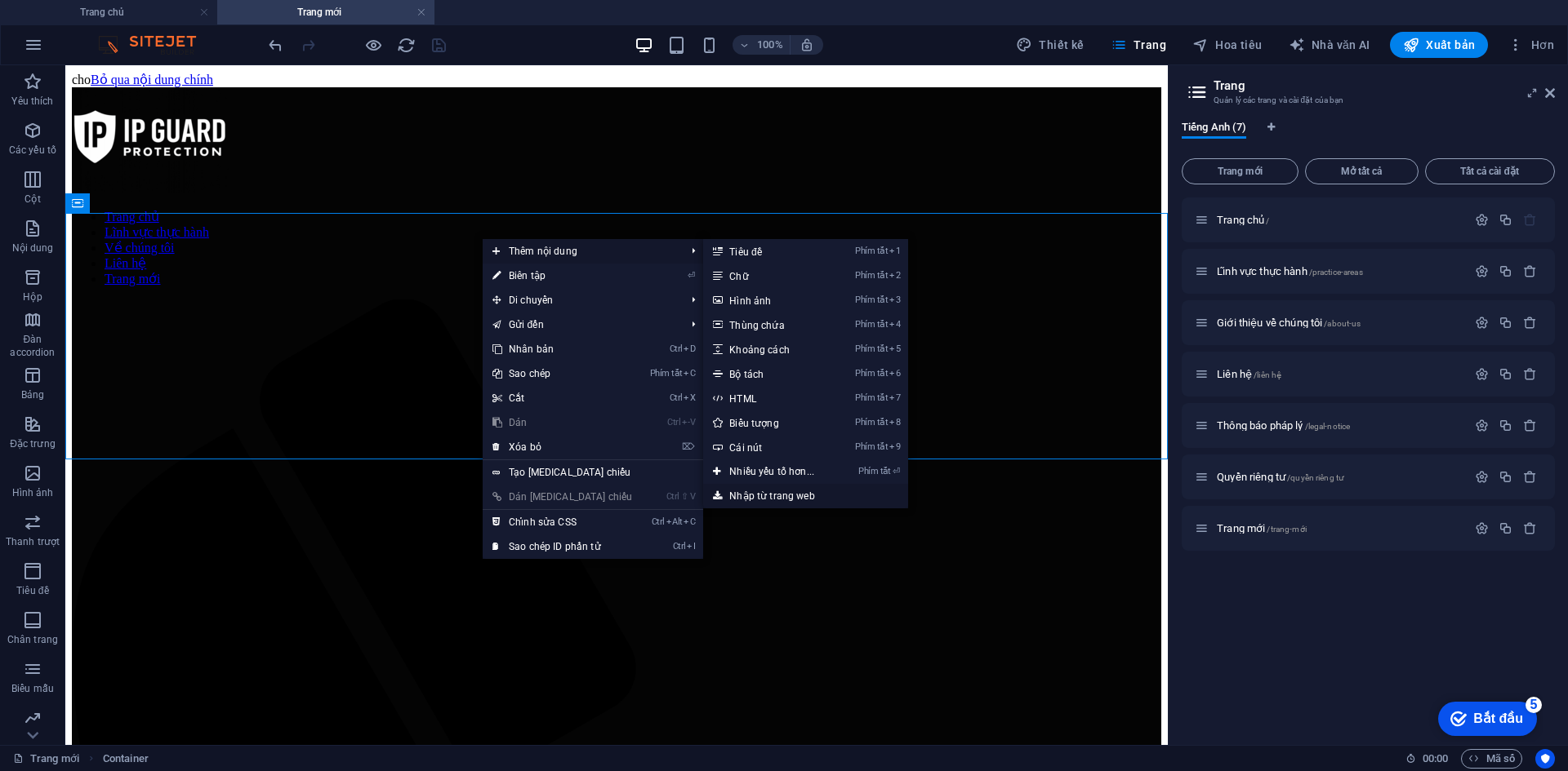
click at [754, 491] on font "Nhập từ trang web" at bounding box center [771, 496] width 85 height 12
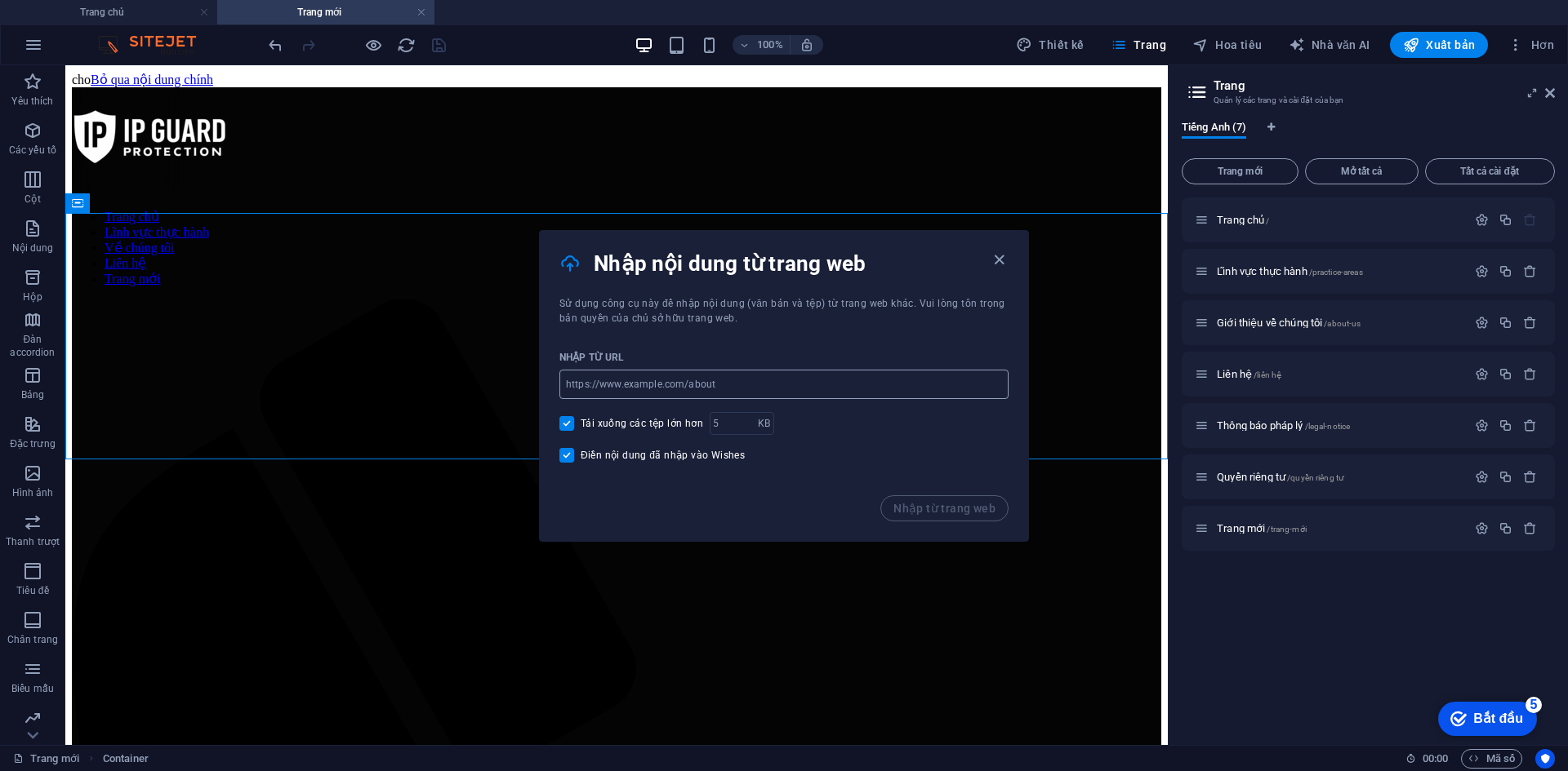
click at [720, 380] on input "url" at bounding box center [784, 385] width 449 height 30
type input "https://www.coen.co.jp/"
click at [921, 495] on button "Nhập từ trang web" at bounding box center [945, 508] width 128 height 27
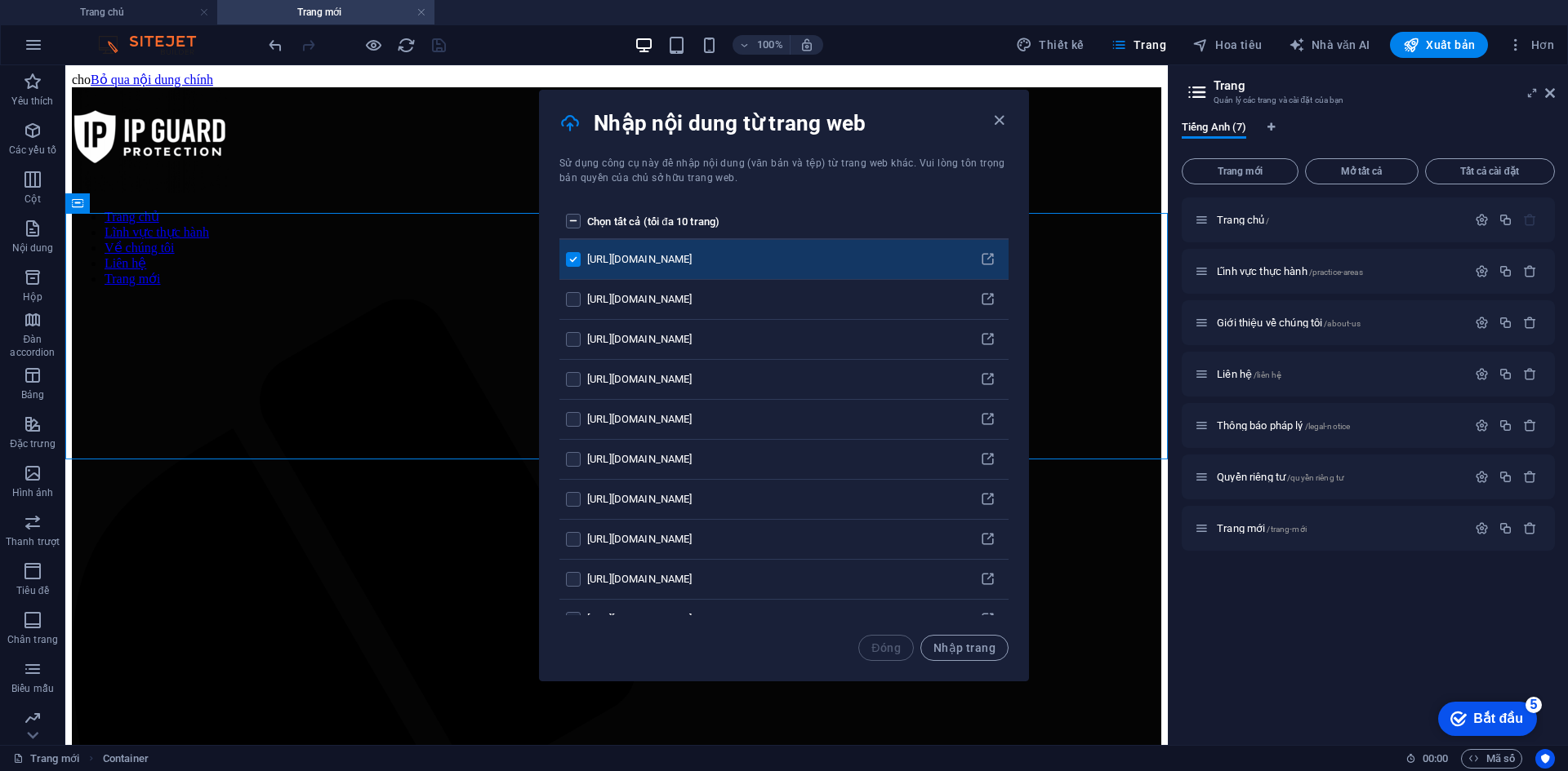
click at [571, 222] on label "danh sách trang" at bounding box center [572, 221] width 15 height 15
click at [0, 0] on input "danh sách trang" at bounding box center [0, 0] width 0 height 0
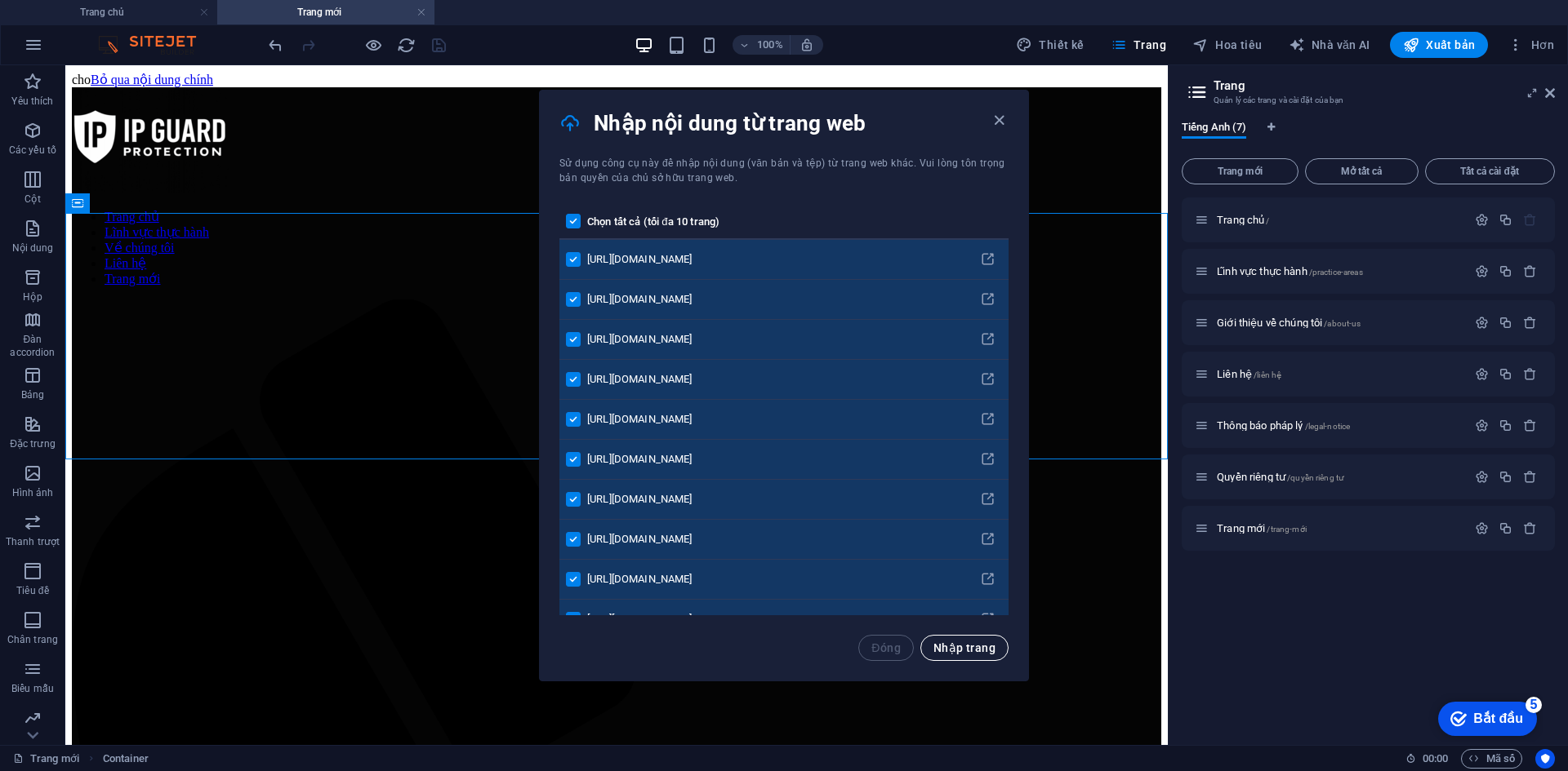
click at [990, 657] on button "Nhập trang" at bounding box center [964, 648] width 89 height 27
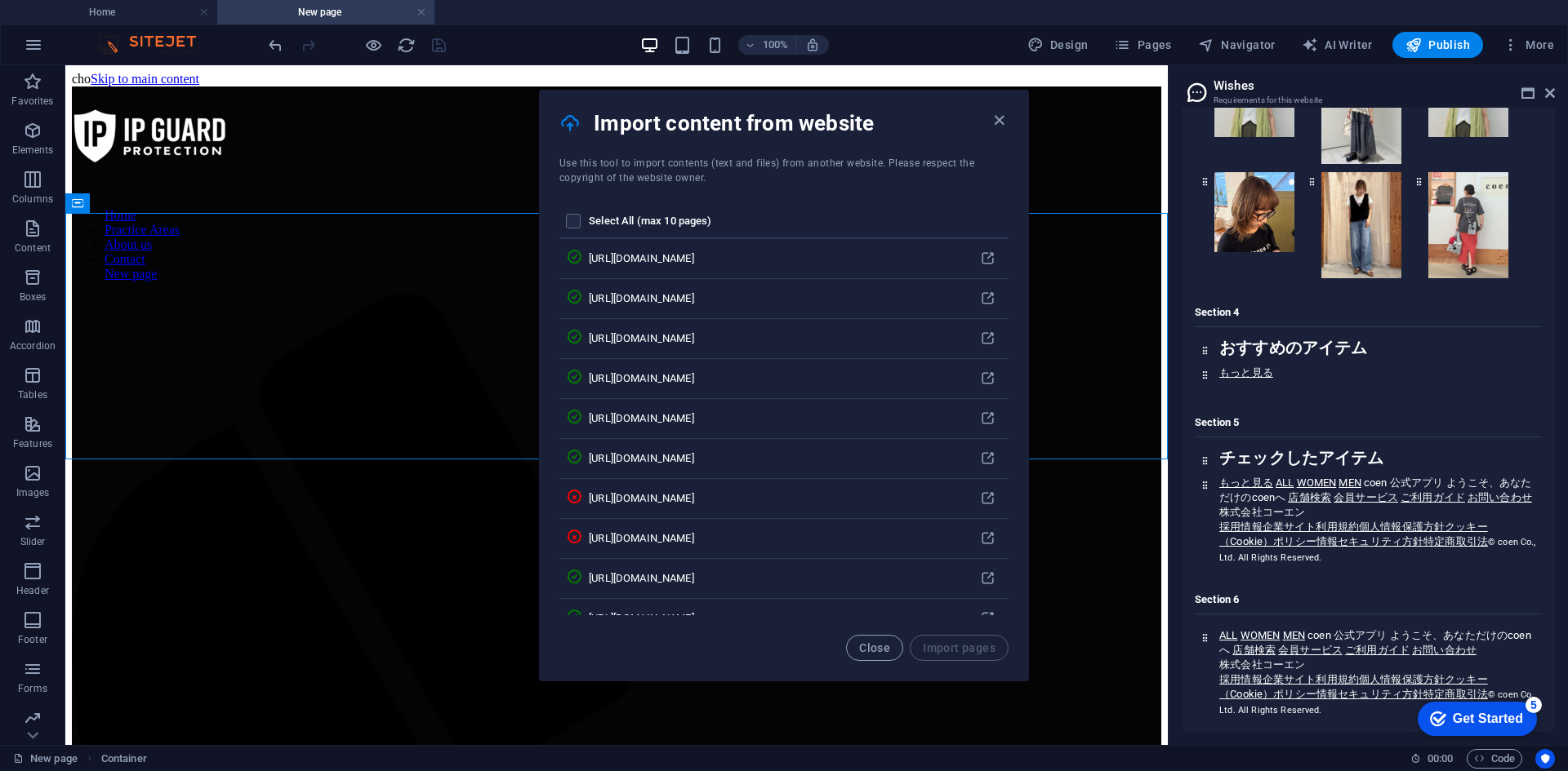
scroll to position [100527, 0]
click at [879, 651] on span "Close" at bounding box center [875, 648] width 32 height 13
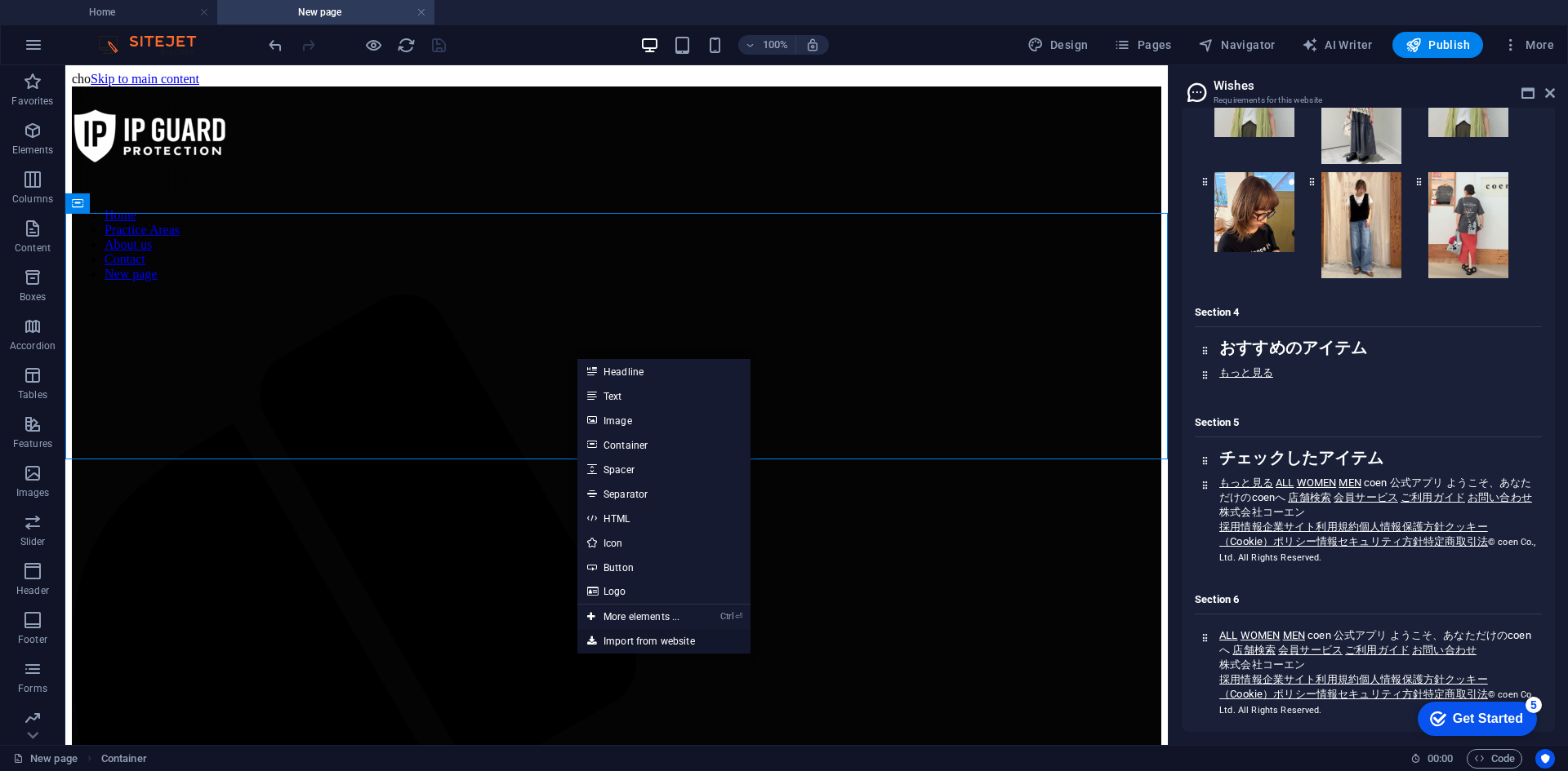
click at [648, 634] on link "Import from website" at bounding box center [664, 641] width 173 height 25
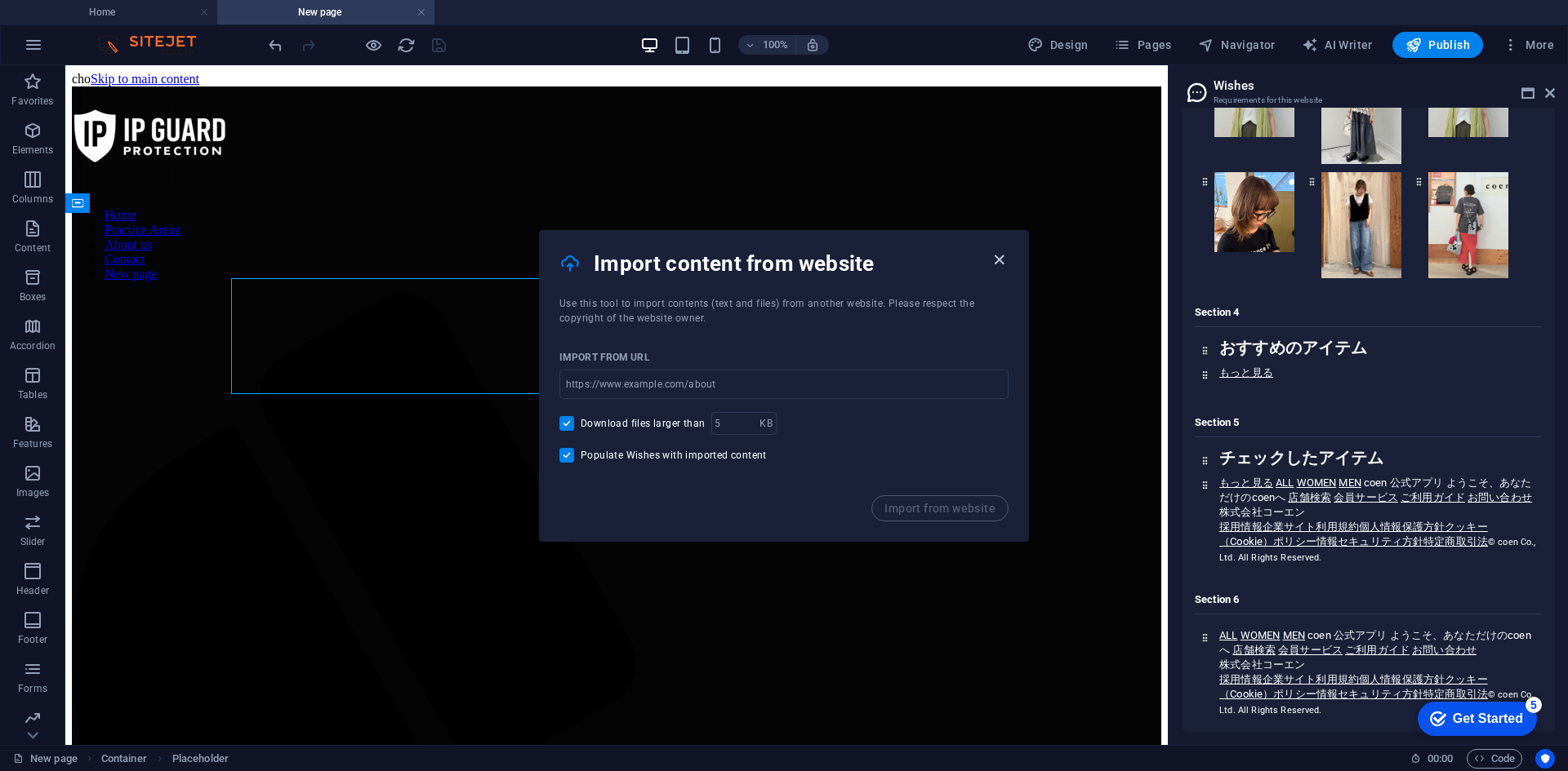
click at [991, 261] on icon "button" at bounding box center [999, 260] width 19 height 19
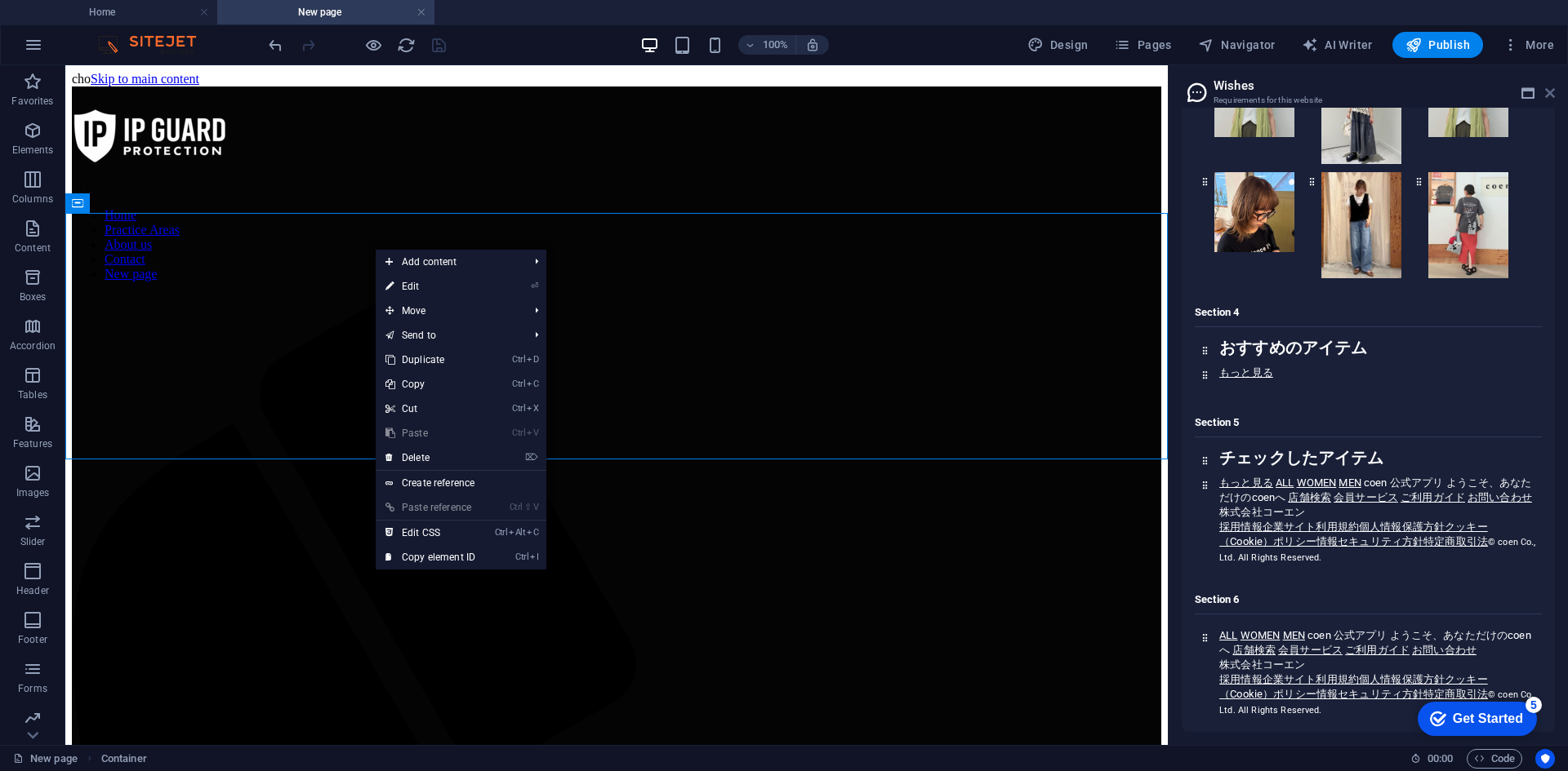
drag, startPoint x: 1549, startPoint y: 94, endPoint x: 1415, endPoint y: 110, distance: 135.0
click at [1549, 94] on icon at bounding box center [1549, 93] width 10 height 13
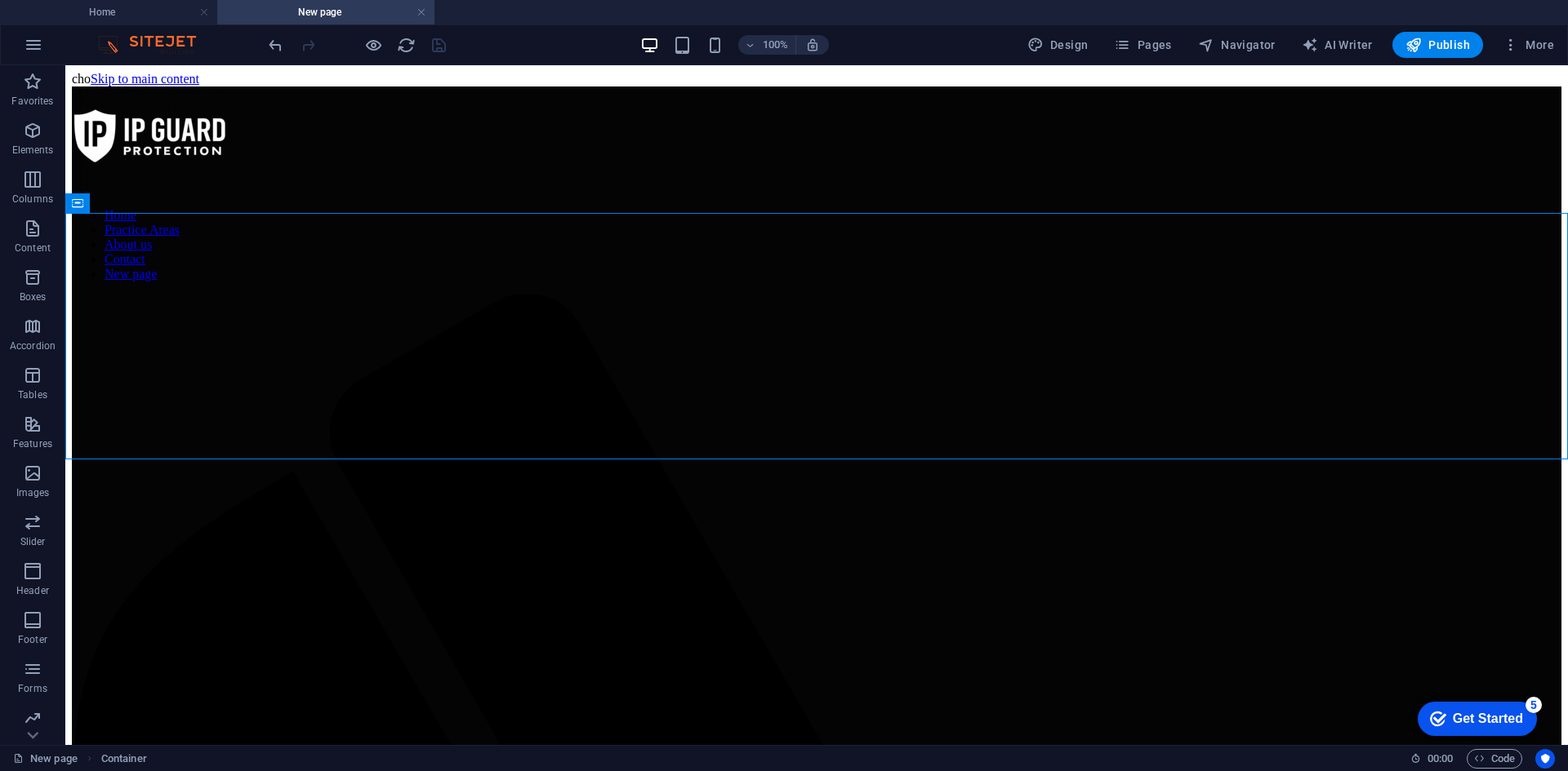
click at [1489, 747] on div "New page Container 00 : 00 Code" at bounding box center [784, 758] width 1568 height 27
click at [1502, 763] on span "Code" at bounding box center [1493, 759] width 40 height 20
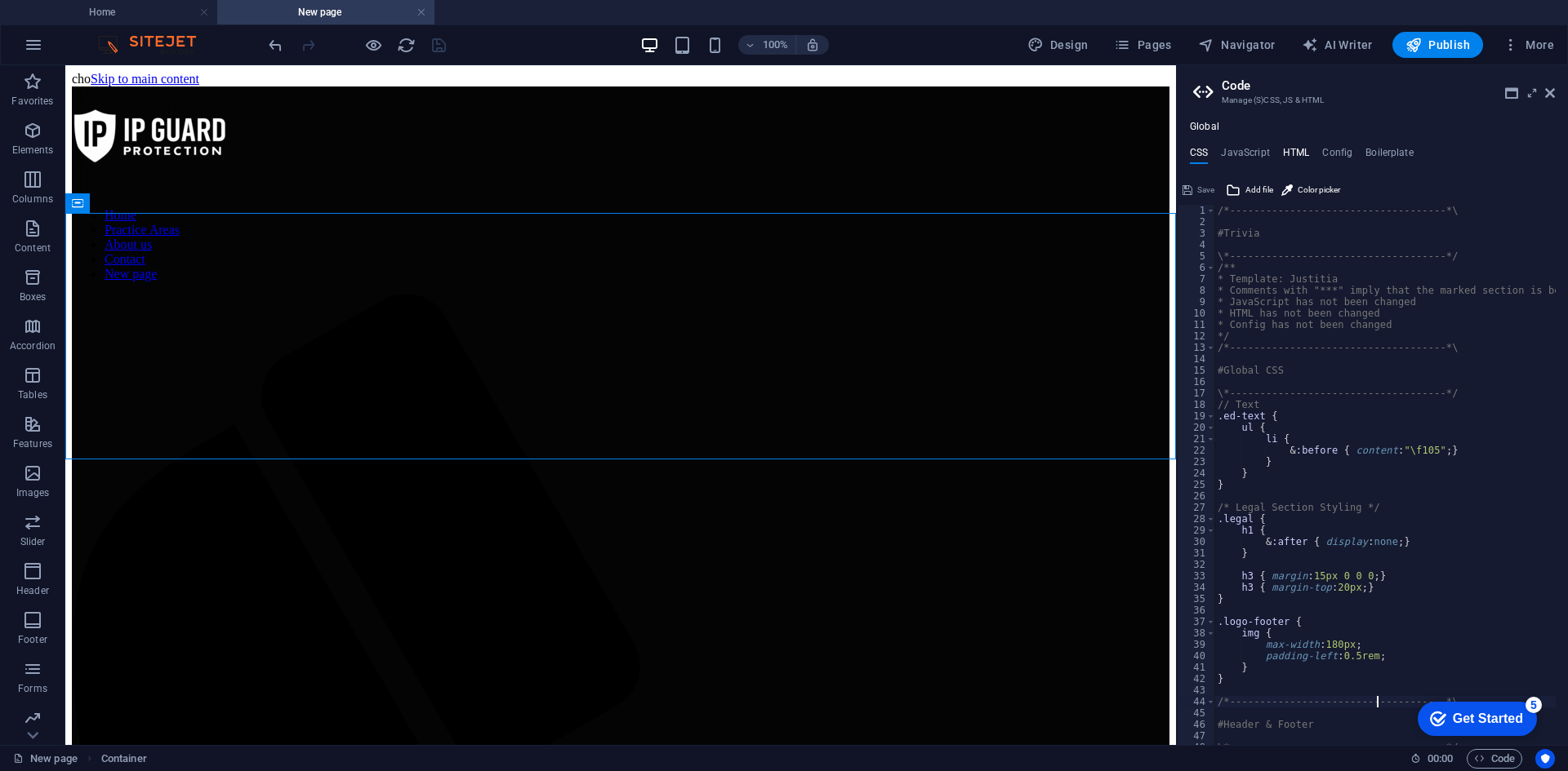
click at [1301, 155] on h4 "HTML" at bounding box center [1295, 156] width 27 height 18
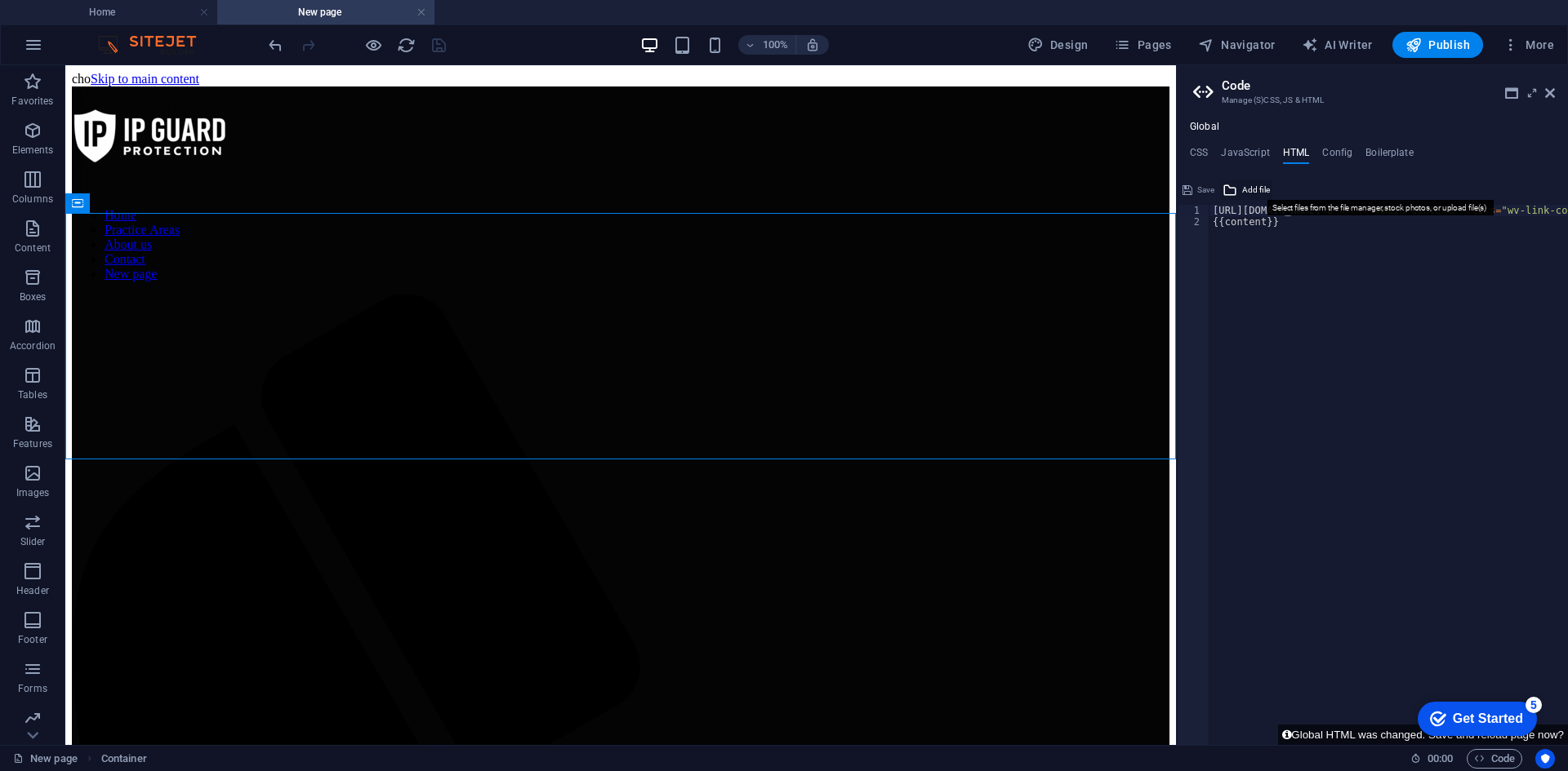
click at [1228, 189] on icon at bounding box center [1229, 190] width 15 height 20
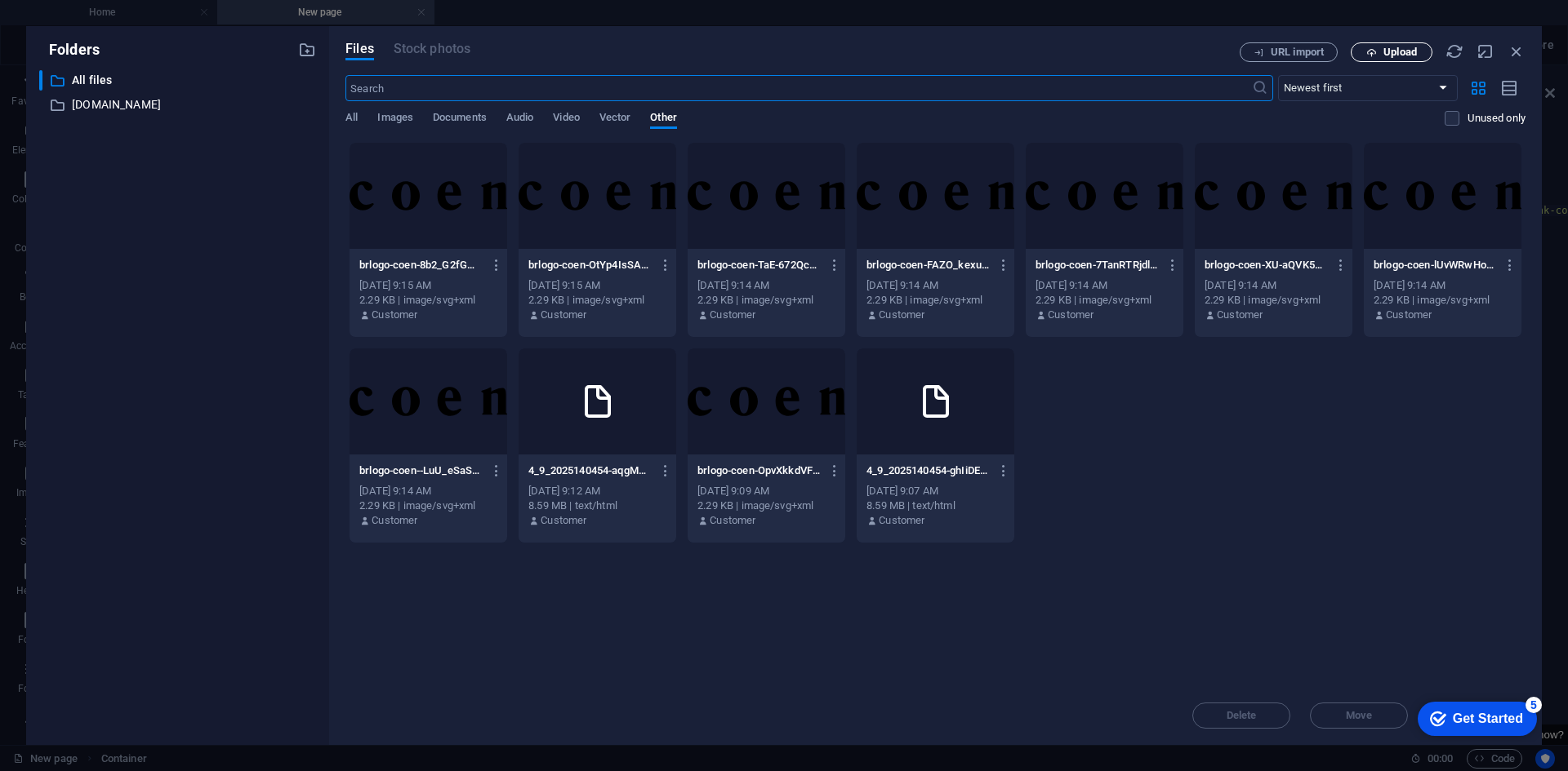
click at [1387, 56] on span "Upload" at bounding box center [1400, 52] width 33 height 10
click at [1379, 688] on p "Uploading 1/1 item" at bounding box center [1350, 687] width 113 height 22
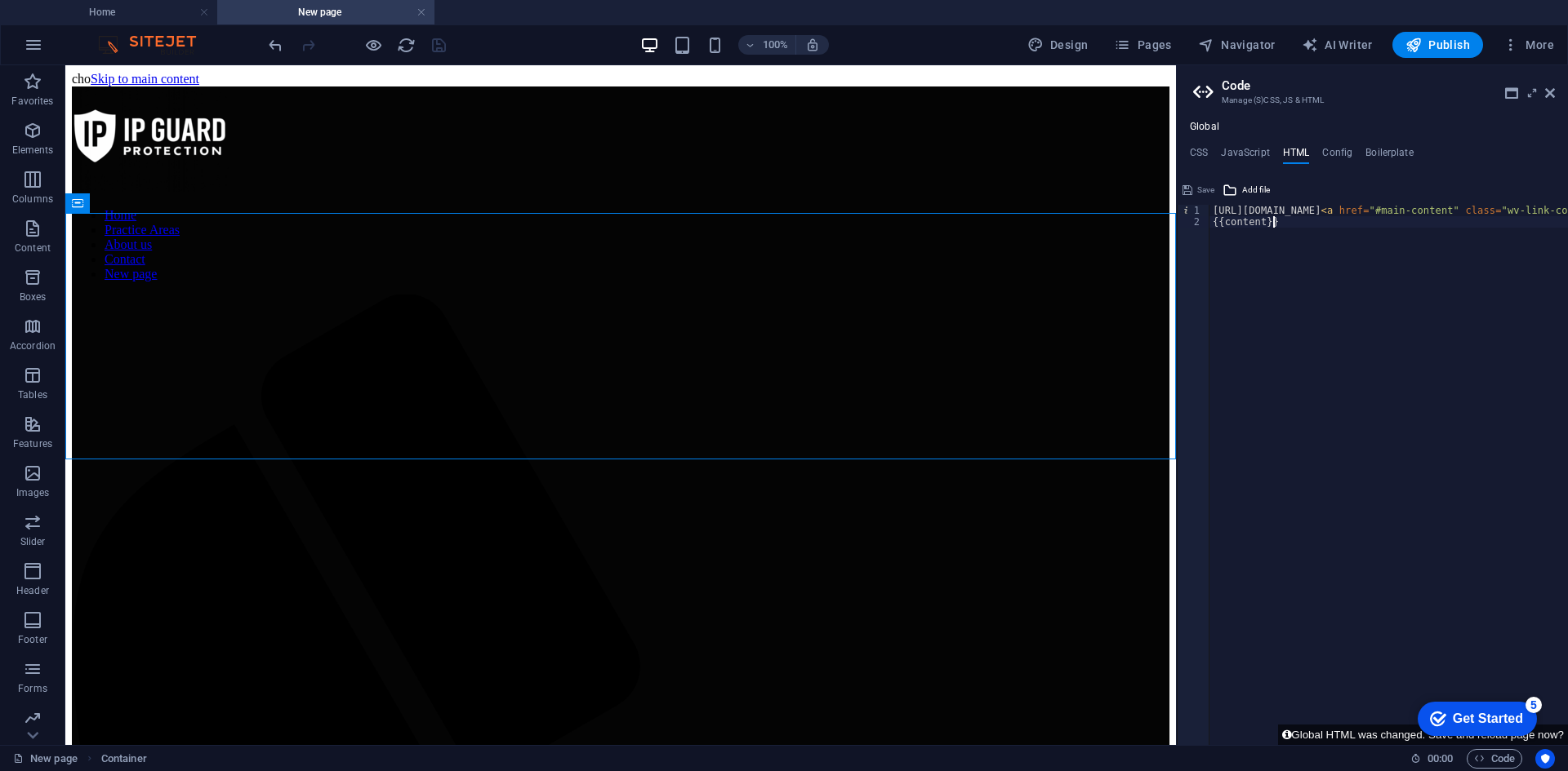
drag, startPoint x: 1281, startPoint y: 225, endPoint x: 1211, endPoint y: 203, distance: 73.4
click at [1211, 203] on div "{{content}} 1 2 https://cdn1.site-media.eu/images/0/18935422/4_9_2025140454-ghI…" at bounding box center [1372, 461] width 391 height 568
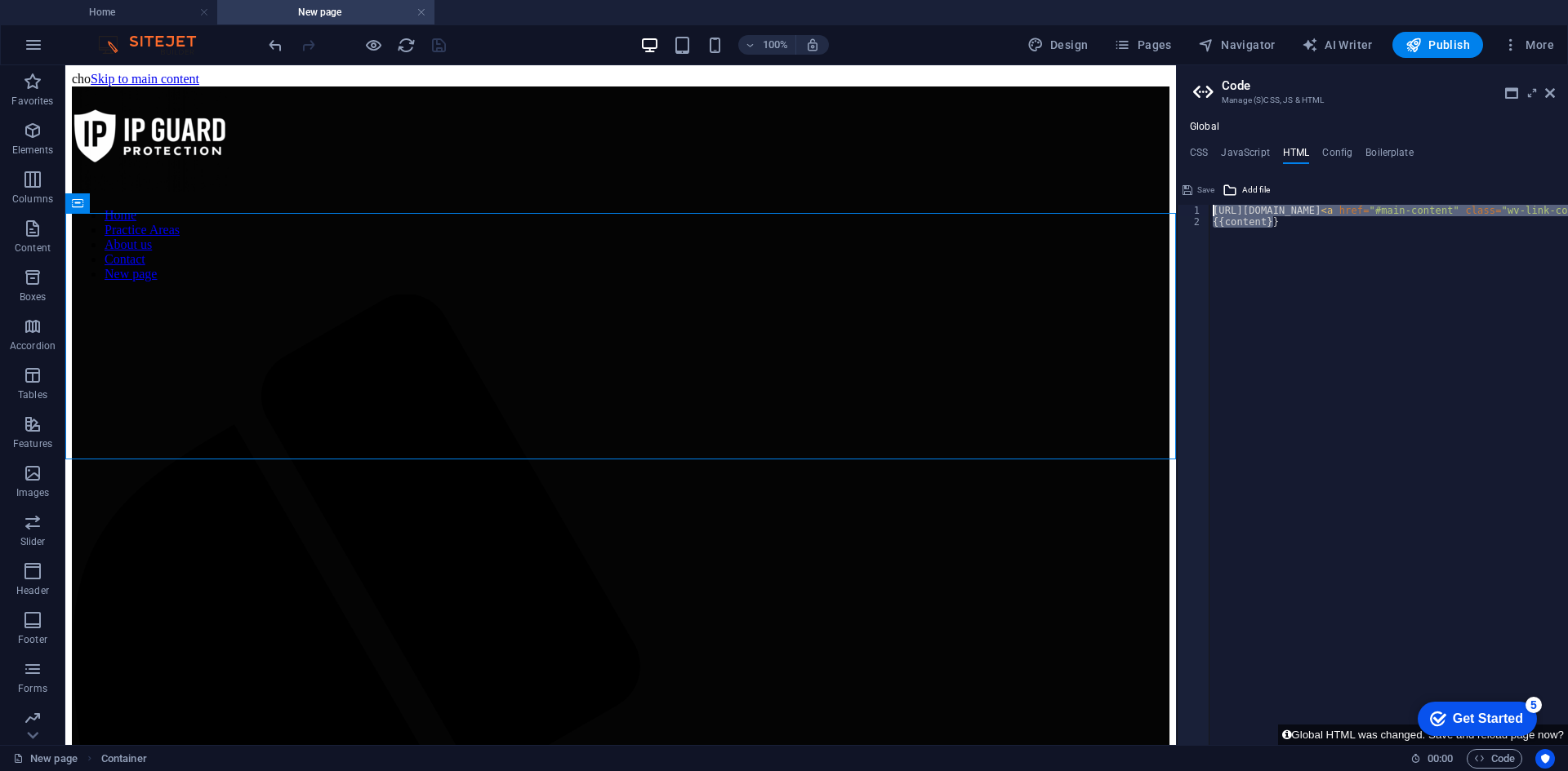
type textarea "https://cdn1.site-media.eu/images/0/18935422/4_9_2025140454-ghIiDEsLkkEJ2cH-hGX…"
click at [1301, 732] on button "Global HTML was changed. Save and reload page now?" at bounding box center [1422, 735] width 290 height 21
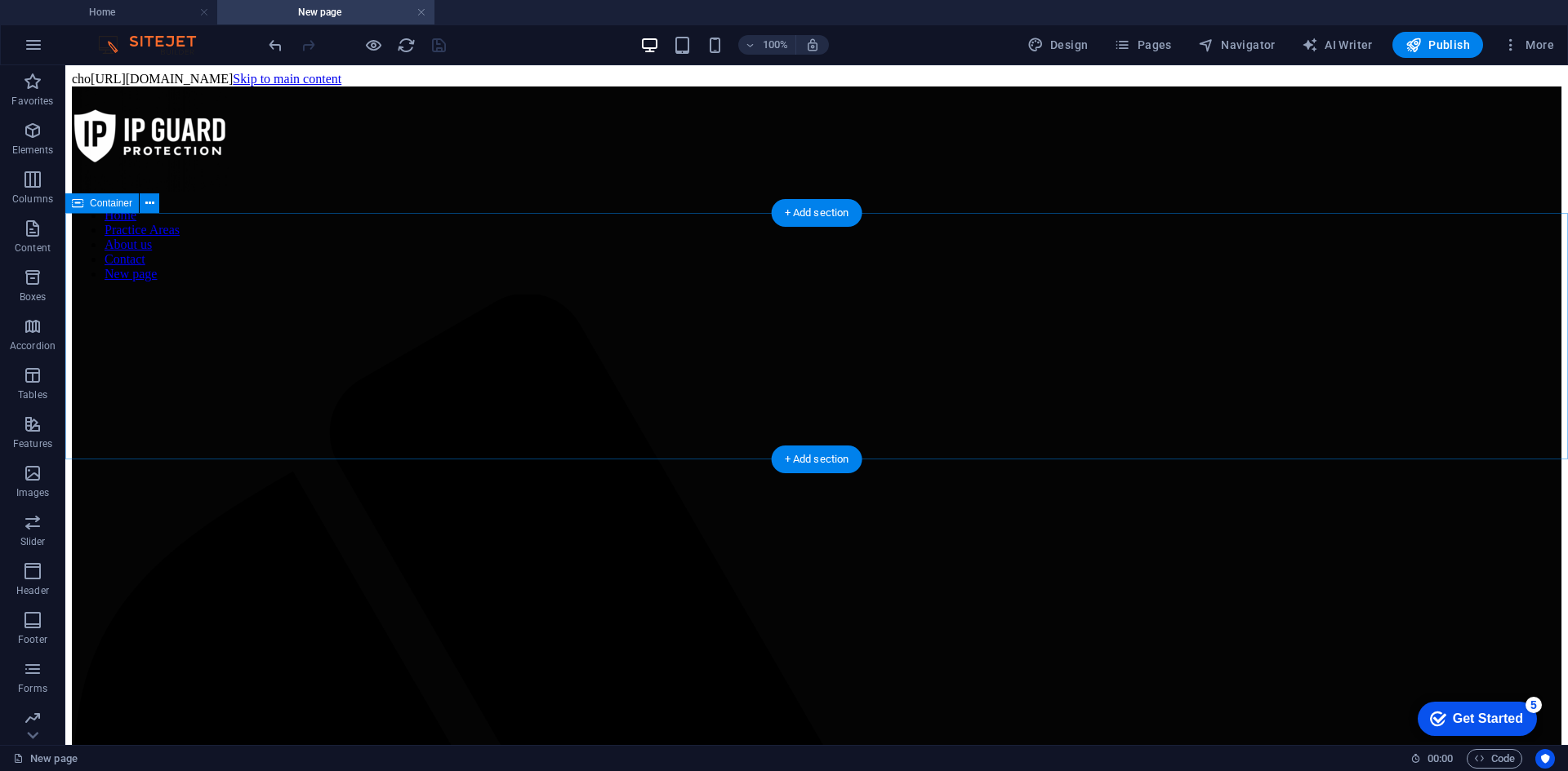
scroll to position [0, 0]
drag, startPoint x: 841, startPoint y: 497, endPoint x: 720, endPoint y: 426, distance: 140.3
click at [1506, 60] on div "100% Design Pages Navigator AI Writer Publish More" at bounding box center [784, 45] width 1566 height 39
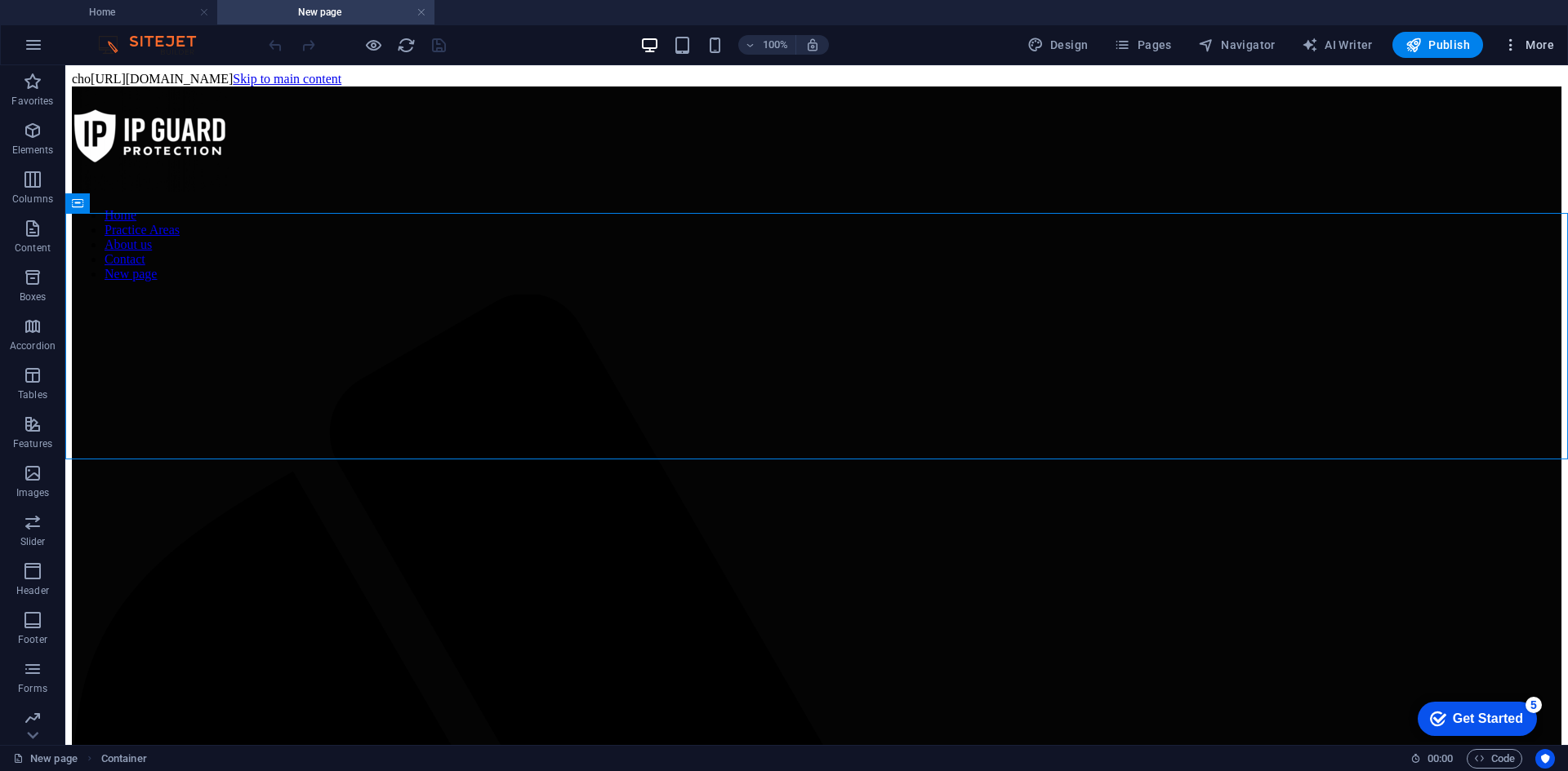
click at [1506, 54] on button "More" at bounding box center [1528, 44] width 64 height 27
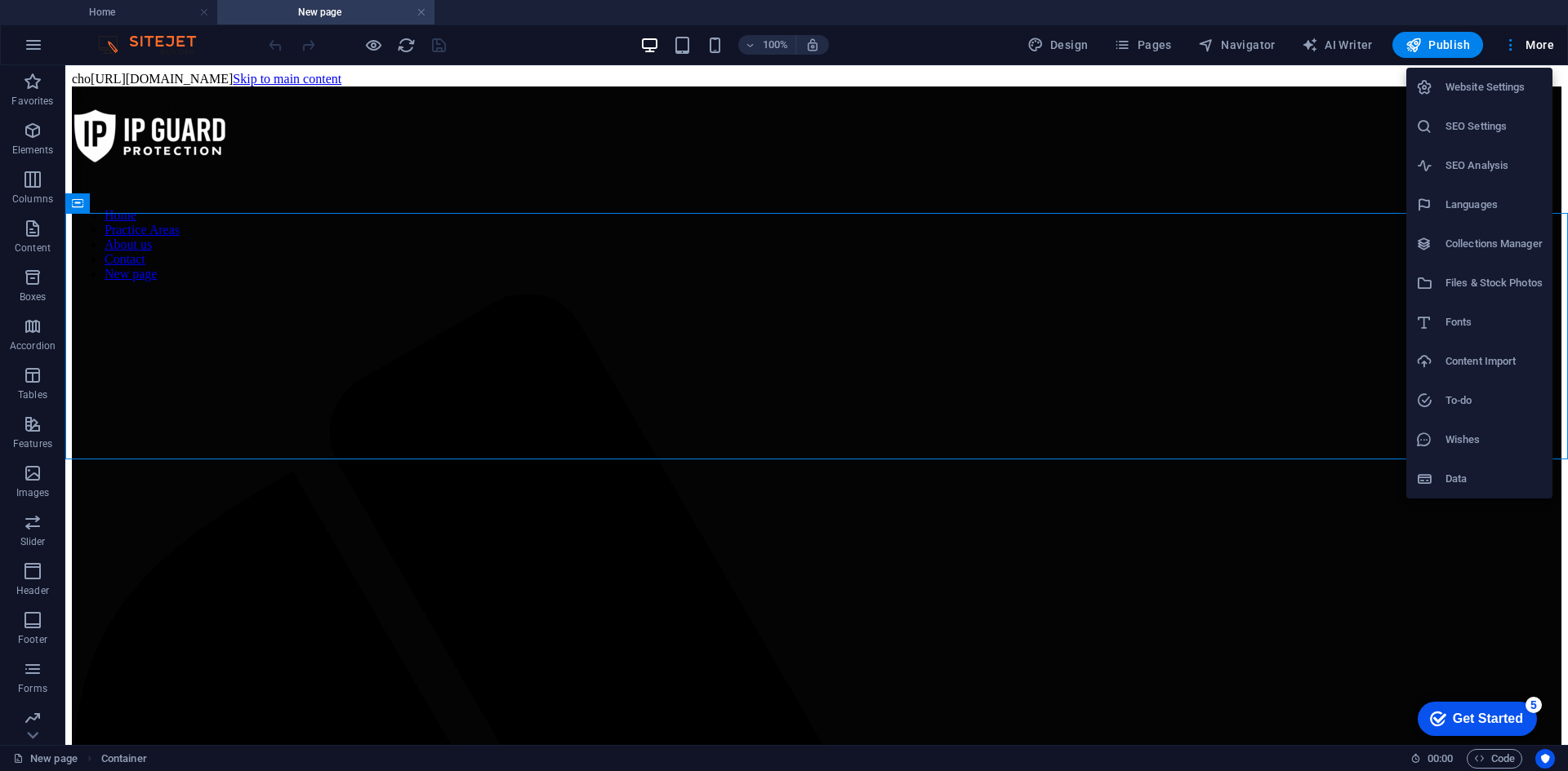
click at [1457, 358] on h6 "Content Import" at bounding box center [1493, 361] width 98 height 20
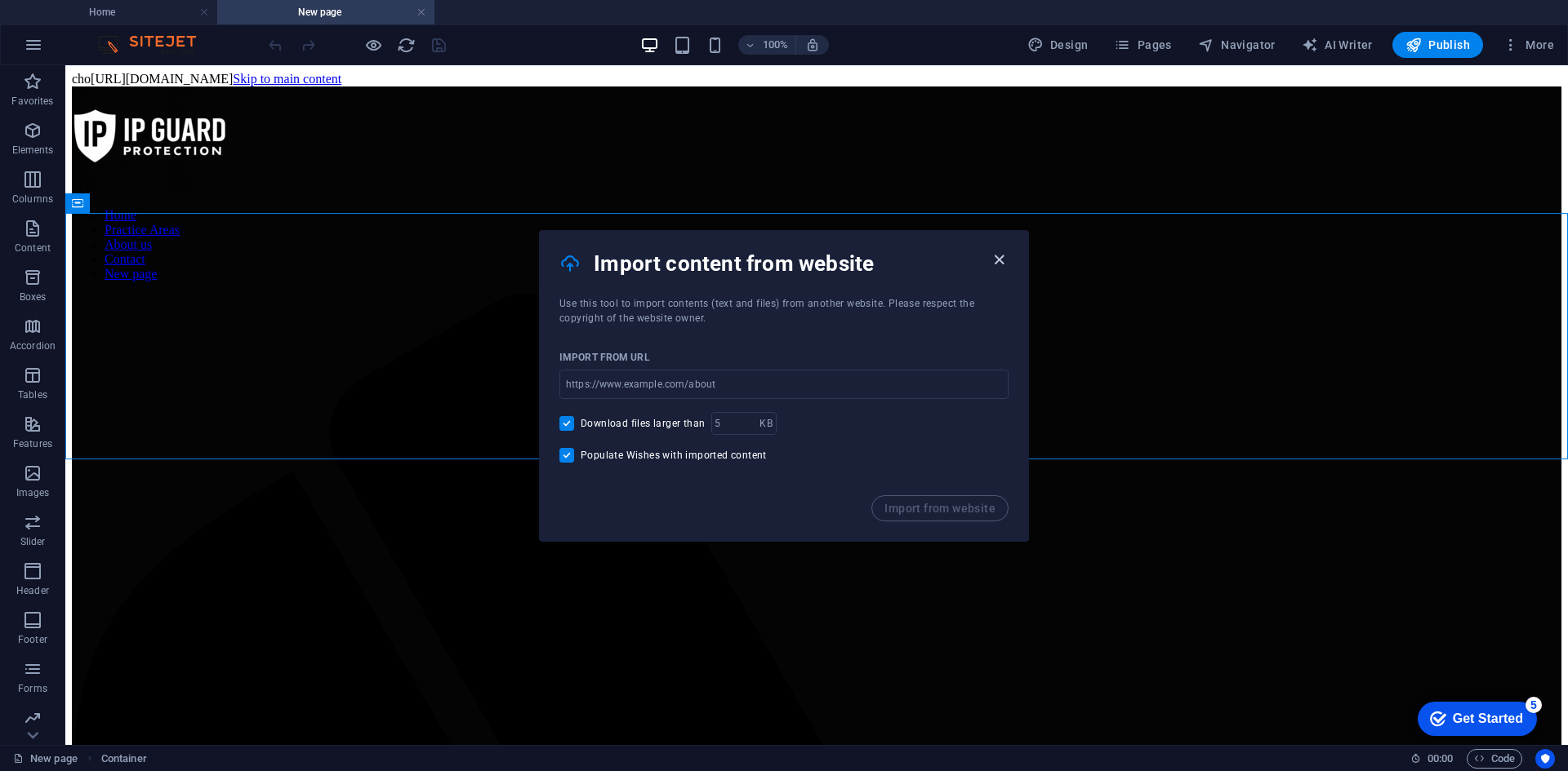
drag, startPoint x: 997, startPoint y: 258, endPoint x: 955, endPoint y: 161, distance: 105.7
click at [997, 258] on icon "button" at bounding box center [999, 260] width 19 height 19
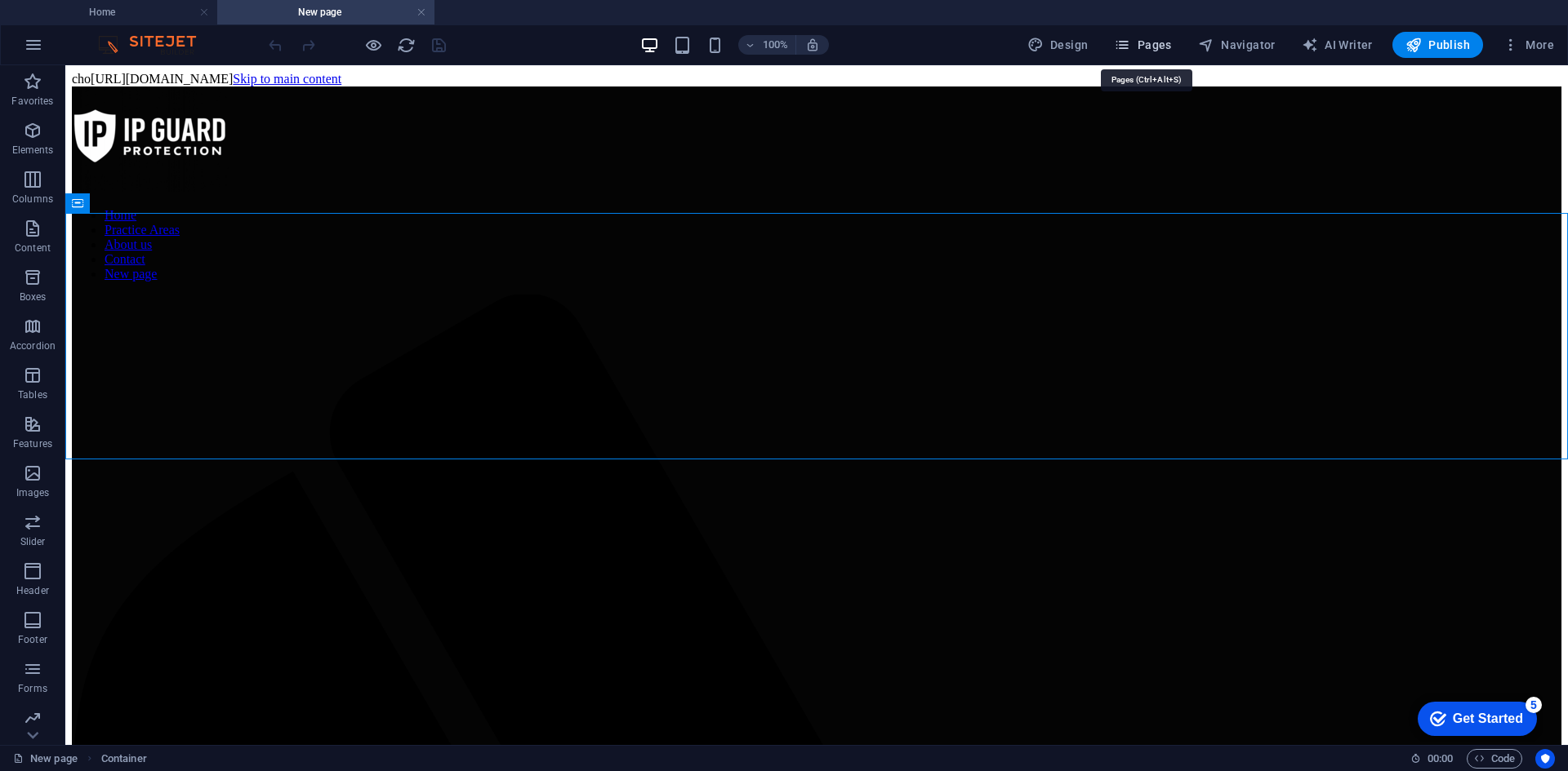
click at [1151, 46] on span "Pages" at bounding box center [1143, 44] width 57 height 17
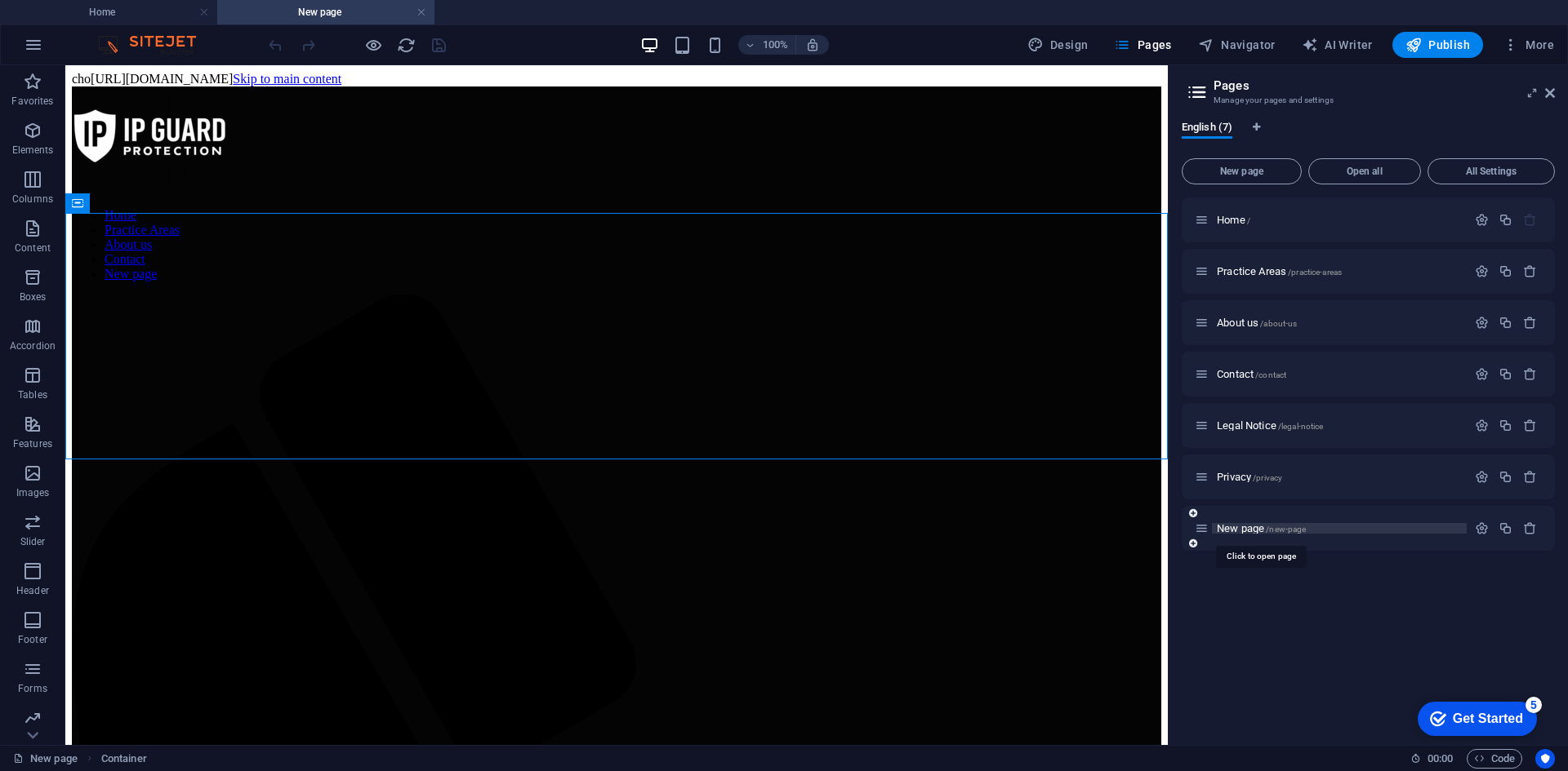
click at [1224, 530] on span "New page /new-page" at bounding box center [1261, 529] width 89 height 12
click at [1231, 526] on span "New page /new-page" at bounding box center [1261, 529] width 89 height 12
click at [1230, 526] on span "New page /new-page" at bounding box center [1261, 529] width 89 height 12
click at [1388, 177] on button "Open all" at bounding box center [1364, 171] width 112 height 27
click at [1231, 523] on span "New page /new-page" at bounding box center [1261, 529] width 89 height 12
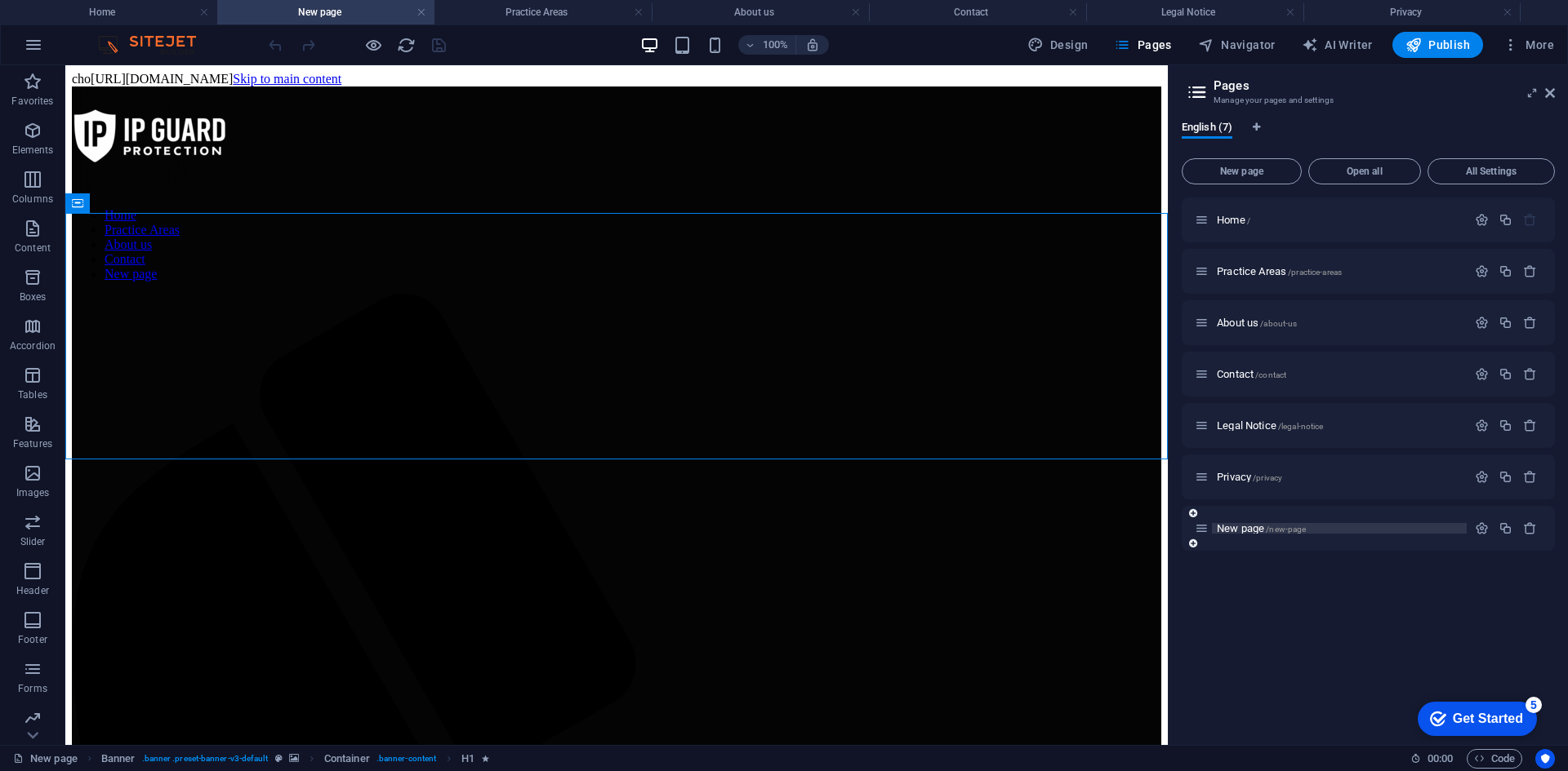
click at [1231, 523] on span "New page /new-page" at bounding box center [1261, 529] width 89 height 12
click at [29, 148] on p "Elements" at bounding box center [33, 150] width 41 height 13
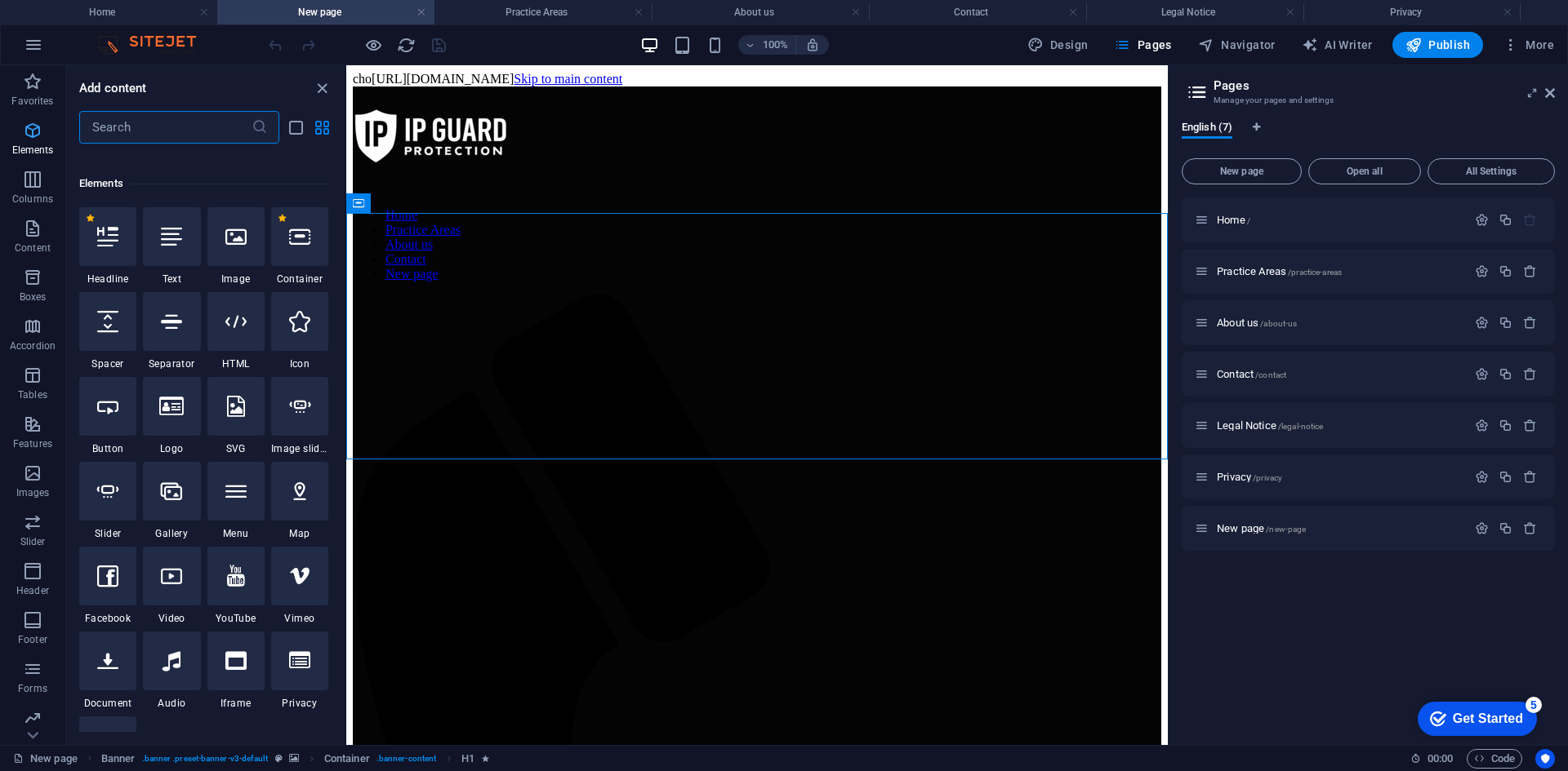
scroll to position [174, 0]
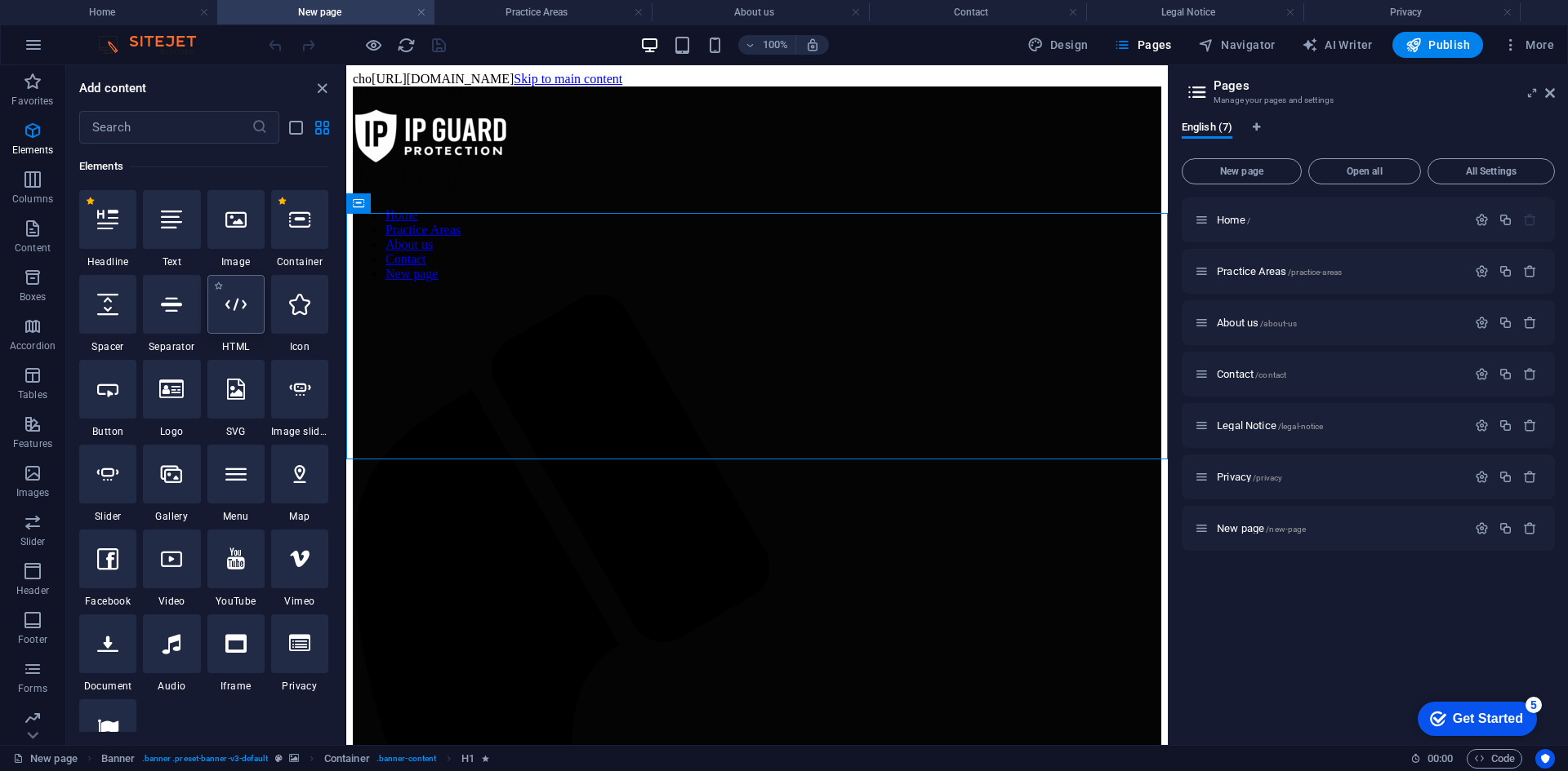
click at [234, 314] on icon at bounding box center [236, 304] width 22 height 22
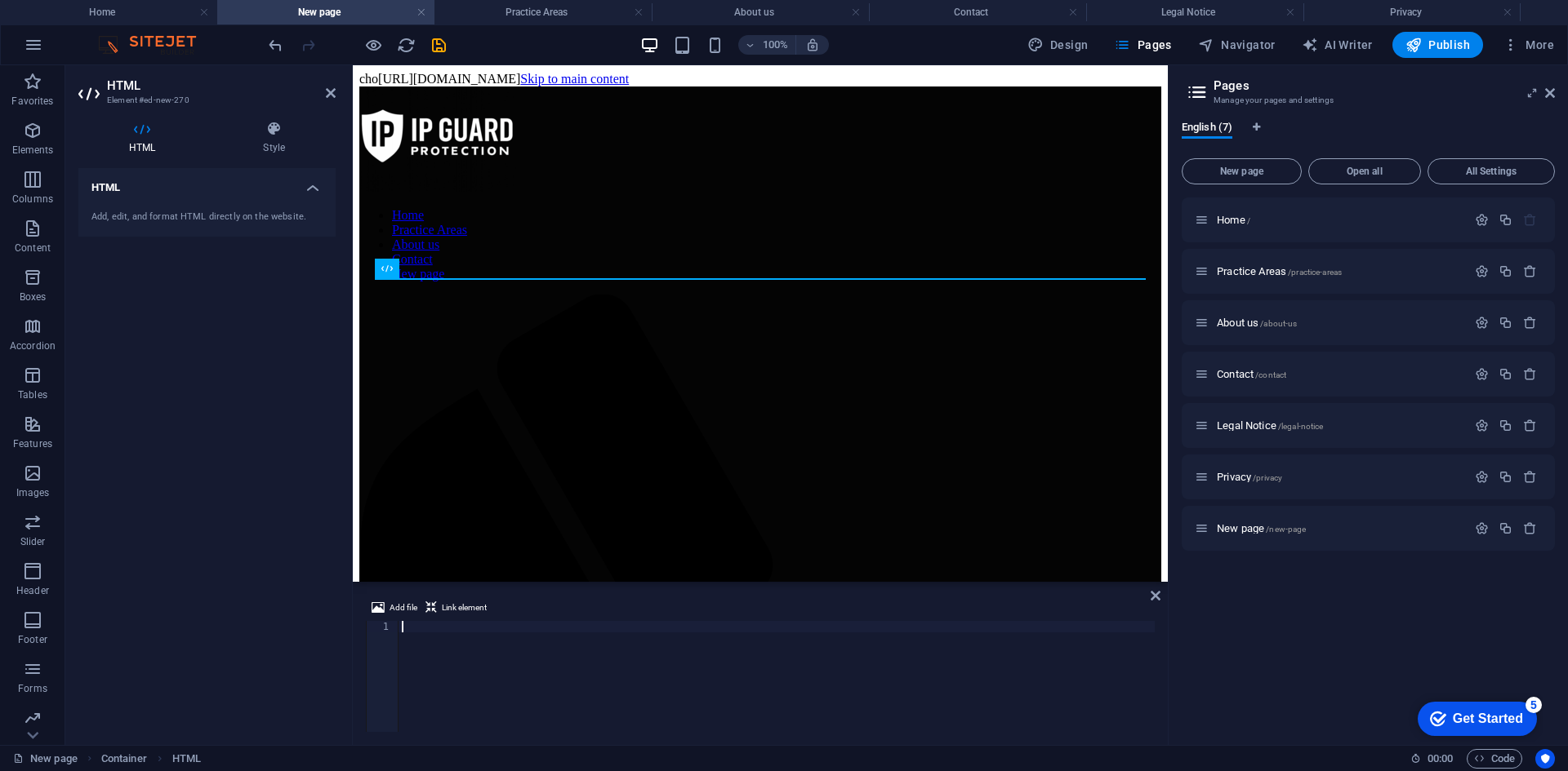
click at [200, 219] on div "Add, edit, and format HTML directly on the website." at bounding box center [207, 218] width 231 height 14
click at [304, 193] on h4 "HTML" at bounding box center [207, 183] width 257 height 30
click at [304, 193] on h4 "HTML" at bounding box center [207, 188] width 257 height 39
click at [247, 216] on div "Add, edit, and format HTML directly on the website." at bounding box center [207, 218] width 231 height 14
click at [246, 219] on div "Add, edit, and format HTML directly on the website." at bounding box center [207, 218] width 231 height 14
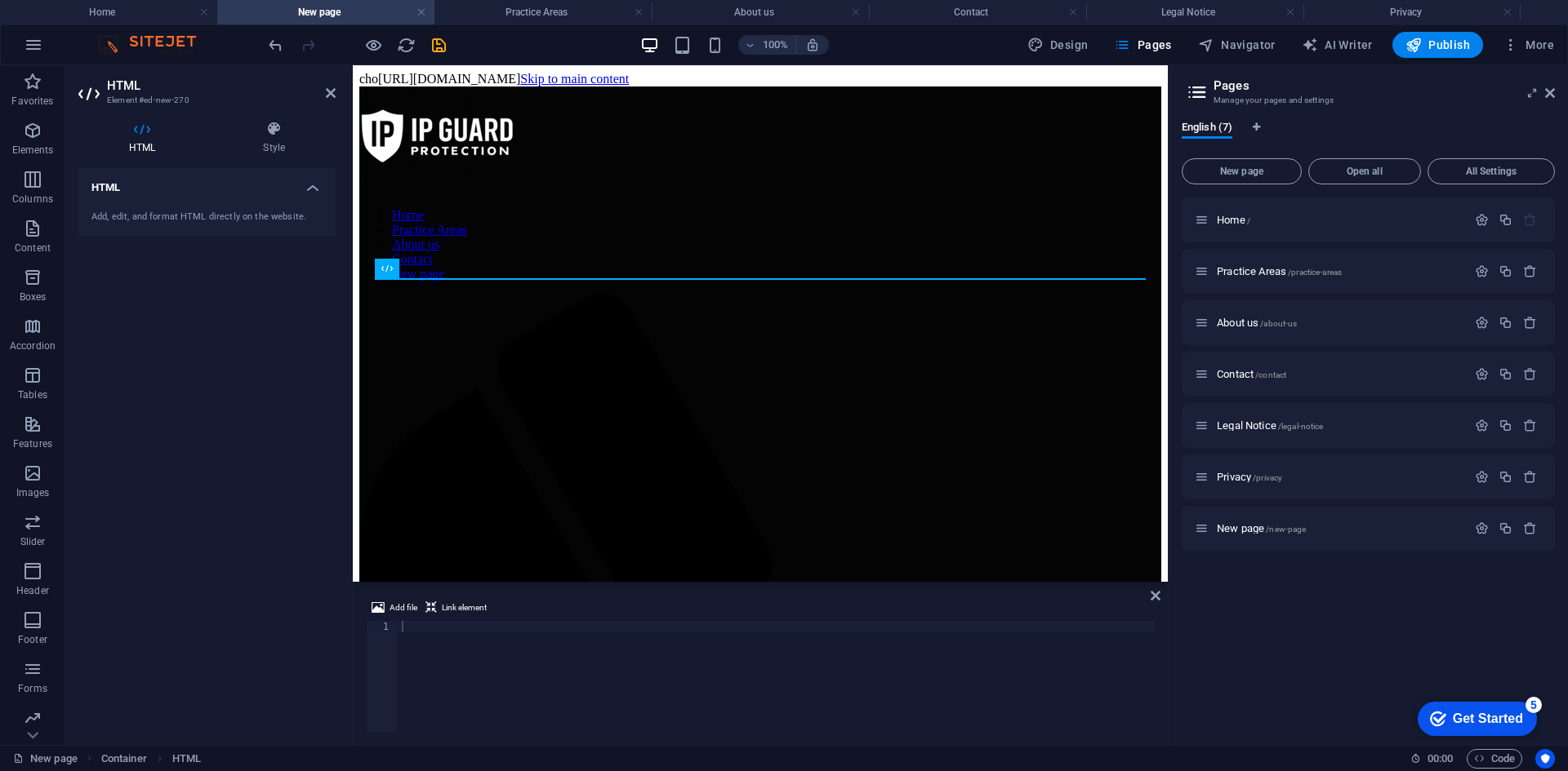
click at [323, 175] on h4 "HTML" at bounding box center [207, 183] width 257 height 30
click at [290, 141] on h4 "Style" at bounding box center [274, 138] width 123 height 34
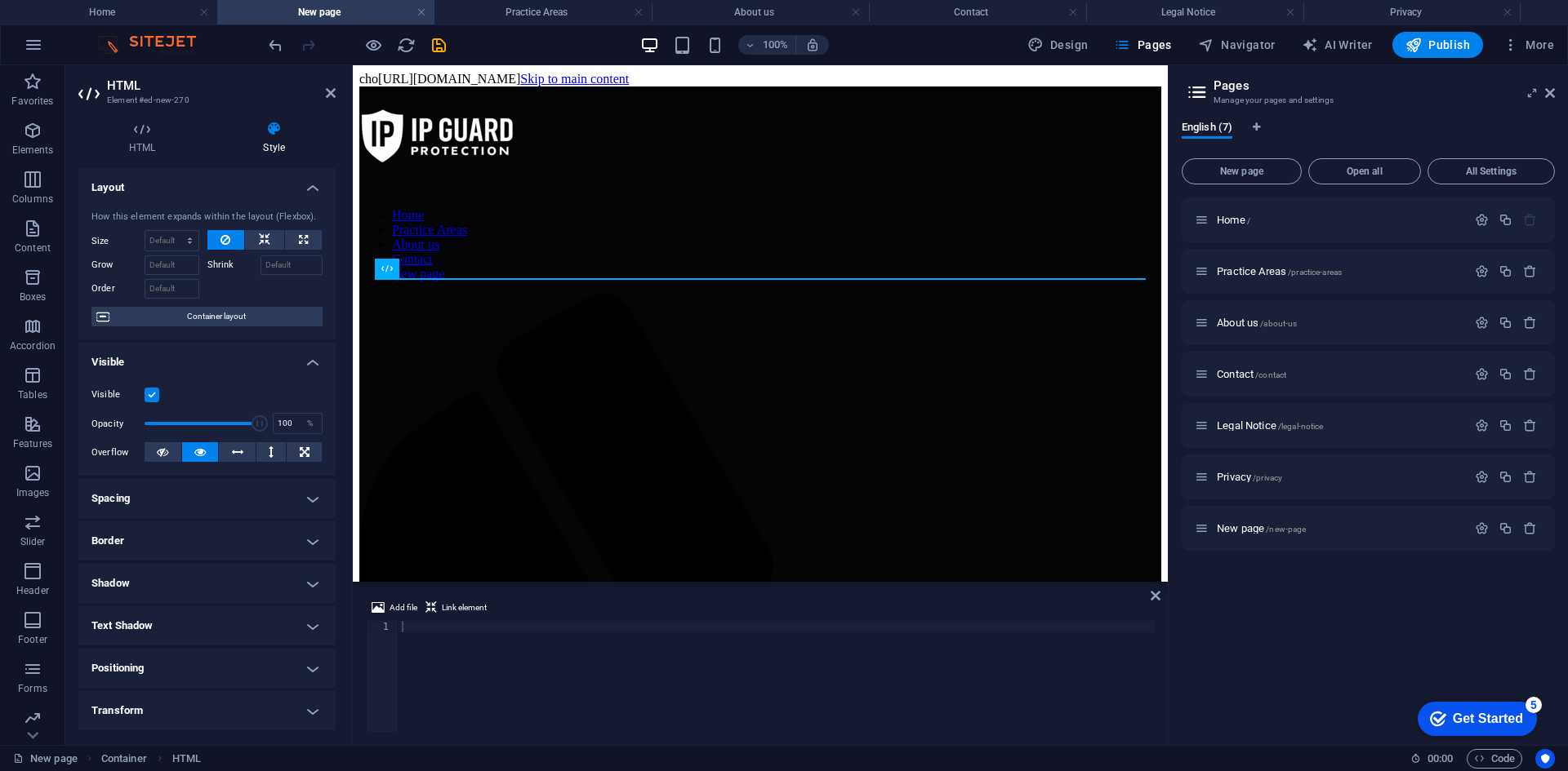
click at [130, 96] on h3 "Element #ed-new-270" at bounding box center [205, 100] width 196 height 15
click at [133, 126] on icon at bounding box center [142, 129] width 127 height 17
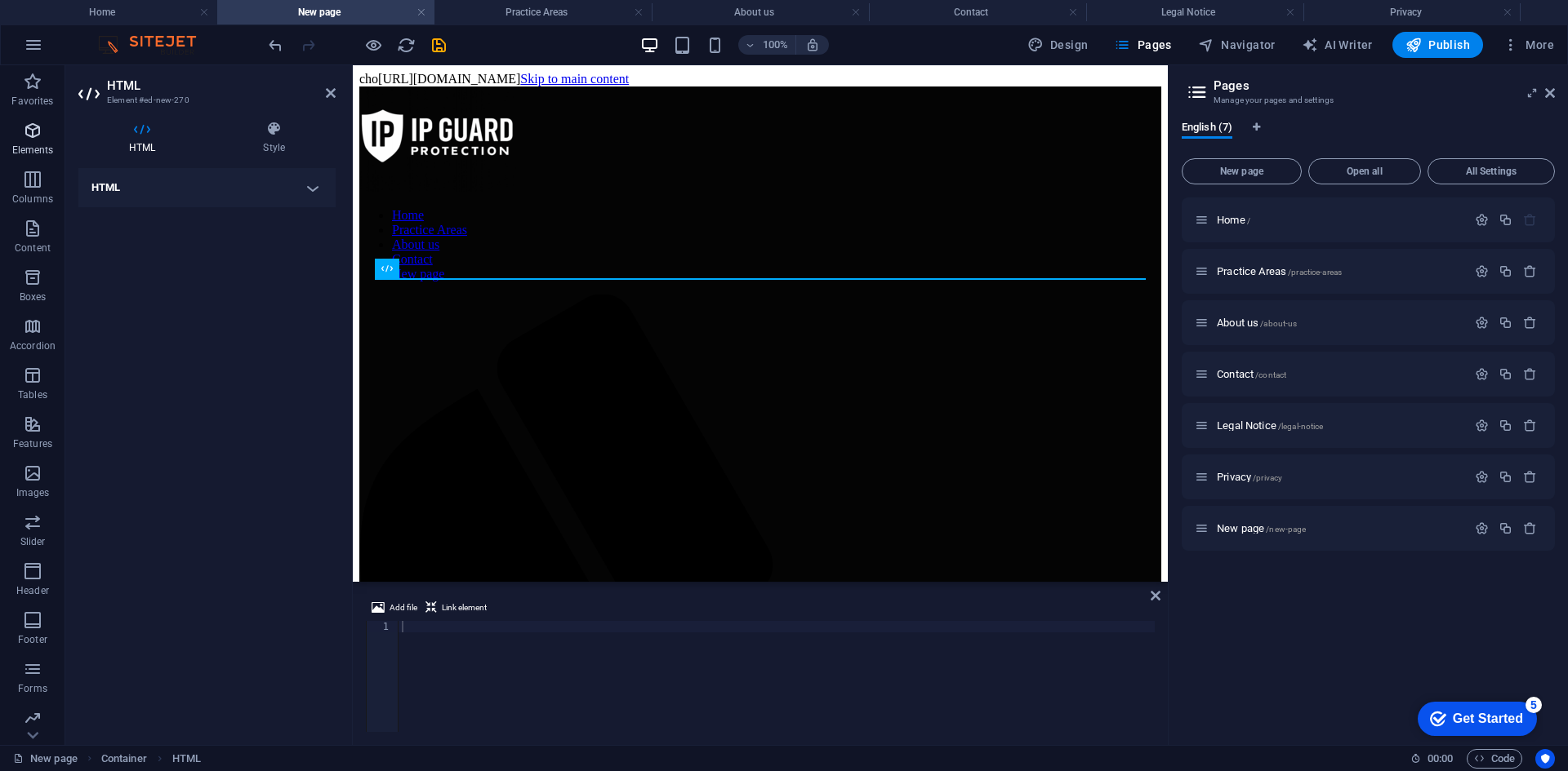
click at [46, 141] on span "Elements" at bounding box center [33, 141] width 65 height 39
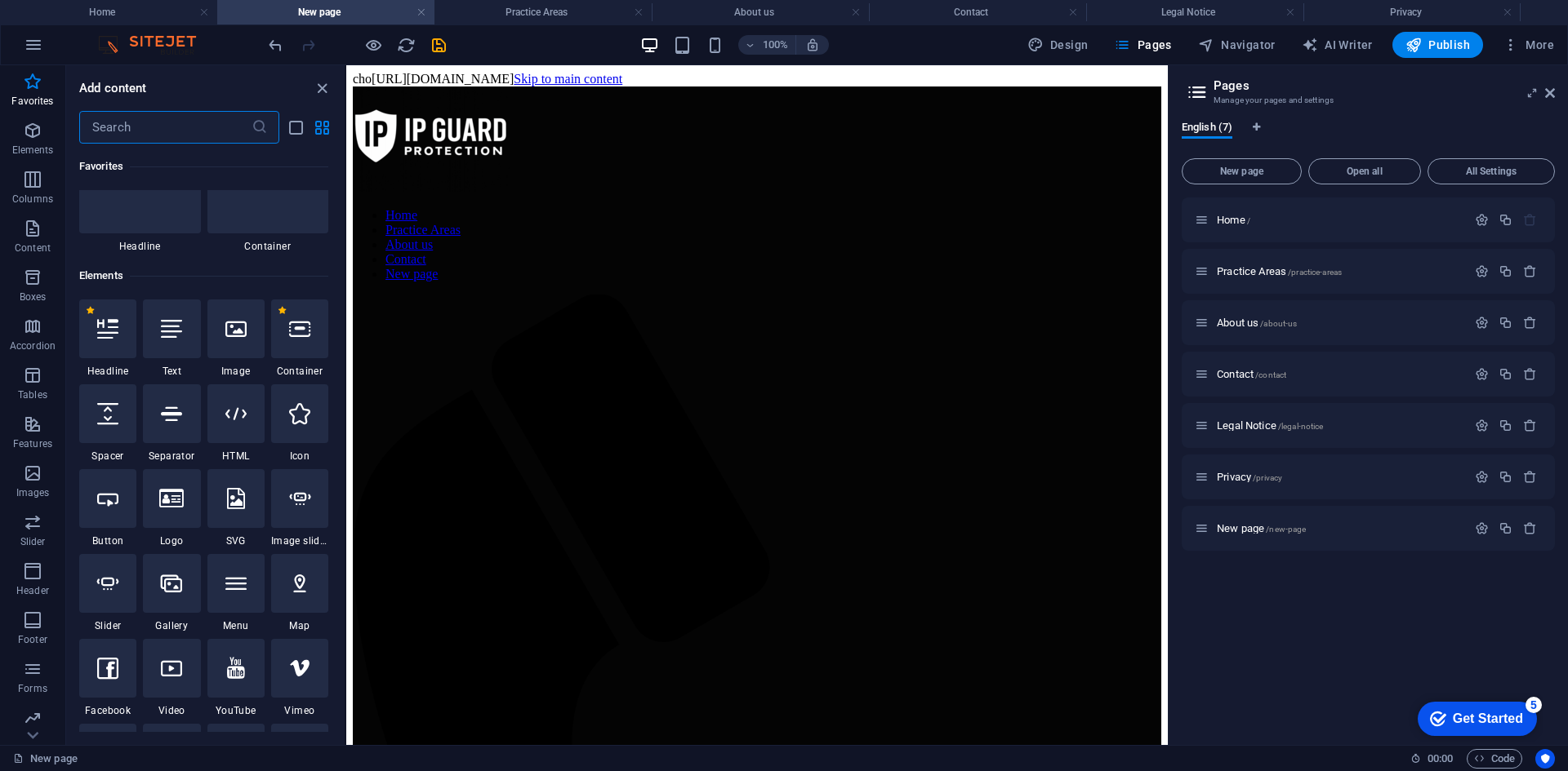
scroll to position [245, 0]
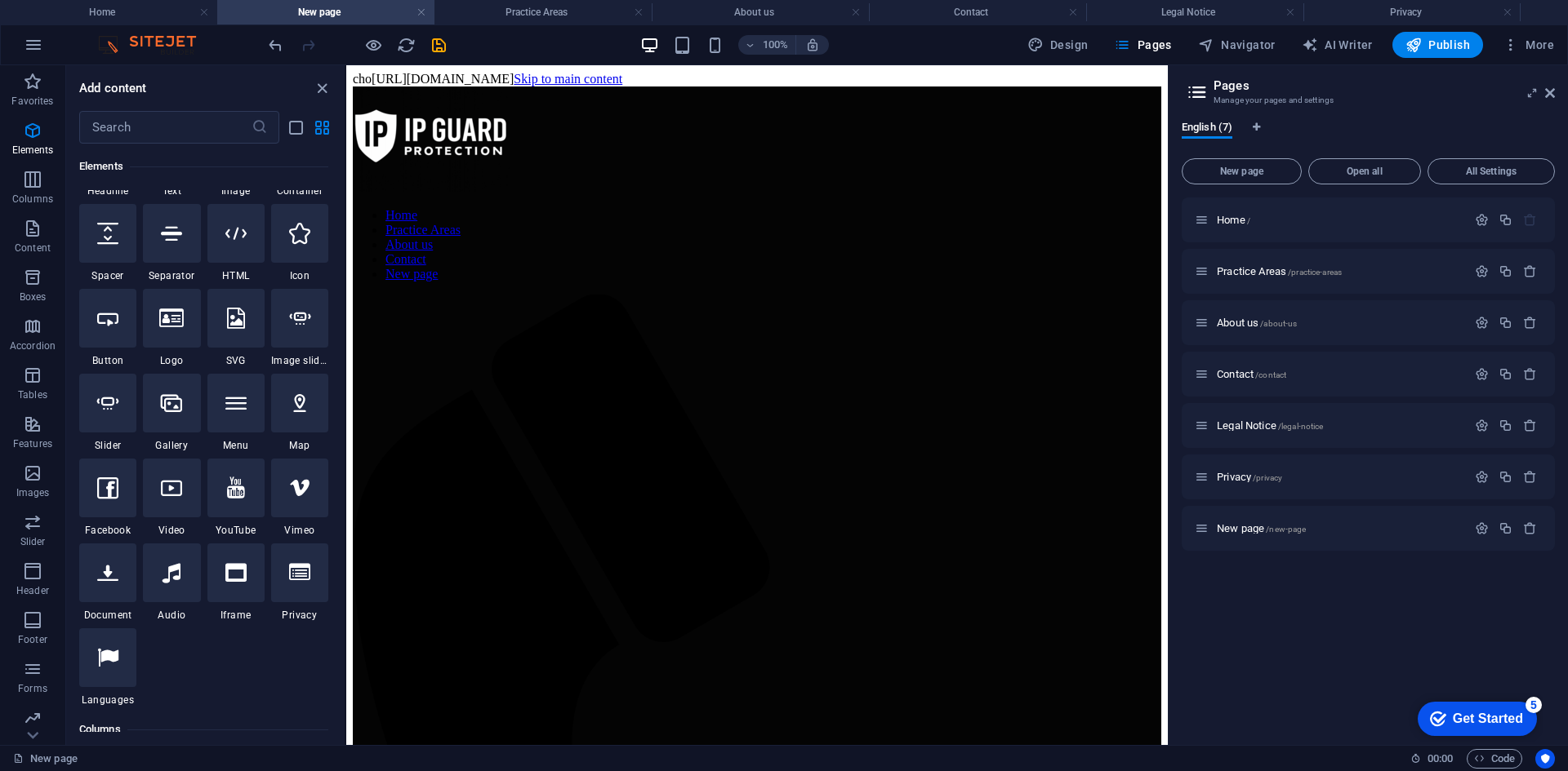
drag, startPoint x: 182, startPoint y: 585, endPoint x: 67, endPoint y: 619, distance: 119.9
drag, startPoint x: 67, startPoint y: 619, endPoint x: 204, endPoint y: 654, distance: 141.4
click at [203, 661] on div "1 Star Headline 1 Star Text 1 Star Image 1 Star Container 1 Star Spacer 1 Star …" at bounding box center [203, 413] width 249 height 588
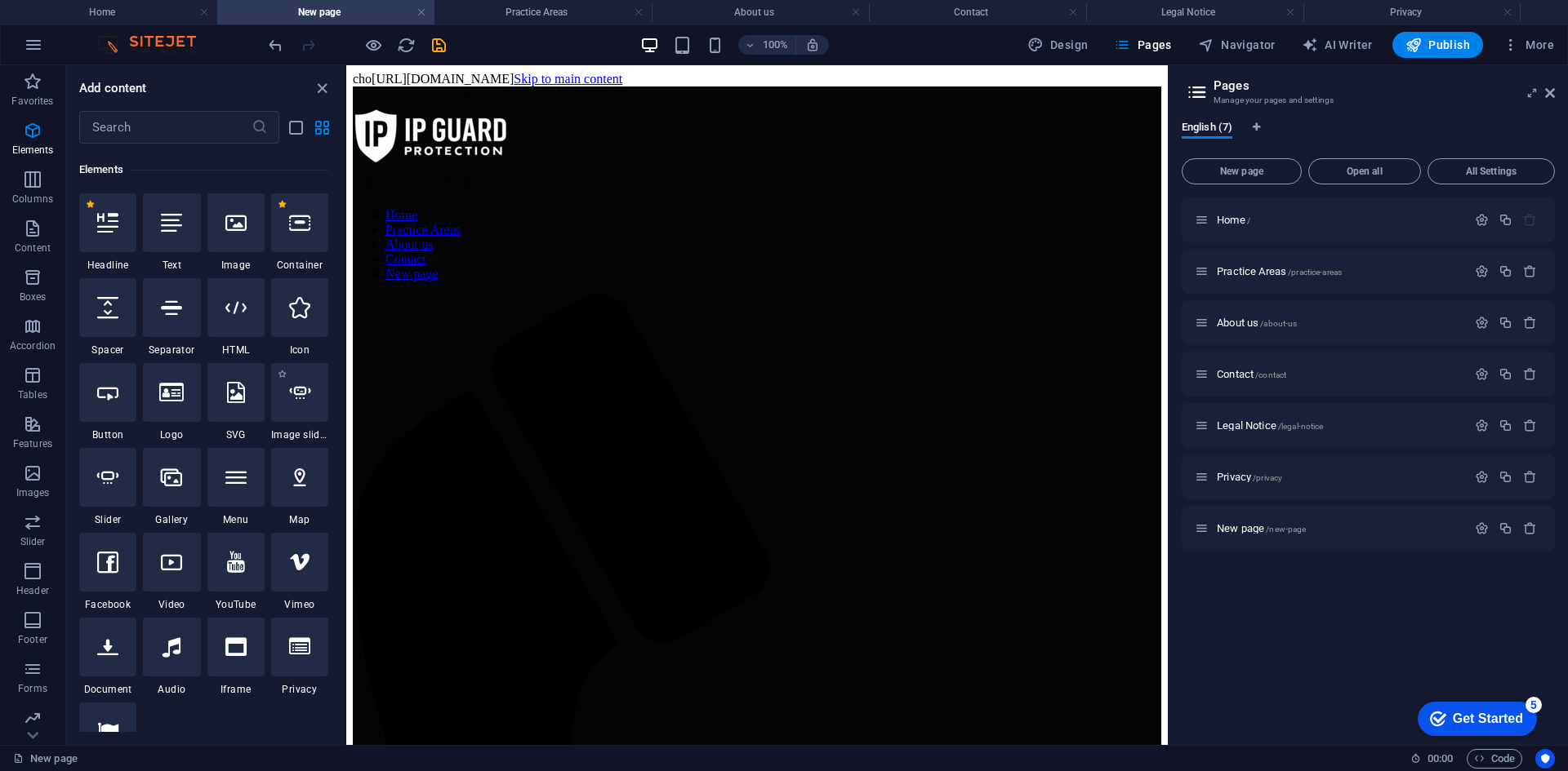
scroll to position [163, 0]
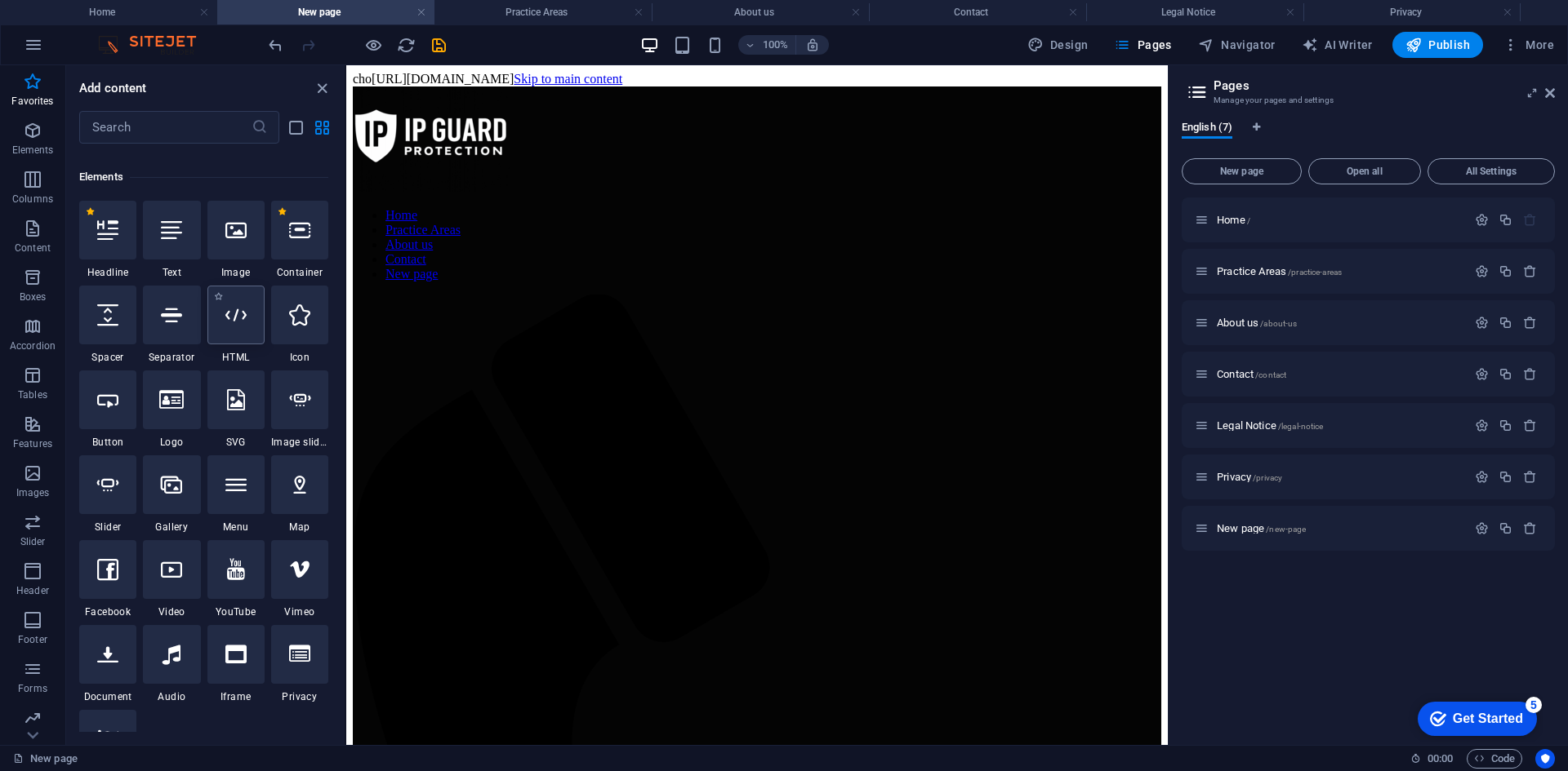
click at [234, 343] on div at bounding box center [236, 315] width 57 height 59
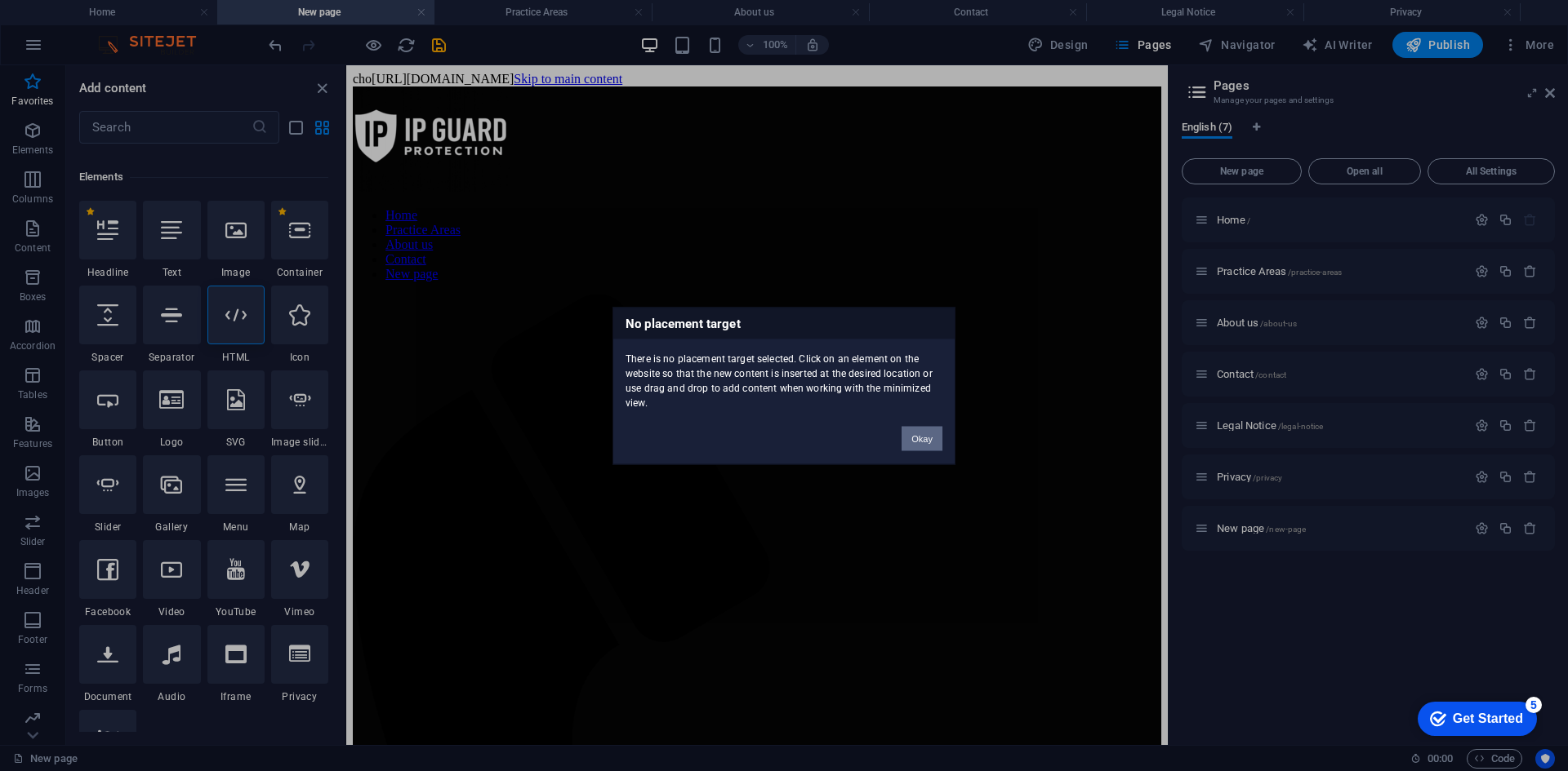
click at [922, 432] on button "Okay" at bounding box center [921, 438] width 40 height 25
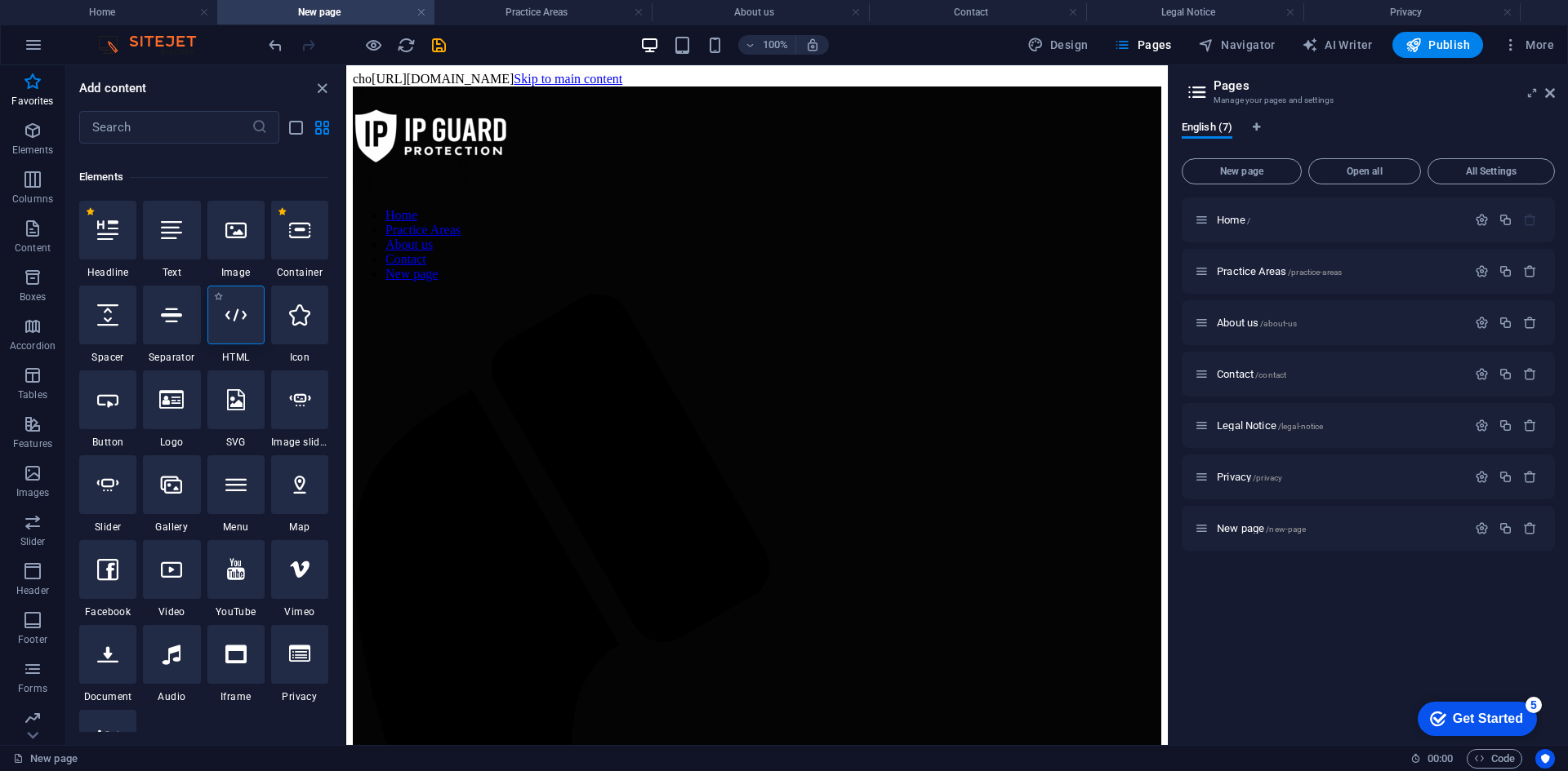
click at [260, 322] on div at bounding box center [236, 315] width 57 height 59
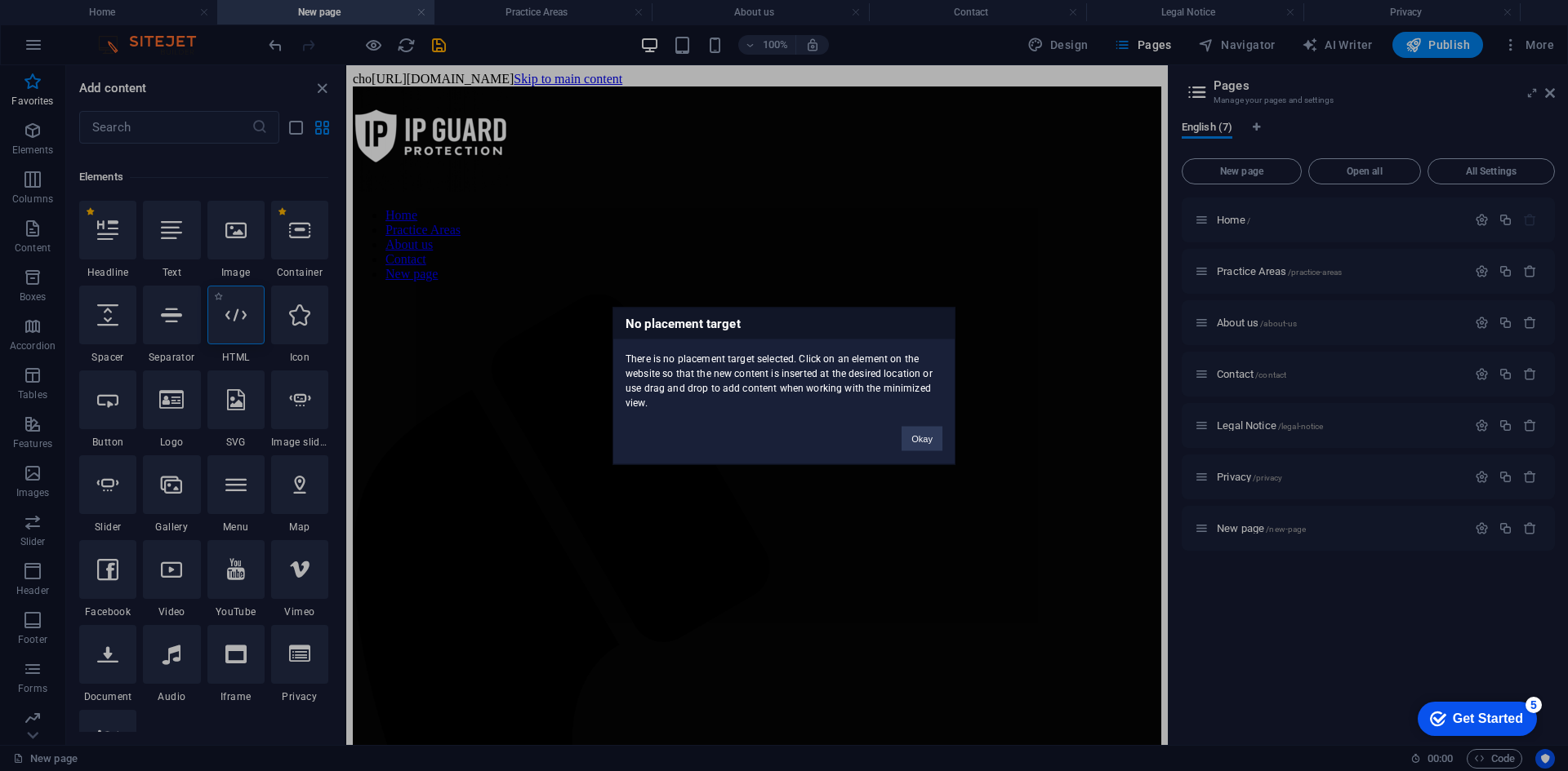
click at [260, 322] on div "No placement target There is no placement target selected. Click on an element …" at bounding box center [784, 385] width 1568 height 771
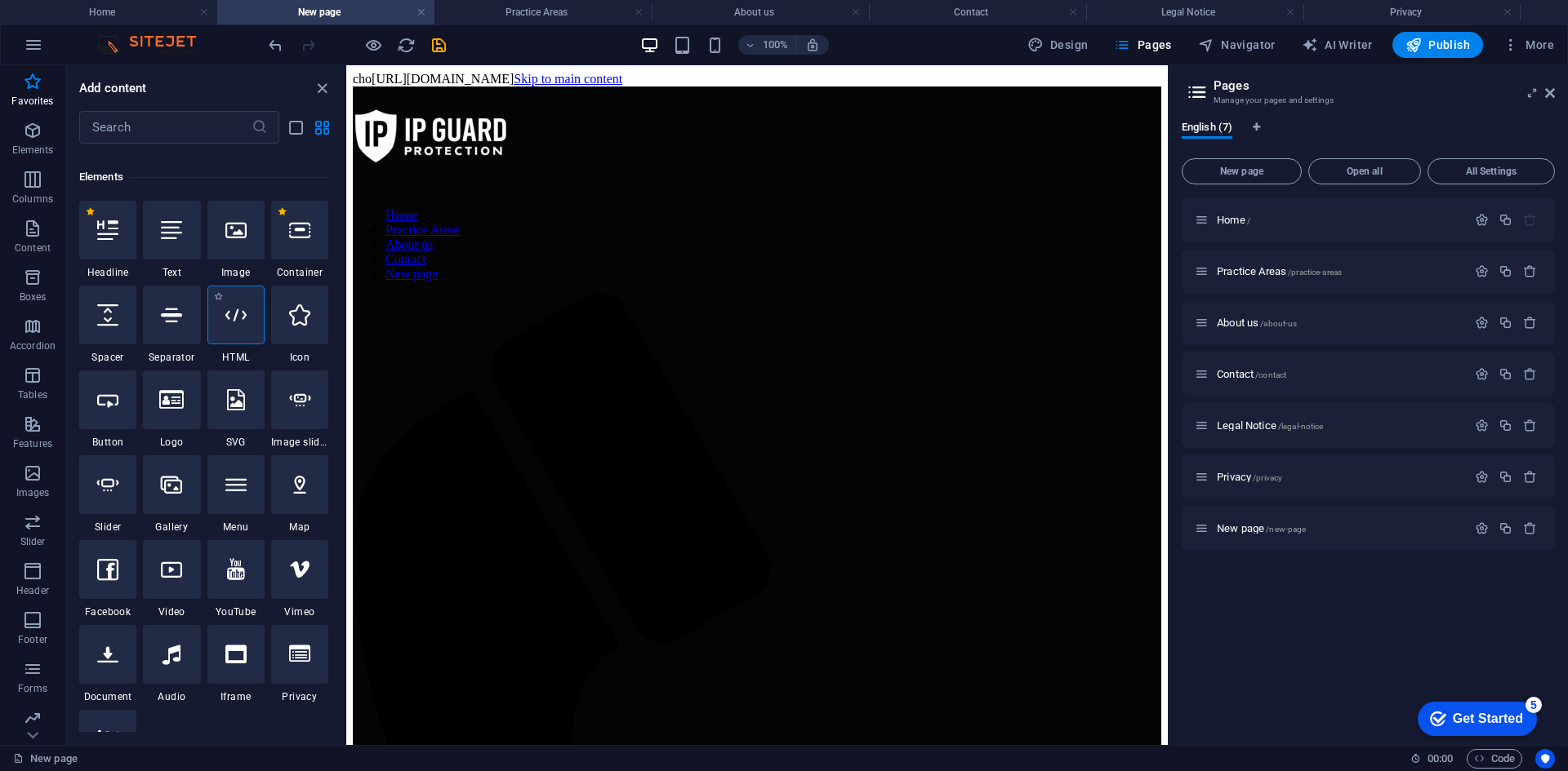
click at [260, 322] on div at bounding box center [236, 315] width 57 height 59
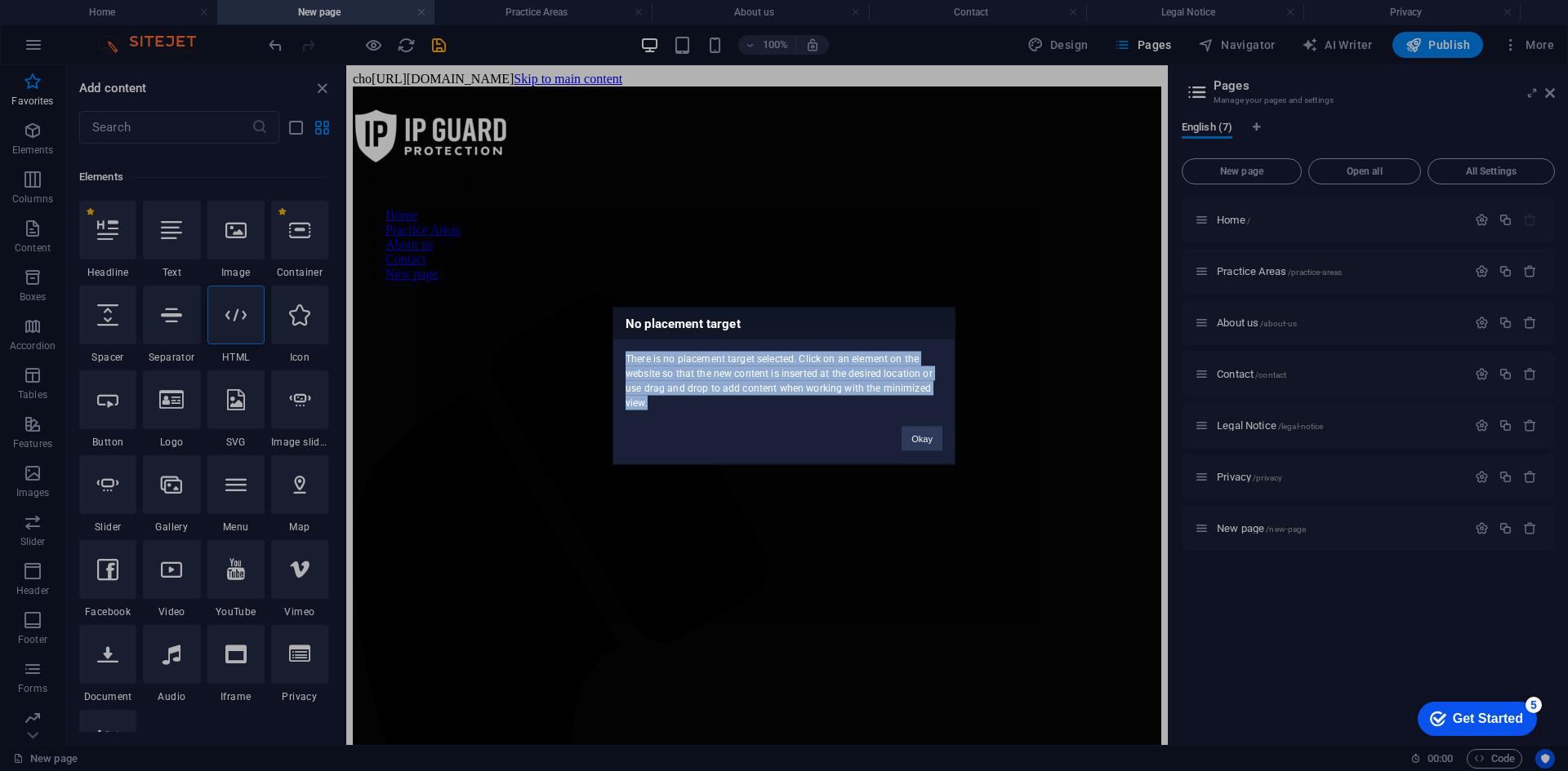
drag, startPoint x: 673, startPoint y: 405, endPoint x: 621, endPoint y: 362, distance: 67.5
click at [621, 362] on div "There is no placement target selected. Click on an element on the website so th…" at bounding box center [784, 374] width 342 height 71
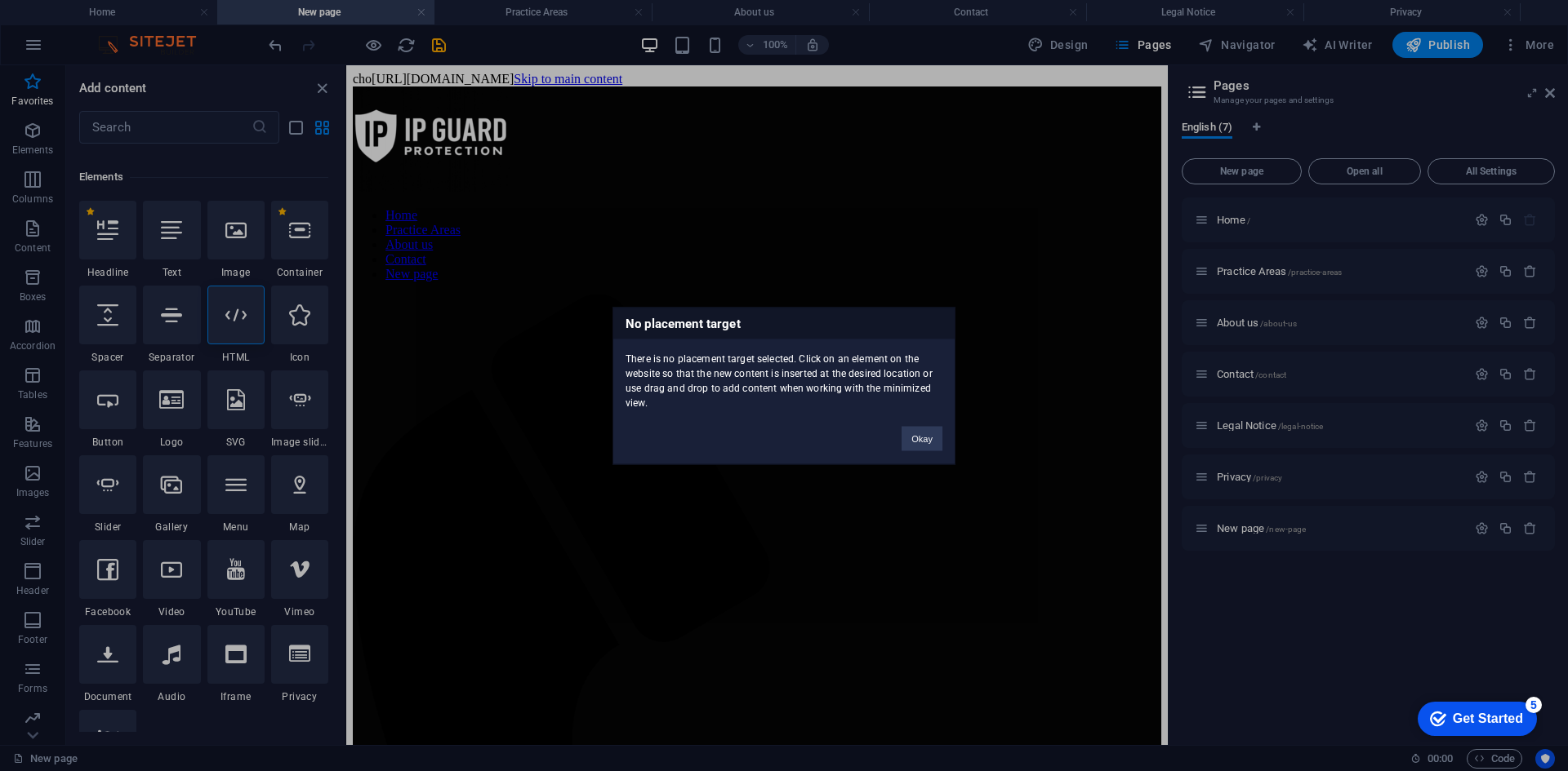
drag, startPoint x: 569, startPoint y: 396, endPoint x: 221, endPoint y: 329, distance: 354.4
click at [569, 396] on div "No placement target There is no placement target selected. Click on an element …" at bounding box center [784, 385] width 1568 height 771
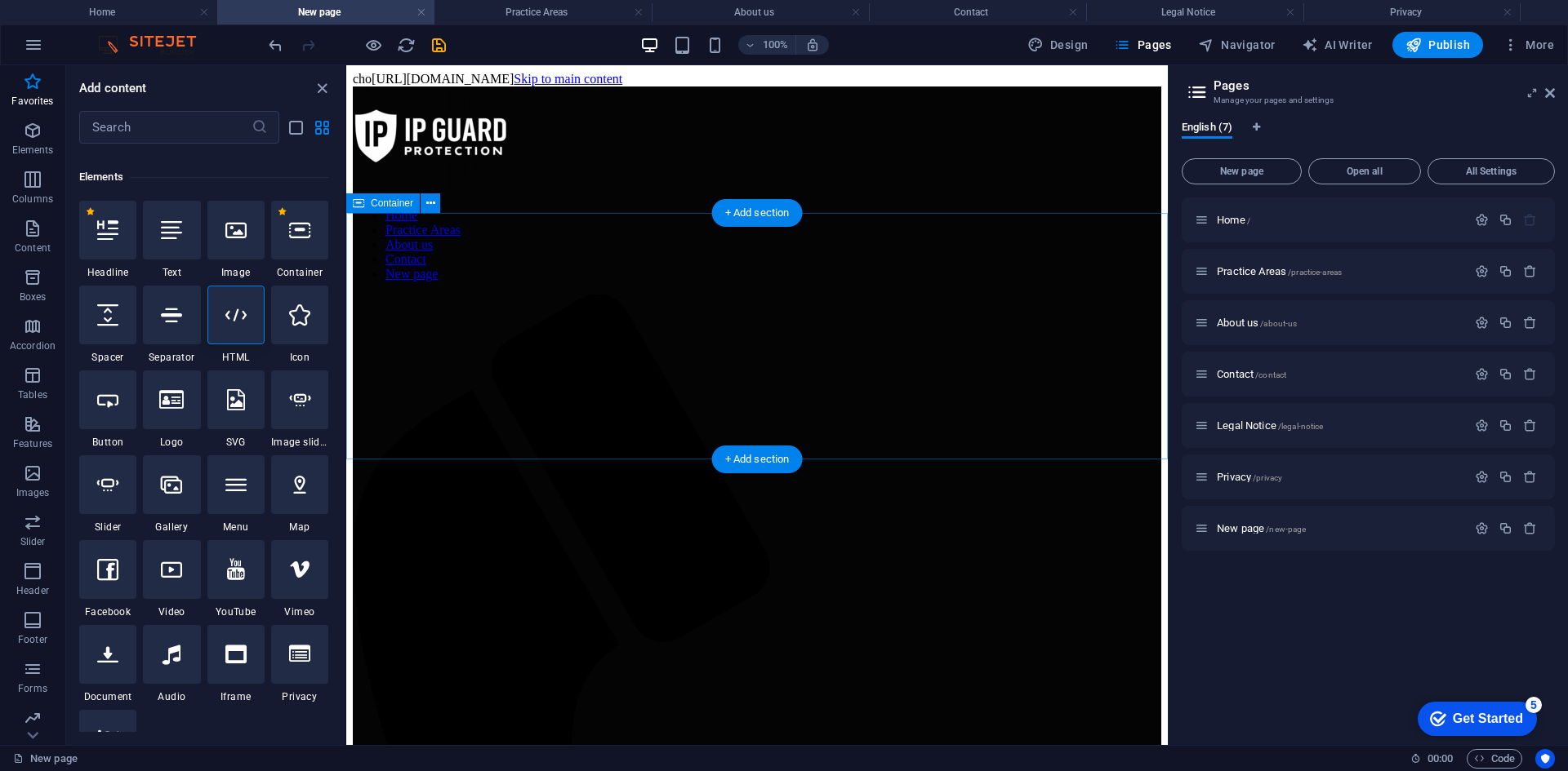
drag, startPoint x: 694, startPoint y: 130, endPoint x: 611, endPoint y: 630, distance: 506.8
click at [611, 622] on html "cho https://cdn1.site-media.eu/images/0/18935422/4_9_2025140454-ghIiDEsLkkEJ2cH…" at bounding box center [756, 777] width 821 height 1425
drag, startPoint x: 586, startPoint y: 582, endPoint x: 556, endPoint y: 536, distance: 54.9
click at [556, 536] on html "cho https://cdn1.site-media.eu/images/0/18935422/4_9_2025140454-ghIiDEsLkkEJ2cH…" at bounding box center [756, 777] width 821 height 1425
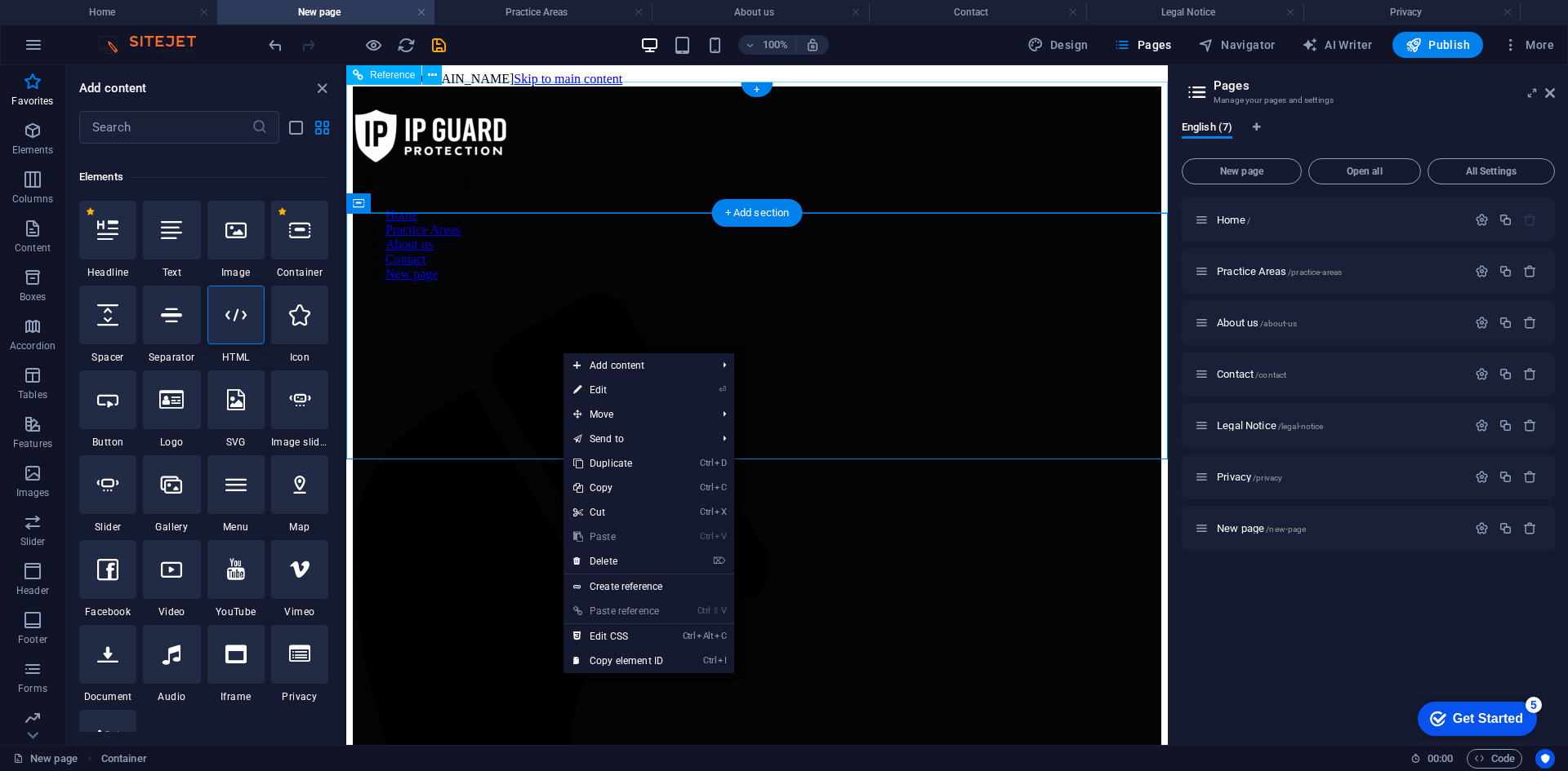
click at [581, 196] on div "Home Practice Areas About us Contact New page" at bounding box center [756, 728] width 809 height 1282
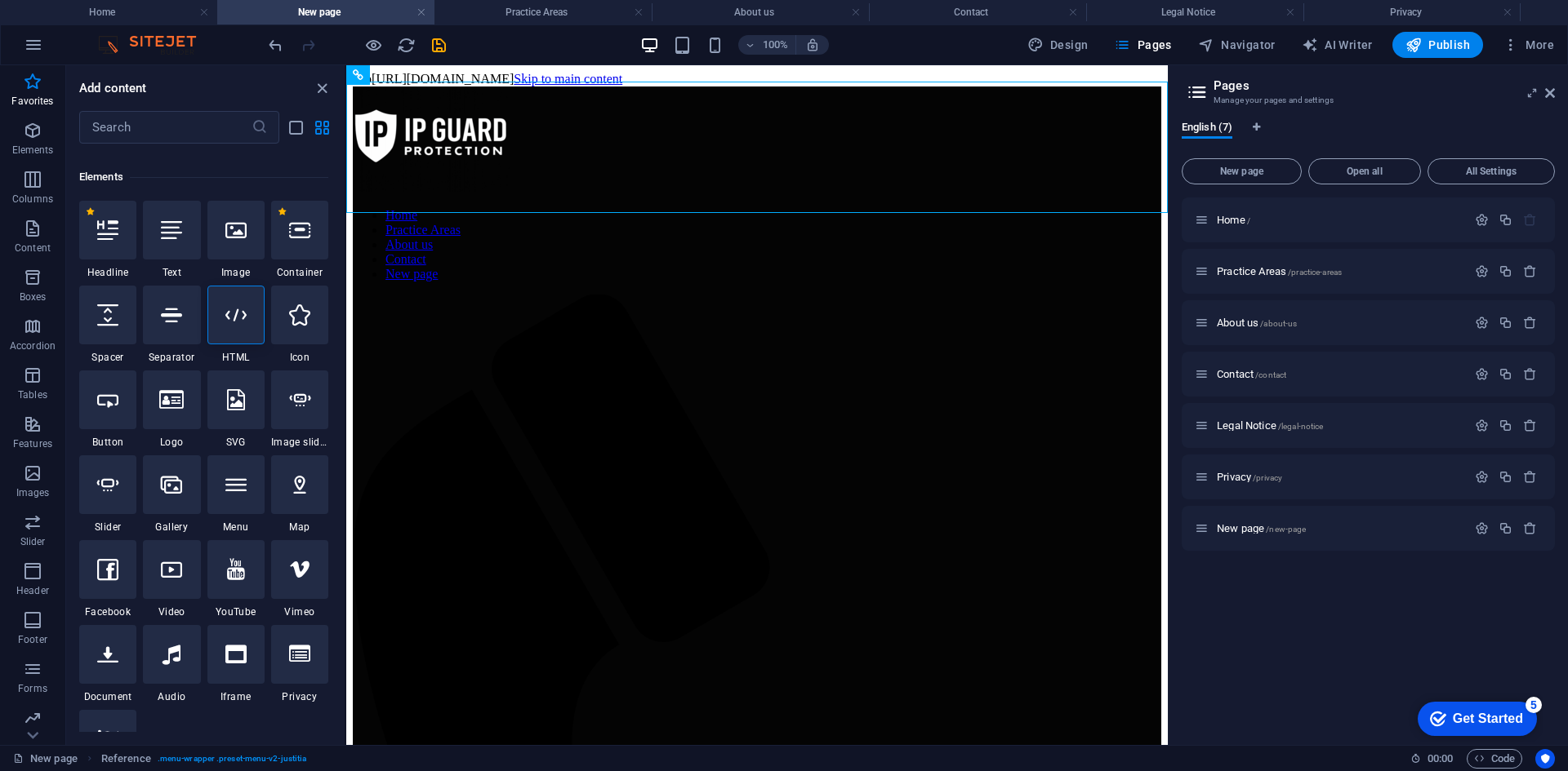
drag, startPoint x: 873, startPoint y: 130, endPoint x: 523, endPoint y: 65, distance: 356.0
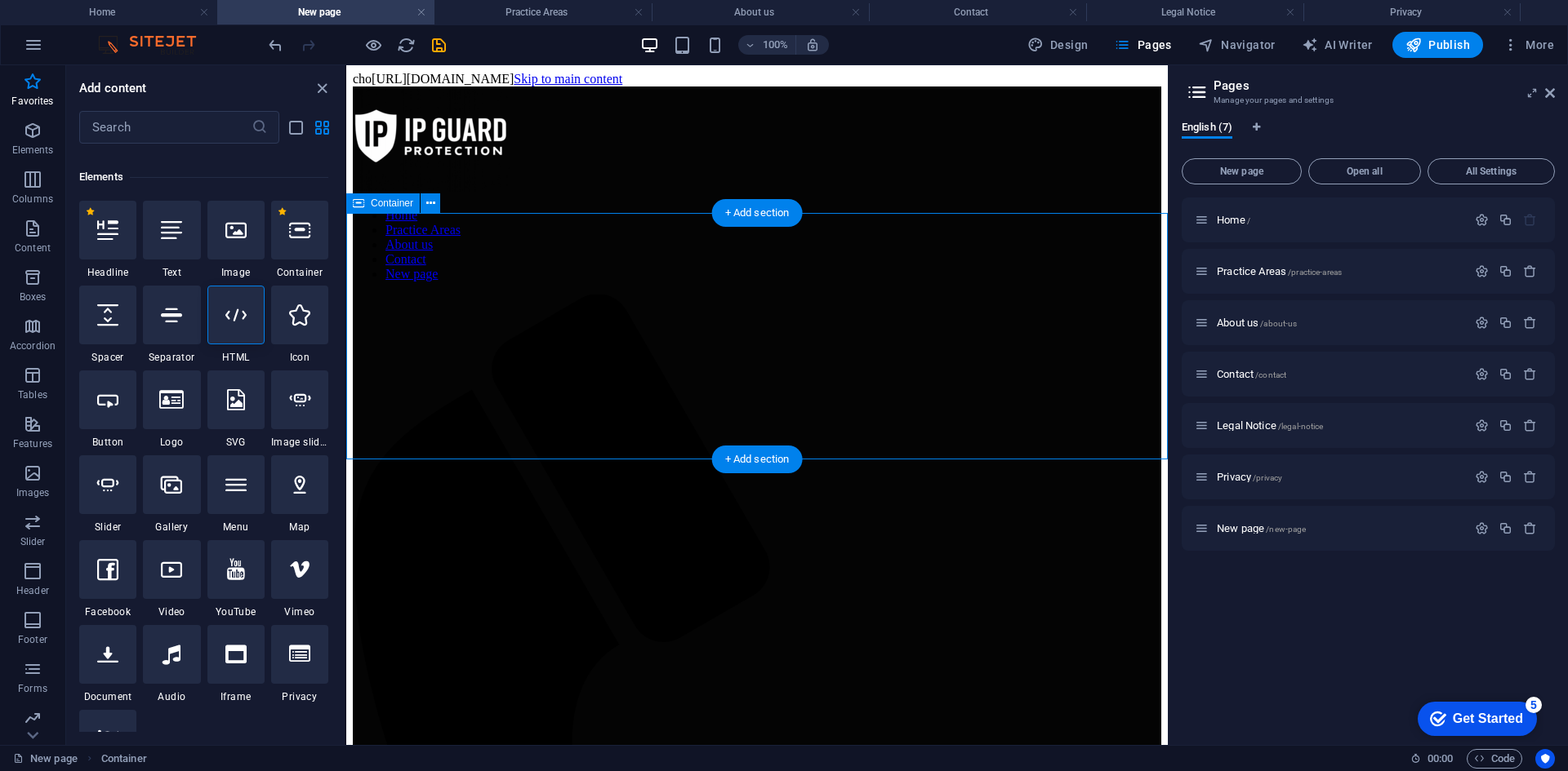
click at [255, 310] on div at bounding box center [236, 315] width 57 height 59
click at [346, 310] on div "Container Placeholder Reference HTML" at bounding box center [756, 405] width 821 height 680
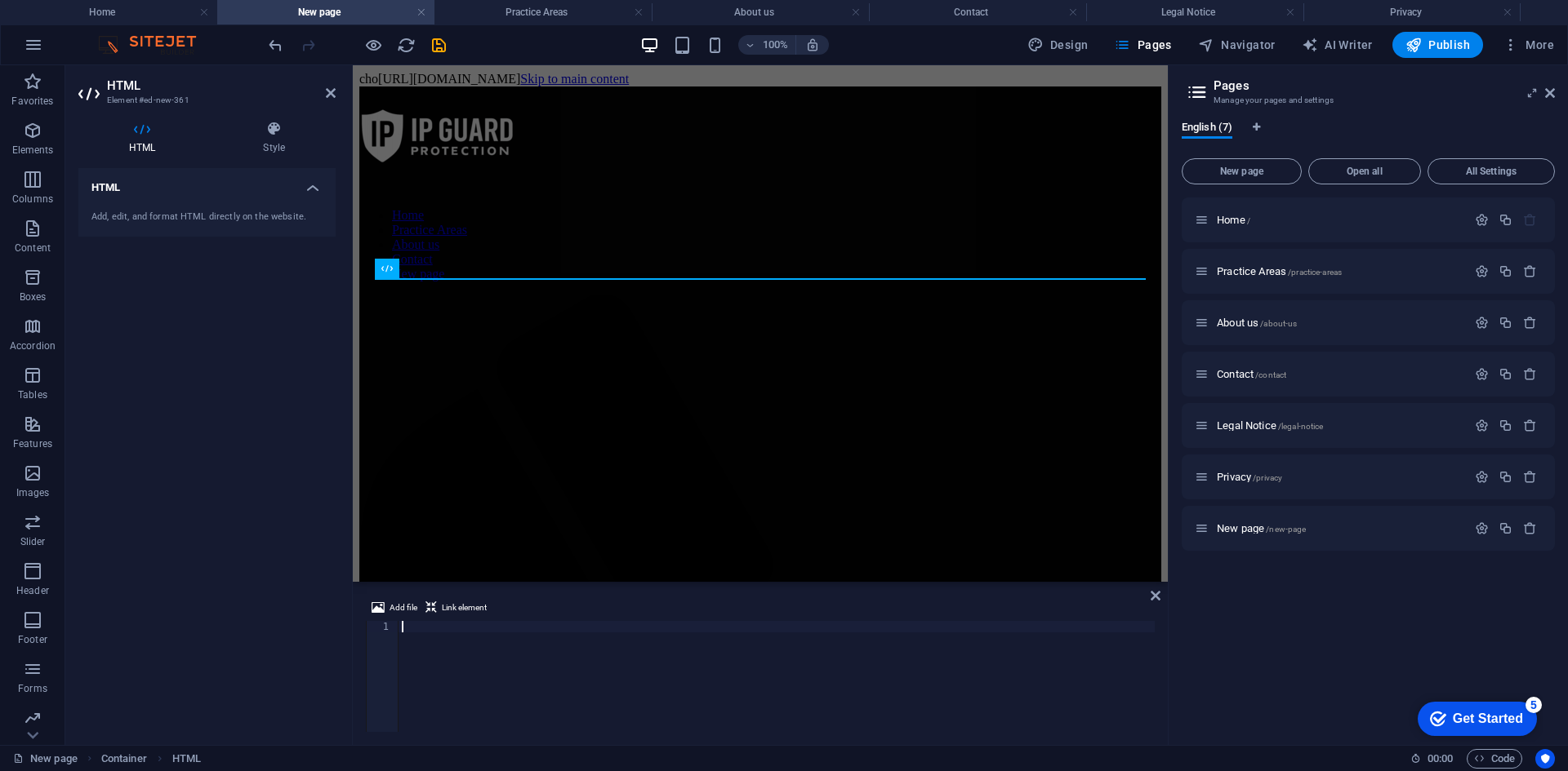
click at [429, 627] on div at bounding box center [777, 688] width 756 height 134
click at [406, 599] on span "Add file" at bounding box center [403, 609] width 28 height 20
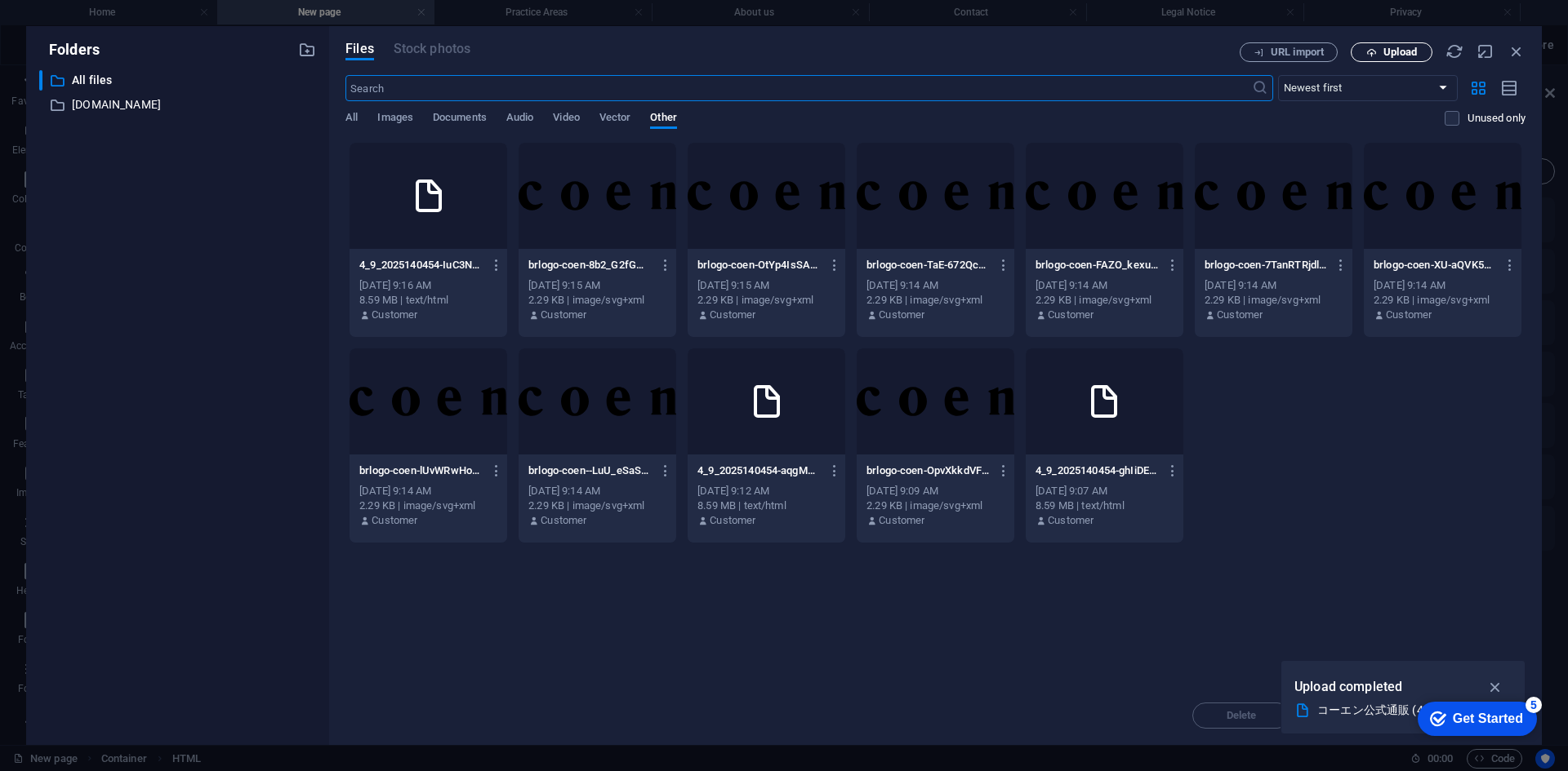
click at [1384, 55] on span "Upload" at bounding box center [1400, 52] width 33 height 10
click at [1535, 708] on div "5" at bounding box center [1534, 705] width 17 height 17
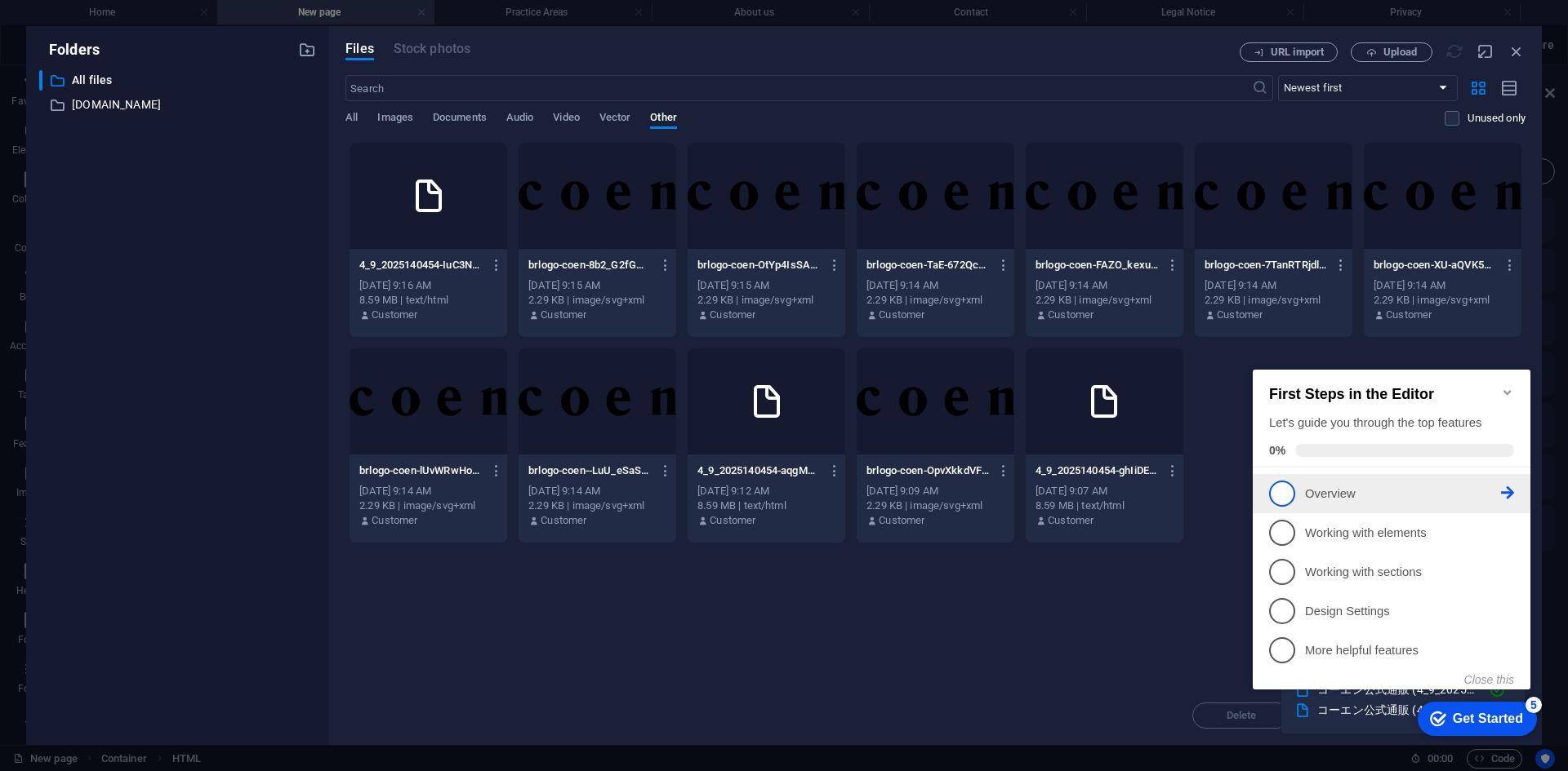
click at [1346, 489] on p "Overview - incomplete" at bounding box center [1403, 493] width 196 height 17
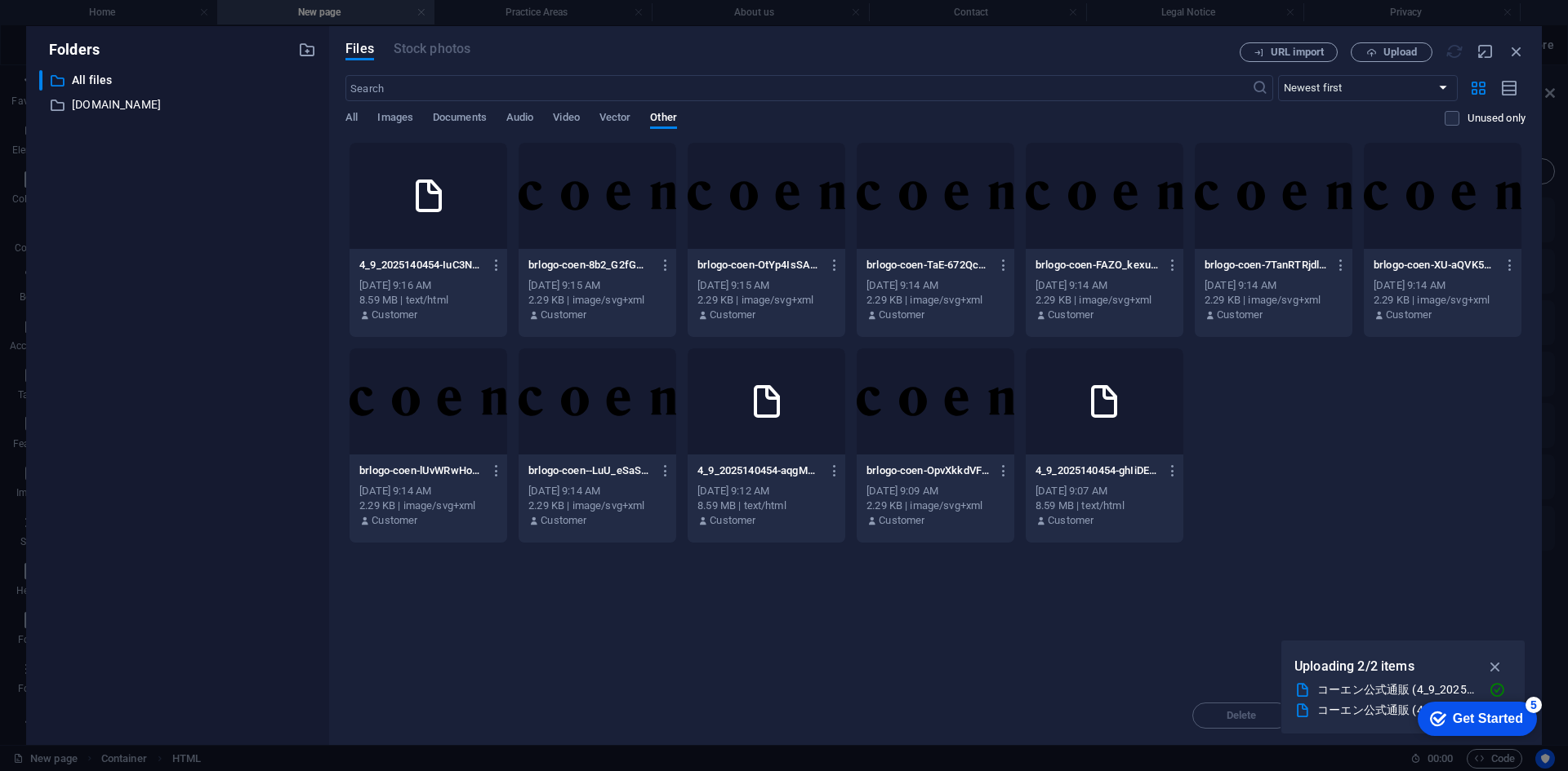
click at [1534, 699] on div "5" at bounding box center [1534, 705] width 17 height 17
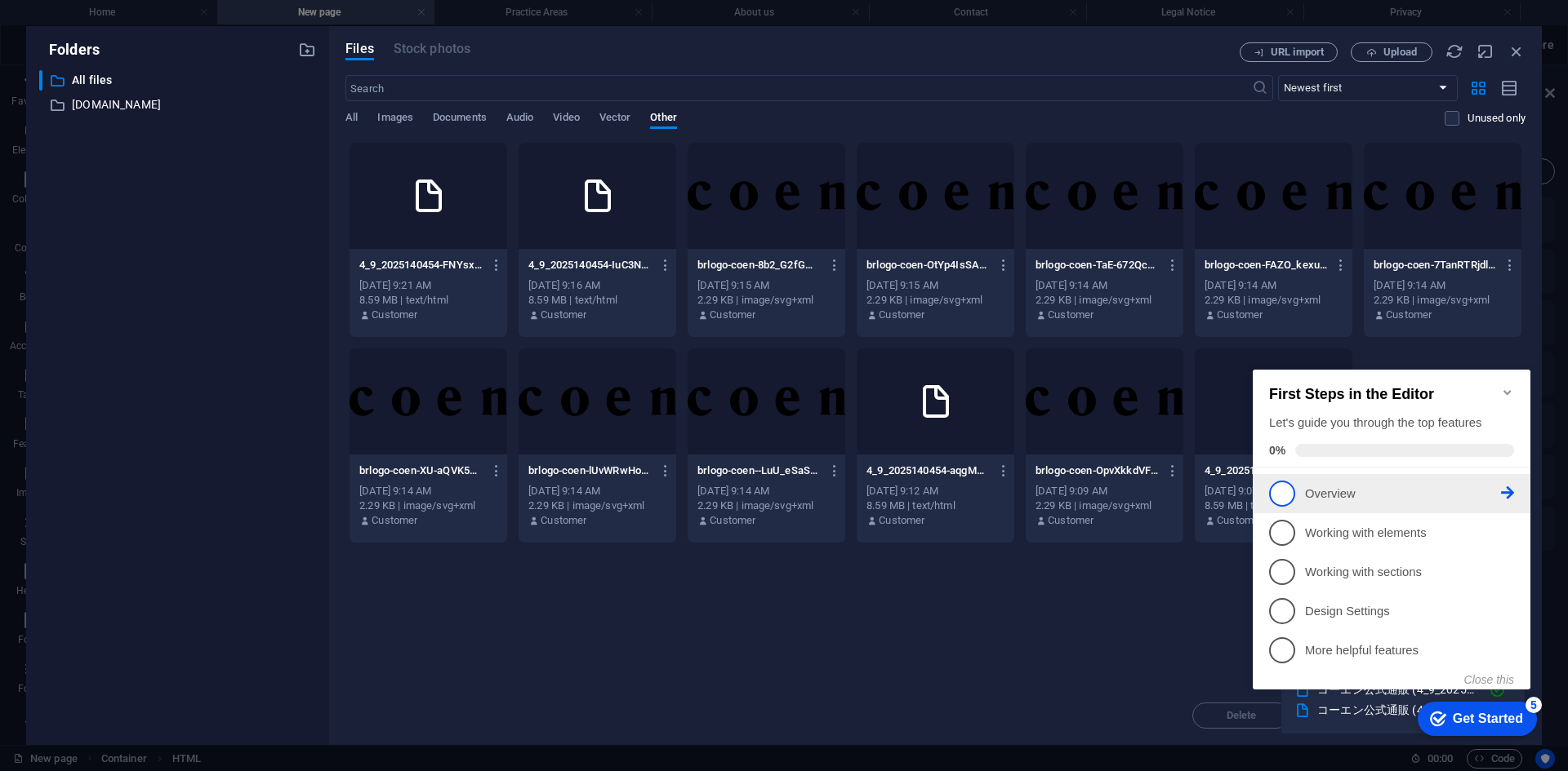
click at [1511, 486] on icon at bounding box center [1507, 492] width 13 height 13
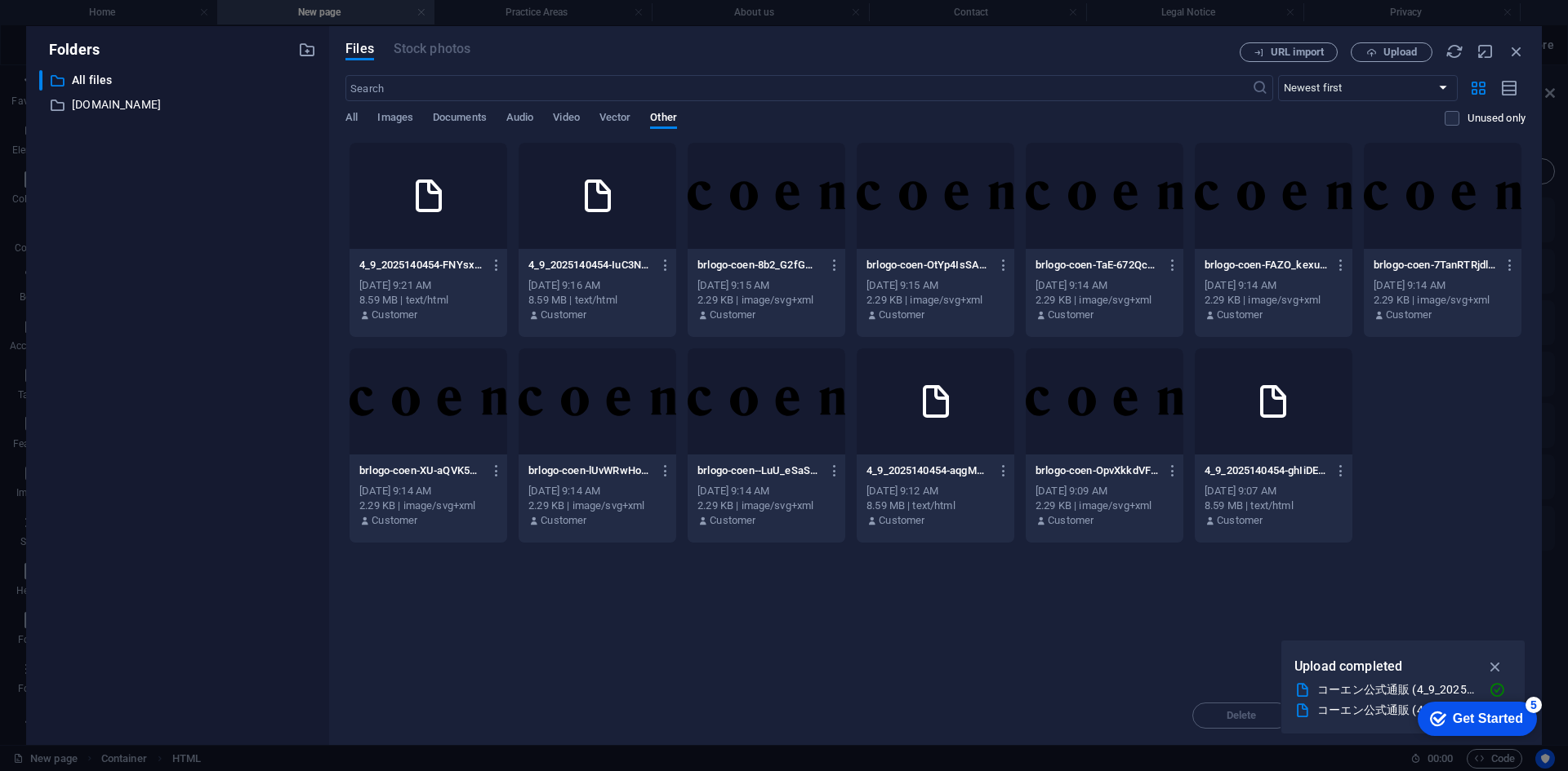
click at [455, 233] on div at bounding box center [428, 196] width 158 height 106
click at [461, 196] on div "1" at bounding box center [428, 196] width 158 height 106
click at [471, 195] on div at bounding box center [428, 196] width 158 height 106
click at [1494, 662] on icon "button" at bounding box center [1495, 667] width 19 height 18
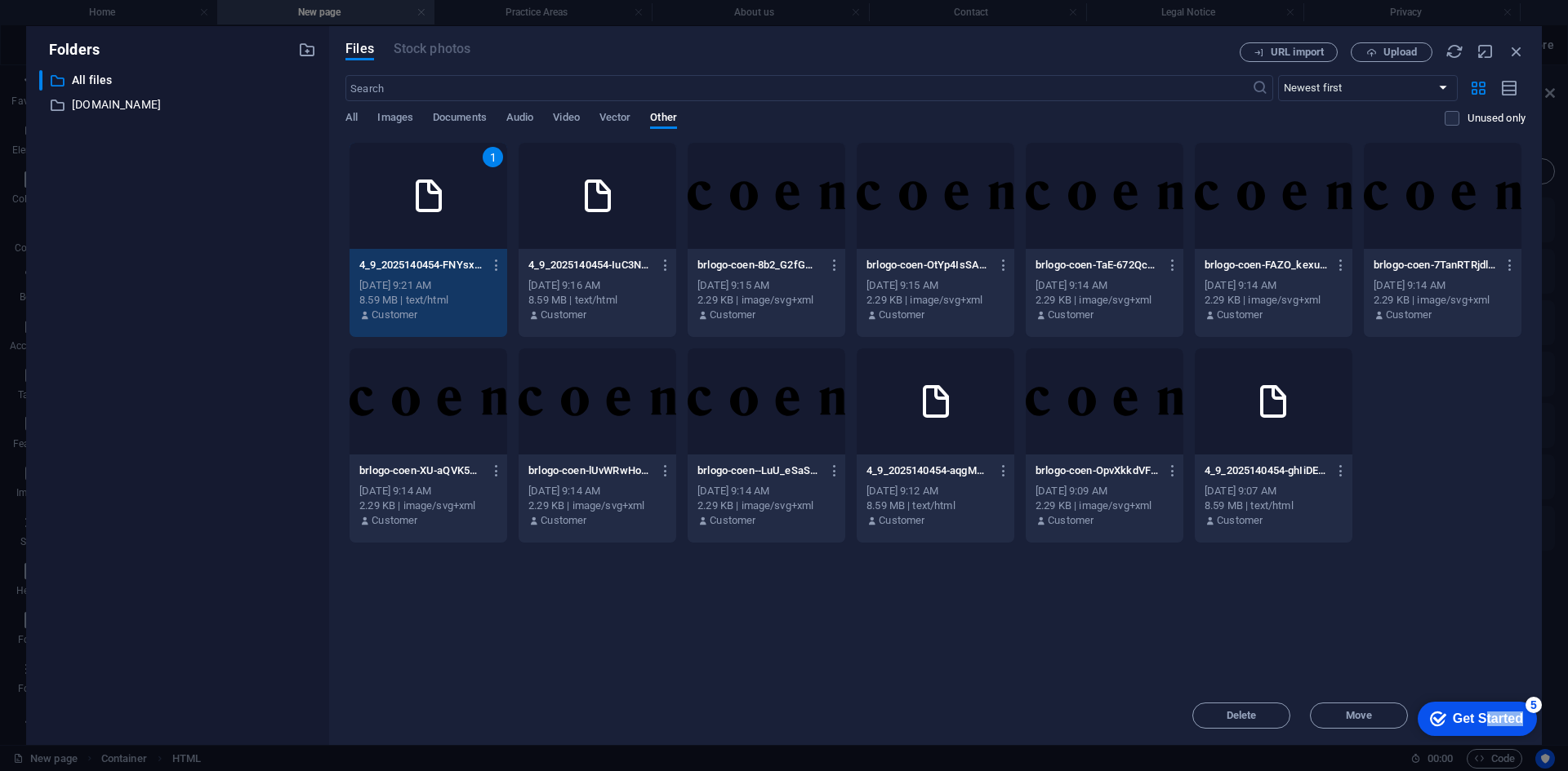
drag, startPoint x: 1482, startPoint y: 721, endPoint x: 1497, endPoint y: 704, distance: 22.7
click at [1524, 694] on html "checkmark Get Started 5 First Steps in the Editor Let's guide you through the t…" at bounding box center [1473, 719] width 139 height 49
click at [1534, 704] on div "5" at bounding box center [1534, 705] width 17 height 17
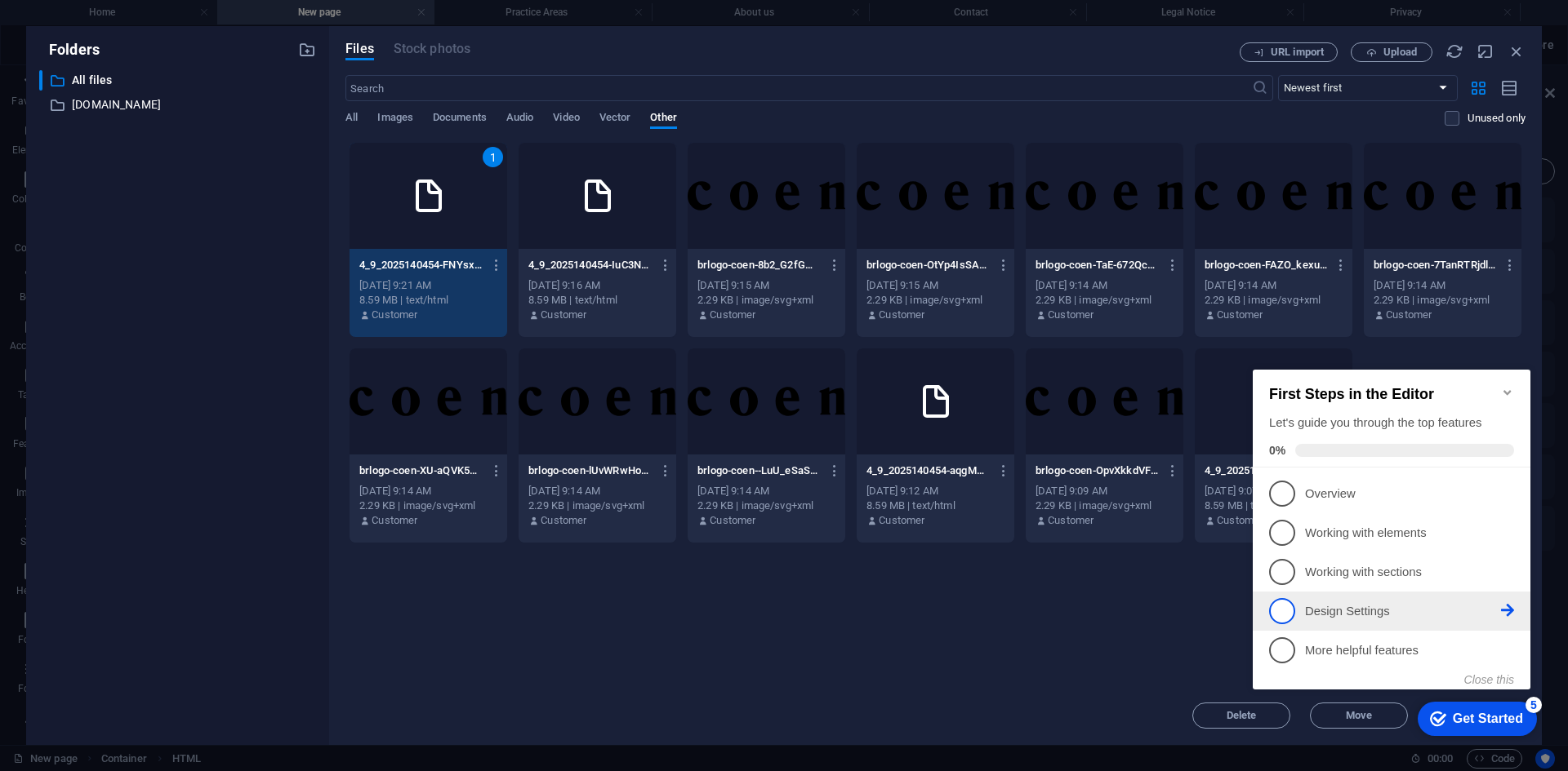
click at [1349, 604] on p "Design Settings - incomplete" at bounding box center [1403, 611] width 196 height 17
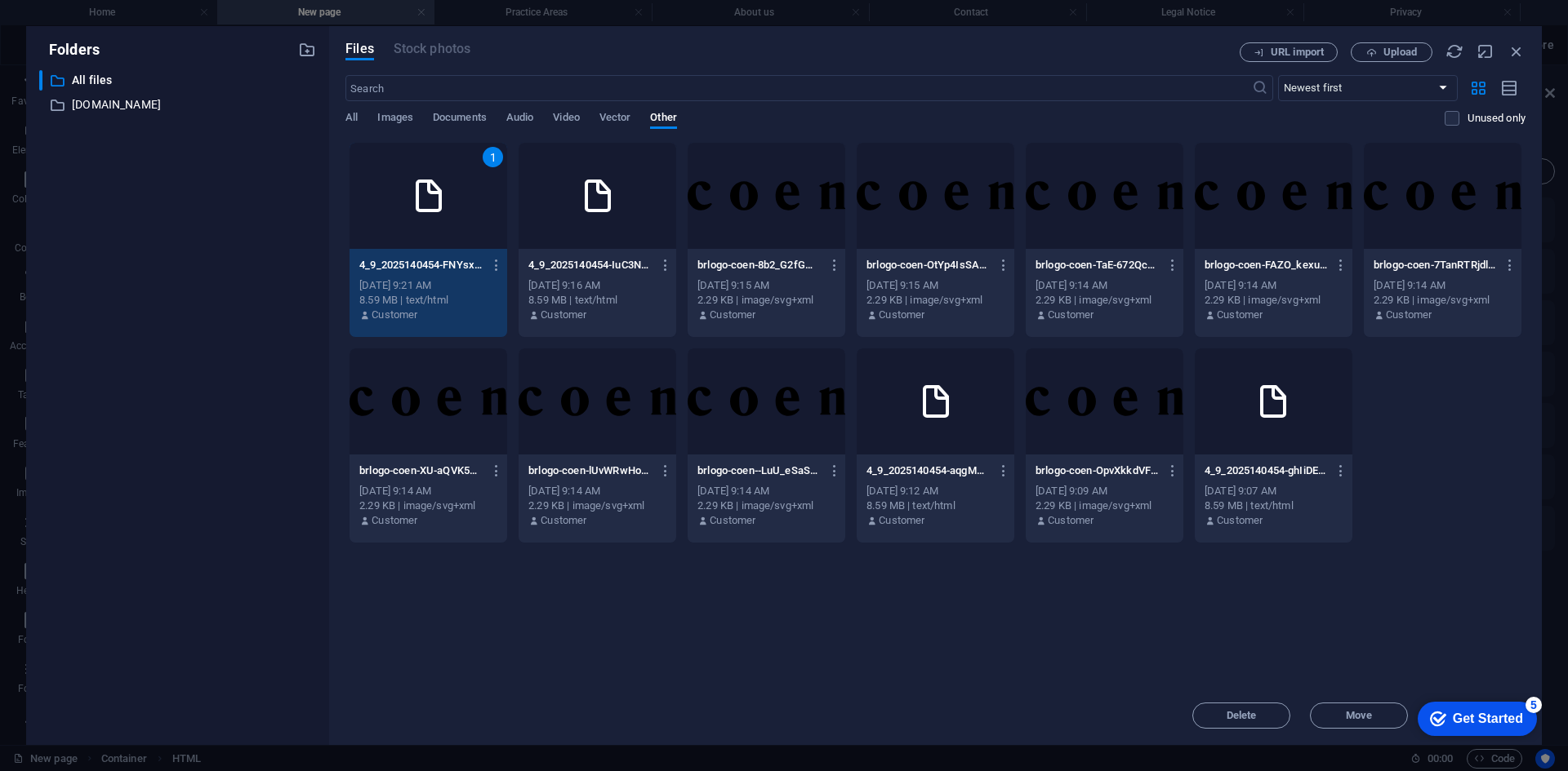
click at [1545, 756] on div "Folders ​ All files All files ​ www.coen.co.jp www.coen.co.jp Files Stock photo…" at bounding box center [784, 385] width 1568 height 771
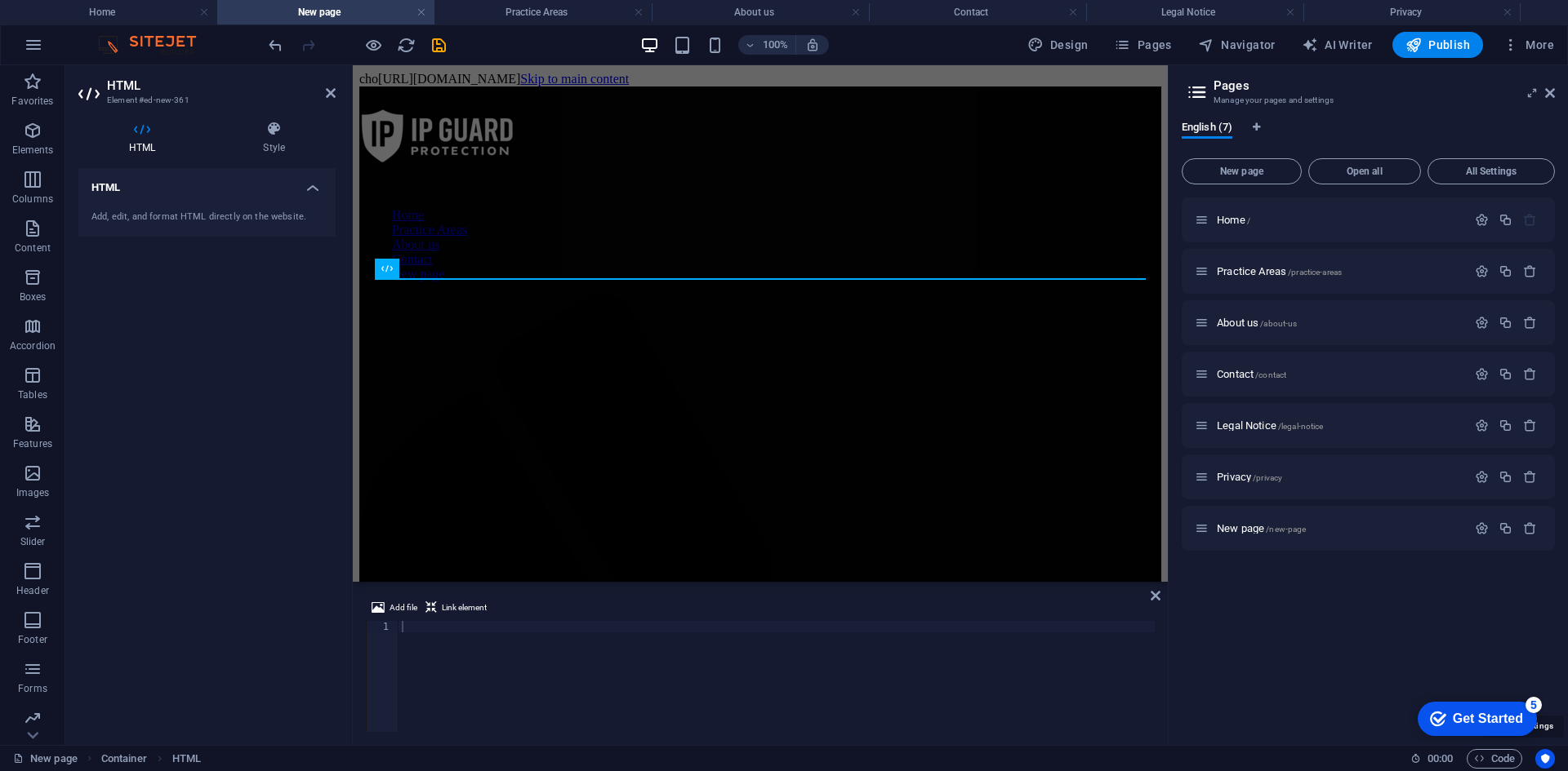
click at [1545, 756] on icon "Usercentrics" at bounding box center [1545, 759] width 12 height 12
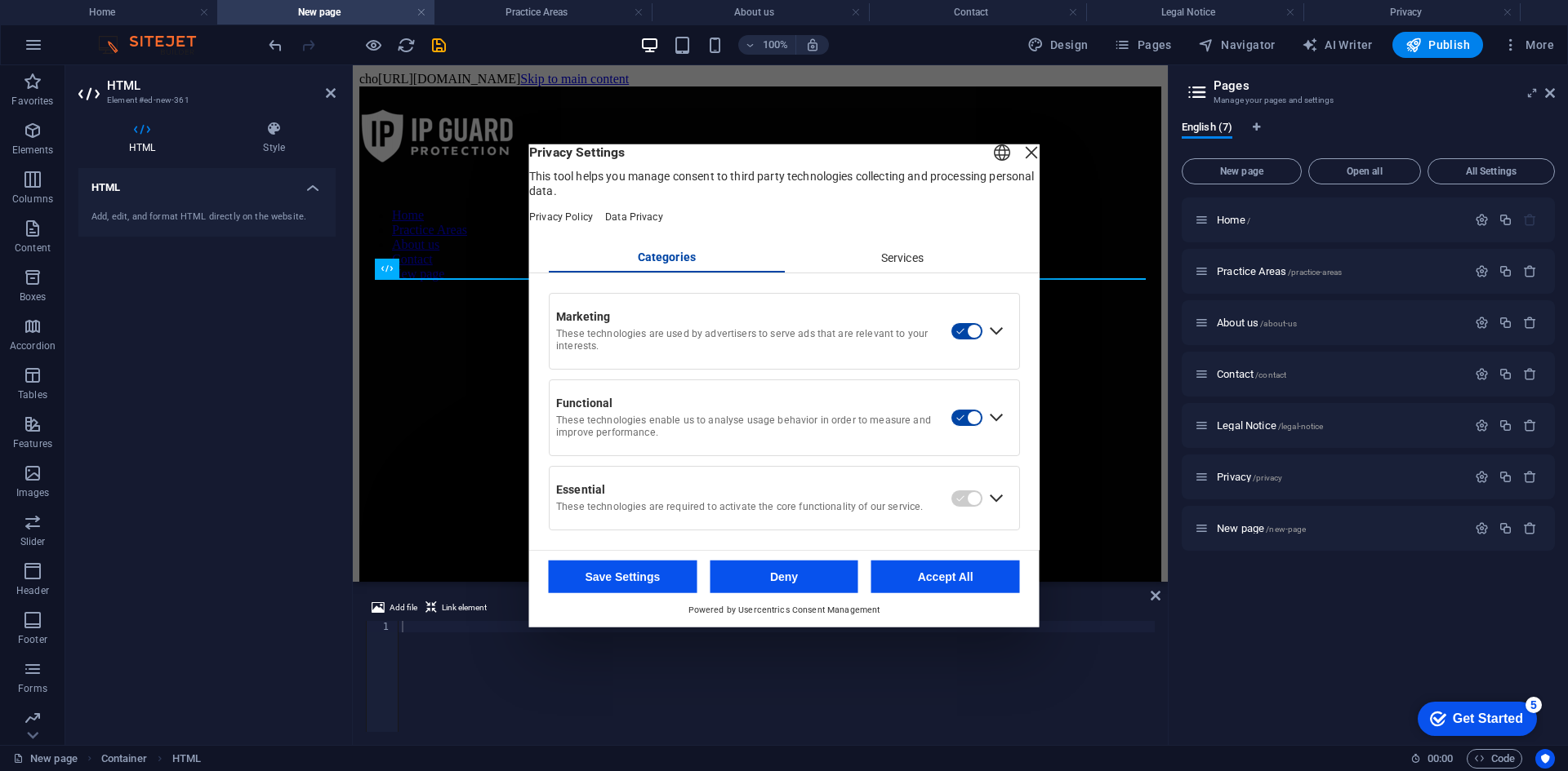
click at [1545, 756] on icon "Usercentrics" at bounding box center [1545, 759] width 12 height 12
click at [950, 594] on button "Accept All" at bounding box center [946, 577] width 149 height 32
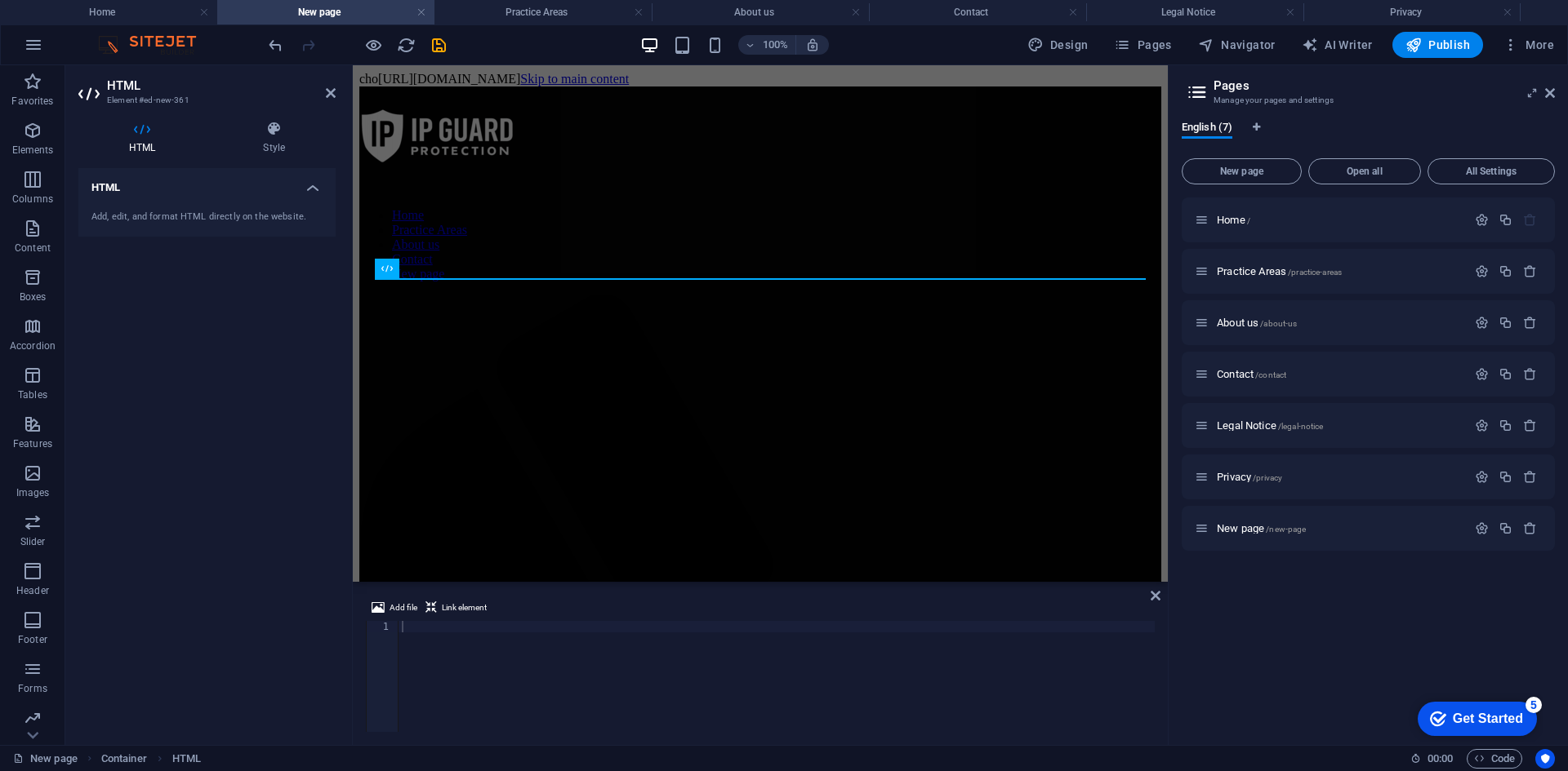
click at [403, 627] on div at bounding box center [777, 688] width 756 height 134
click at [448, 608] on span "Link element" at bounding box center [464, 609] width 45 height 20
click at [452, 606] on span "Link element" at bounding box center [464, 609] width 45 height 20
click at [455, 608] on span "Link element" at bounding box center [464, 609] width 45 height 20
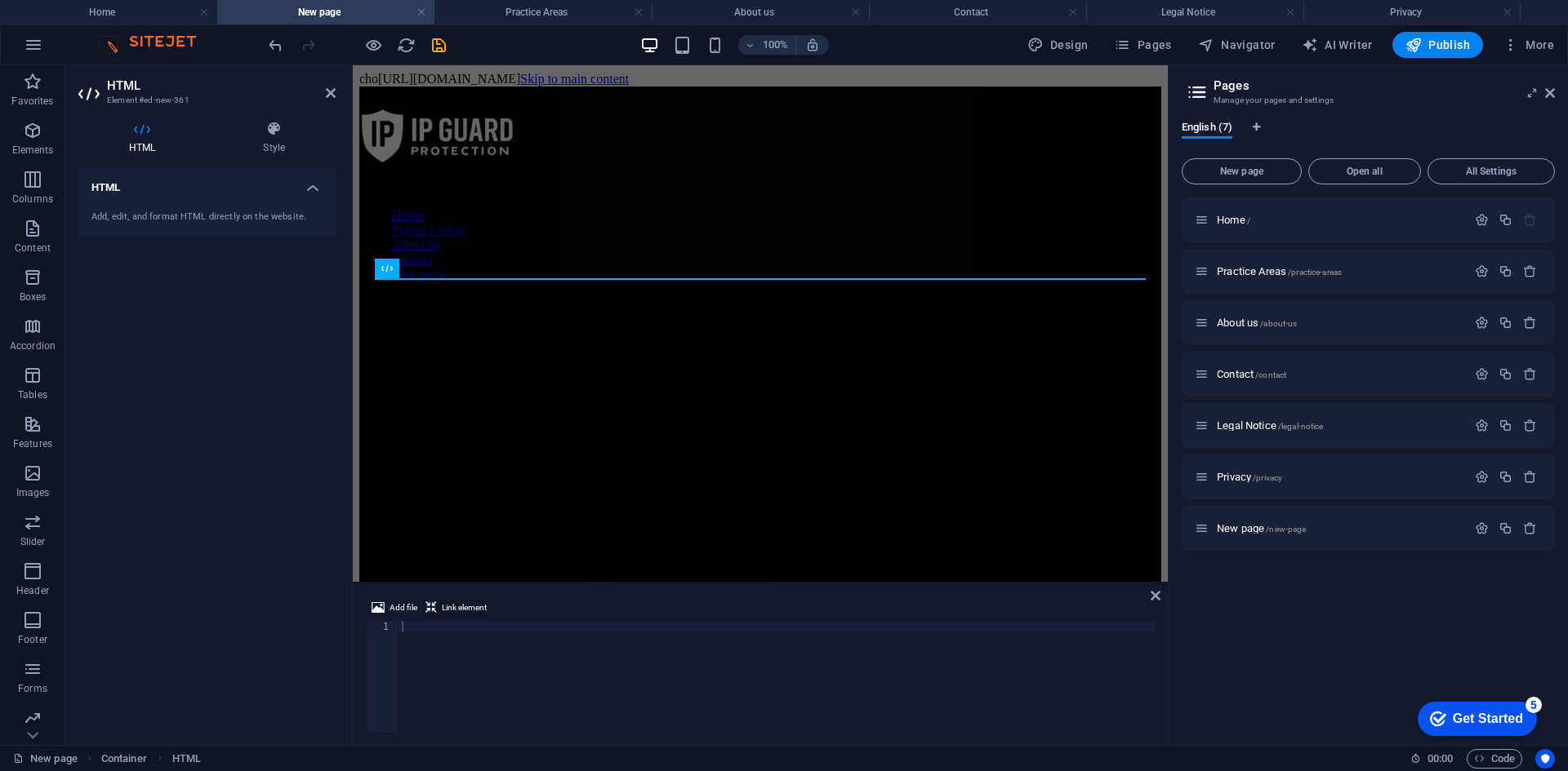
click at [456, 610] on span "Link element" at bounding box center [464, 609] width 45 height 20
click at [421, 266] on span "HTML" at bounding box center [412, 269] width 27 height 10
type textarea "<a href="#ed-new-361" class="wv-link-elm"></a>"
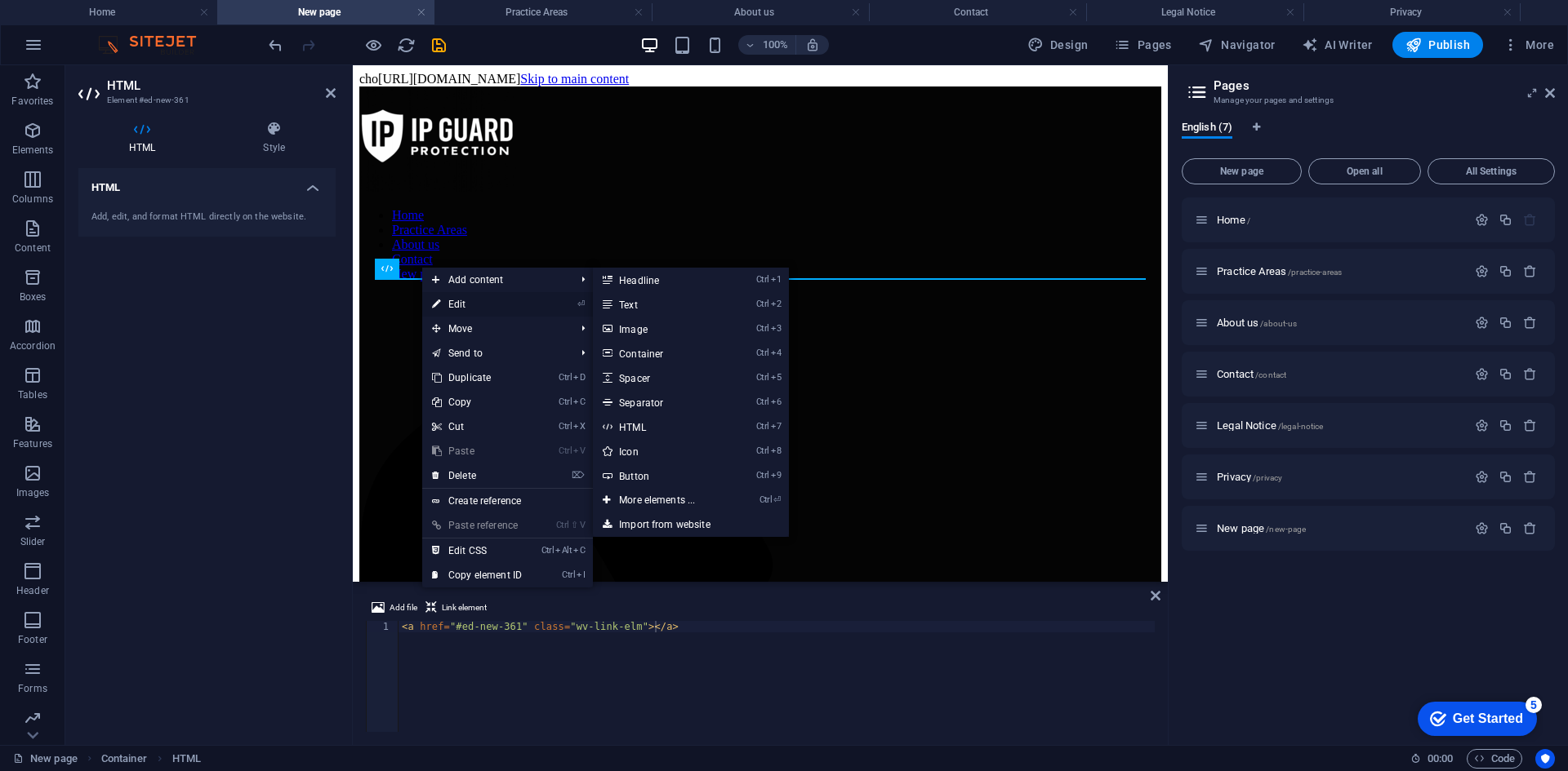
click at [433, 298] on icon at bounding box center [436, 304] width 8 height 25
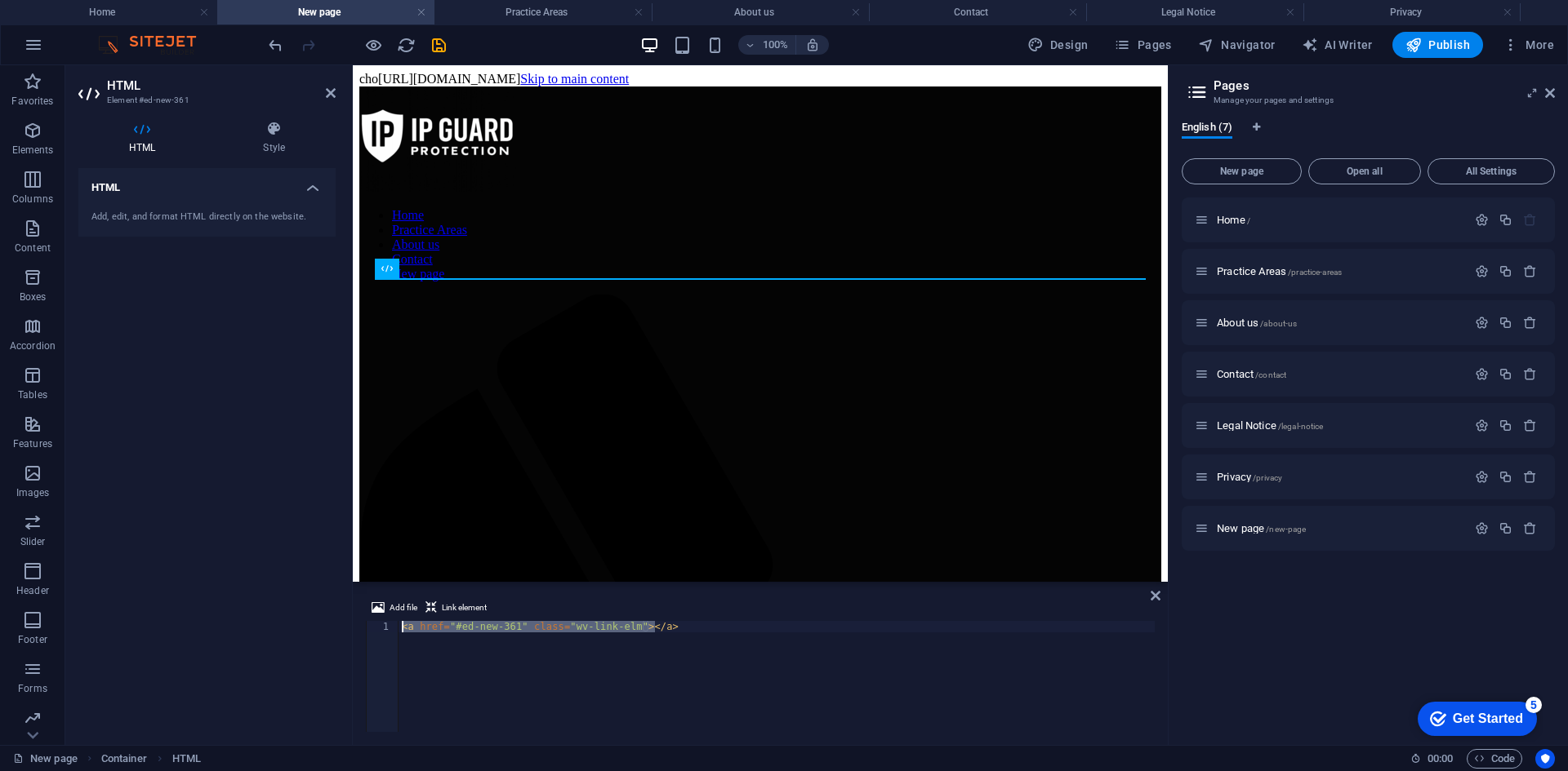
drag, startPoint x: 645, startPoint y: 624, endPoint x: 399, endPoint y: 630, distance: 246.1
click at [399, 630] on div "< a href = "#ed-new-361" class = "wv-link-elm" > </ a >" at bounding box center [777, 688] width 756 height 134
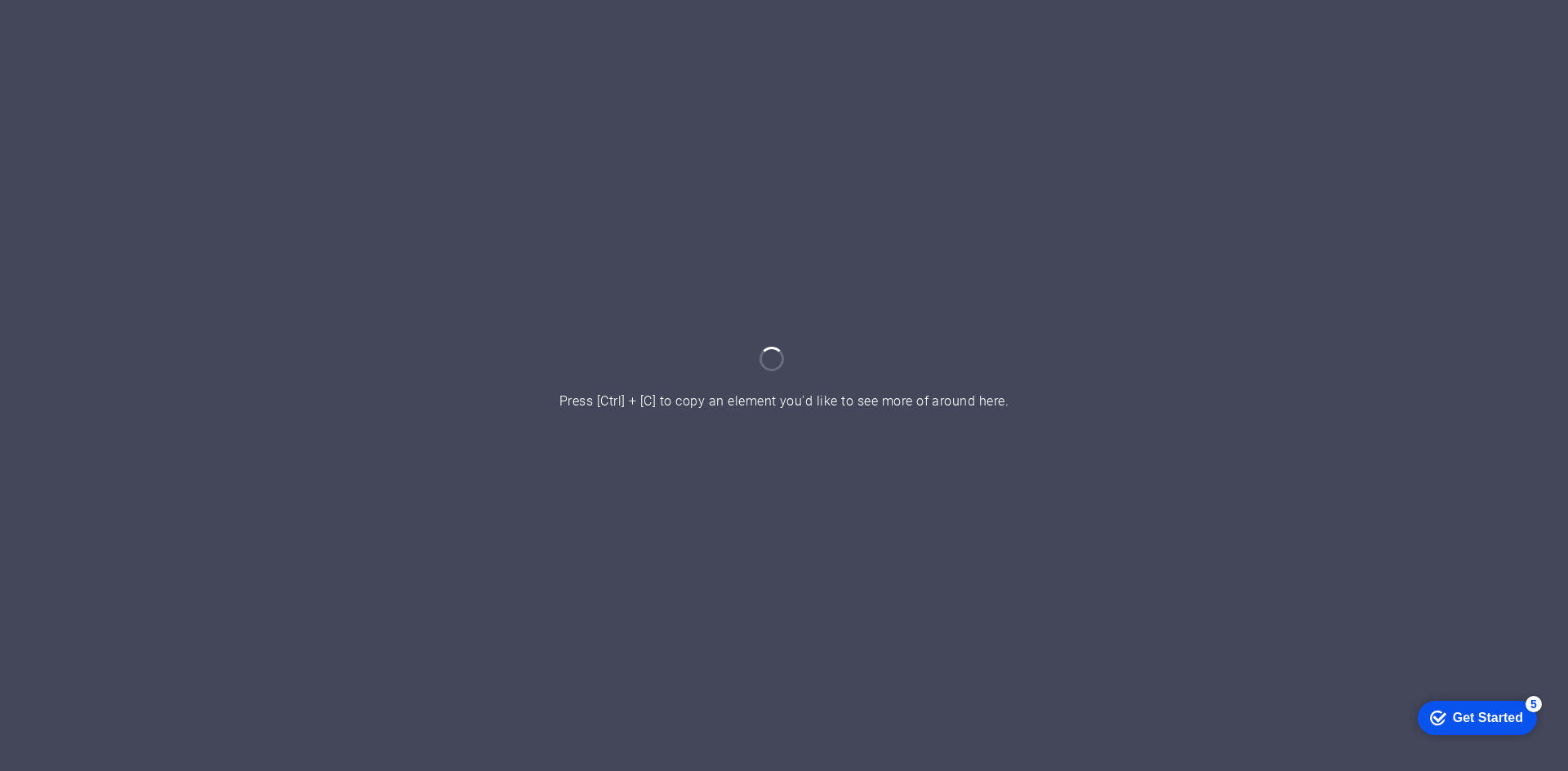
drag, startPoint x: 1484, startPoint y: 709, endPoint x: 1643, endPoint y: 1056, distance: 381.7
click at [1484, 710] on div "Get Started" at bounding box center [1487, 717] width 70 height 15
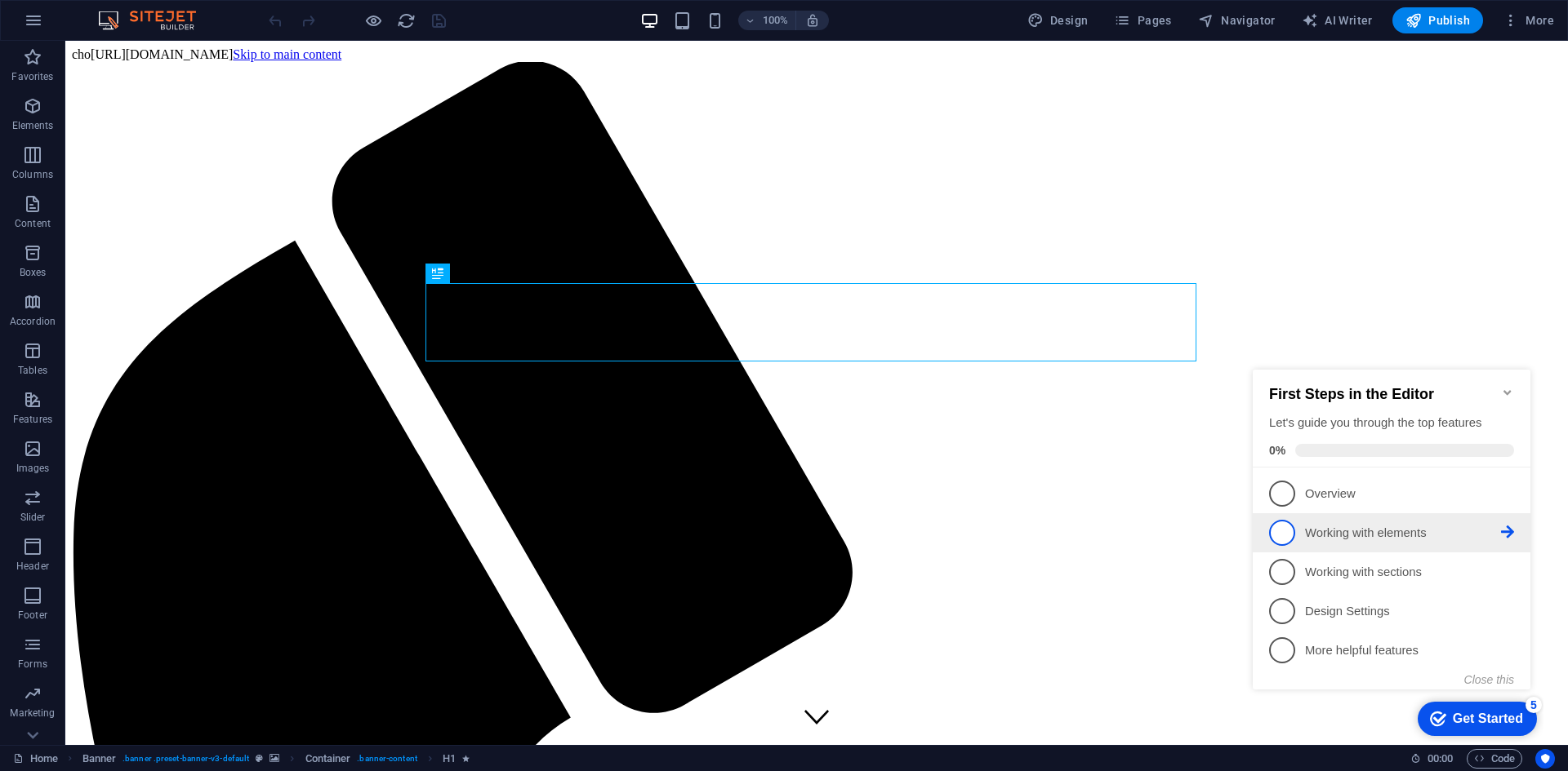
click at [1384, 536] on p "Working with elements - incomplete" at bounding box center [1403, 533] width 196 height 17
